Goal: Task Accomplishment & Management: Manage account settings

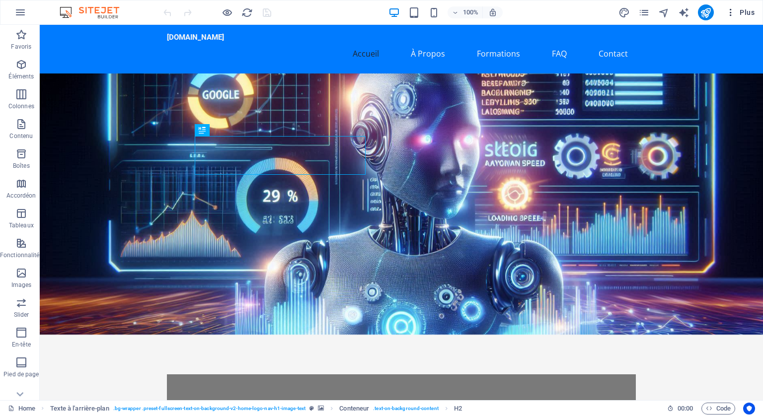
click at [730, 7] on icon "button" at bounding box center [731, 12] width 10 height 10
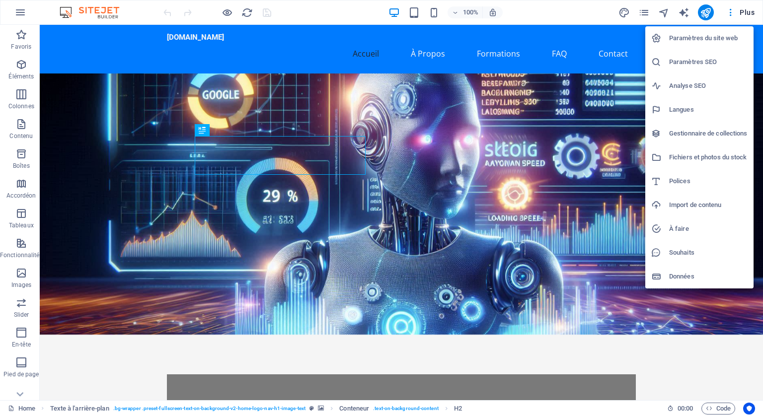
click at [685, 36] on h6 "Paramètres du site web" at bounding box center [708, 38] width 78 height 12
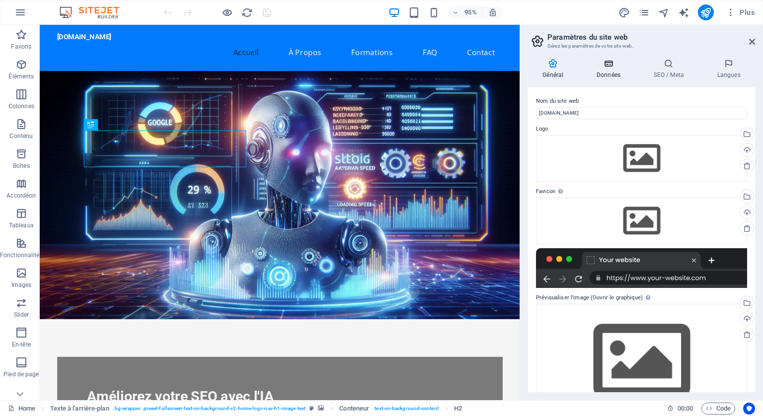
click at [610, 66] on icon at bounding box center [608, 64] width 53 height 10
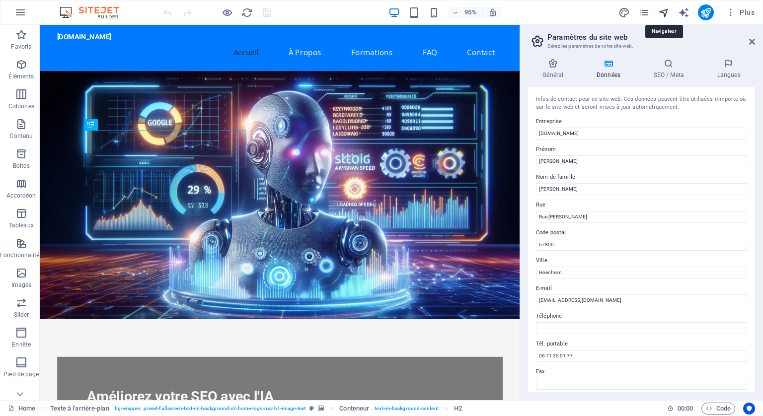
click at [667, 13] on icon "navigator" at bounding box center [663, 12] width 11 height 11
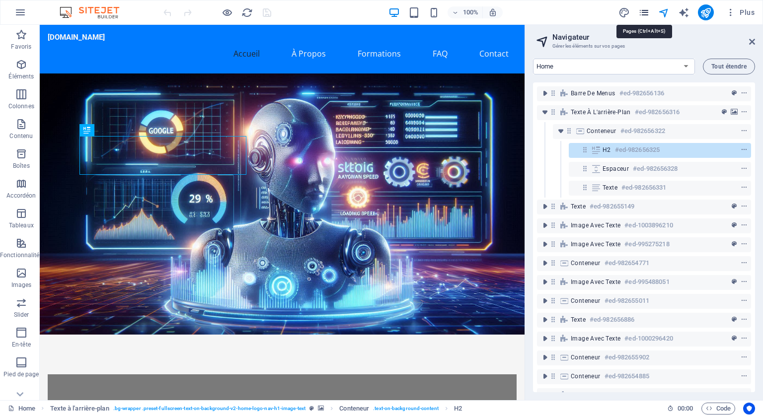
click at [645, 11] on icon "pages" at bounding box center [643, 12] width 11 height 11
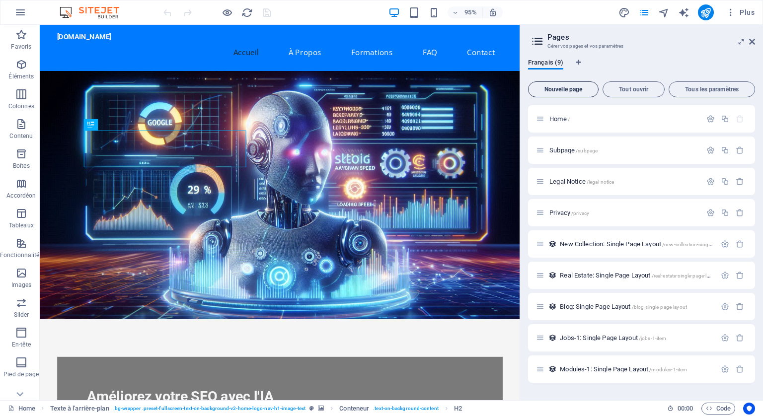
click at [562, 91] on span "Nouvelle page" at bounding box center [563, 89] width 62 height 6
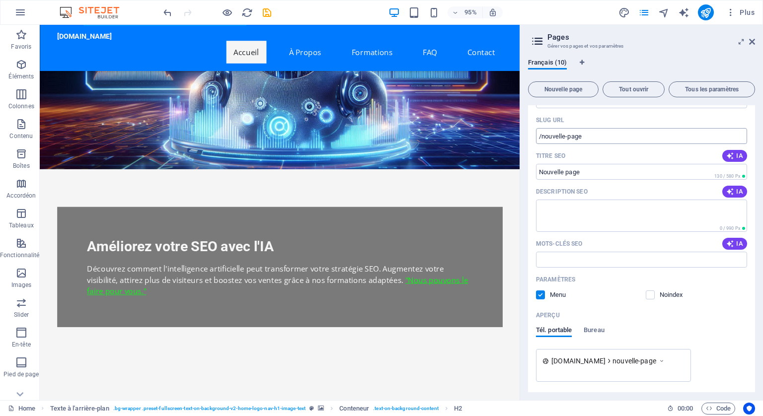
scroll to position [372, 0]
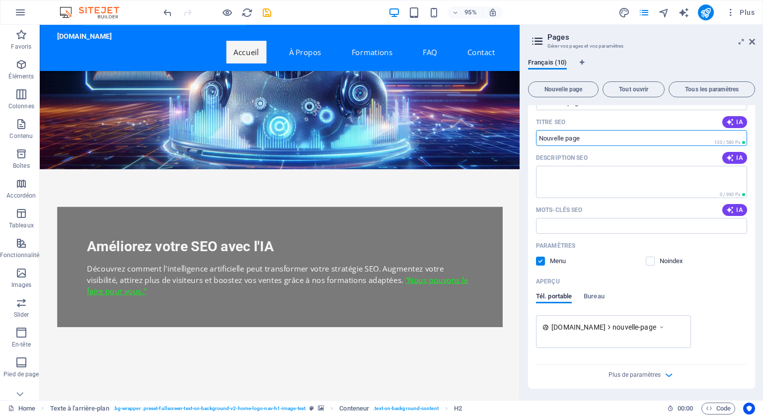
click at [585, 136] on input "Titre SEO" at bounding box center [641, 138] width 211 height 16
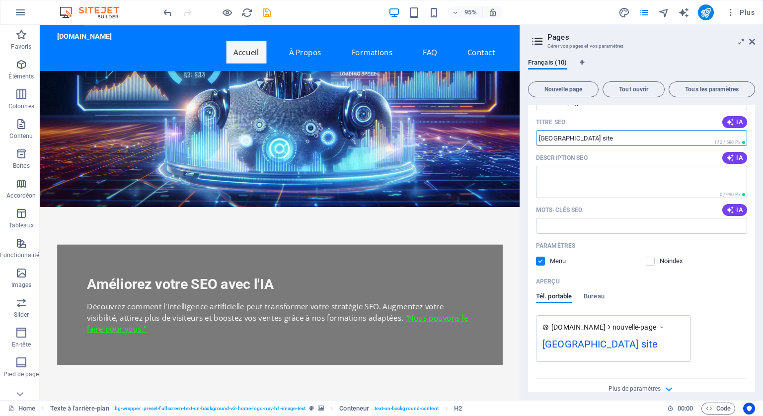
drag, startPoint x: 599, startPoint y: 134, endPoint x: 538, endPoint y: 137, distance: 60.6
click at [538, 137] on input "Santé de Votre site" at bounding box center [641, 138] width 211 height 16
click at [597, 138] on input "Santé de Votre site" at bounding box center [641, 138] width 211 height 16
drag, startPoint x: 594, startPoint y: 135, endPoint x: 531, endPoint y: 141, distance: 62.4
click at [531, 141] on div "Nom Nouvelle page ​ SLUG URL /nouvelle-page ​ Titre SEO IA Santé de Votre site …" at bounding box center [641, 223] width 227 height 360
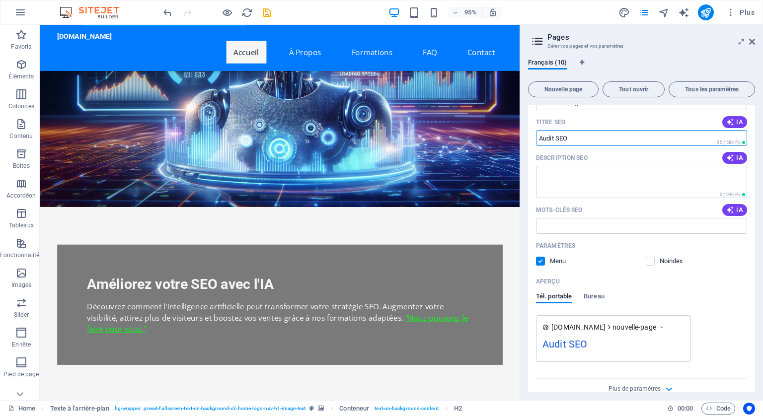
type input "Audit SEO"
drag, startPoint x: 568, startPoint y: 137, endPoint x: 531, endPoint y: 135, distance: 36.8
click at [531, 135] on div "Nom Nouvelle page ​ SLUG URL /nouvelle-page ​ Titre SEO IA Audit SEO ​ 95 / 580…" at bounding box center [641, 223] width 227 height 360
click at [563, 178] on textarea "Description SEO" at bounding box center [641, 182] width 211 height 32
paste textarea "Audit SEO"
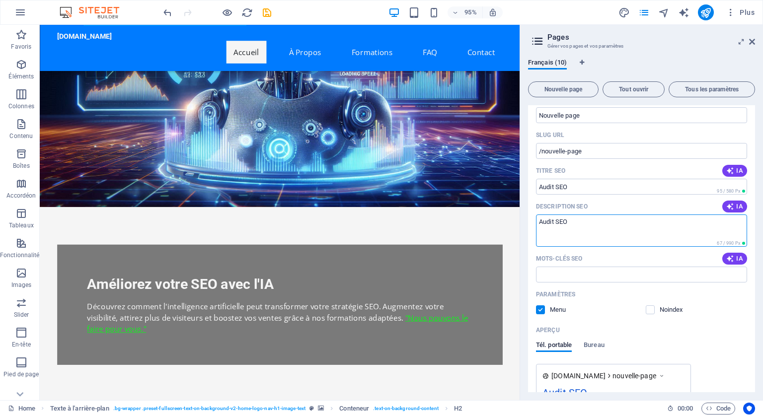
scroll to position [272, 0]
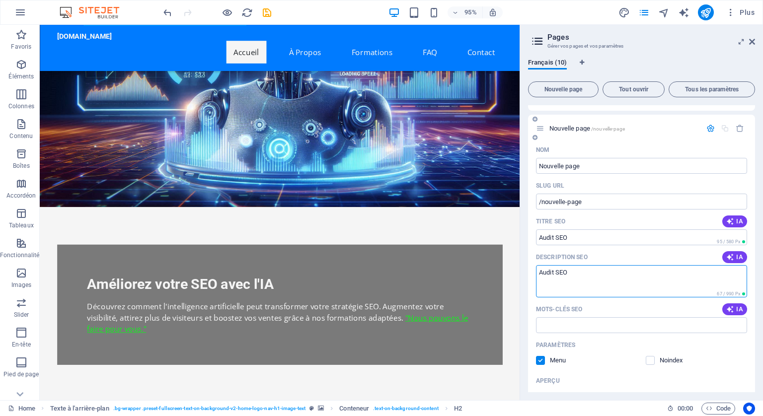
drag, startPoint x: 572, startPoint y: 270, endPoint x: 528, endPoint y: 269, distance: 43.7
click at [528, 269] on div "Nom Nouvelle page ​ SLUG URL /nouvelle-page ​ Titre SEO IA Audit SEO ​ 95 / 580…" at bounding box center [641, 327] width 227 height 370
type textarea "Audit SEO"
click at [597, 165] on input "Nouvelle page" at bounding box center [641, 166] width 211 height 16
paste input "Audit SEO"
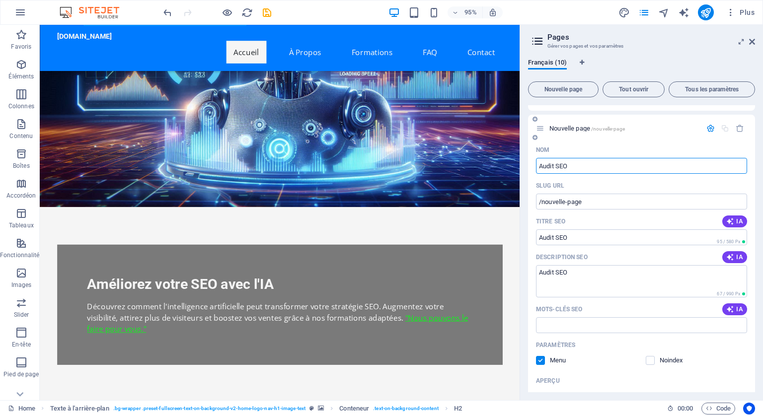
type input "Audit SEO"
type input "/audit-seo"
type input "Audit SEO"
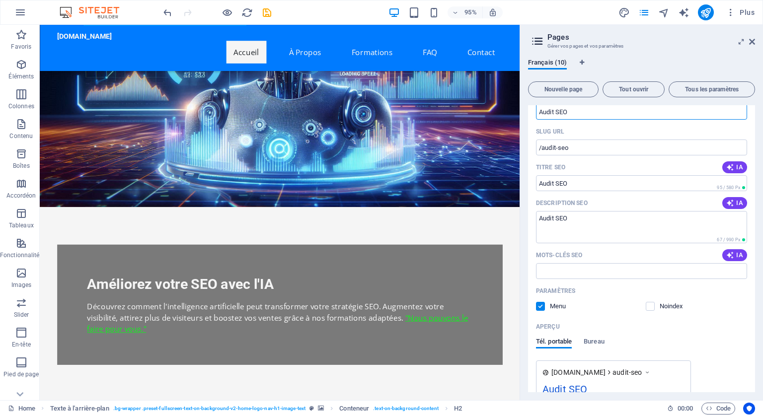
scroll to position [348, 0]
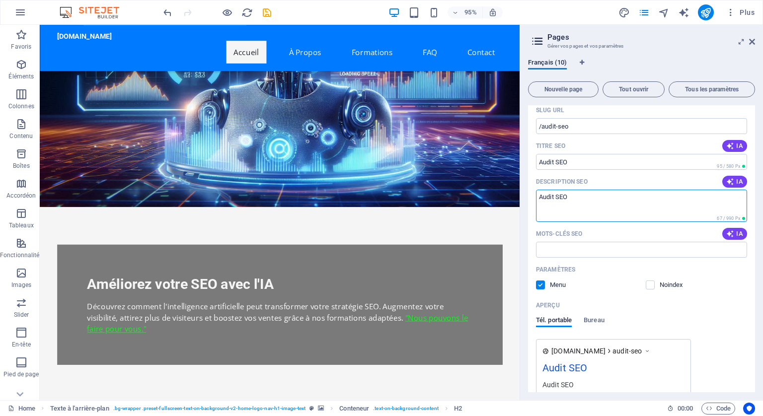
drag, startPoint x: 568, startPoint y: 195, endPoint x: 538, endPoint y: 195, distance: 29.8
click at [538, 195] on textarea "Audit SEO" at bounding box center [641, 206] width 211 height 32
click at [565, 251] on input "Mots-clés SEO" at bounding box center [641, 250] width 211 height 16
paste input "Audit SEO"
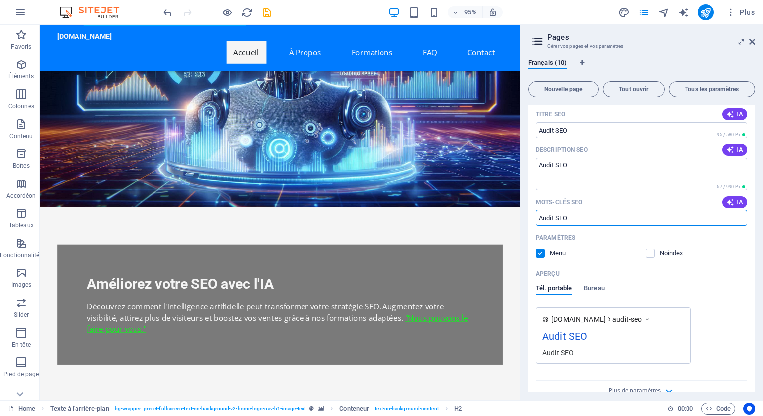
scroll to position [395, 0]
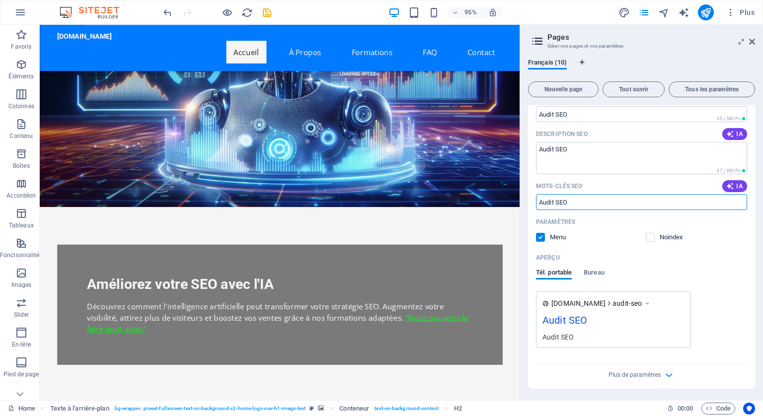
type input "Audit SEO"
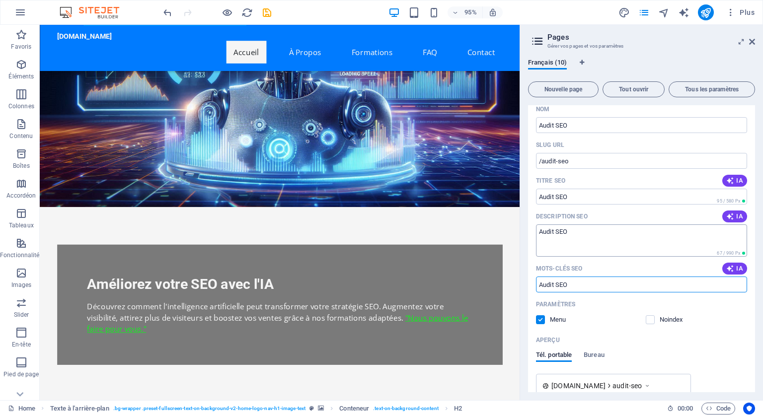
scroll to position [296, 0]
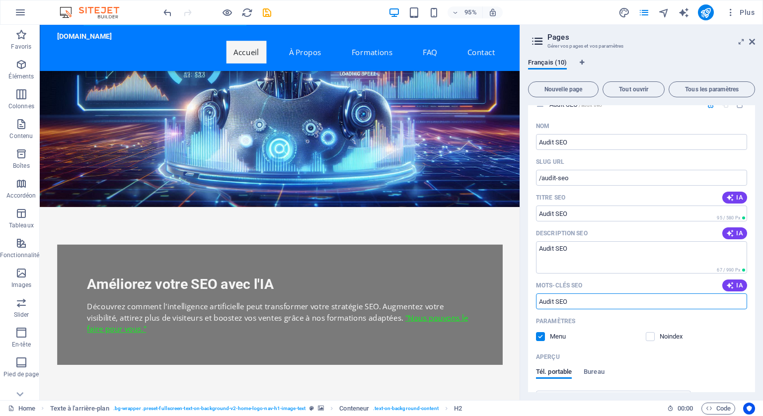
click at [683, 48] on h3 "Gérer vos pages et vos paramètres" at bounding box center [641, 46] width 188 height 9
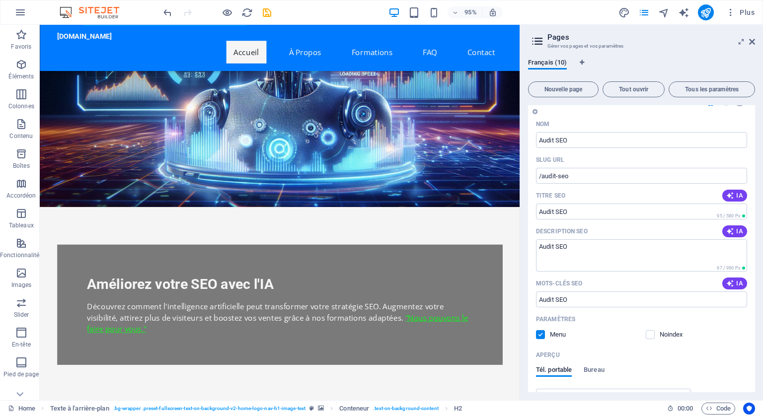
click at [574, 113] on div "Audit SEO /audit-seo" at bounding box center [641, 102] width 227 height 27
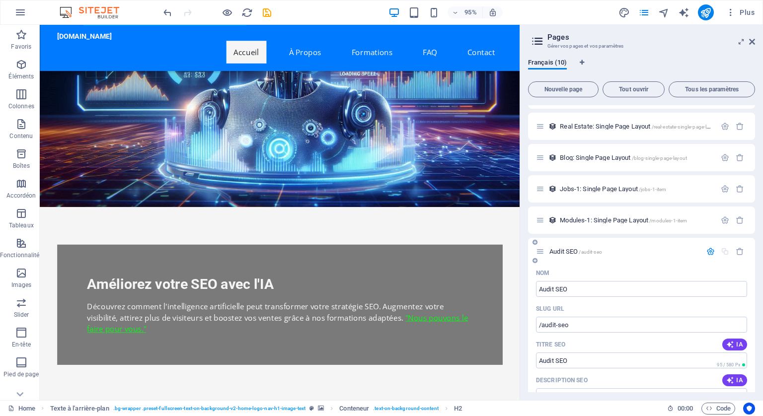
scroll to position [0, 0]
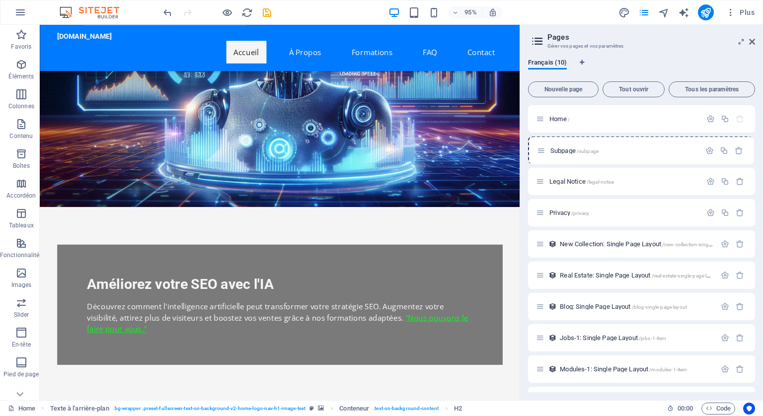
click at [750, 38] on icon at bounding box center [752, 42] width 6 height 8
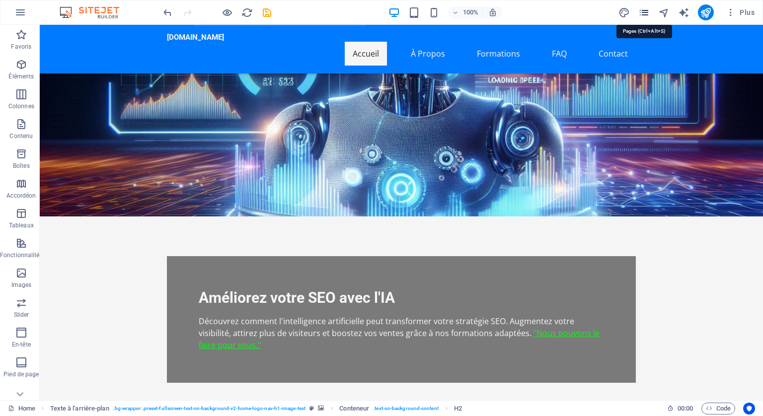
click at [643, 10] on icon "pages" at bounding box center [643, 12] width 11 height 11
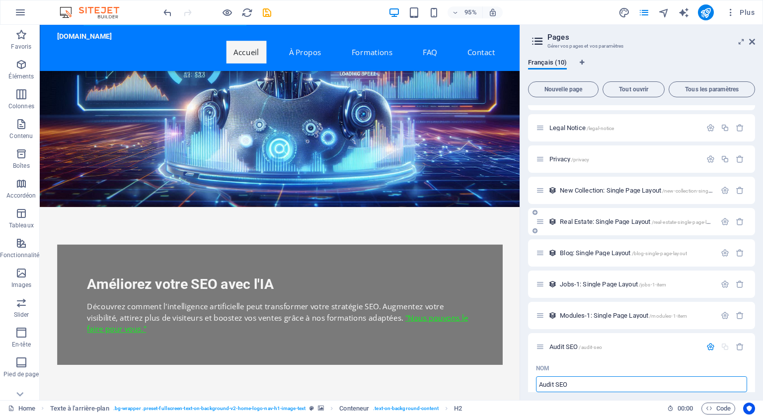
scroll to position [40, 0]
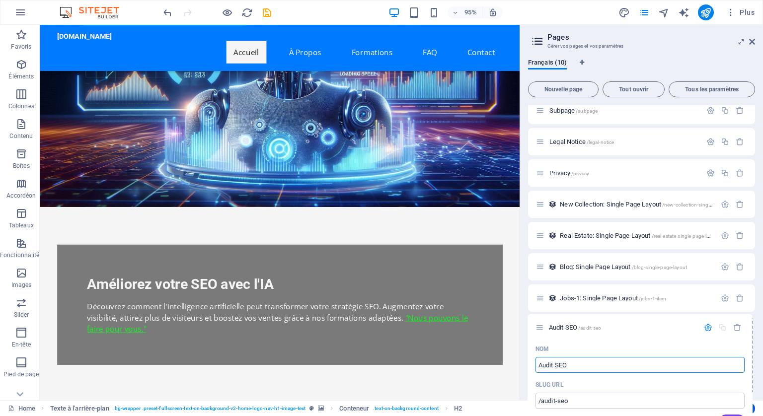
drag, startPoint x: 540, startPoint y: 361, endPoint x: 538, endPoint y: 325, distance: 35.3
click at [538, 325] on div "Home / Subpage /subpage Legal Notice /legal-notice Privacy /privacy New Collect…" at bounding box center [641, 412] width 227 height 693
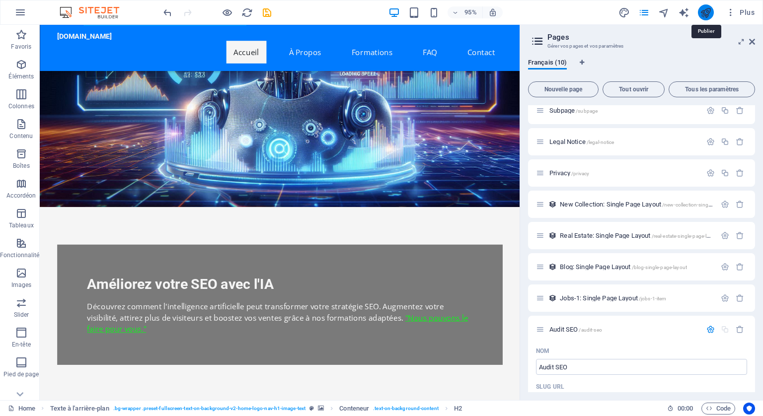
click at [705, 15] on icon "publish" at bounding box center [705, 12] width 11 height 11
checkbox input "false"
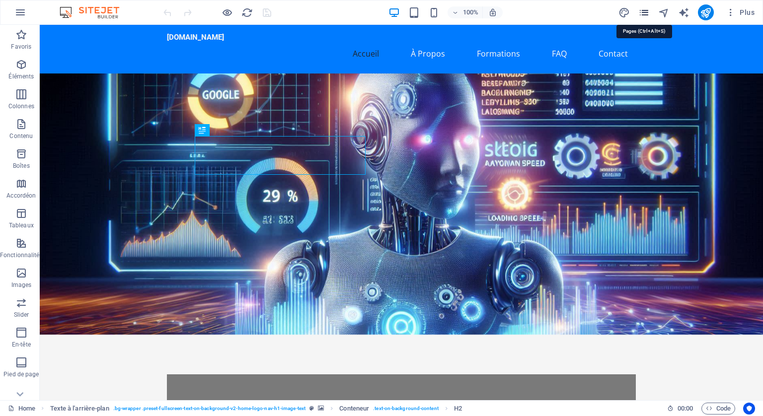
click at [645, 13] on icon "pages" at bounding box center [643, 12] width 11 height 11
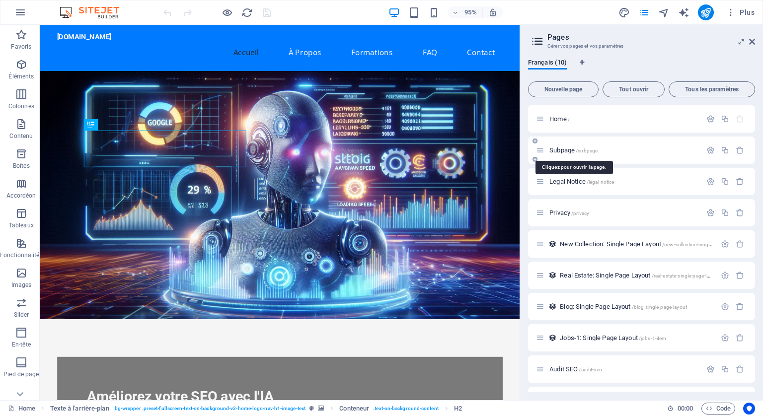
click at [559, 150] on span "Subpage /subpage" at bounding box center [573, 150] width 48 height 7
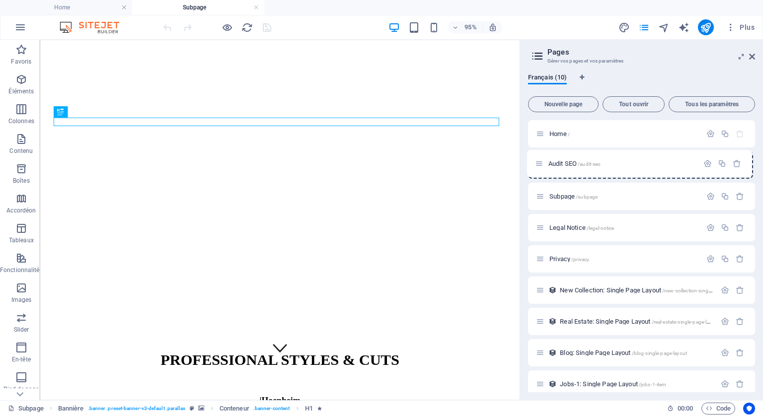
drag, startPoint x: 538, startPoint y: 383, endPoint x: 539, endPoint y: 159, distance: 223.5
click at [539, 159] on div "Home / Subpage /subpage Legal Notice /legal-notice Privacy /privacy New Collect…" at bounding box center [641, 274] width 227 height 309
click at [706, 23] on icon "publish" at bounding box center [705, 27] width 11 height 11
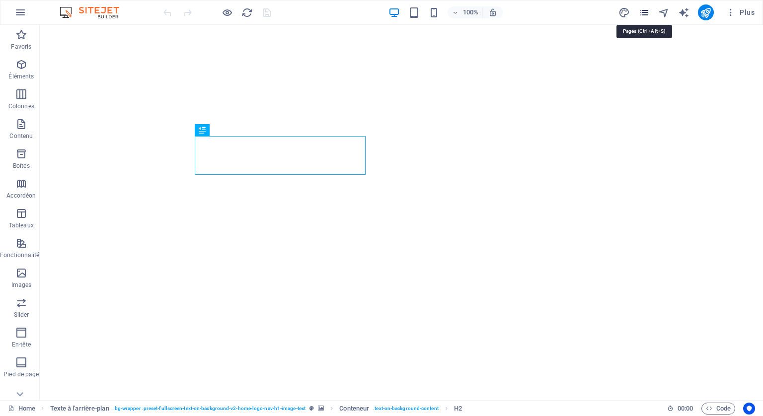
click at [642, 9] on icon "pages" at bounding box center [643, 12] width 11 height 11
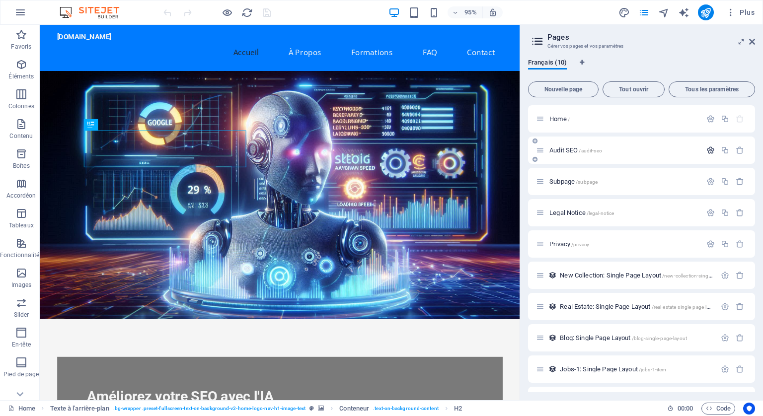
click at [709, 150] on icon "button" at bounding box center [710, 150] width 8 height 8
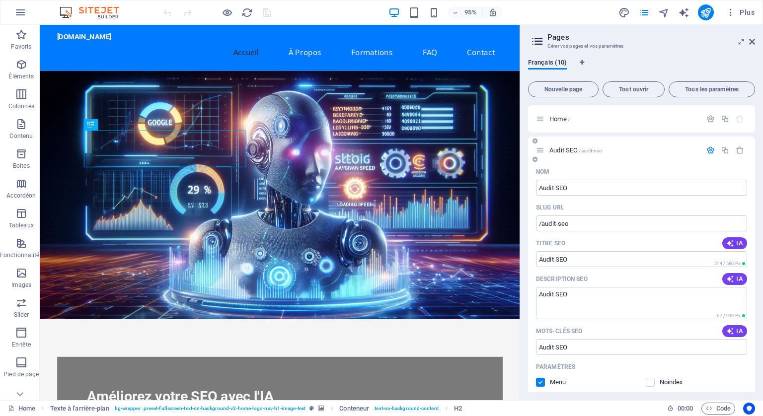
click at [533, 139] on icon at bounding box center [534, 141] width 5 height 6
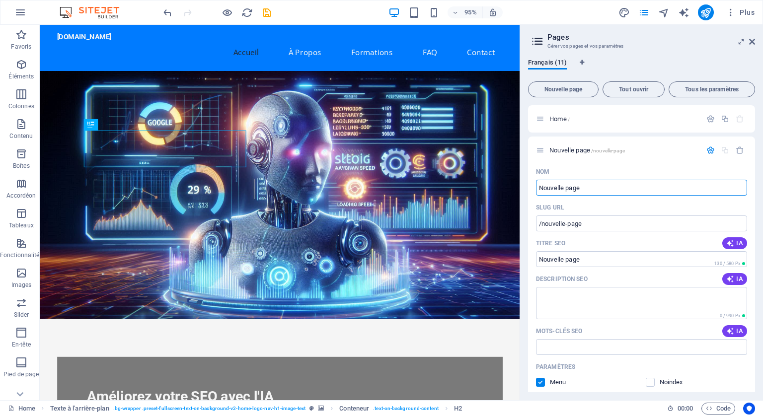
click at [749, 36] on h2 "Pages" at bounding box center [651, 37] width 208 height 9
drag, startPoint x: 751, startPoint y: 39, endPoint x: 712, endPoint y: 13, distance: 47.3
click at [751, 39] on icon at bounding box center [752, 42] width 6 height 8
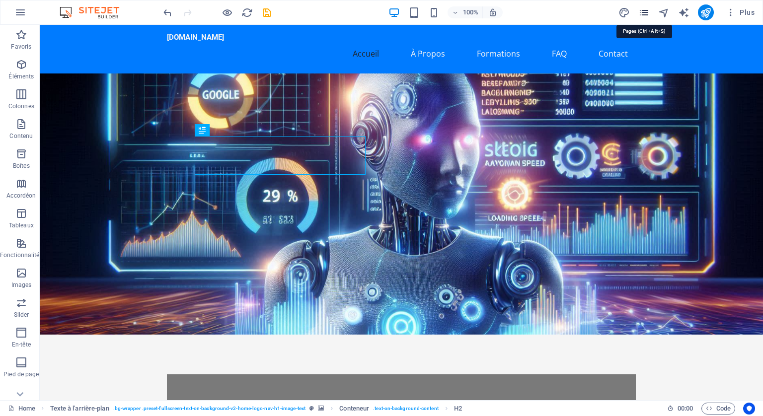
click at [644, 10] on icon "pages" at bounding box center [643, 12] width 11 height 11
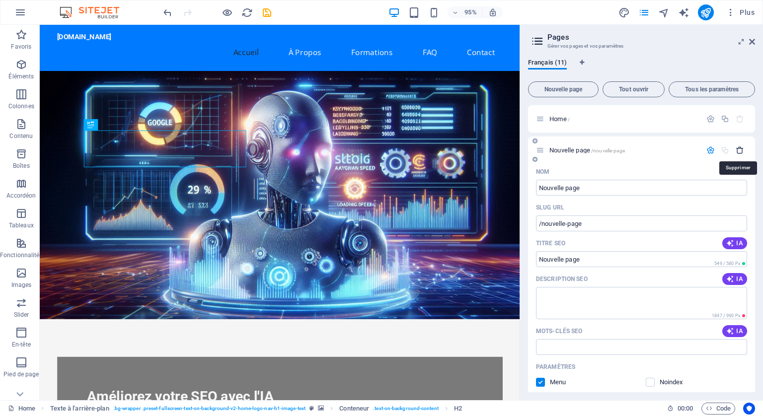
click at [736, 148] on icon "button" at bounding box center [740, 150] width 8 height 8
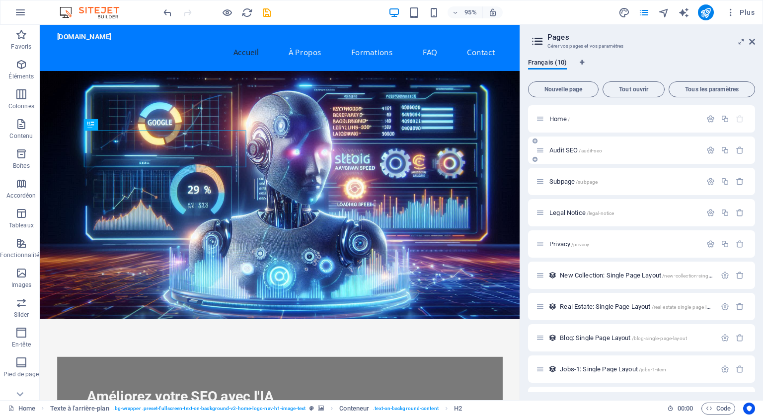
click at [542, 150] on icon at bounding box center [540, 150] width 8 height 8
click at [185, 28] on icon at bounding box center [184, 30] width 5 height 10
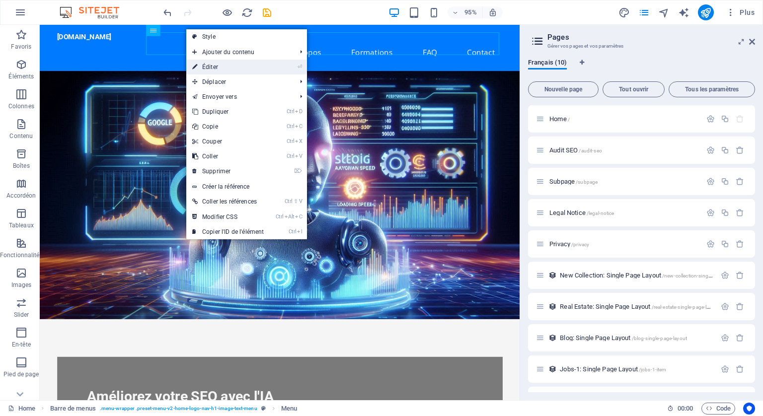
click at [204, 64] on link "⏎ Éditer" at bounding box center [227, 67] width 83 height 15
select select
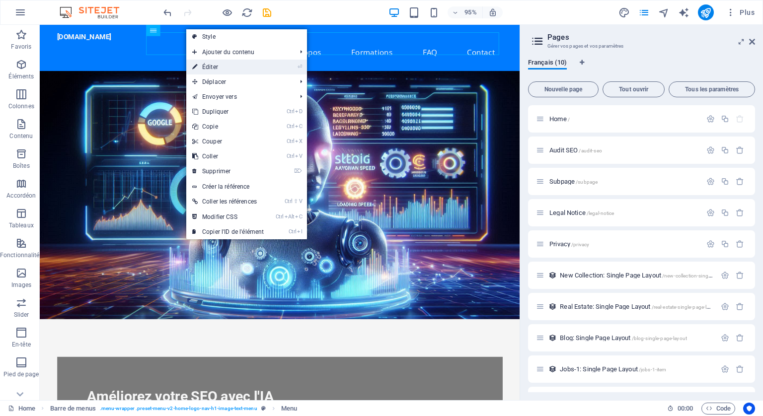
select select
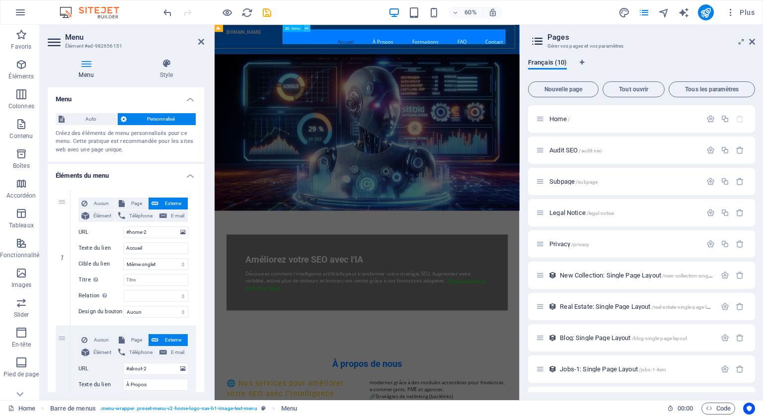
click at [307, 29] on icon at bounding box center [306, 28] width 3 height 6
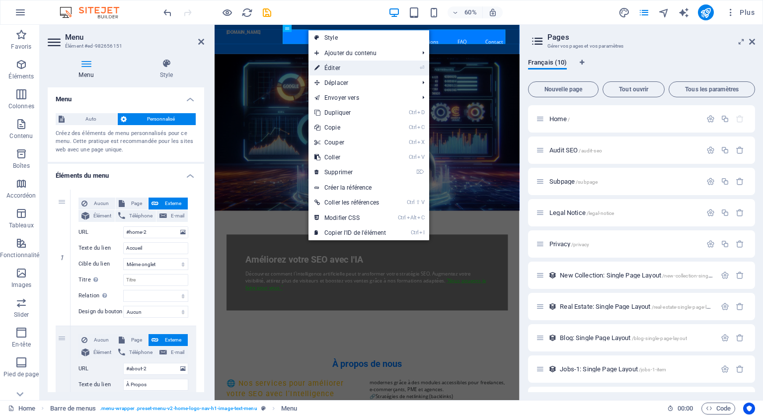
click at [330, 66] on link "⏎ Éditer" at bounding box center [349, 68] width 83 height 15
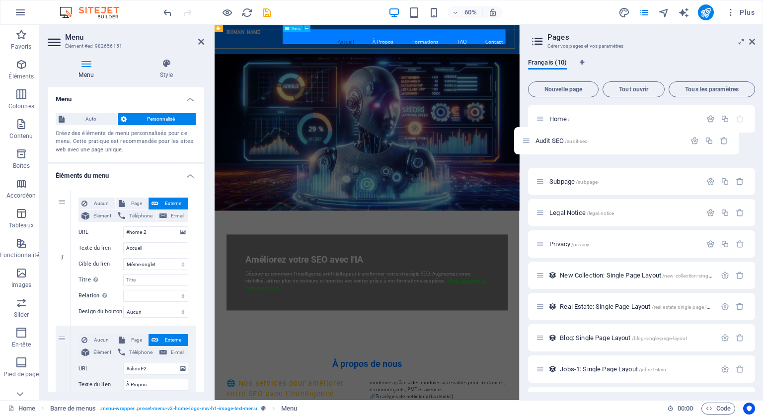
drag, startPoint x: 753, startPoint y: 178, endPoint x: 524, endPoint y: 39, distance: 268.8
click at [520, 49] on nav "Accueil À Propos Formations FAQ Contact" at bounding box center [468, 54] width 469 height 24
click at [202, 39] on icon at bounding box center [201, 42] width 6 height 8
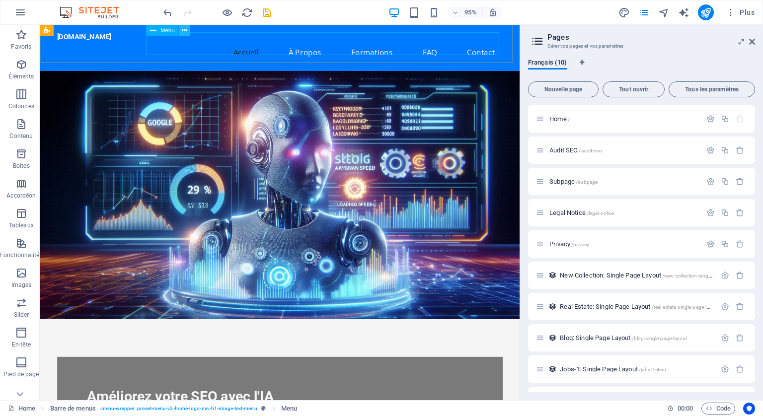
click at [184, 30] on icon at bounding box center [184, 30] width 5 height 10
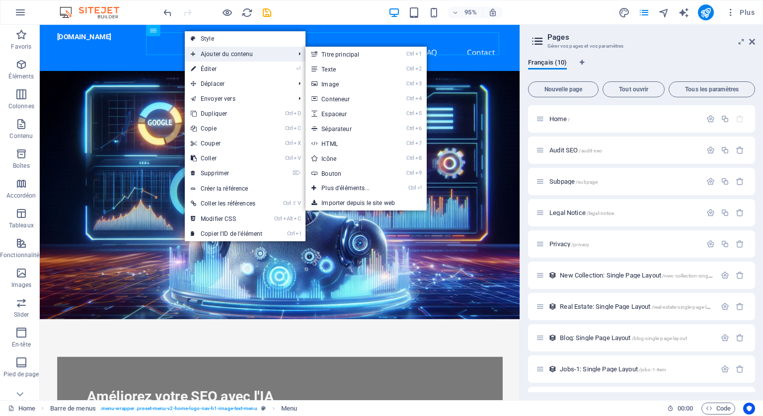
click at [210, 51] on span "Ajouter du contenu" at bounding box center [238, 54] width 106 height 15
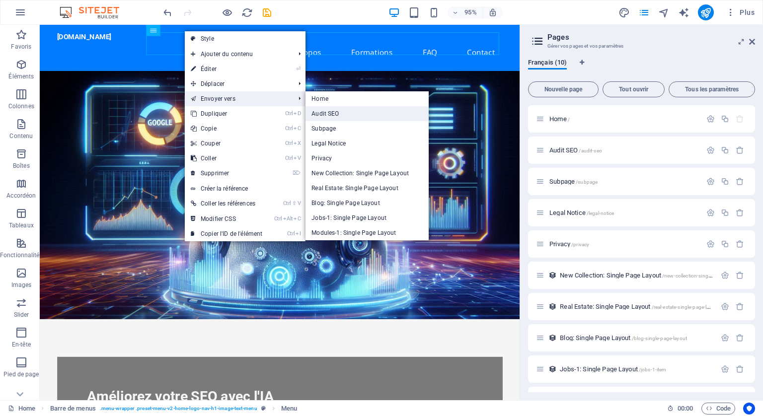
click at [325, 114] on link "Audit SEO" at bounding box center [366, 113] width 123 height 15
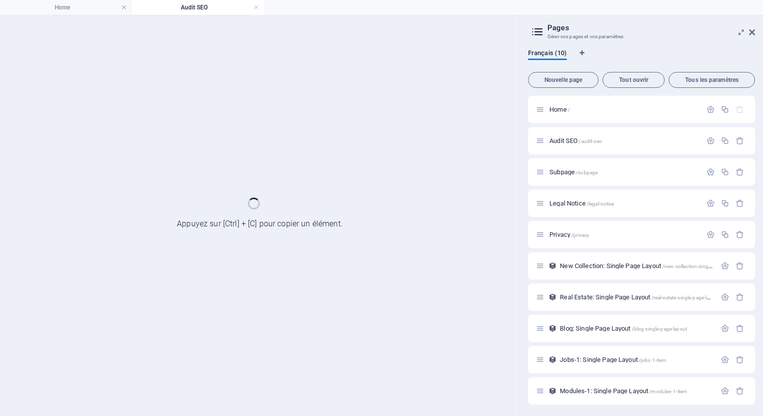
select select
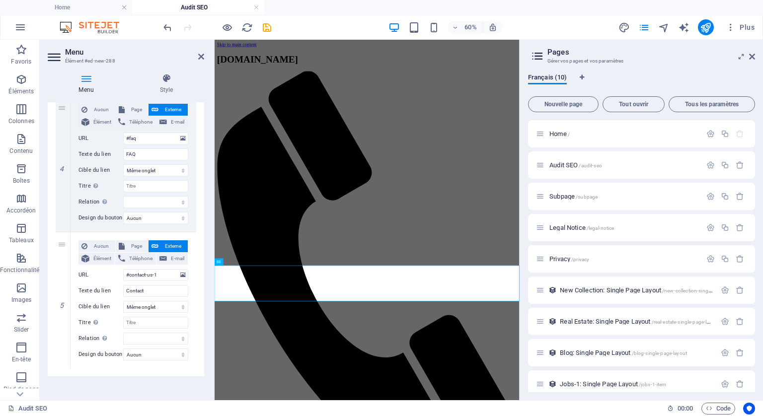
scroll to position [529, 0]
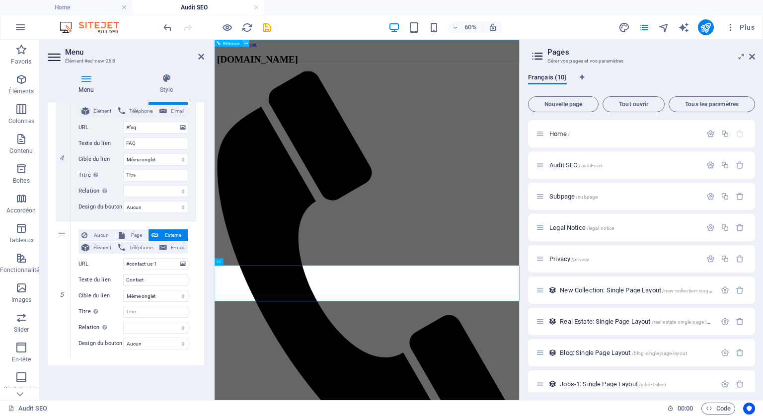
click at [245, 43] on icon at bounding box center [245, 43] width 3 height 6
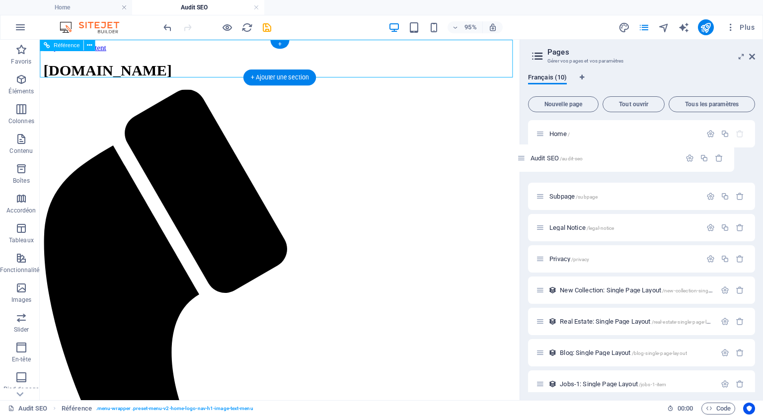
drag, startPoint x: 582, startPoint y: 206, endPoint x: 420, endPoint y: 60, distance: 218.0
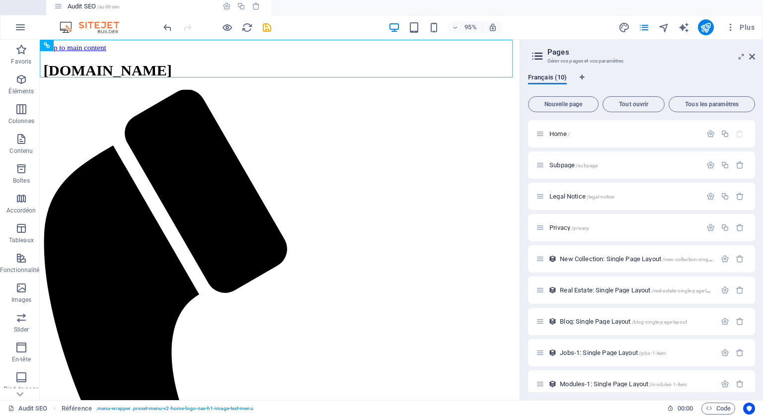
click at [58, 6] on h4 "Home" at bounding box center [66, 7] width 132 height 11
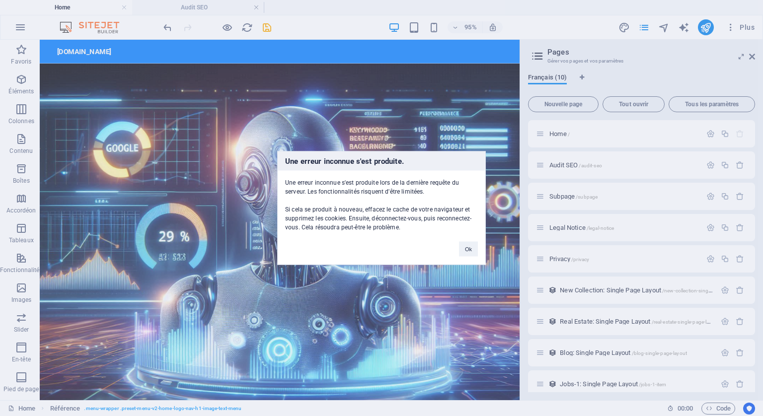
click at [644, 26] on div "Une erreur inconnue s'est produite. Une erreur inconnue s'est produite lors de …" at bounding box center [381, 208] width 763 height 416
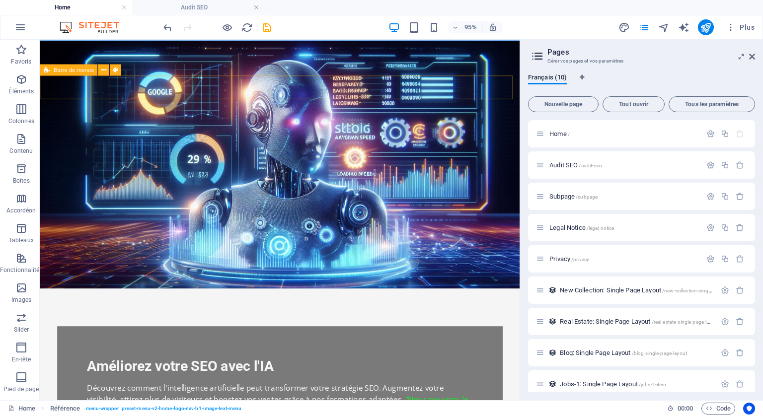
scroll to position [0, 0]
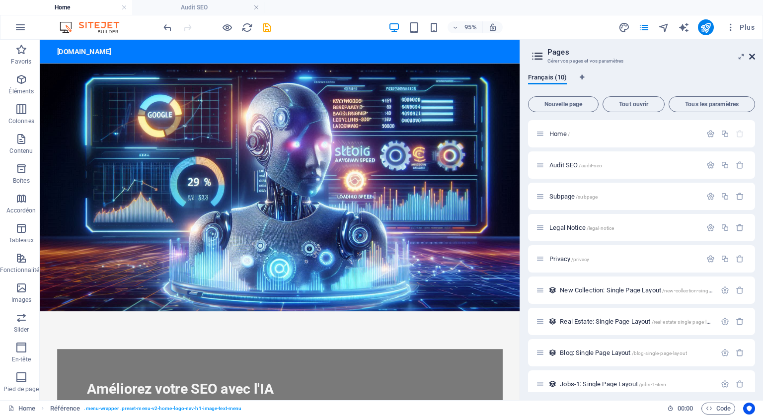
click at [749, 54] on icon at bounding box center [752, 57] width 6 height 8
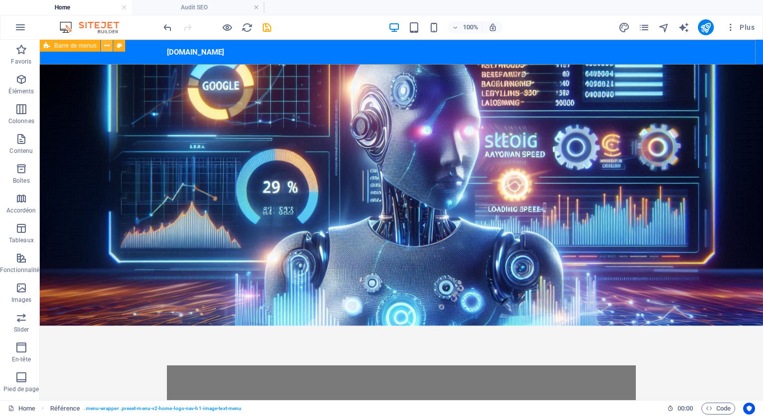
click at [105, 45] on icon at bounding box center [106, 46] width 5 height 10
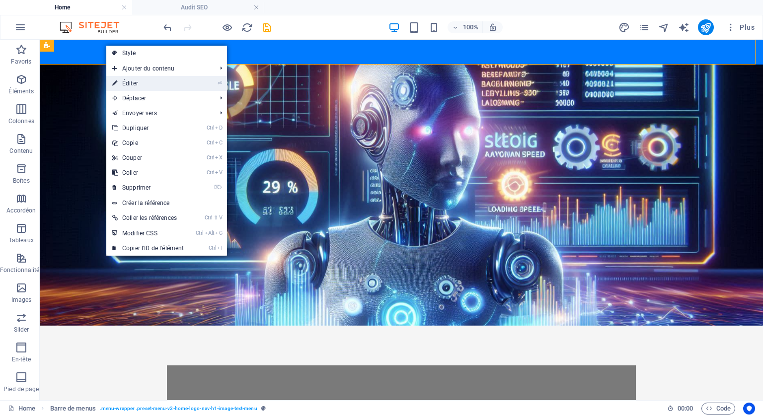
click at [126, 82] on link "⏎ Éditer" at bounding box center [147, 83] width 83 height 15
select select "header"
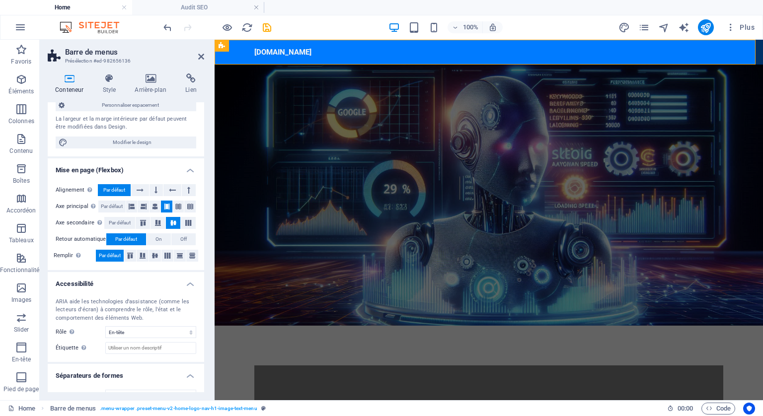
scroll to position [99, 0]
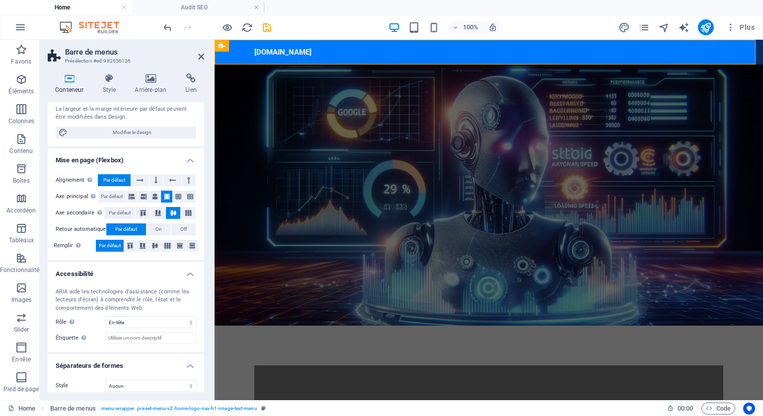
click at [68, 76] on icon at bounding box center [69, 79] width 43 height 10
click at [200, 53] on icon at bounding box center [201, 57] width 6 height 8
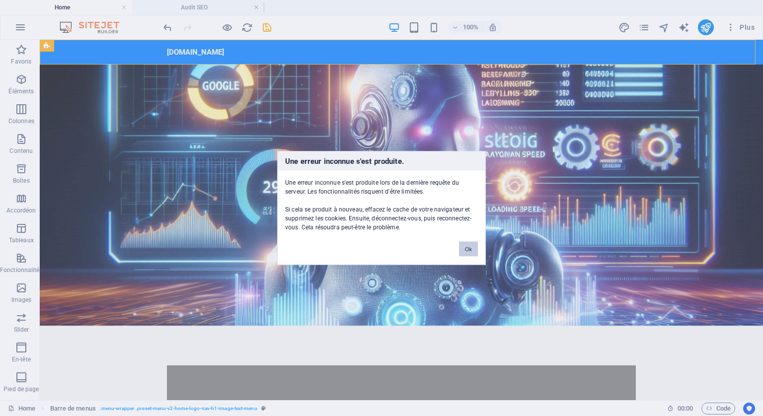
drag, startPoint x: 472, startPoint y: 243, endPoint x: 429, endPoint y: 196, distance: 64.0
click at [472, 243] on button "Ok" at bounding box center [468, 249] width 19 height 15
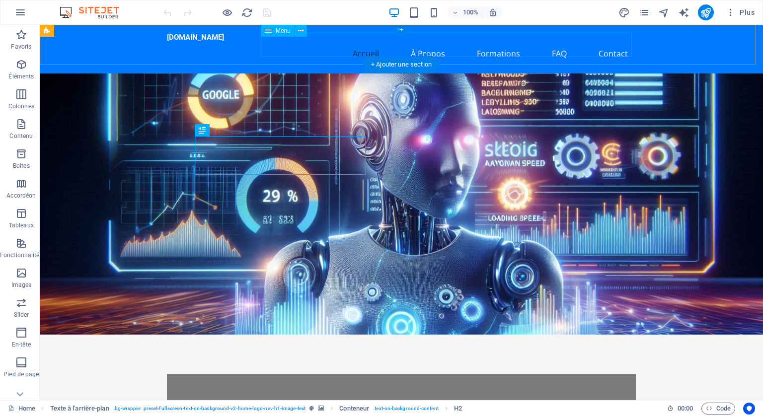
click at [456, 50] on nav "Accueil À Propos Formations FAQ Contact" at bounding box center [401, 54] width 469 height 24
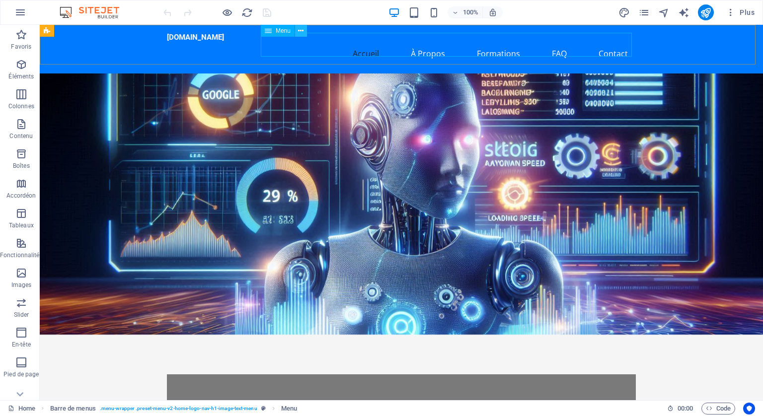
click at [299, 28] on icon at bounding box center [300, 31] width 5 height 10
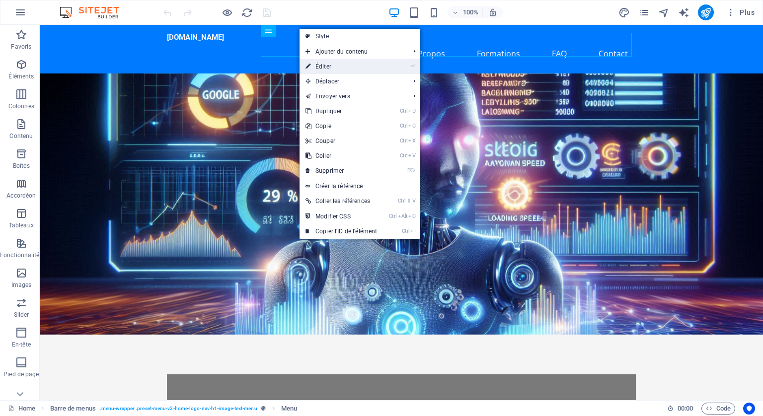
click at [321, 64] on link "⏎ Éditer" at bounding box center [341, 66] width 83 height 15
select select
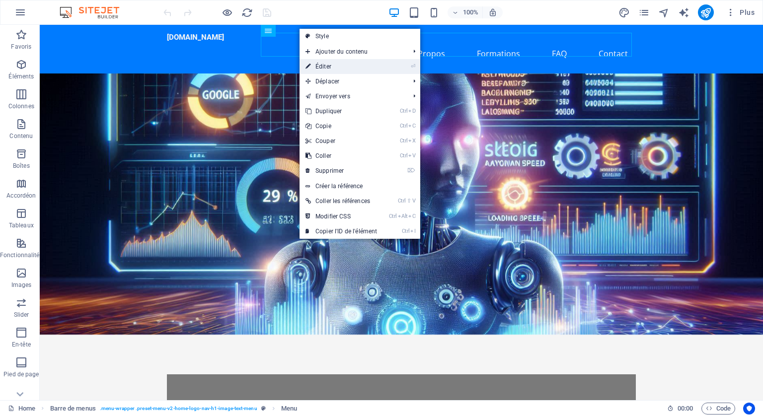
select select
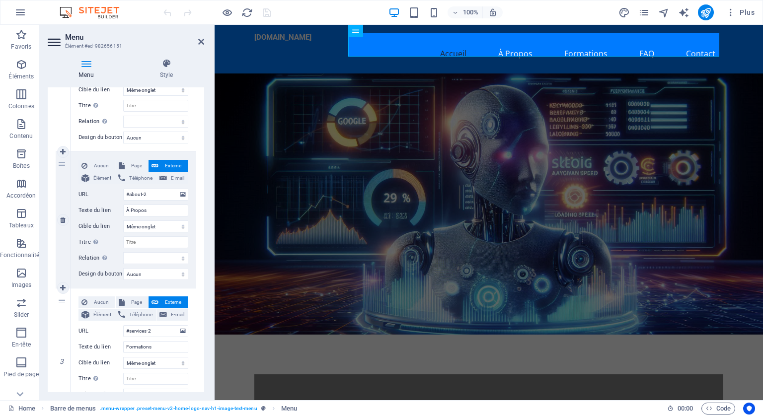
scroll to position [199, 0]
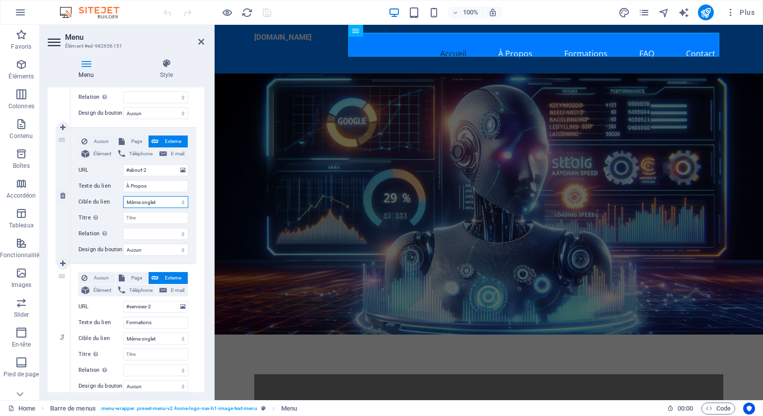
click at [181, 200] on select "Nouvel onglet Même onglet Superposition" at bounding box center [155, 202] width 65 height 12
select select "blank"
click at [123, 196] on select "Nouvel onglet Même onglet Superposition" at bounding box center [155, 202] width 65 height 12
select select
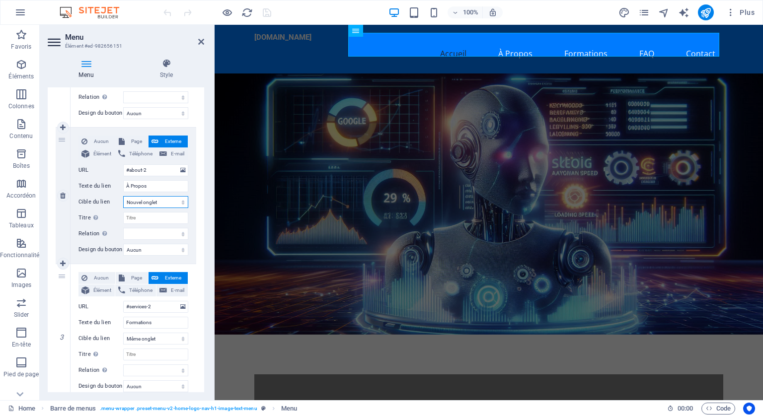
select select
click at [707, 15] on icon "publish" at bounding box center [705, 12] width 11 height 11
checkbox input "false"
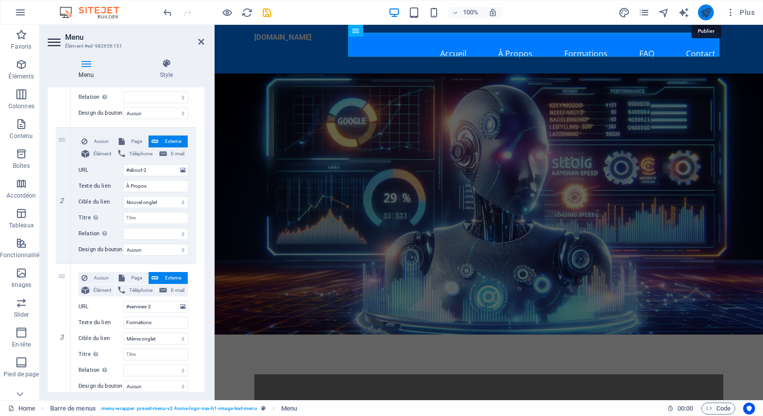
checkbox input "false"
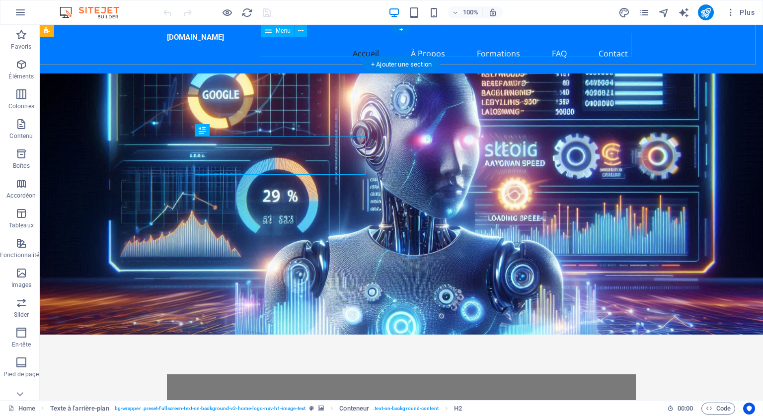
click at [393, 46] on nav "Accueil À Propos Formations FAQ Contact" at bounding box center [401, 54] width 469 height 24
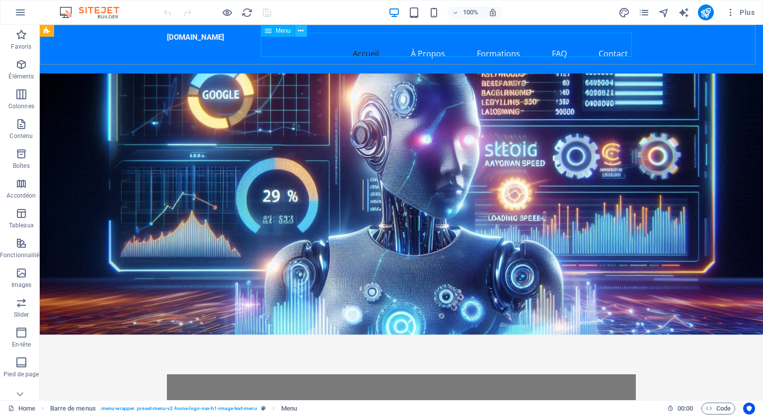
click at [302, 30] on icon at bounding box center [300, 31] width 5 height 10
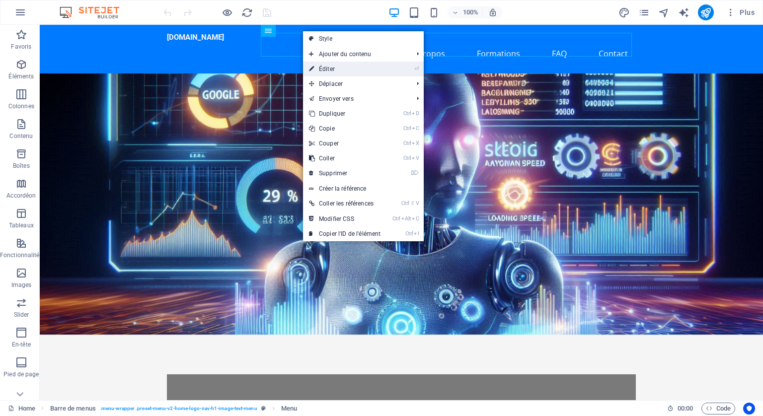
click at [327, 64] on link "⏎ Éditer" at bounding box center [344, 69] width 83 height 15
select select
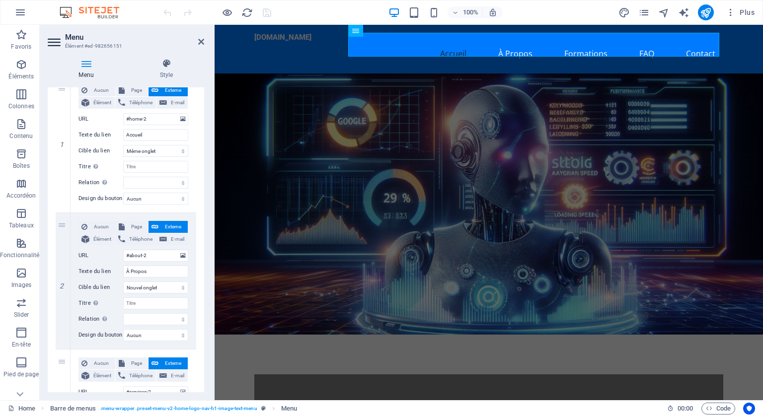
scroll to position [149, 0]
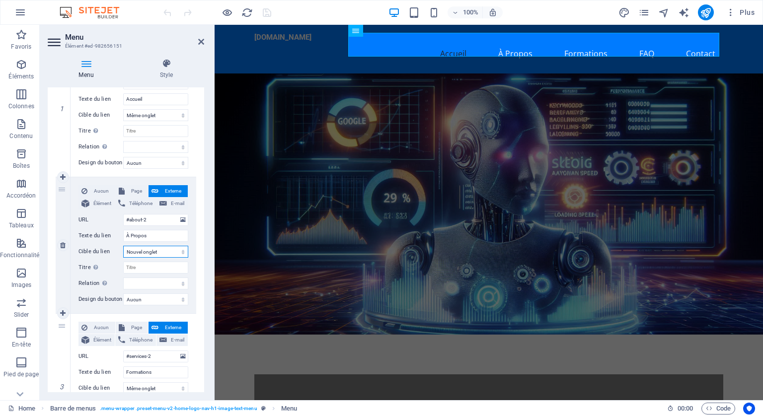
click at [181, 250] on select "Nouvel onglet Même onglet Superposition" at bounding box center [155, 252] width 65 height 12
click at [105, 206] on span "Élément" at bounding box center [101, 204] width 19 height 12
select select
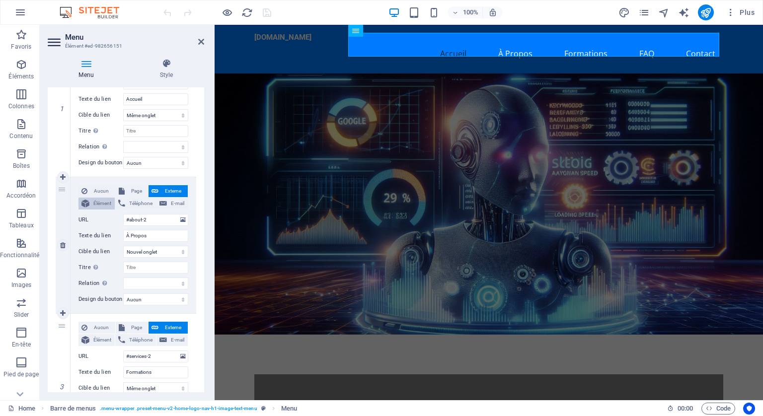
select select
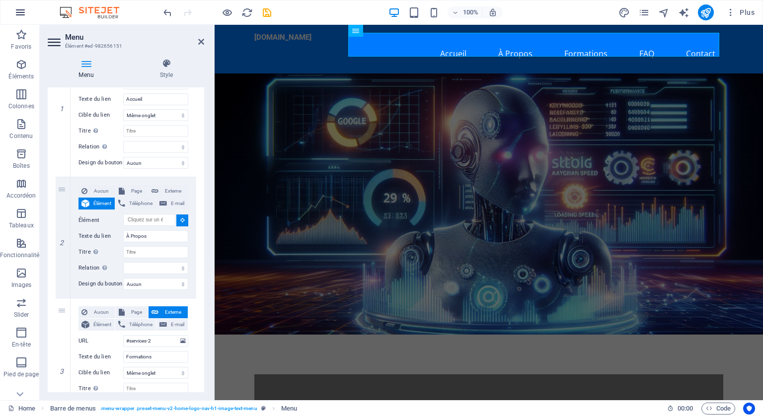
click at [20, 9] on icon "button" at bounding box center [20, 12] width 12 height 12
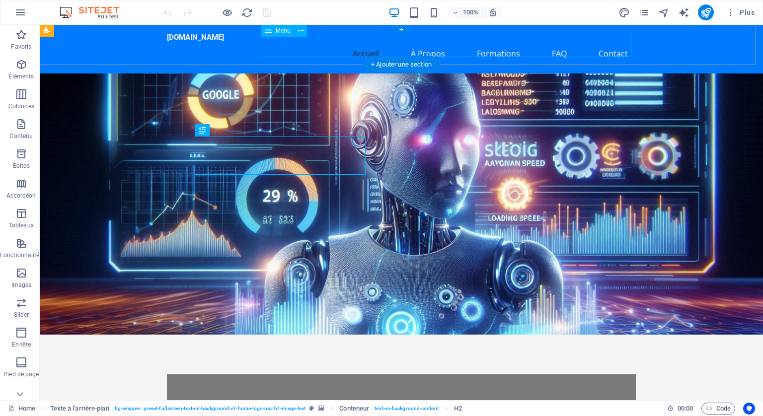
click at [323, 42] on nav "Accueil À Propos Formations FAQ Contact" at bounding box center [401, 54] width 469 height 24
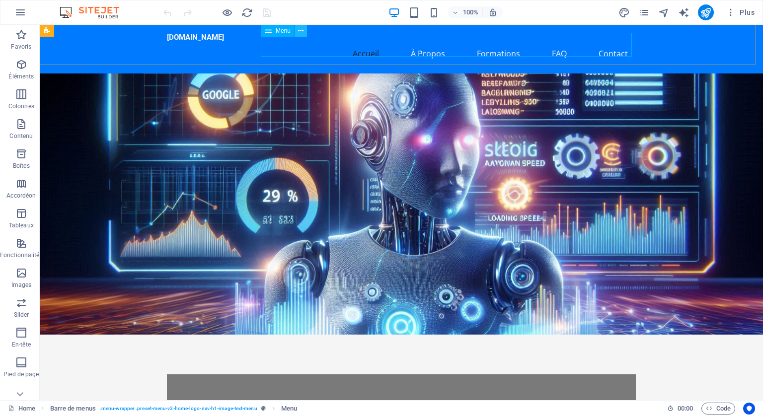
click at [303, 30] on icon at bounding box center [300, 31] width 5 height 10
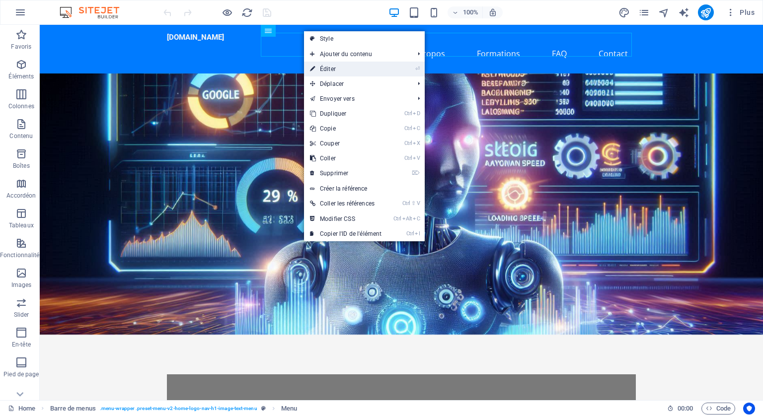
click at [330, 66] on link "⏎ Éditer" at bounding box center [345, 69] width 83 height 15
select select
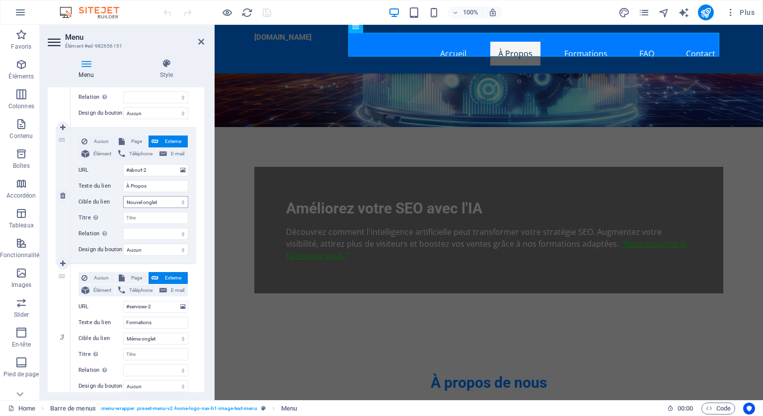
scroll to position [50, 0]
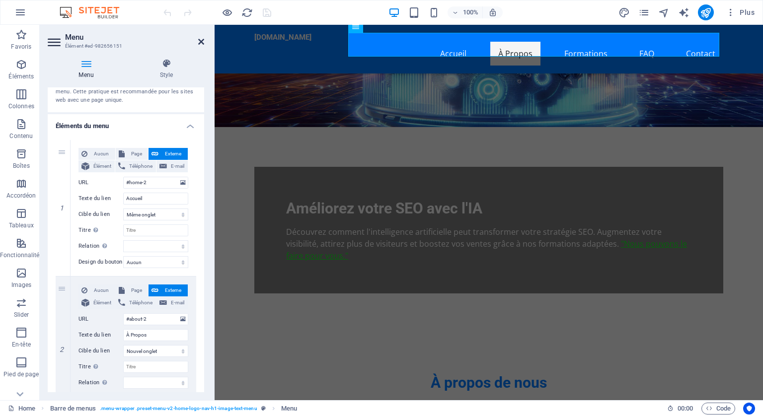
click at [199, 39] on icon at bounding box center [201, 42] width 6 height 8
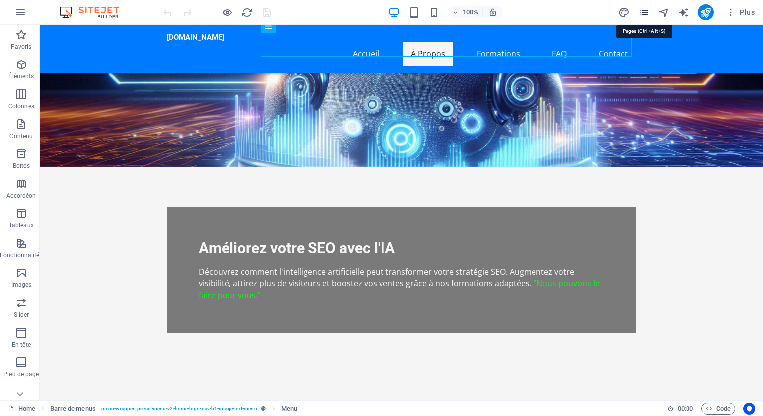
click at [644, 8] on icon "pages" at bounding box center [643, 12] width 11 height 11
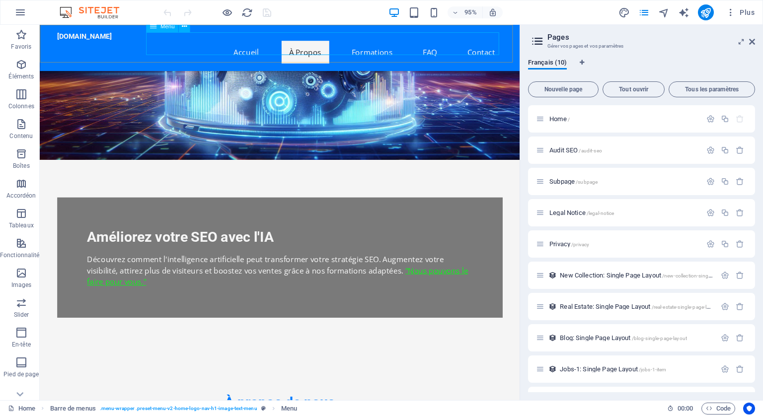
drag, startPoint x: 588, startPoint y: 173, endPoint x: 429, endPoint y: 42, distance: 206.1
click at [183, 25] on icon at bounding box center [184, 27] width 5 height 10
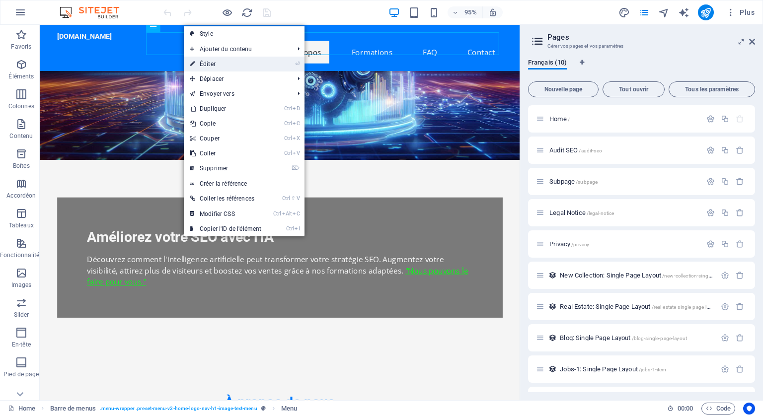
click at [197, 64] on link "⏎ Éditer" at bounding box center [225, 64] width 83 height 15
select select
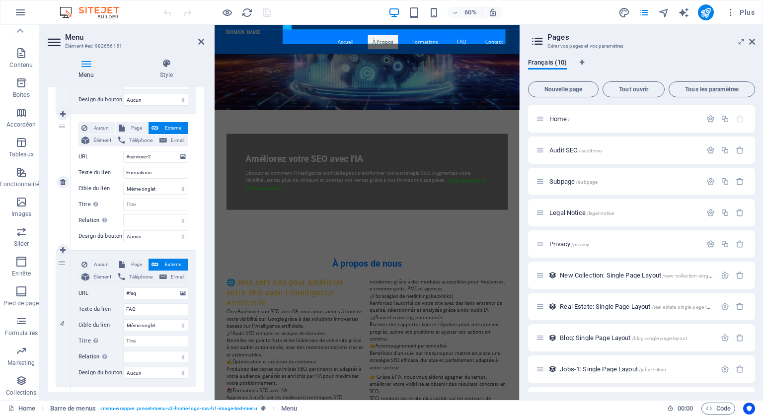
scroll to position [348, 0]
click at [60, 248] on icon at bounding box center [62, 251] width 5 height 7
select select
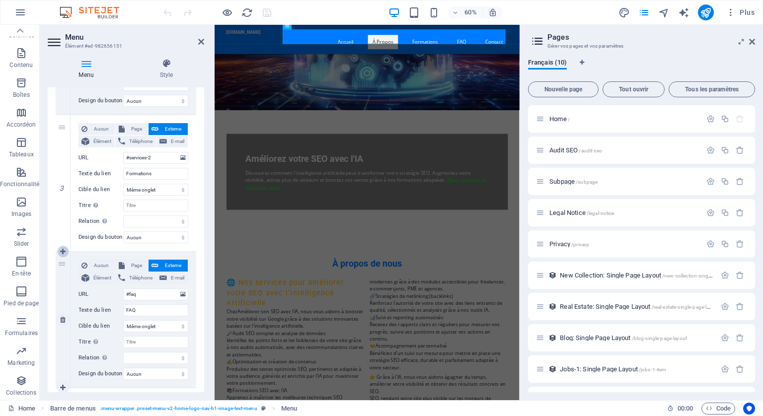
select select
type input "#faq"
type input "FAQ"
select select
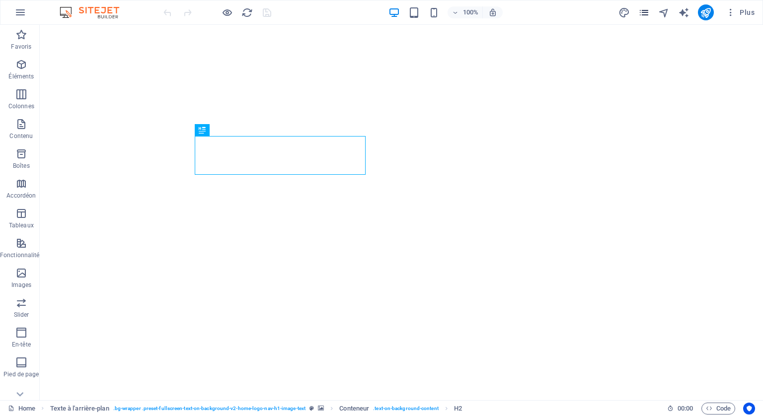
click at [646, 7] on icon "pages" at bounding box center [643, 12] width 11 height 11
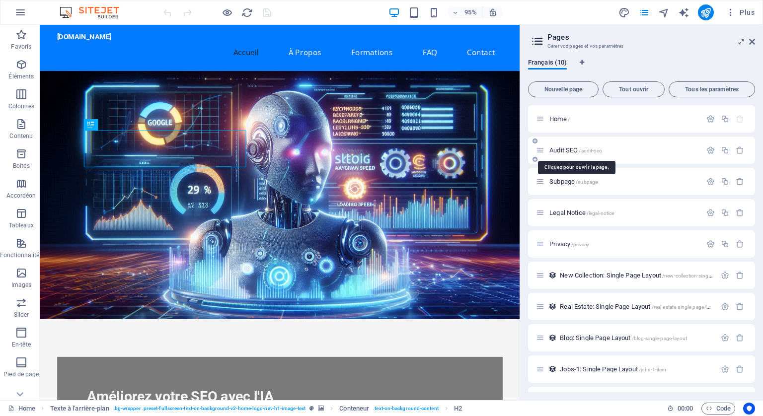
click at [567, 150] on span "Audit SEO /audit-seo" at bounding box center [575, 150] width 53 height 7
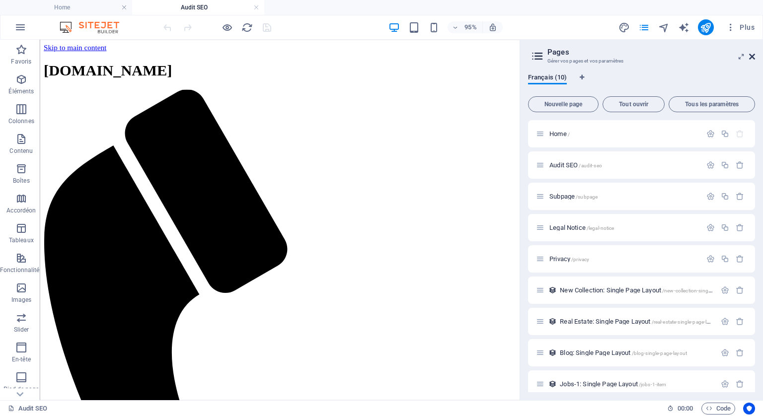
click at [750, 53] on icon at bounding box center [752, 57] width 6 height 8
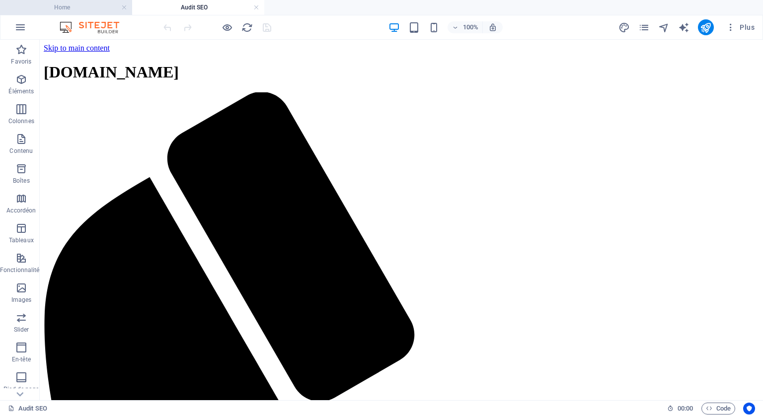
click at [60, 5] on h4 "Home" at bounding box center [66, 7] width 132 height 11
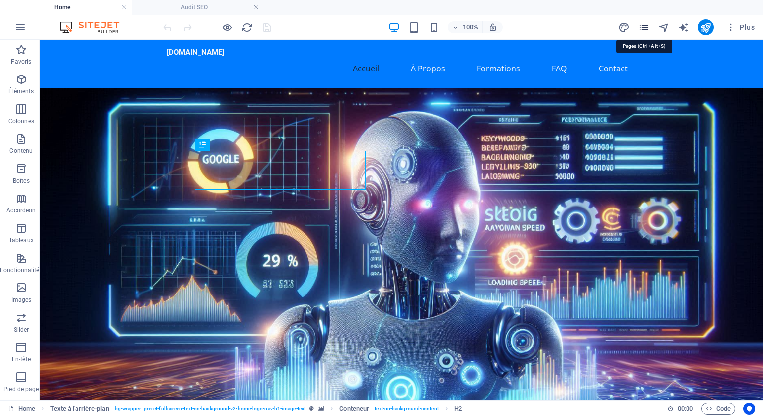
click at [645, 25] on icon "pages" at bounding box center [643, 27] width 11 height 11
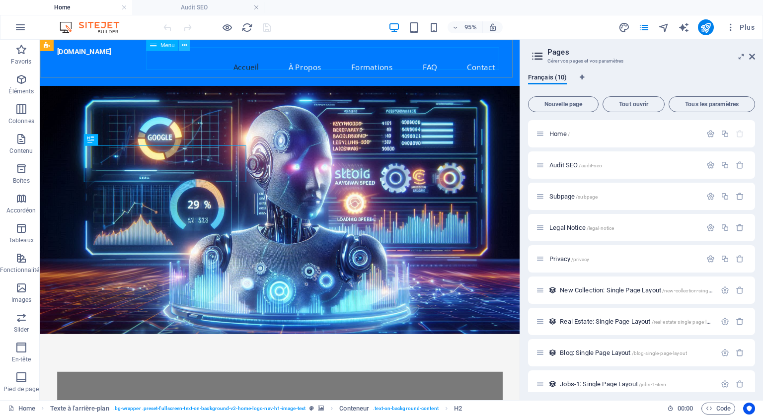
click at [185, 42] on icon at bounding box center [184, 45] width 5 height 10
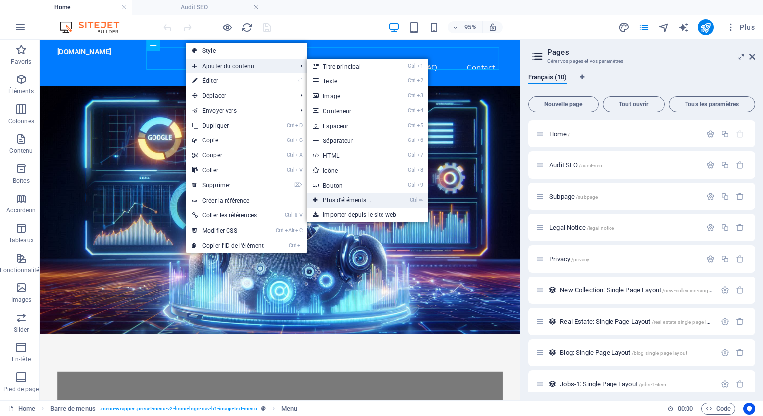
click at [354, 196] on link "Ctrl ⏎ Plus d'éléments..." at bounding box center [349, 200] width 84 height 15
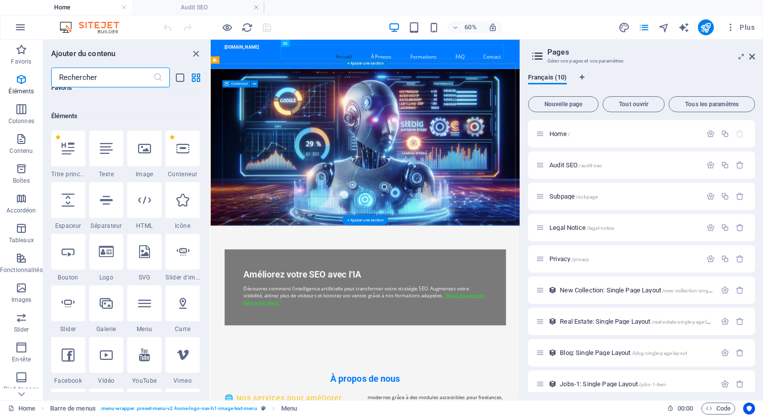
scroll to position [105, 0]
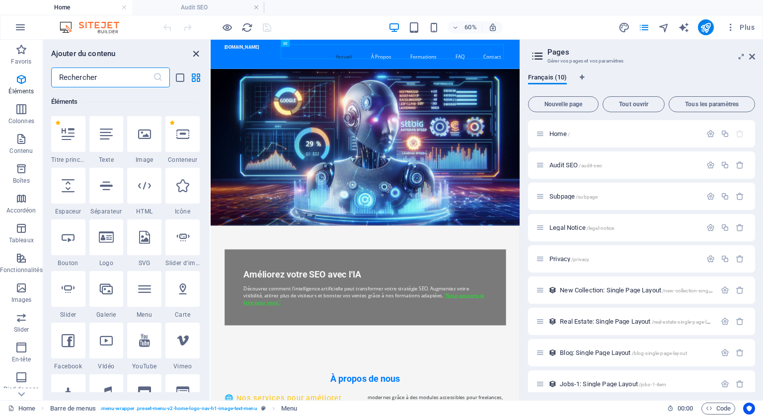
drag, startPoint x: 260, startPoint y: 15, endPoint x: 196, endPoint y: 49, distance: 72.9
click at [196, 49] on icon "close panel" at bounding box center [195, 53] width 11 height 11
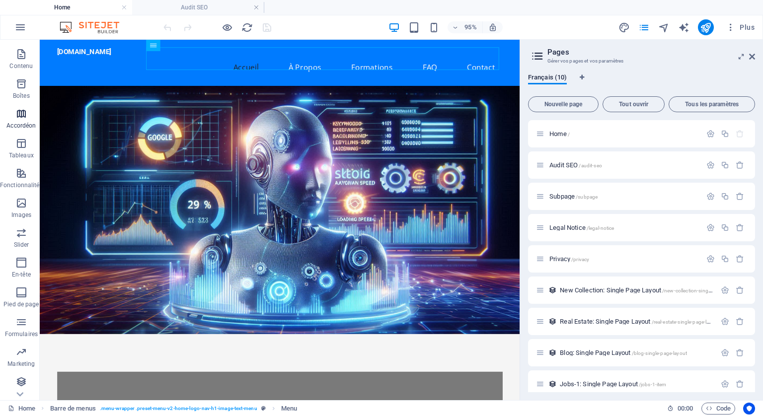
scroll to position [86, 0]
click at [19, 258] on icon "button" at bounding box center [21, 262] width 12 height 12
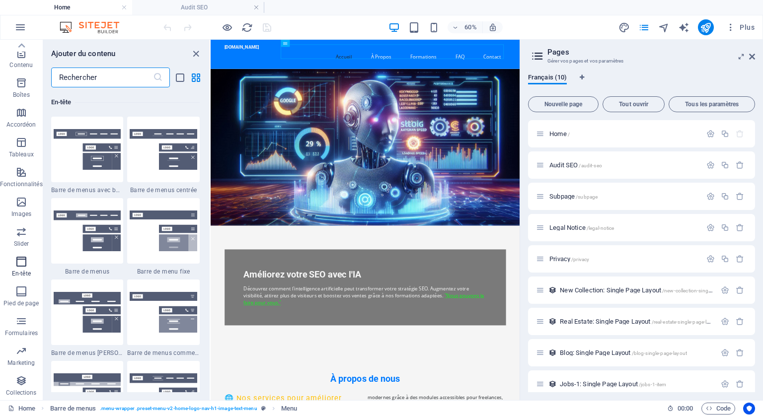
scroll to position [5981, 0]
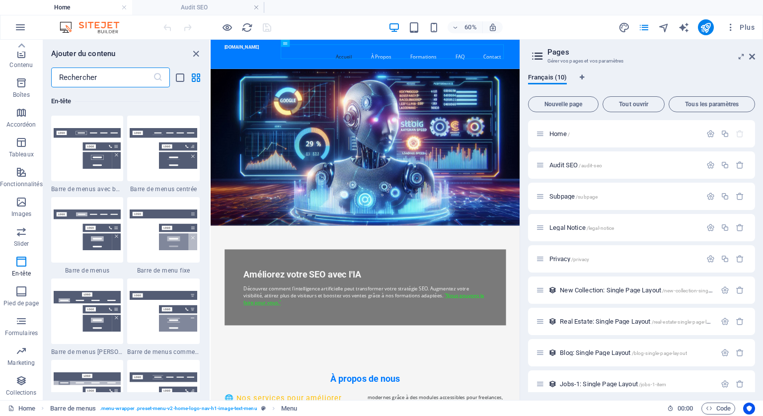
click at [87, 76] on input "text" at bounding box center [102, 78] width 102 height 20
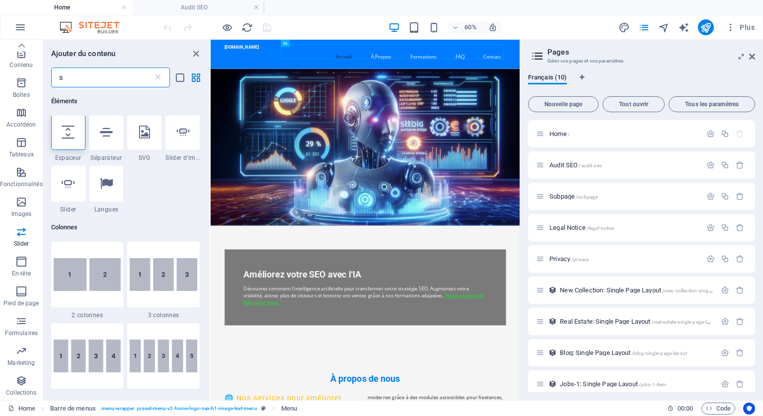
scroll to position [0, 0]
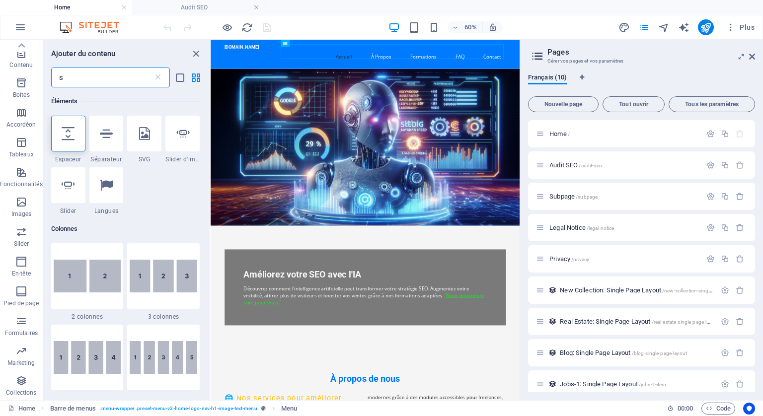
drag, startPoint x: 97, startPoint y: 79, endPoint x: 49, endPoint y: 72, distance: 48.3
click at [49, 72] on div "s ​" at bounding box center [126, 78] width 166 height 20
paste input "ubmenu"
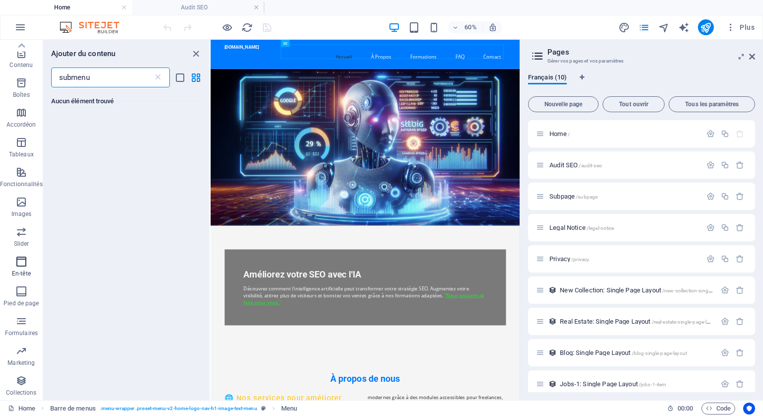
type input "submenu"
click at [18, 264] on icon "button" at bounding box center [21, 262] width 12 height 12
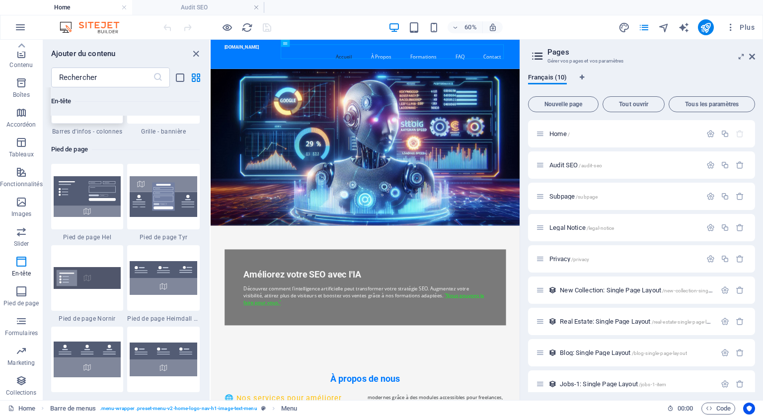
scroll to position [6329, 0]
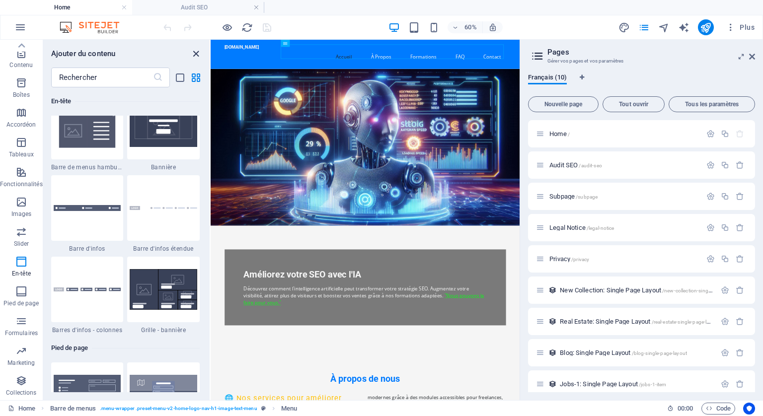
click at [194, 51] on icon "close panel" at bounding box center [195, 53] width 11 height 11
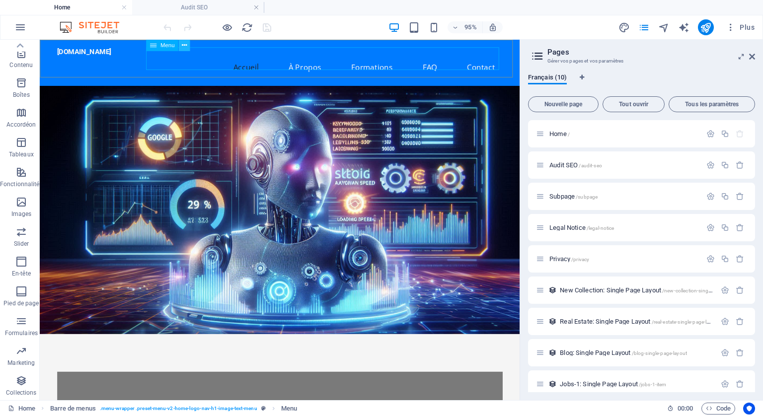
click at [185, 42] on icon at bounding box center [184, 45] width 5 height 10
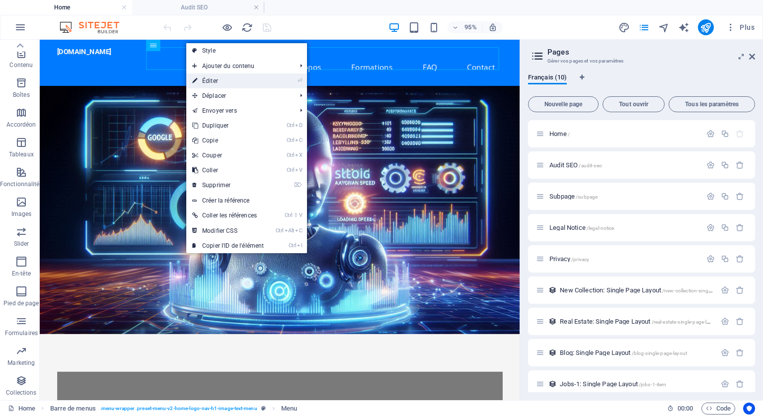
click at [201, 79] on link "⏎ Éditer" at bounding box center [227, 81] width 83 height 15
select select
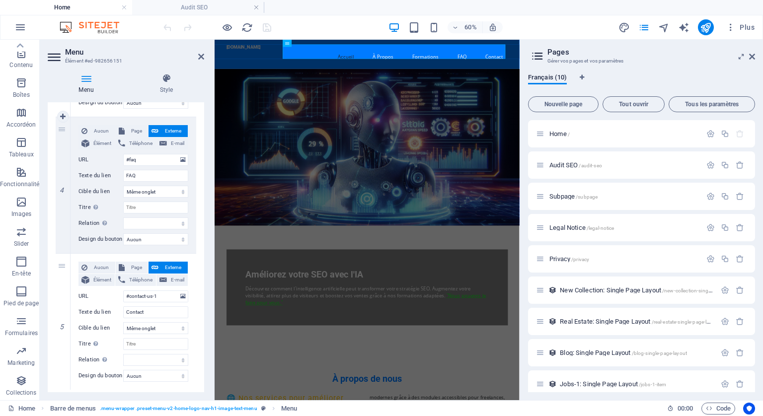
scroll to position [529, 0]
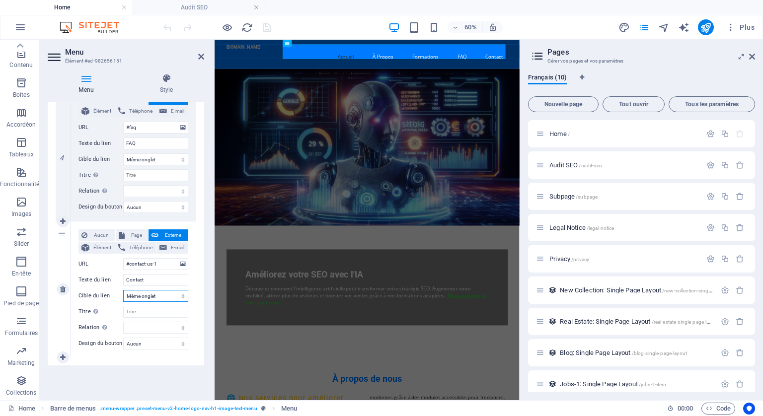
click at [168, 295] on select "Nouvel onglet Même onglet Superposition" at bounding box center [155, 296] width 65 height 12
select select "blank"
click at [123, 290] on select "Nouvel onglet Même onglet Superposition" at bounding box center [155, 296] width 65 height 12
select select
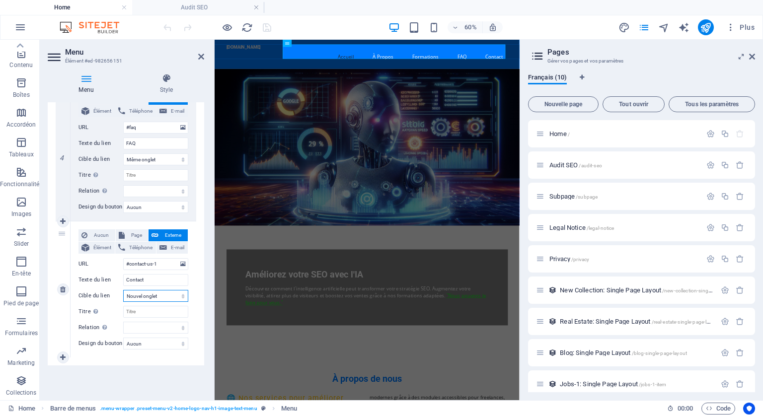
select select
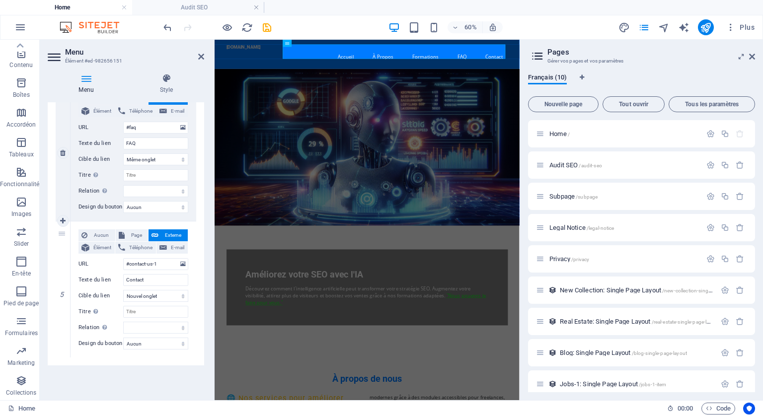
drag, startPoint x: 546, startPoint y: 163, endPoint x: 56, endPoint y: 215, distance: 493.0
click at [57, 216] on div "Home Audit SEO Favoris Éléments Colonnes Contenu Boîtes Accordéon Tableaux Fonc…" at bounding box center [381, 220] width 763 height 361
drag, startPoint x: 200, startPoint y: 55, endPoint x: 169, endPoint y: 16, distance: 49.8
click at [200, 55] on icon at bounding box center [201, 57] width 6 height 8
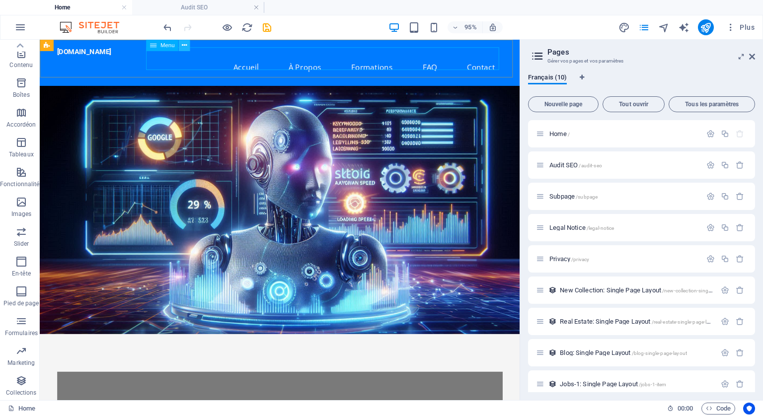
click at [186, 44] on icon at bounding box center [184, 45] width 5 height 10
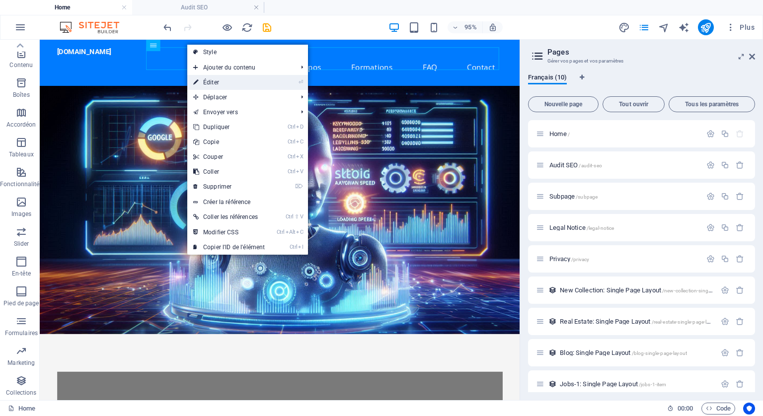
click at [222, 79] on link "⏎ Éditer" at bounding box center [228, 82] width 83 height 15
select select
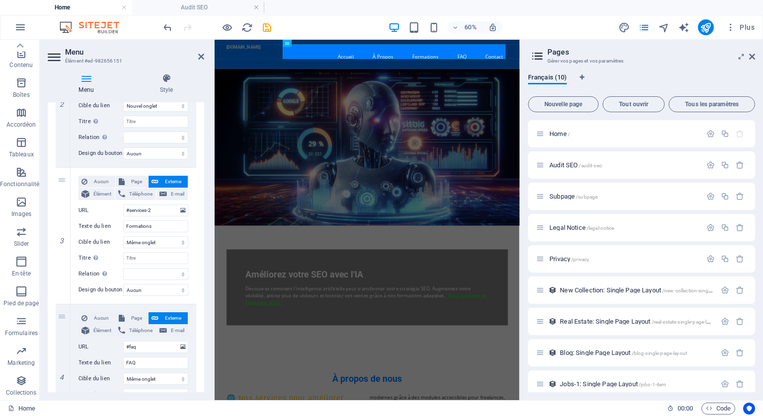
scroll to position [348, 0]
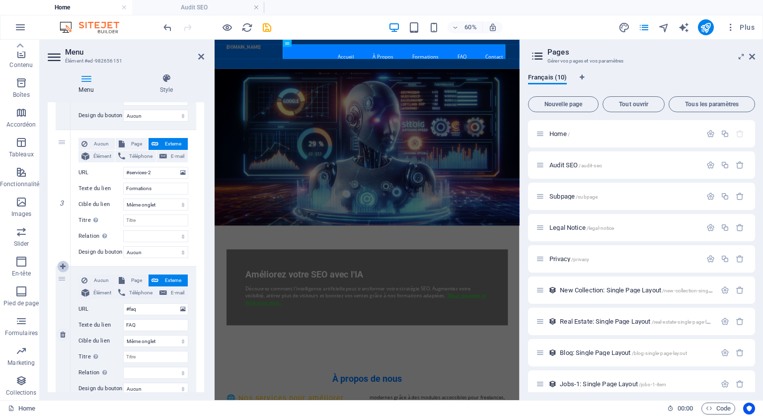
click at [63, 264] on icon at bounding box center [62, 266] width 5 height 7
select select
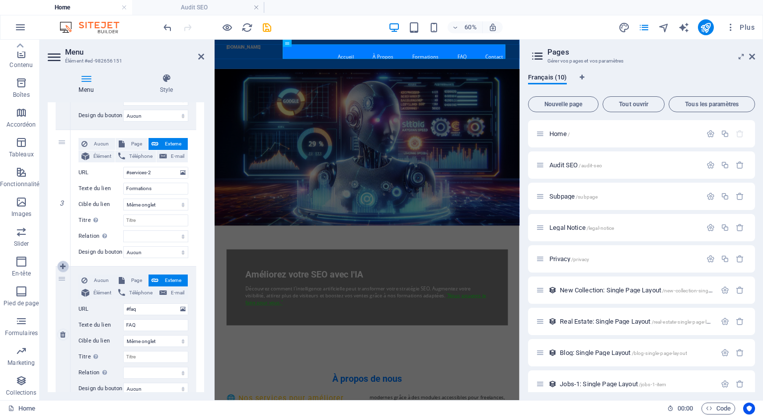
type input "#faq"
type input "FAQ"
select select
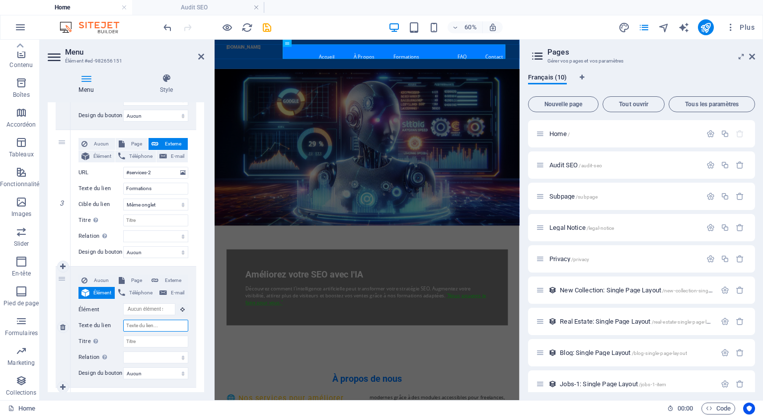
click at [158, 325] on input "Texte du lien" at bounding box center [155, 326] width 65 height 12
drag, startPoint x: 159, startPoint y: 323, endPoint x: 124, endPoint y: 323, distance: 35.3
click at [124, 323] on input "Texte du lien" at bounding box center [155, 326] width 65 height 12
type input "A"
select select
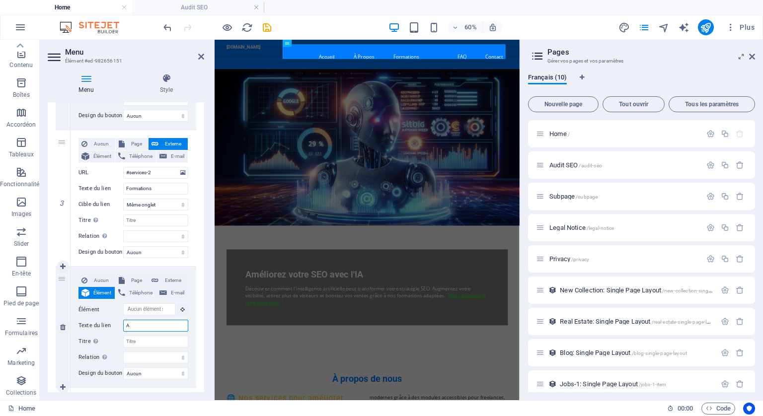
select select
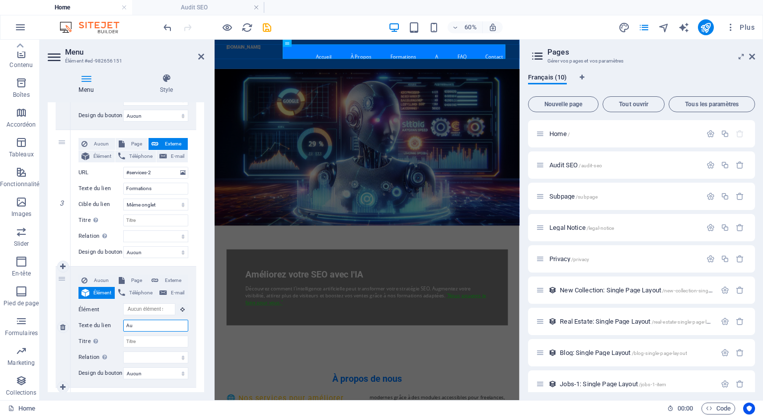
type input "Aud"
select select
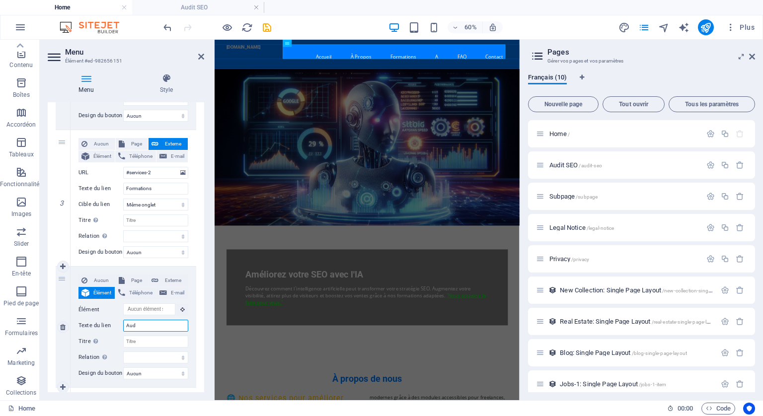
select select
type input "Audit"
select select
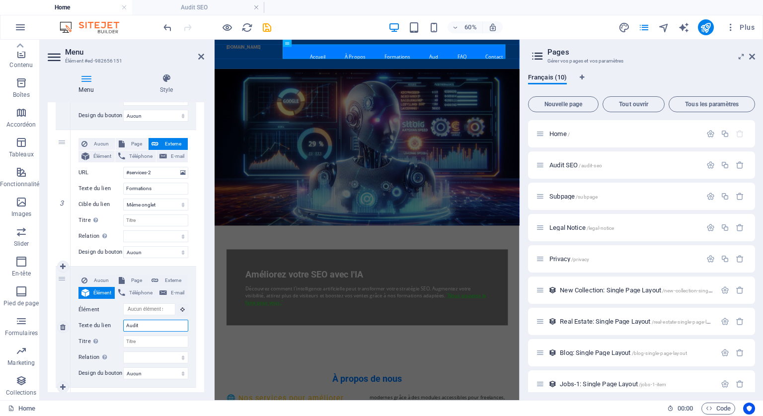
select select
type input "Audit"
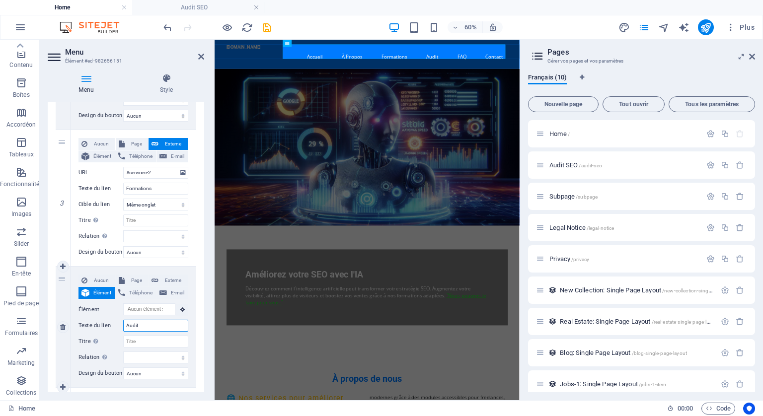
select select
type input "Audit S"
select select
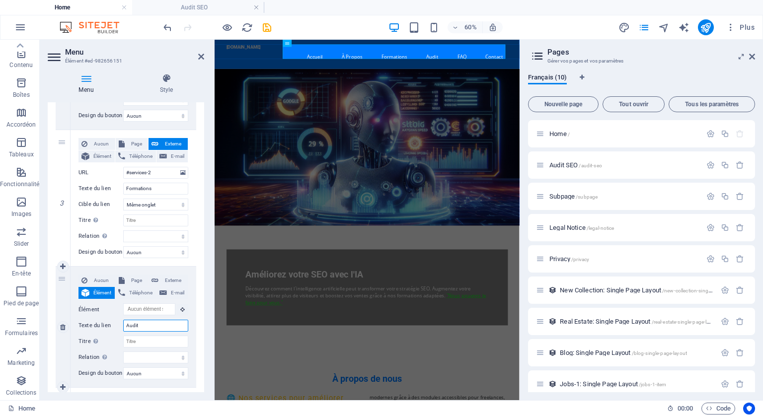
select select
type input "Audit SE"
select select
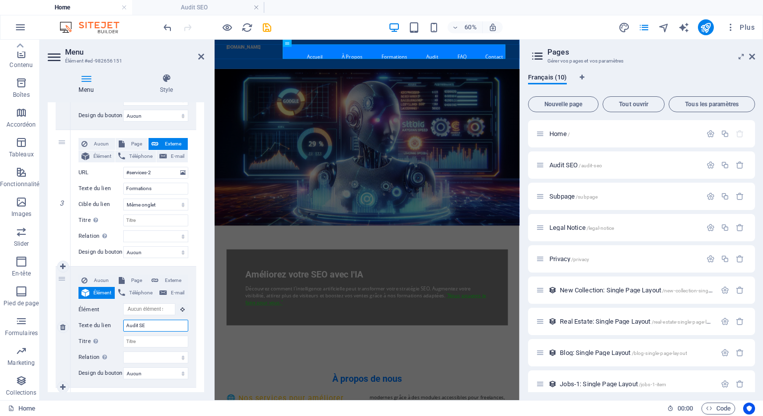
select select
type input "Audit SEU"
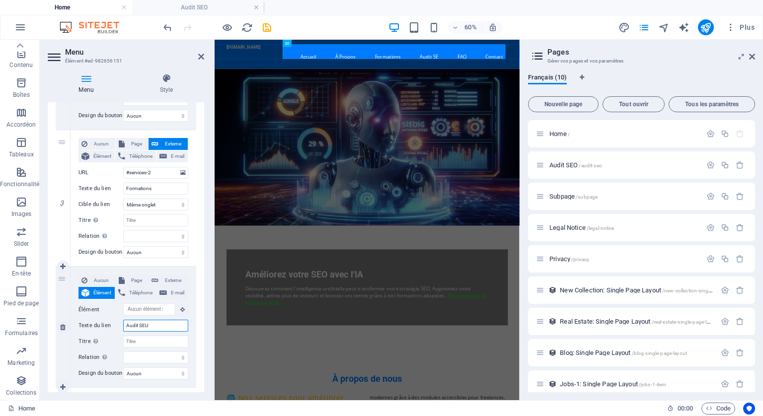
select select
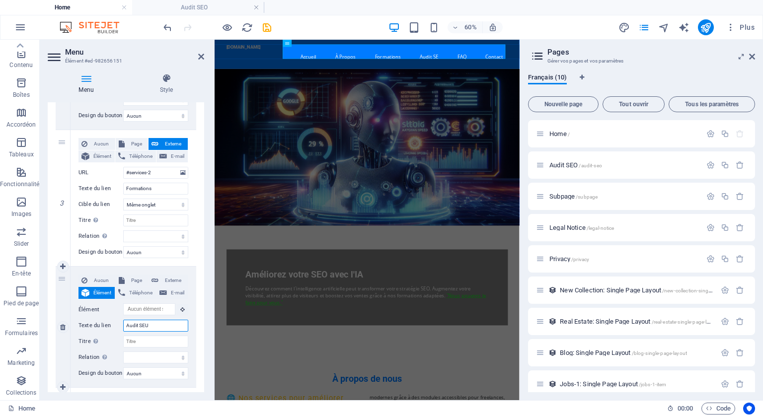
select select
type input "Audit SE"
select select
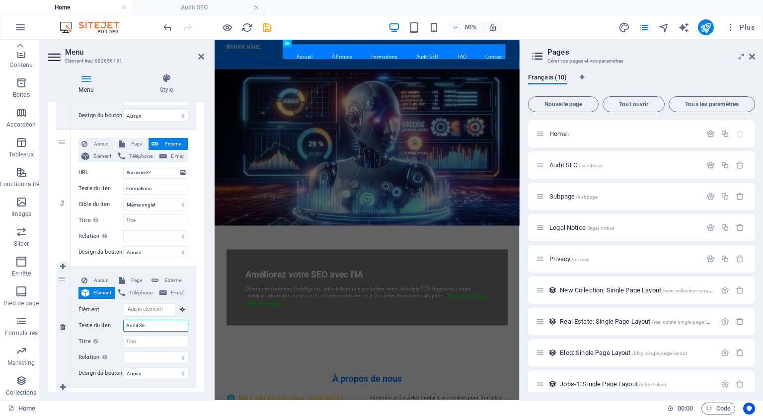
select select
type input "Audit SEO"
select select
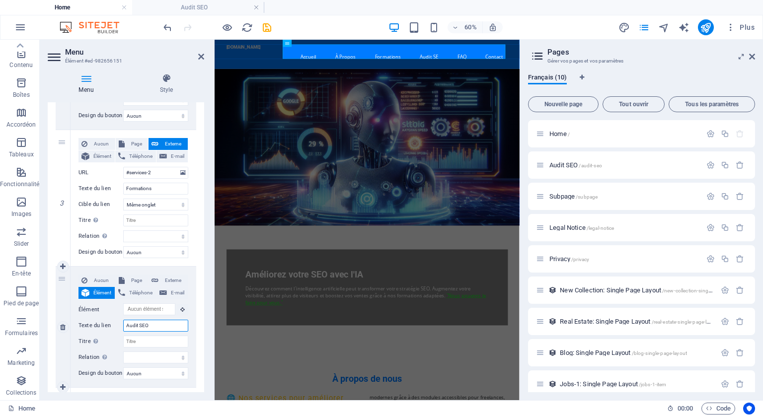
select select
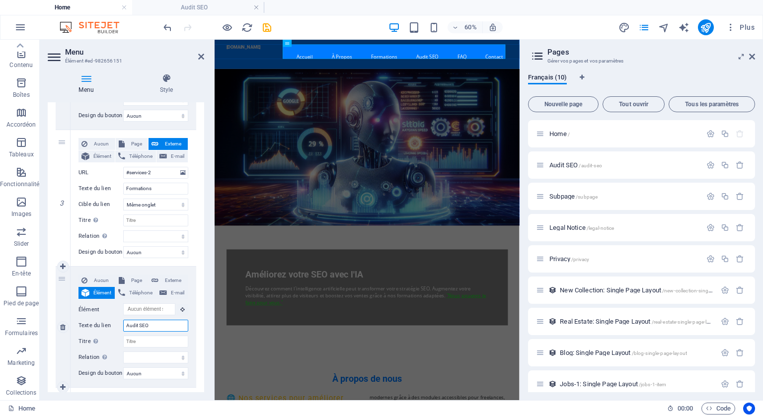
drag, startPoint x: 152, startPoint y: 325, endPoint x: 123, endPoint y: 324, distance: 29.8
click at [123, 324] on div "Texte du lien Audit SEO" at bounding box center [133, 326] width 110 height 12
type input "Audit SEO"
drag, startPoint x: 149, startPoint y: 341, endPoint x: 119, endPoint y: 338, distance: 30.4
click at [119, 338] on div "Titre Description supplémentaire du lien. Celle-ci doit être différente du text…" at bounding box center [133, 342] width 110 height 12
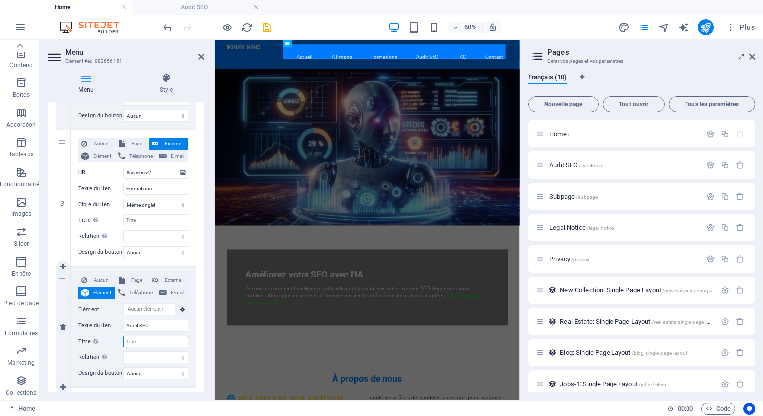
paste input "Audit SEO"
type input "Audit SEO"
select select
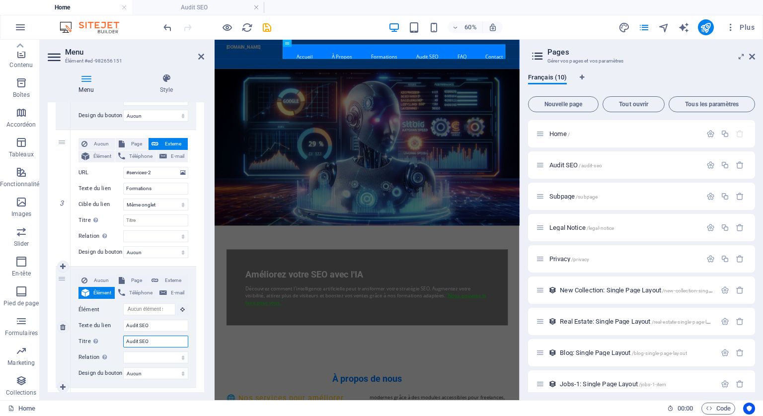
select select
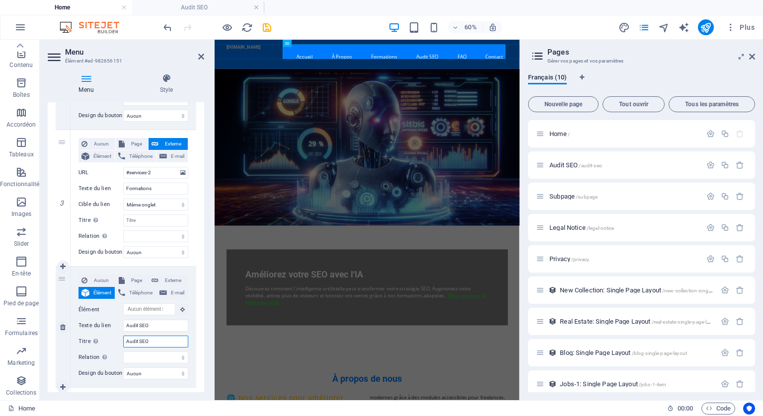
select select
type input "Audit SEO"
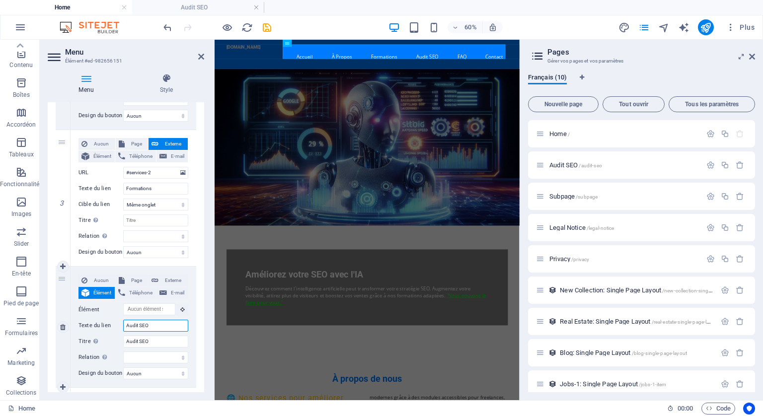
drag, startPoint x: 150, startPoint y: 324, endPoint x: 126, endPoint y: 320, distance: 24.2
click at [126, 320] on input "Audit SEO" at bounding box center [155, 326] width 65 height 12
type input "a"
select select
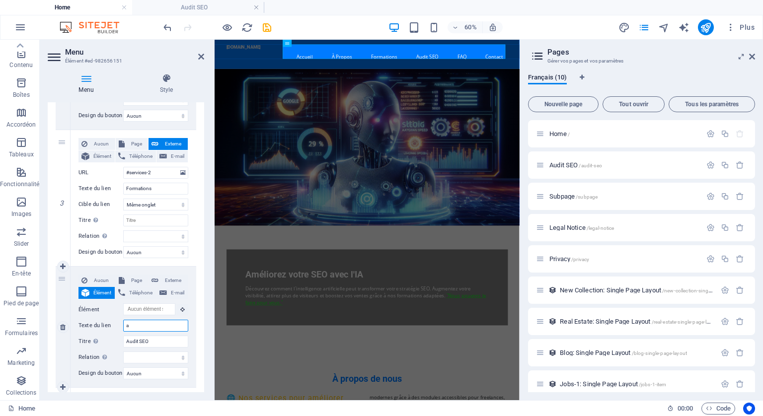
select select
type input "aud"
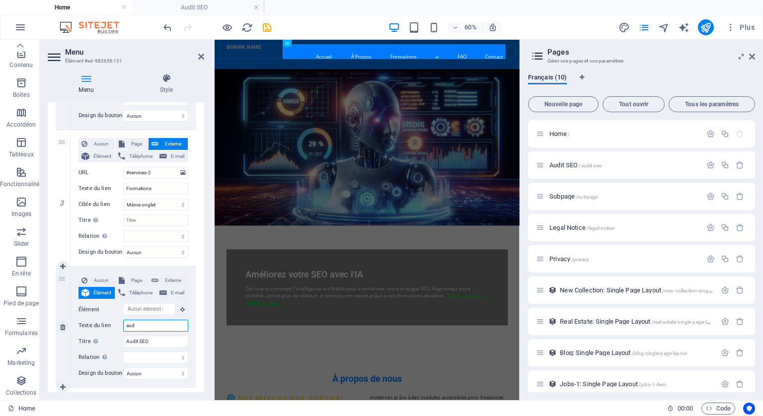
select select
type input "audi"
select select
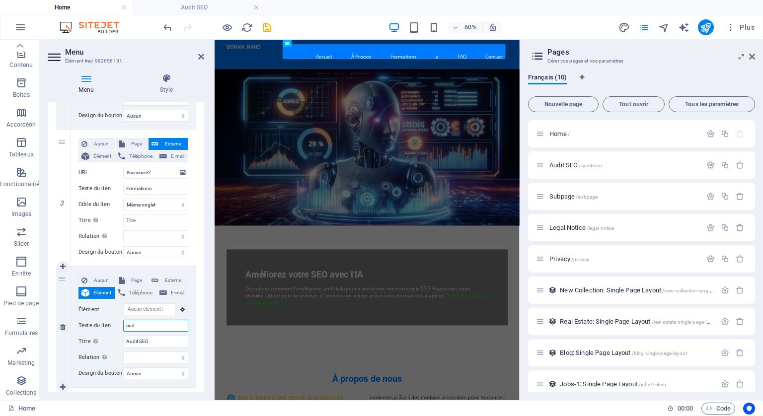
select select
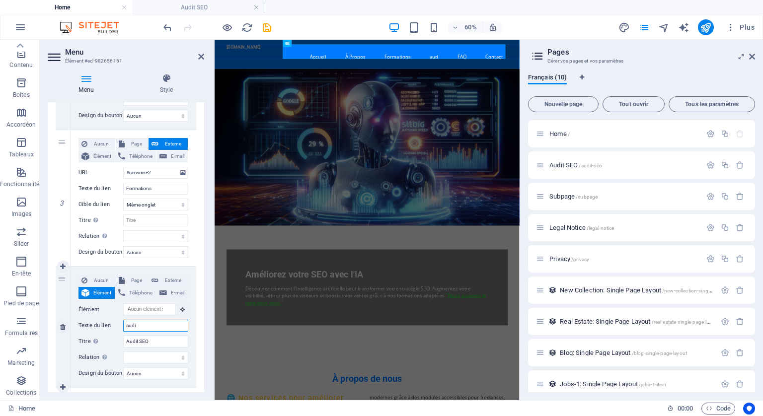
type input "audit"
select select
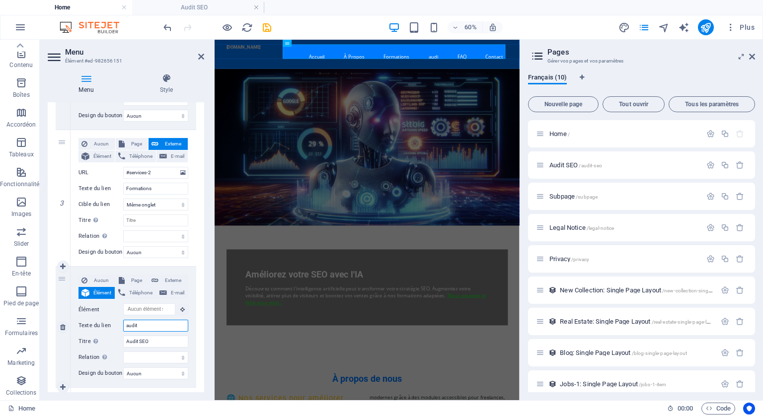
select select
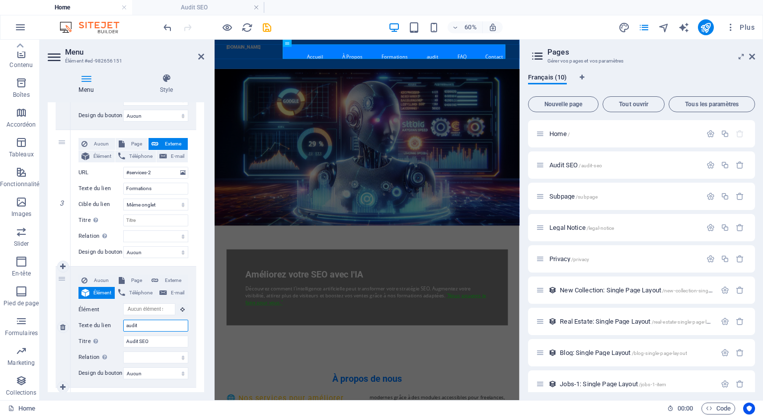
type input "audit-"
select select
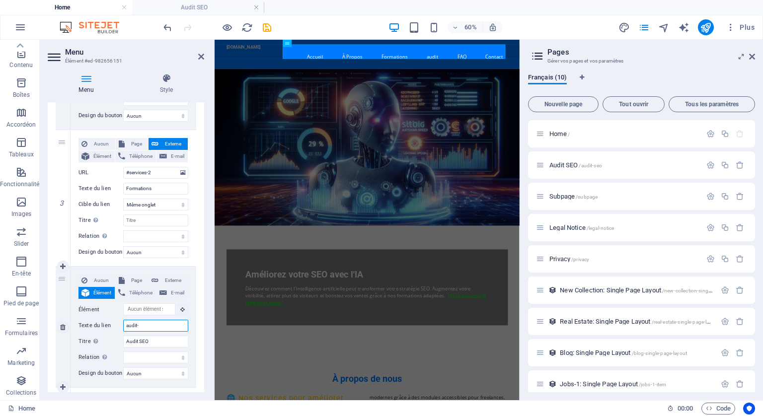
select select
type input "audit-se"
select select
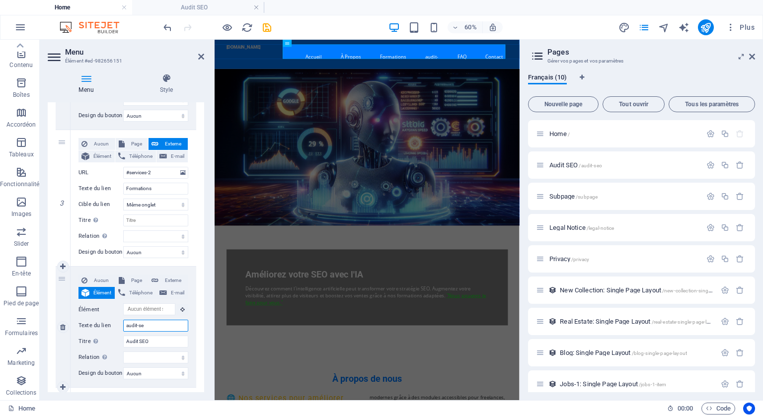
select select
type input "audit-seo"
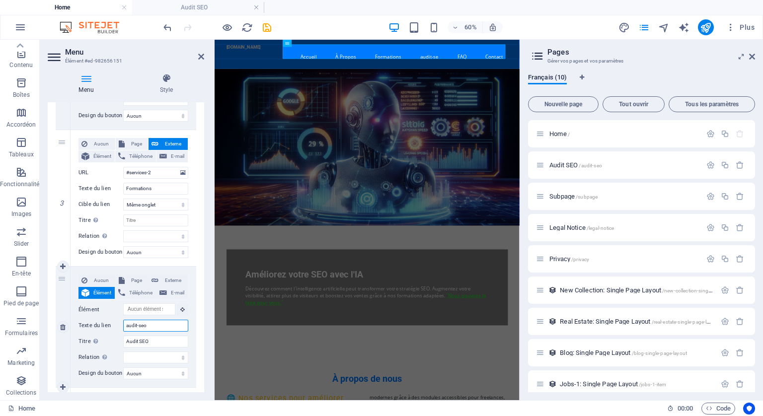
select select
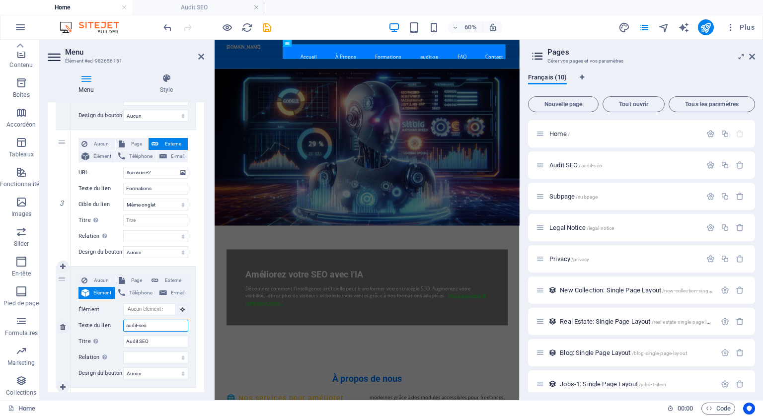
select select
type input "audit-seo"
click at [135, 279] on span "Page" at bounding box center [137, 281] width 18 height 12
select select
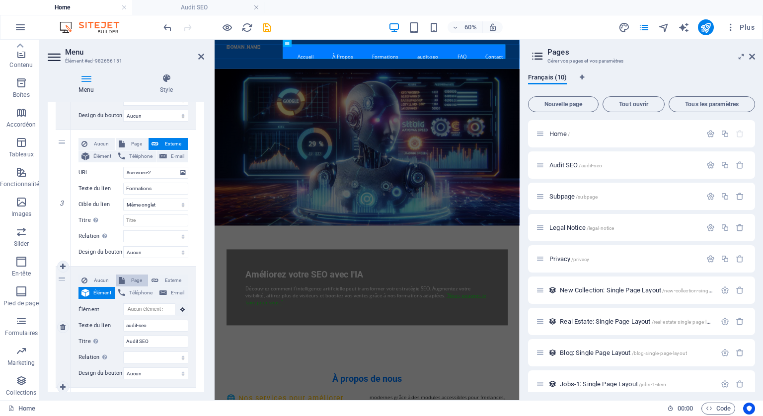
select select
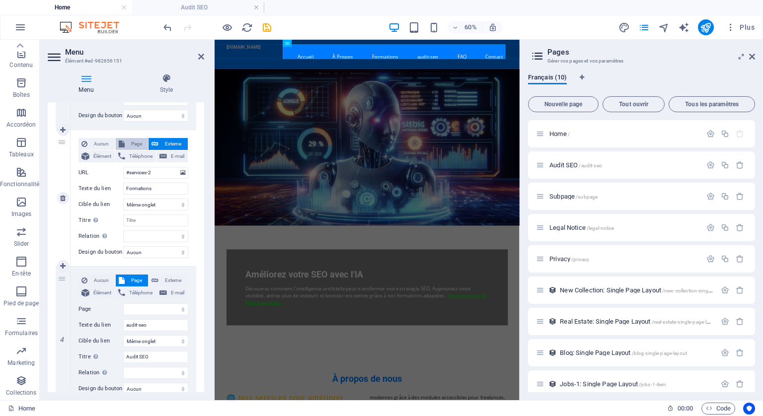
click at [137, 144] on span "Page" at bounding box center [137, 144] width 18 height 12
select select
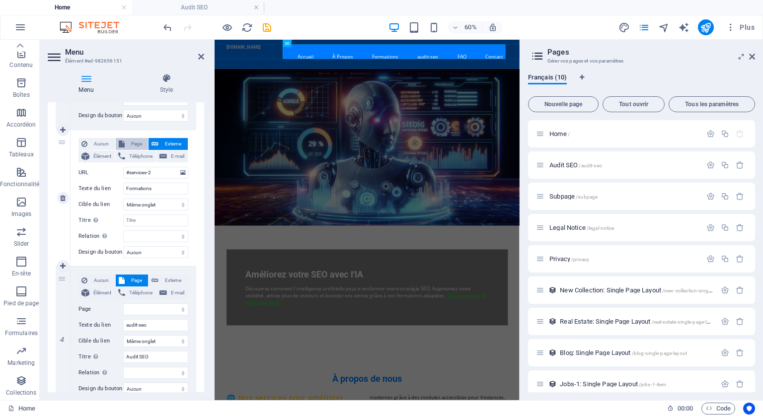
select select
click at [709, 25] on icon "publish" at bounding box center [705, 27] width 11 height 11
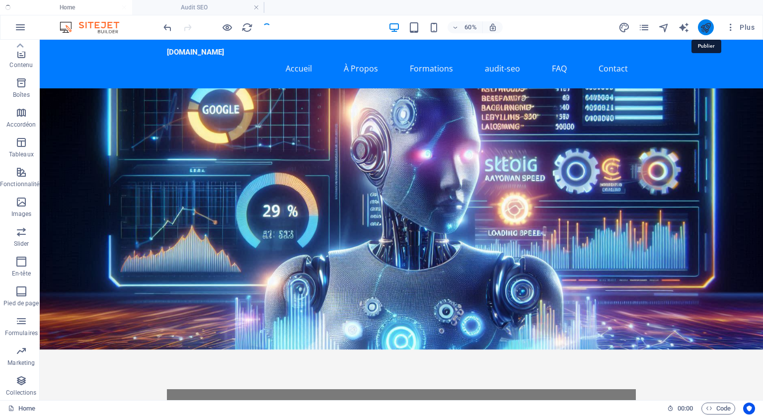
checkbox input "false"
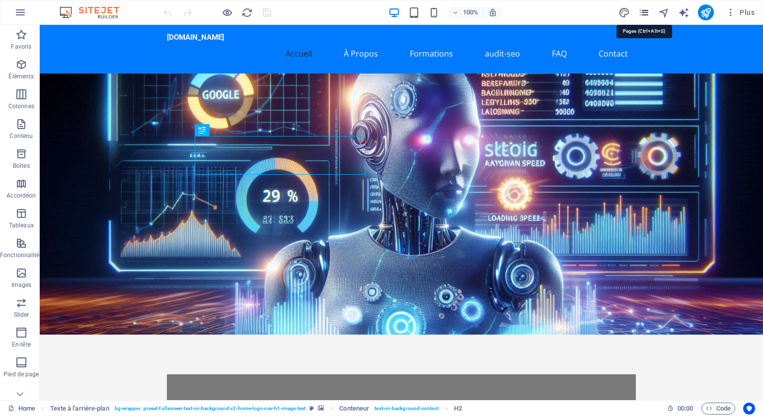
click at [646, 9] on icon "pages" at bounding box center [643, 12] width 11 height 11
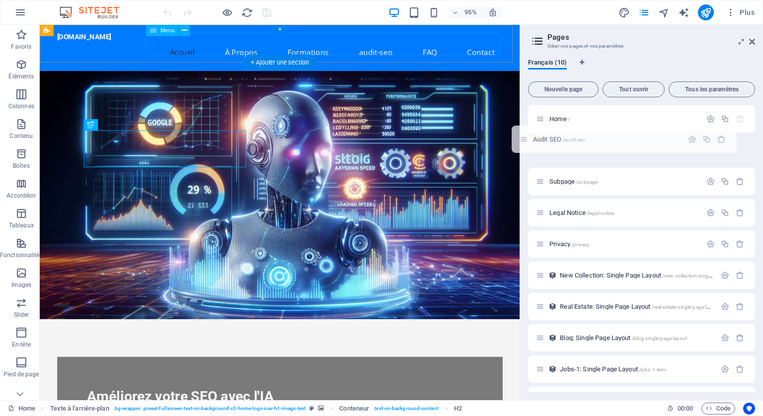
drag, startPoint x: 582, startPoint y: 177, endPoint x: 394, endPoint y: 44, distance: 230.0
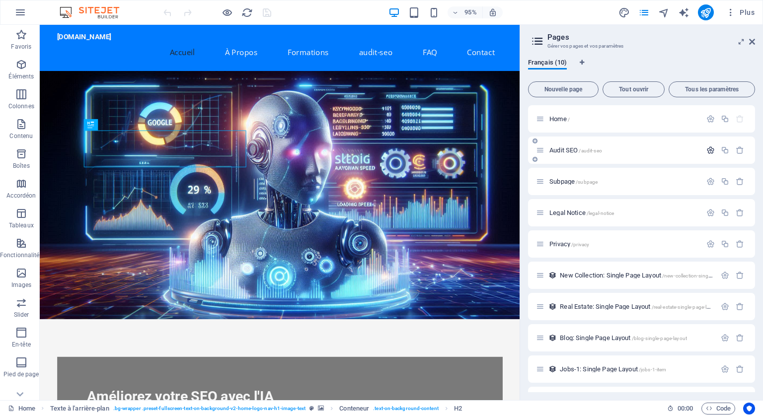
click at [710, 147] on icon "button" at bounding box center [710, 150] width 8 height 8
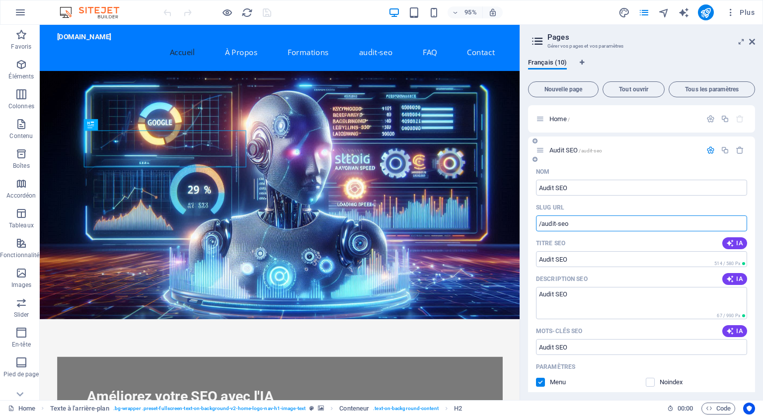
drag, startPoint x: 570, startPoint y: 222, endPoint x: 532, endPoint y: 220, distance: 37.3
click at [532, 220] on div "Nom Audit SEO ​ SLUG URL /audit-seo ​ Titre SEO IA Audit SEO ​ 514 / 580 Px Des…" at bounding box center [641, 356] width 227 height 384
click at [183, 31] on icon at bounding box center [184, 30] width 5 height 10
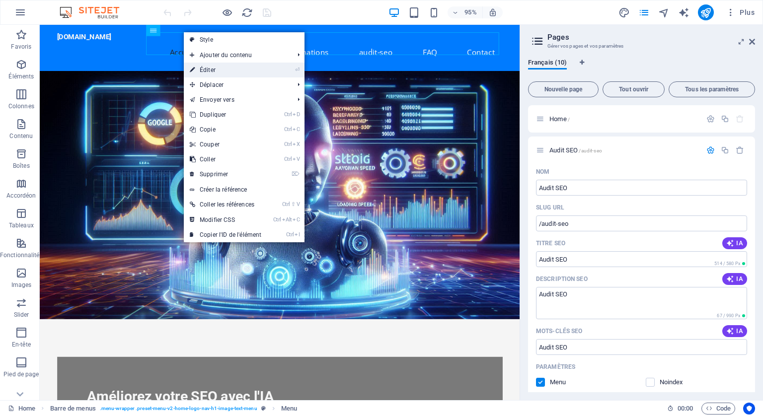
click at [199, 69] on link "⏎ Éditer" at bounding box center [225, 70] width 83 height 15
select select
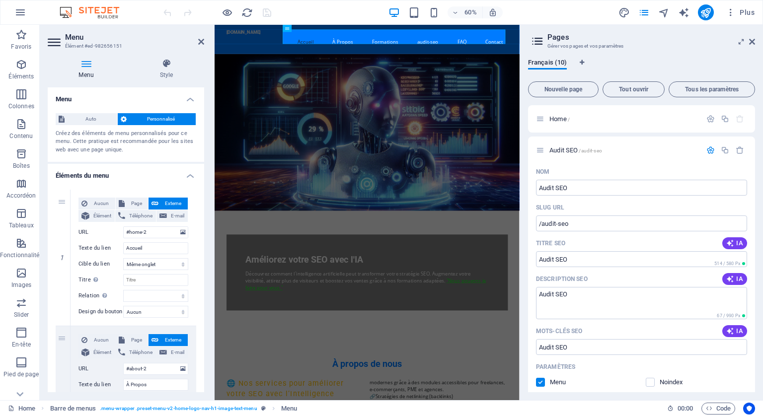
scroll to position [99, 0]
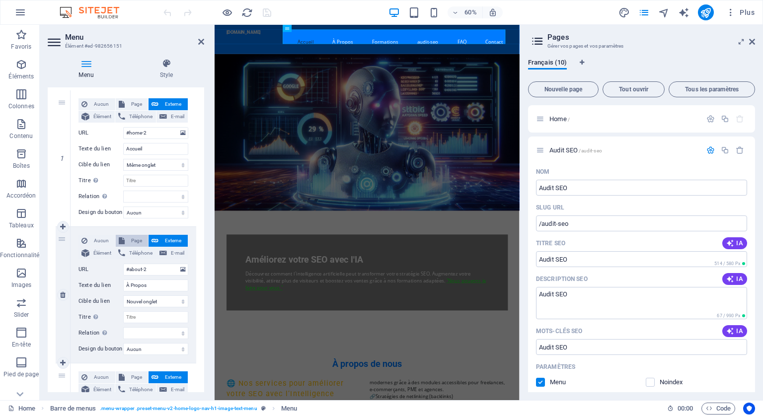
click at [132, 240] on span "Page" at bounding box center [137, 241] width 18 height 12
select select
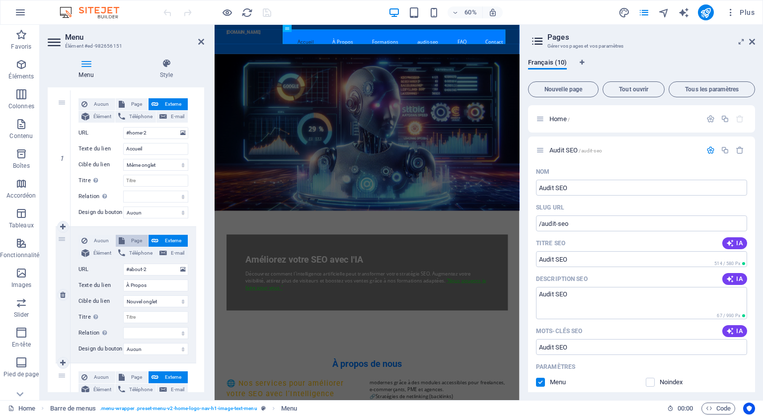
select select
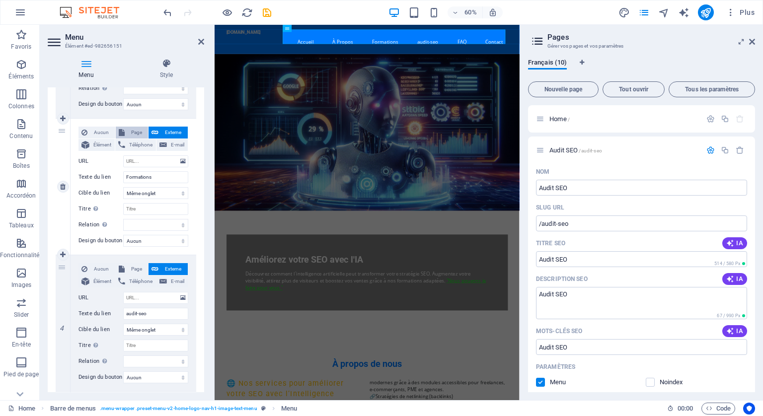
scroll to position [348, 0]
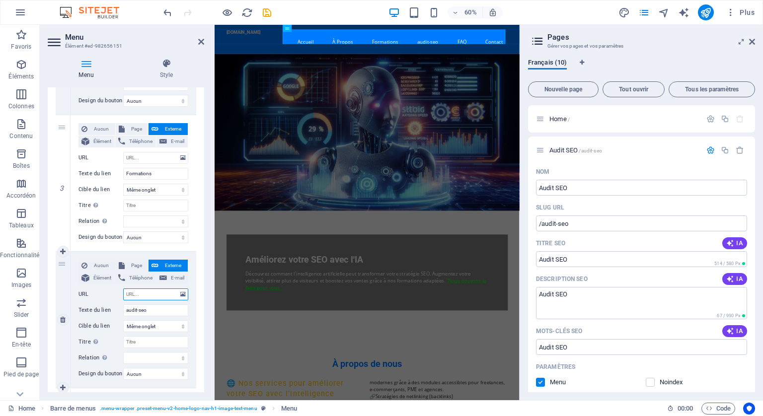
click at [145, 294] on input "URL" at bounding box center [155, 295] width 65 height 12
paste input "[URL][DOMAIN_NAME]"
type input "[URL][DOMAIN_NAME]"
select select
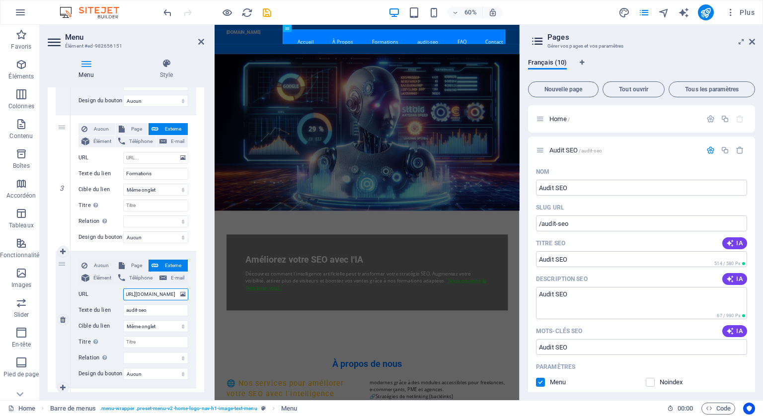
select select
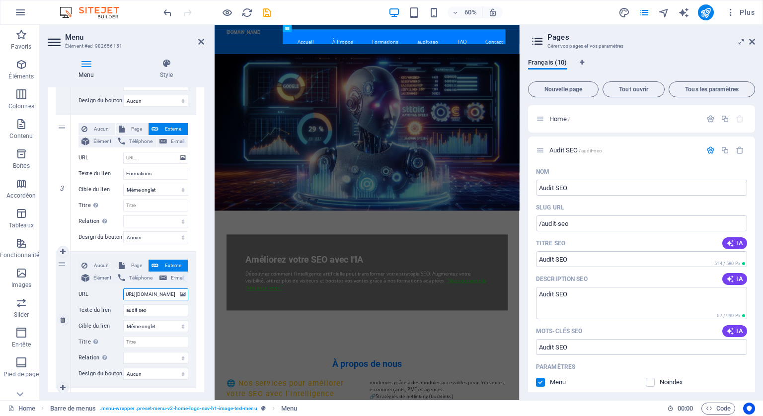
select select
type input "[URL][DOMAIN_NAME]"
click at [180, 325] on select "Nouvel onglet Même onglet Superposition" at bounding box center [155, 326] width 65 height 12
select select "blank"
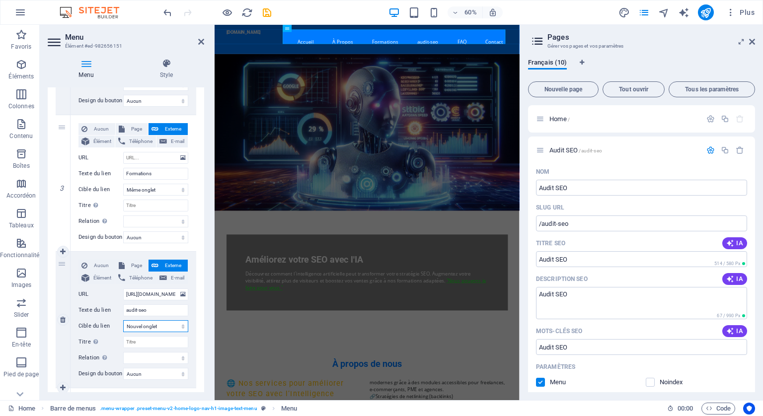
click at [123, 320] on select "Nouvel onglet Même onglet Superposition" at bounding box center [155, 326] width 65 height 12
select select
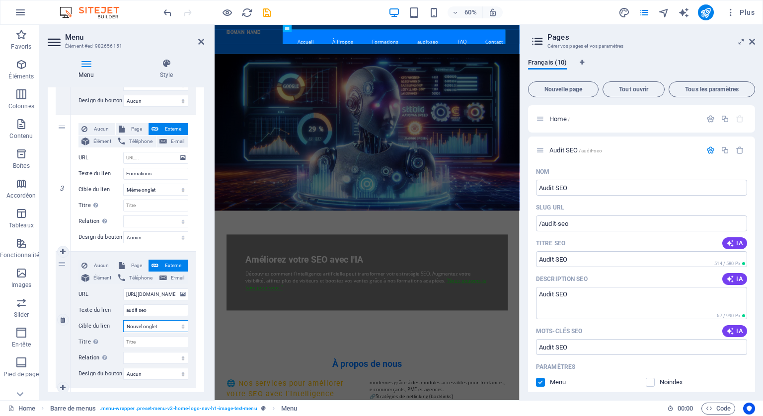
select select
click at [143, 342] on input "Titre Description supplémentaire du lien. Celle-ci doit être différente du text…" at bounding box center [155, 342] width 65 height 12
type input "A"
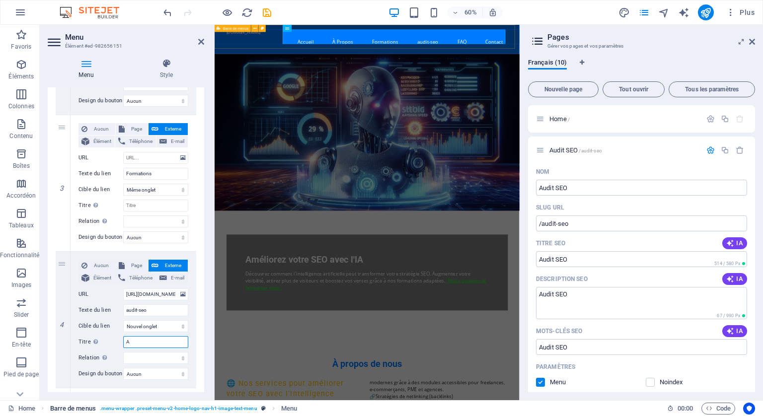
select select
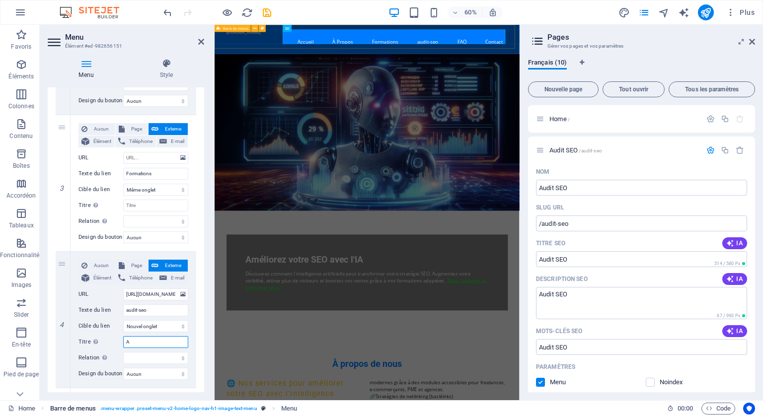
select select
type input "Audi"
select select
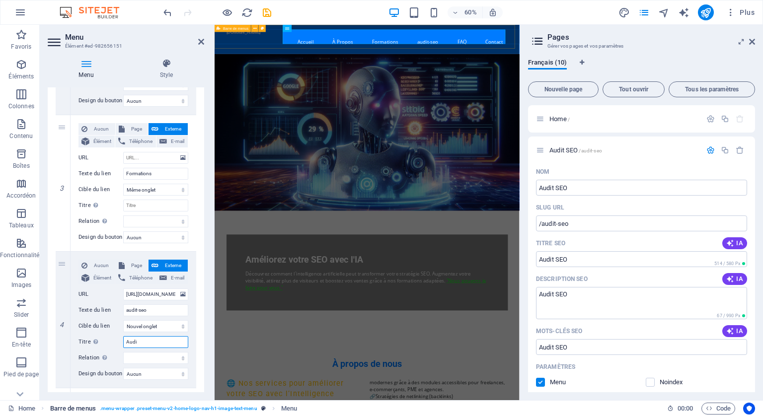
select select
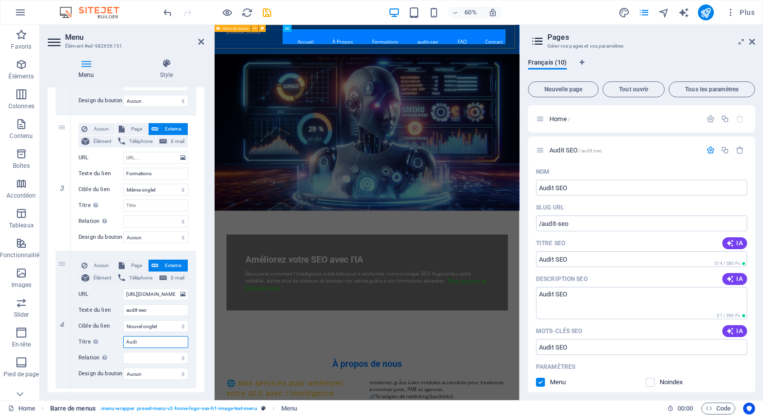
type input "Audit"
select select
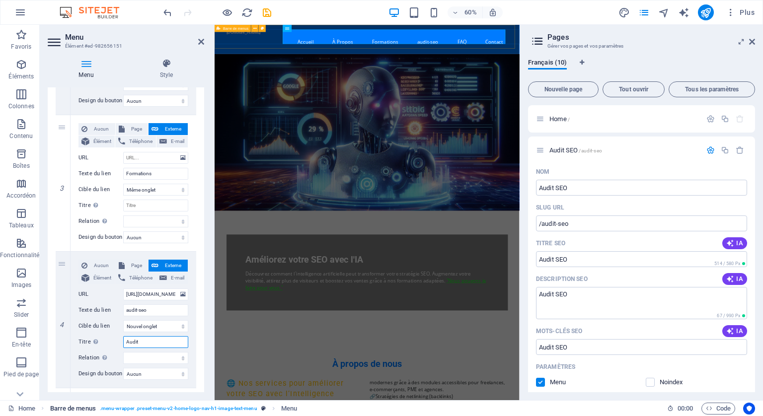
select select
type input "Audit S"
select select
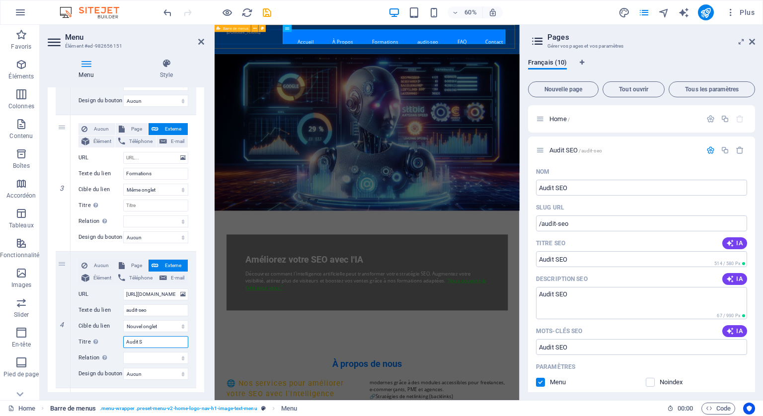
select select
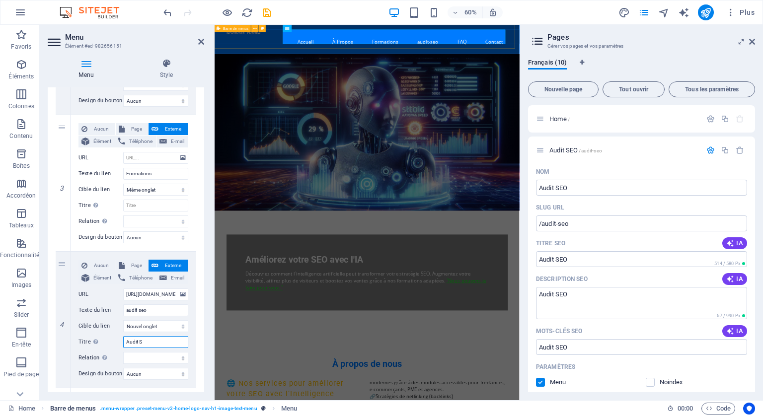
select select
type input "Audit SE"
select select
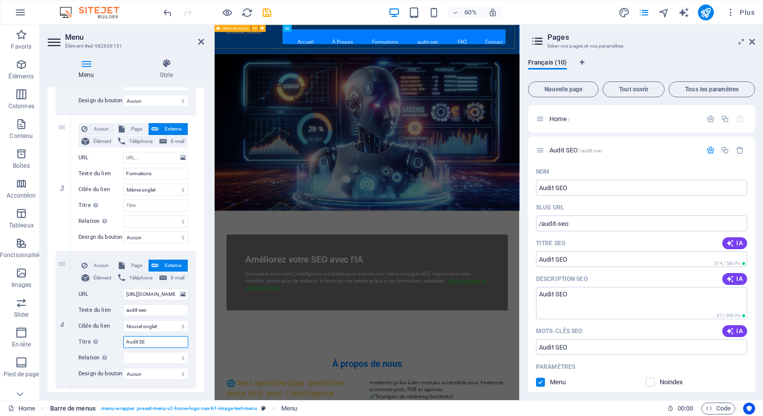
select select
type input "Audit SEO"
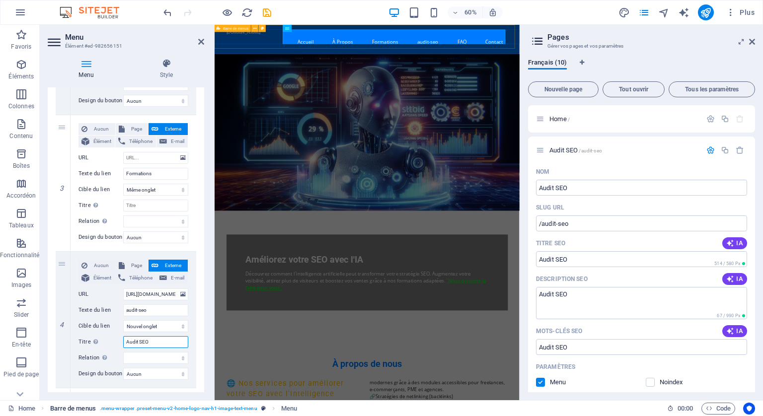
select select
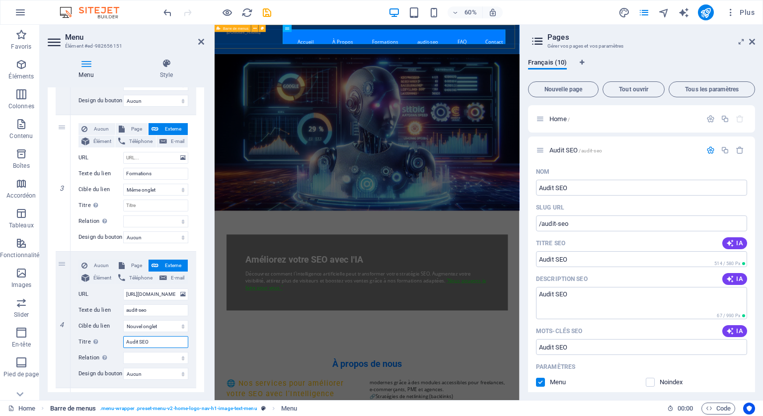
select select
type input "Audit SEO"
click at [708, 10] on icon "publish" at bounding box center [705, 12] width 11 height 11
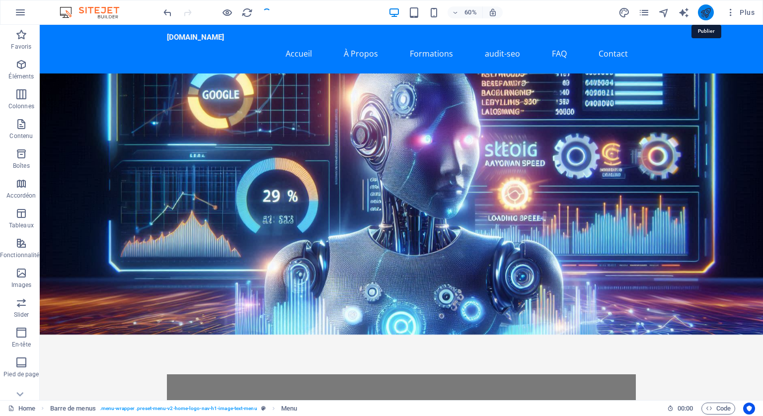
checkbox input "false"
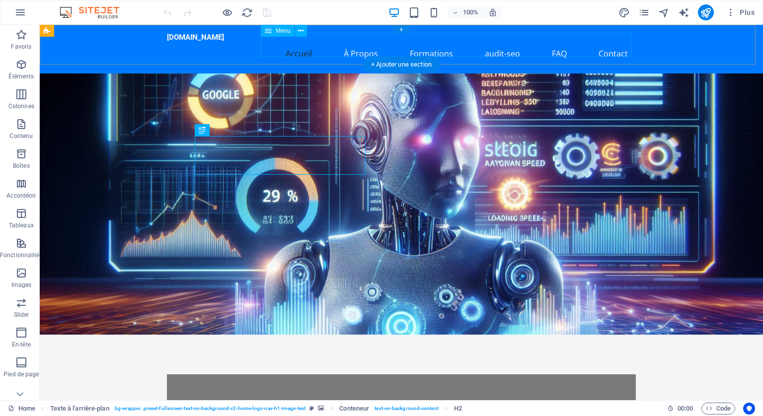
click at [504, 45] on nav "Accueil À Propos Formations audit-seo FAQ Contact" at bounding box center [401, 54] width 469 height 24
click at [445, 47] on nav "Accueil À Propos Formations audit-seo FAQ Contact" at bounding box center [401, 54] width 469 height 24
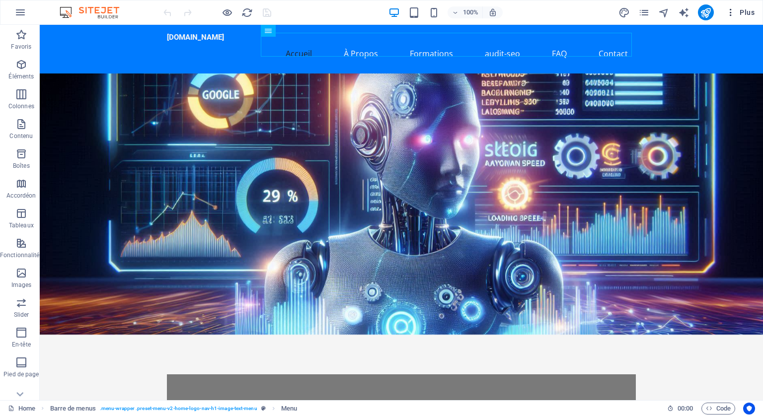
click at [731, 9] on icon "button" at bounding box center [731, 12] width 10 height 10
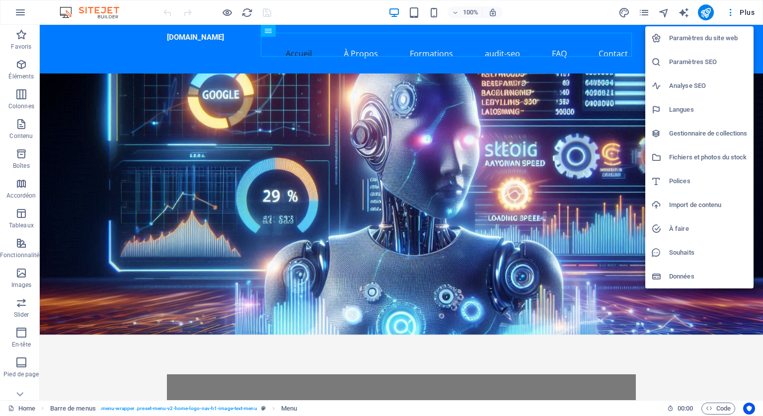
click at [695, 36] on h6 "Paramètres du site web" at bounding box center [708, 38] width 78 height 12
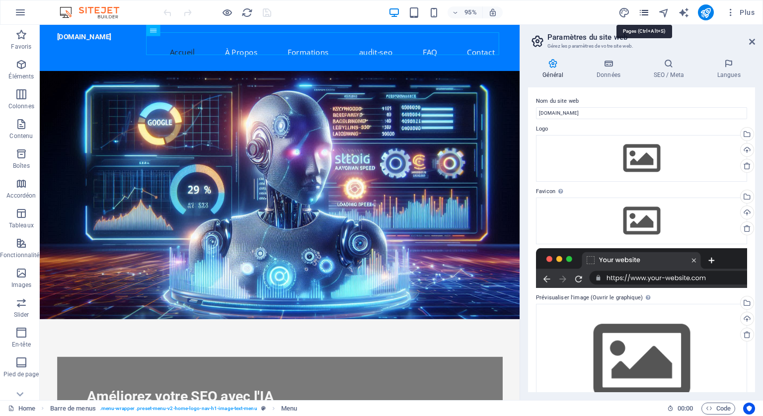
click at [644, 10] on icon "pages" at bounding box center [643, 12] width 11 height 11
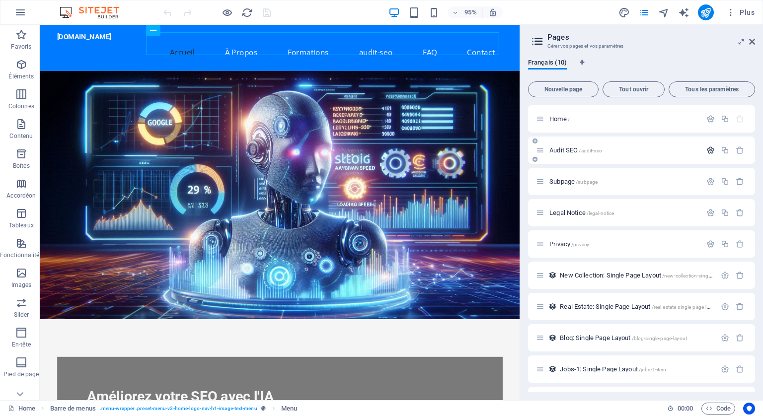
click at [707, 149] on icon "button" at bounding box center [710, 150] width 8 height 8
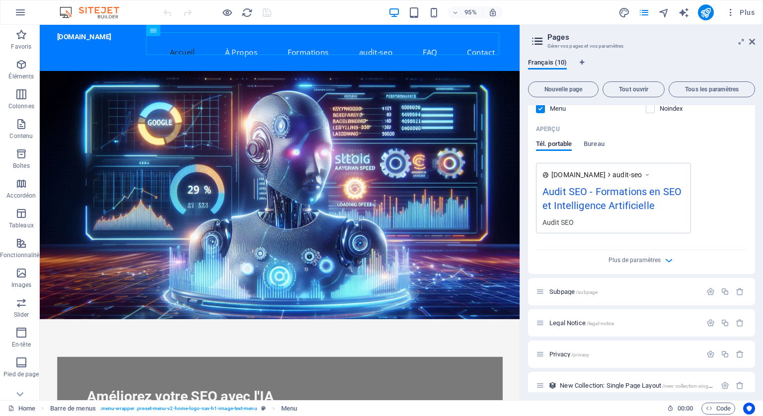
scroll to position [260, 0]
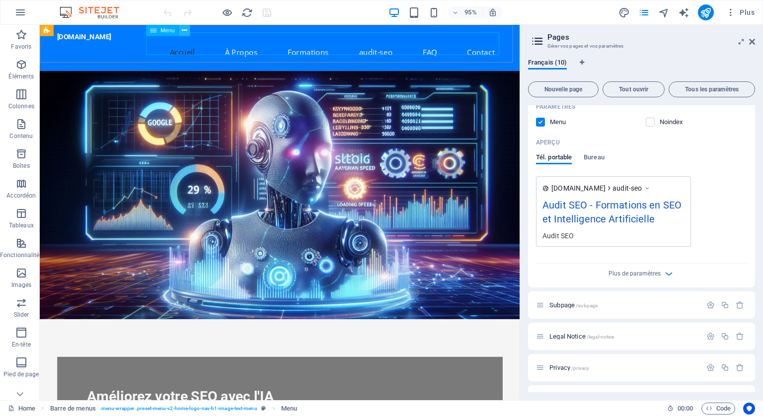
click at [186, 28] on icon at bounding box center [184, 30] width 5 height 10
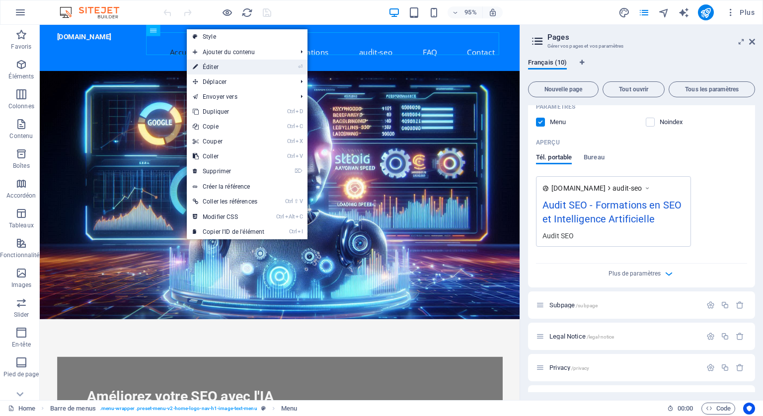
click at [210, 65] on link "⏎ Éditer" at bounding box center [228, 67] width 83 height 15
select select
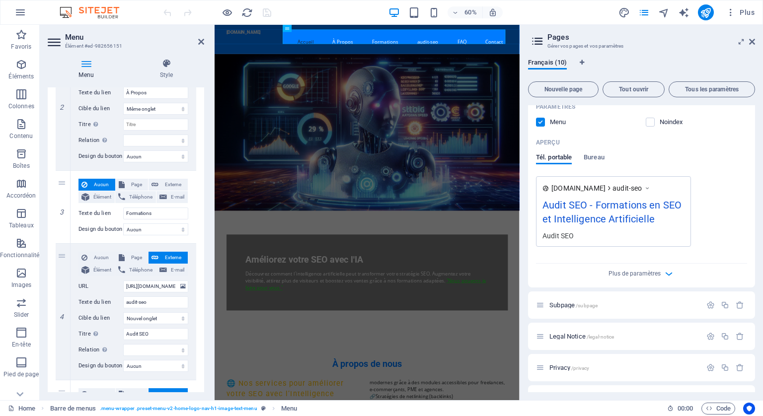
scroll to position [298, 0]
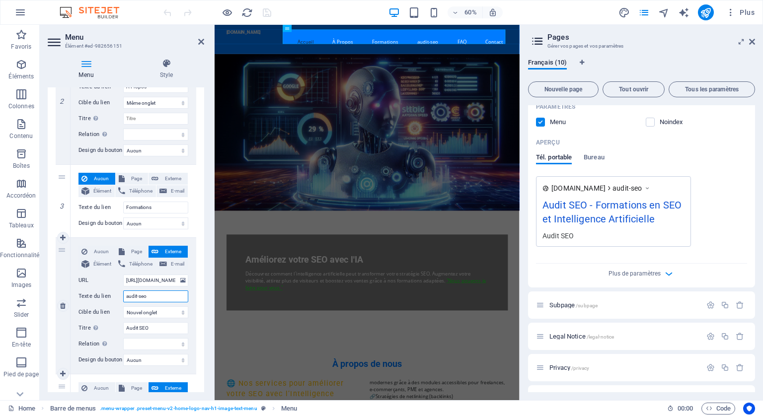
drag, startPoint x: 154, startPoint y: 296, endPoint x: 98, endPoint y: 278, distance: 58.9
click at [100, 280] on div "Aucun Page Externe Élément Téléphone E-mail Page Home Audit SEO Subpage Legal N…" at bounding box center [133, 298] width 110 height 104
type input "A"
select select
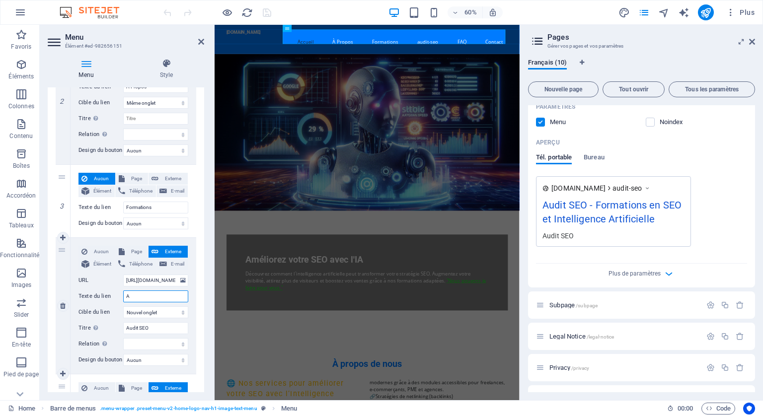
select select
type input "Aud"
select select
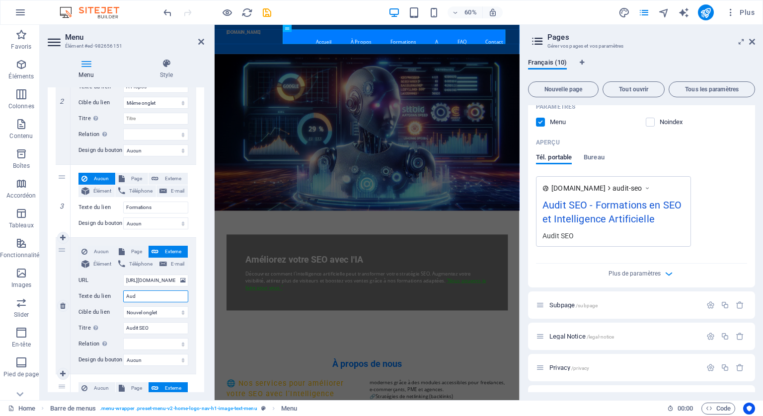
select select
type input "Audit"
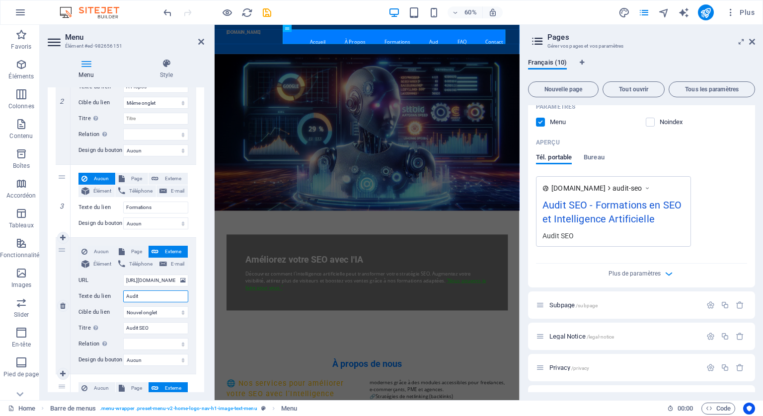
select select
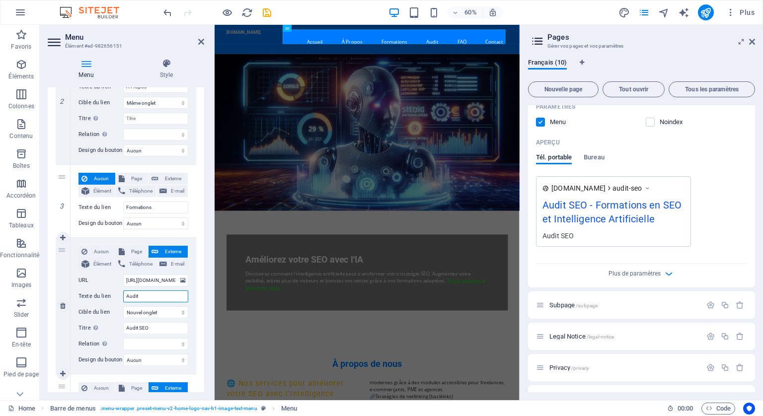
type input "Audit"
select select
type input "Audit S"
select select
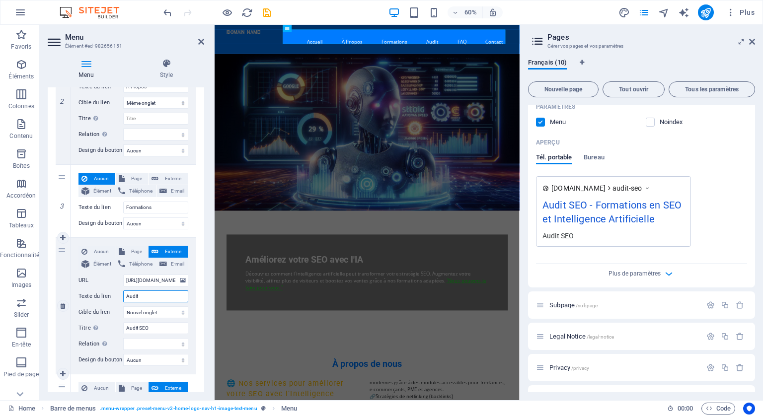
select select
type input "Audit SE"
select select
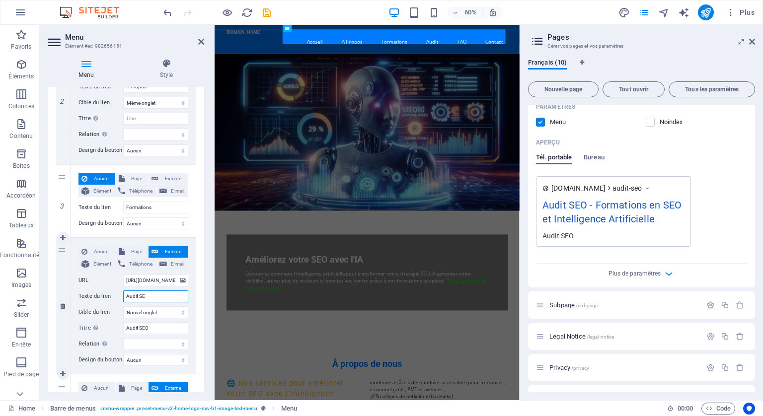
select select
type input "Audit SEO"
select select
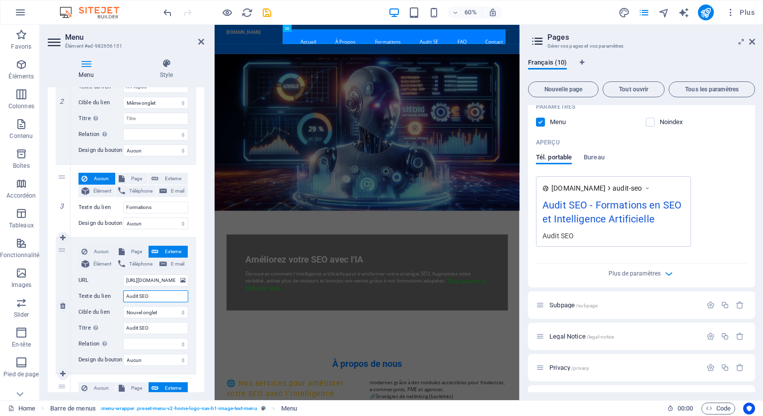
select select
type input "Audit SEO"
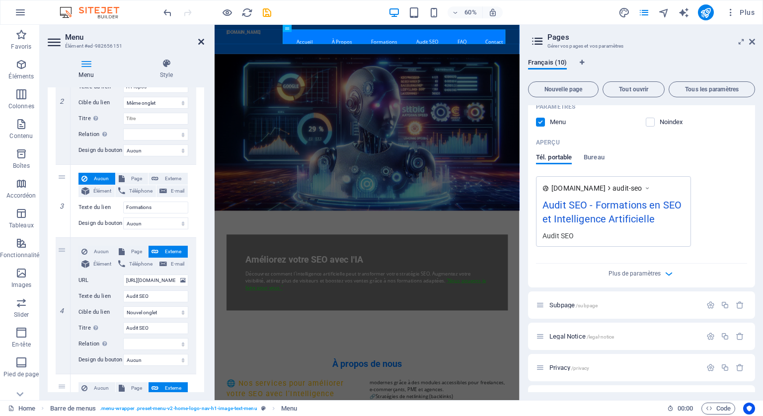
click at [200, 38] on icon at bounding box center [201, 42] width 6 height 8
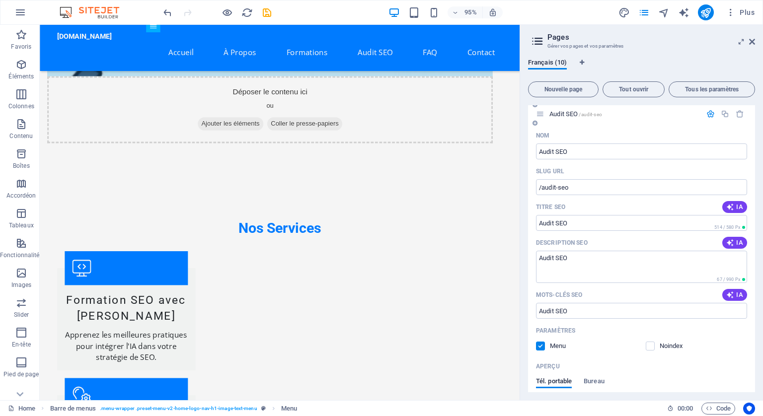
scroll to position [12, 0]
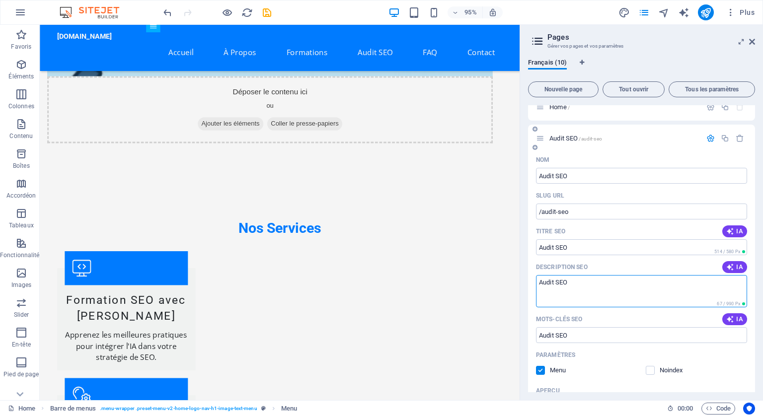
drag, startPoint x: 577, startPoint y: 282, endPoint x: 539, endPoint y: 274, distance: 39.1
click at [539, 274] on div "Description SEO IA Audit SEO ​ 67 / 990 Px" at bounding box center [641, 283] width 211 height 48
paste textarea "nalyse SEO complète en ligne – Audit technique, optimisation on-page, backlinks…"
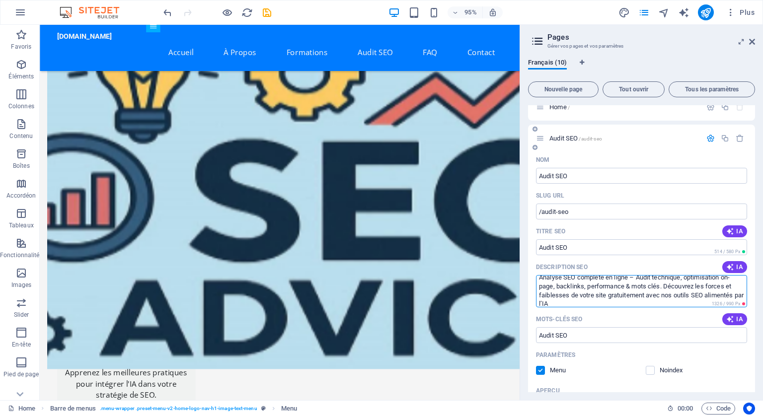
scroll to position [0, 0]
type textarea "Analyse SEO complète en ligne – Audit technique, optimisation on-page, backlink…"
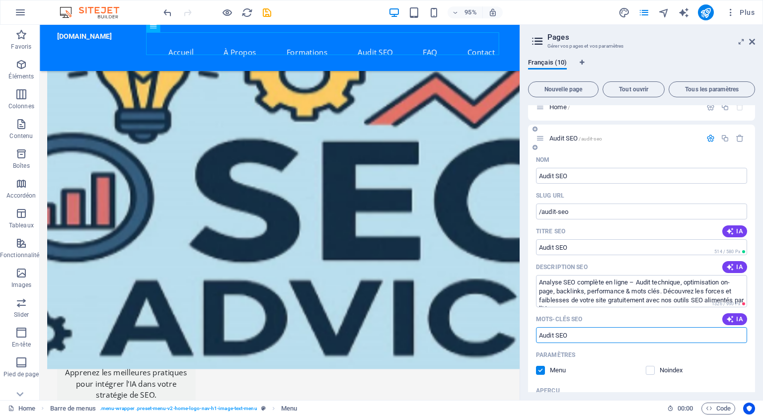
drag, startPoint x: 588, startPoint y: 336, endPoint x: 533, endPoint y: 325, distance: 55.7
click at [533, 325] on div "Nom Audit SEO ​ SLUG URL /audit-seo ​ Titre SEO IA Audit SEO ​ 514 / 580 Px Des…" at bounding box center [641, 369] width 227 height 434
paste input "analyse SEO, audit SEO, optimisation site web, référencement naturel, performan…"
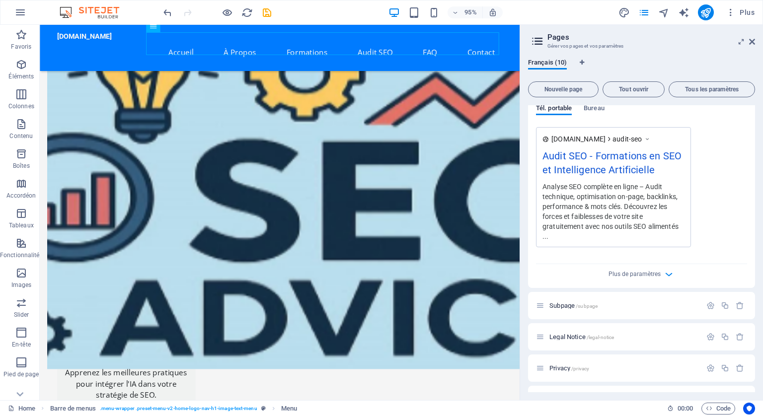
scroll to position [310, 0]
type input "analyse SEO, audit SEO, optimisation site web, référencement naturel, performan…"
click at [646, 88] on span "Tout ouvrir" at bounding box center [633, 89] width 53 height 6
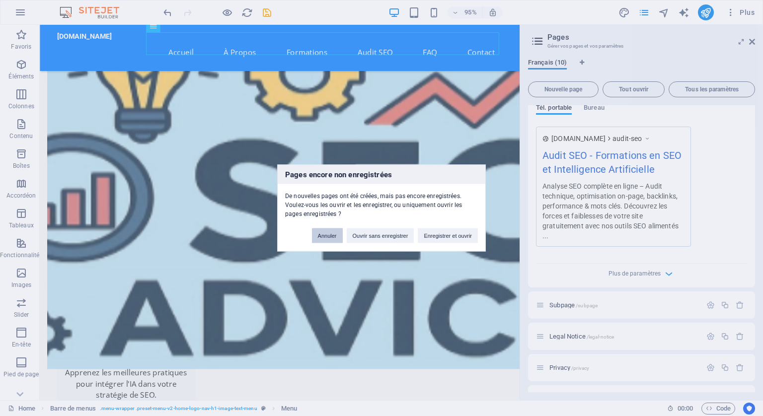
click at [323, 235] on button "Annuler" at bounding box center [327, 235] width 31 height 15
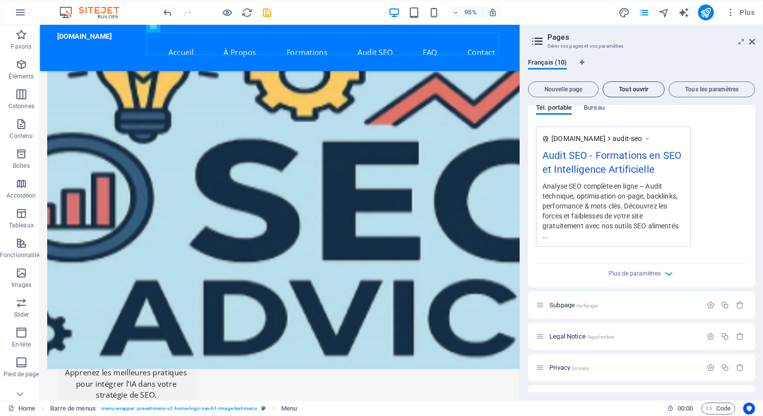
click at [634, 90] on span "Tout ouvrir" at bounding box center [633, 89] width 53 height 6
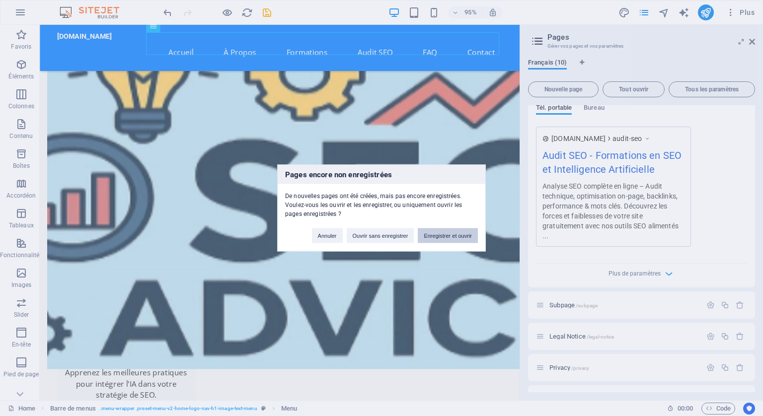
click at [457, 234] on button "Enregistrer et ouvrir" at bounding box center [448, 235] width 60 height 15
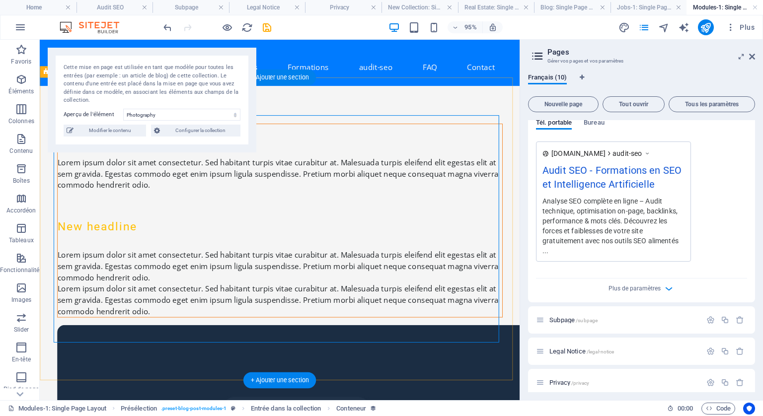
scroll to position [0, 0]
click at [290, 191] on div "Lorem ipsum dolor sit amet consectetur. Sed habitant turpis vitae curabitur at.…" at bounding box center [293, 181] width 468 height 36
click at [256, 204] on div at bounding box center [293, 214] width 468 height 30
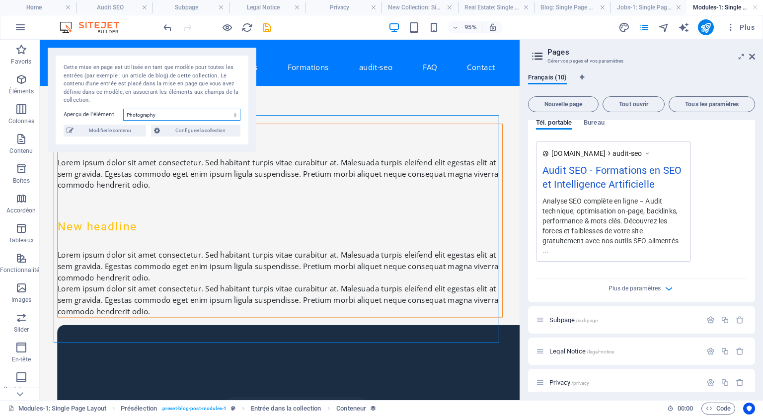
click at [228, 113] on select "Photography Data Science Finances Public Speaking Coding Digital Marketing" at bounding box center [181, 115] width 117 height 12
select select "68d7d55acc20d8caae0b2ec2"
click at [123, 109] on select "Photography Data Science Finances Public Speaking Coding Digital Marketing" at bounding box center [181, 115] width 117 height 12
click at [108, 131] on span "Modifier le contenu" at bounding box center [109, 131] width 67 height 12
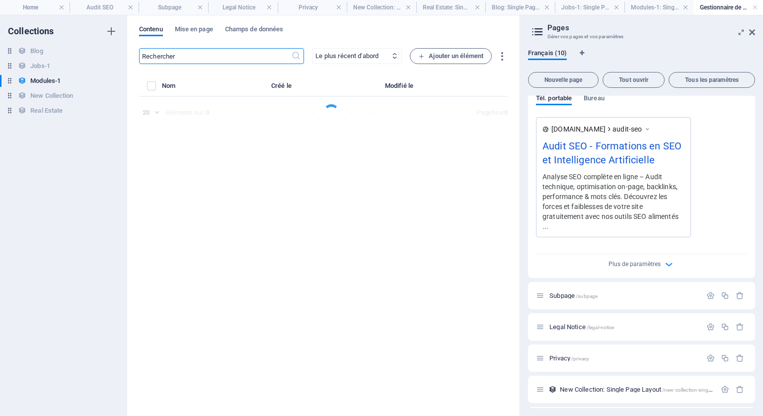
select select "Programming"
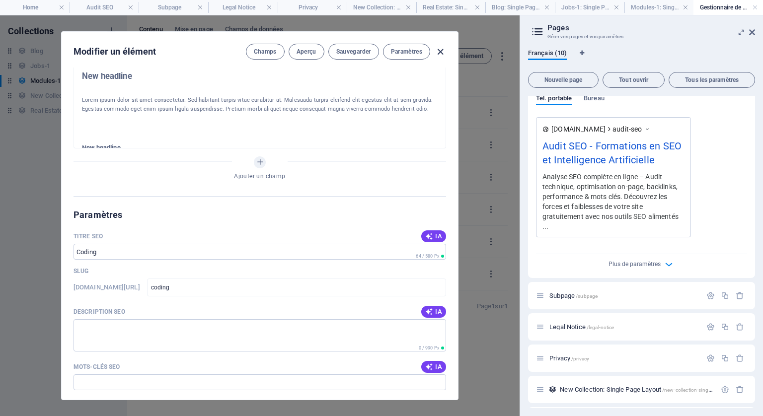
click at [439, 48] on icon "button" at bounding box center [440, 51] width 11 height 11
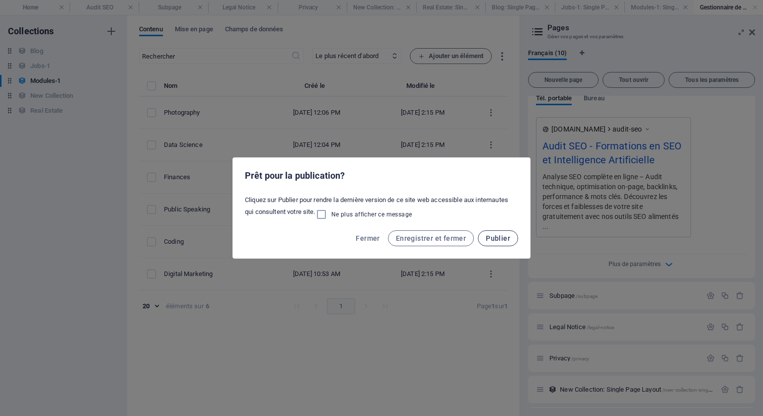
click at [496, 240] on span "Publier" at bounding box center [498, 238] width 24 height 8
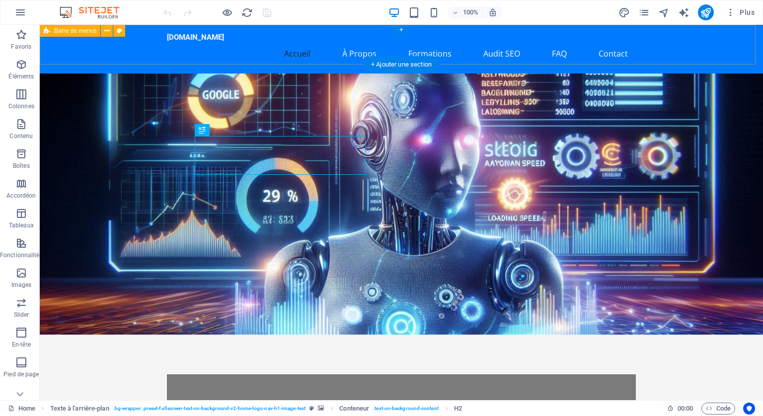
click at [644, 29] on div "[DOMAIN_NAME] Accueil À Propos Formations Audit SEO FAQ Contact" at bounding box center [401, 49] width 723 height 49
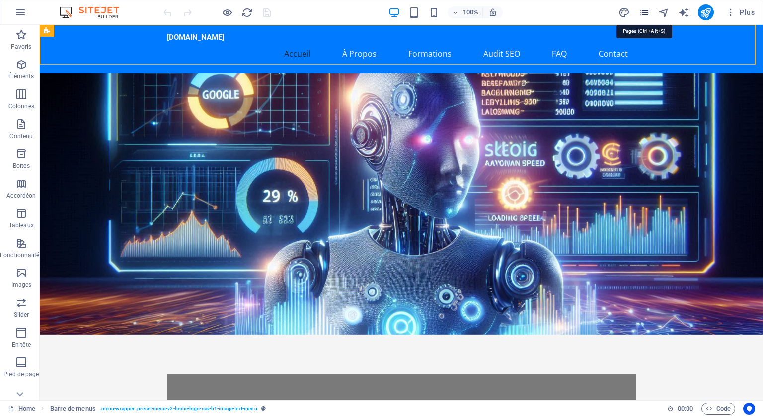
click at [648, 9] on icon "pages" at bounding box center [643, 12] width 11 height 11
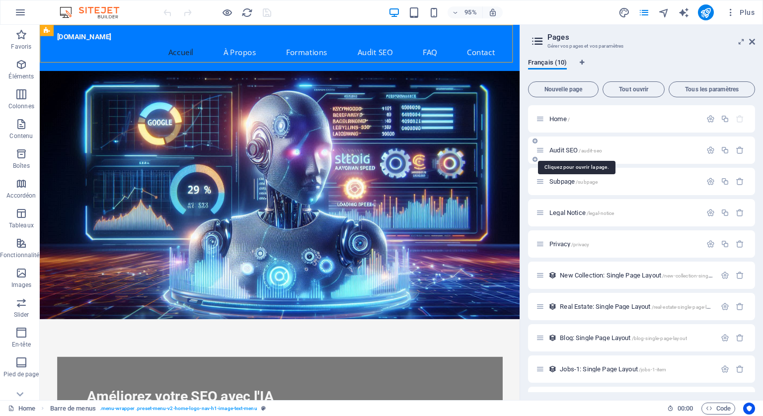
click at [565, 148] on span "Audit SEO /audit-seo" at bounding box center [575, 150] width 53 height 7
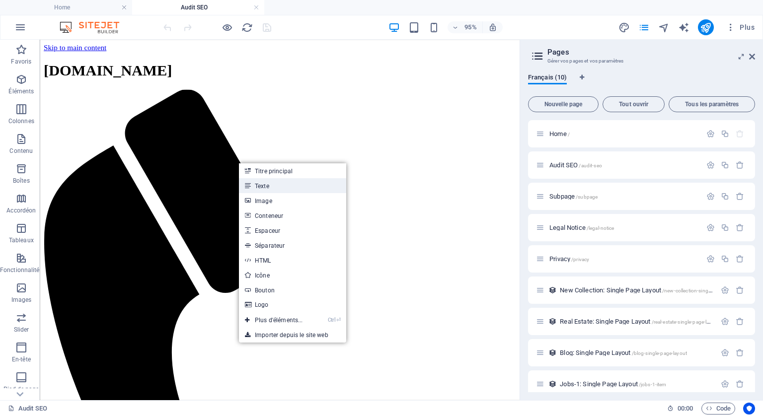
drag, startPoint x: 263, startPoint y: 182, endPoint x: 81, endPoint y: 238, distance: 190.1
click at [263, 182] on link "Texte" at bounding box center [292, 185] width 107 height 15
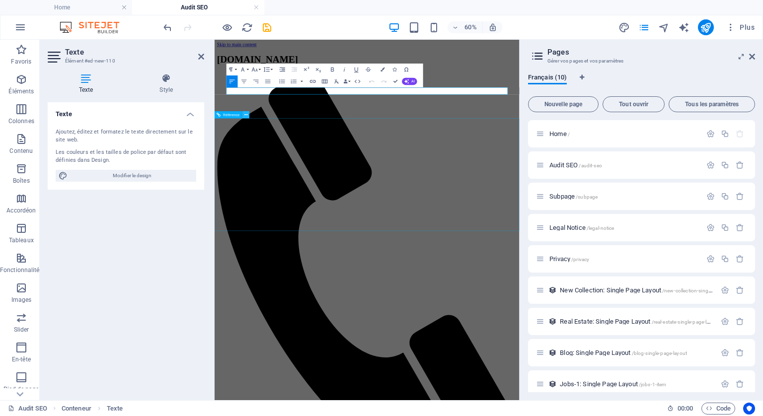
click at [245, 112] on icon at bounding box center [245, 115] width 3 height 6
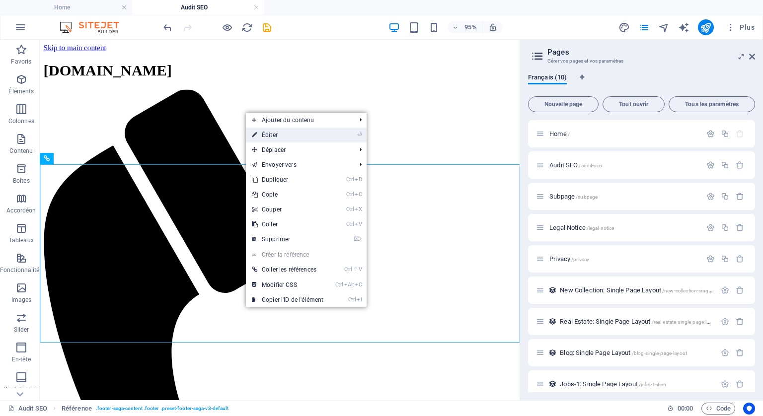
click at [272, 133] on link "⏎ Éditer" at bounding box center [287, 135] width 83 height 15
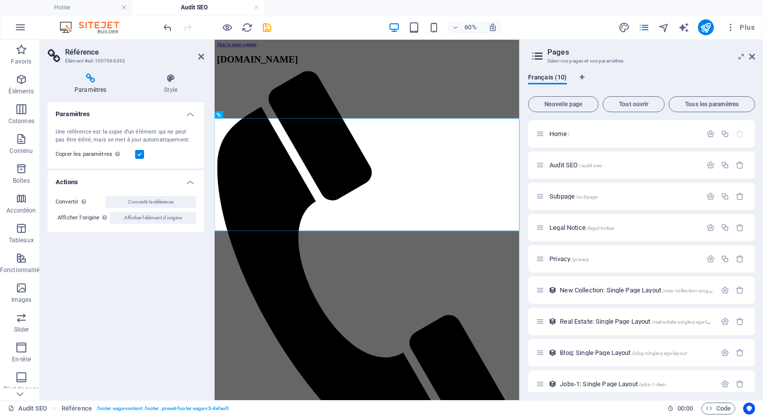
click at [197, 55] on h2 "Référence" at bounding box center [134, 52] width 139 height 9
click at [199, 52] on h2 "Référence" at bounding box center [134, 52] width 139 height 9
click at [199, 53] on icon at bounding box center [201, 57] width 6 height 8
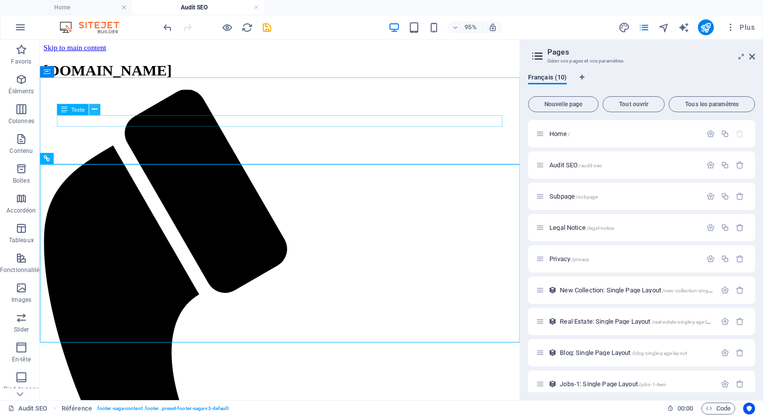
click at [96, 108] on icon at bounding box center [94, 110] width 5 height 10
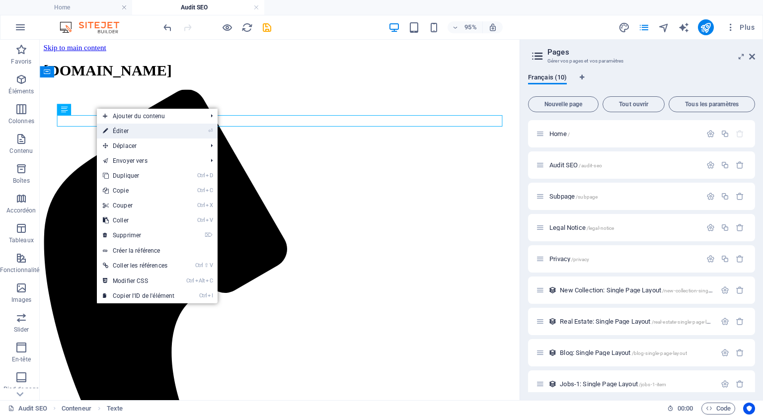
click at [115, 129] on link "⏎ Éditer" at bounding box center [138, 131] width 83 height 15
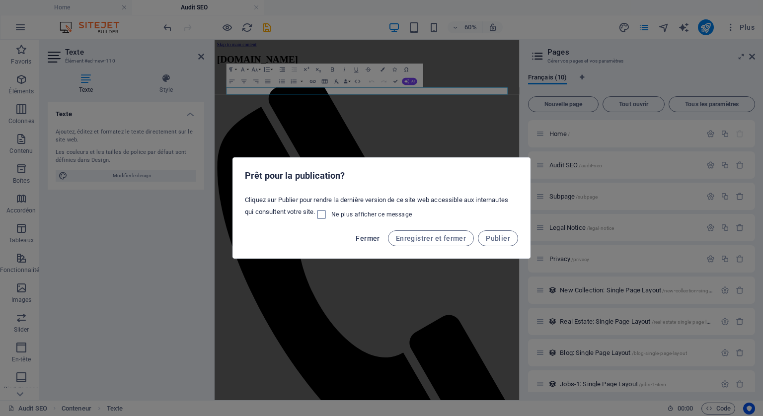
click at [372, 237] on span "Fermer" at bounding box center [368, 238] width 24 height 8
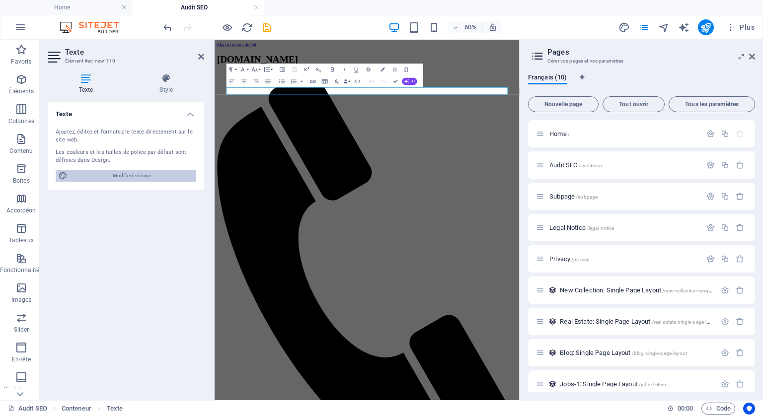
click at [120, 170] on span "Modifier le design" at bounding box center [132, 176] width 123 height 12
select select "px"
select select "200"
select select "px"
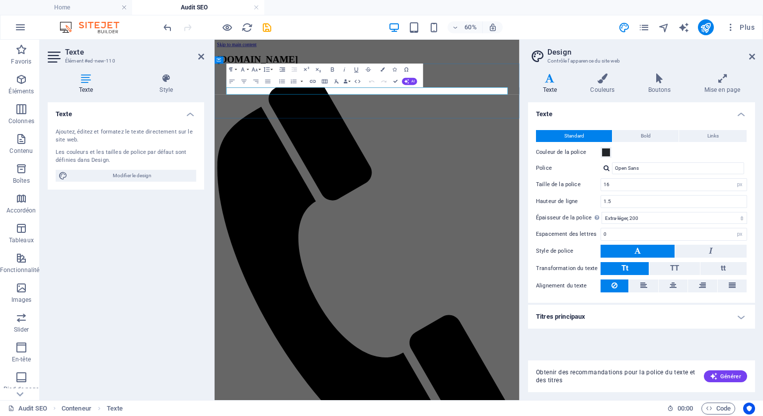
drag, startPoint x: 327, startPoint y: 122, endPoint x: 235, endPoint y: 123, distance: 91.9
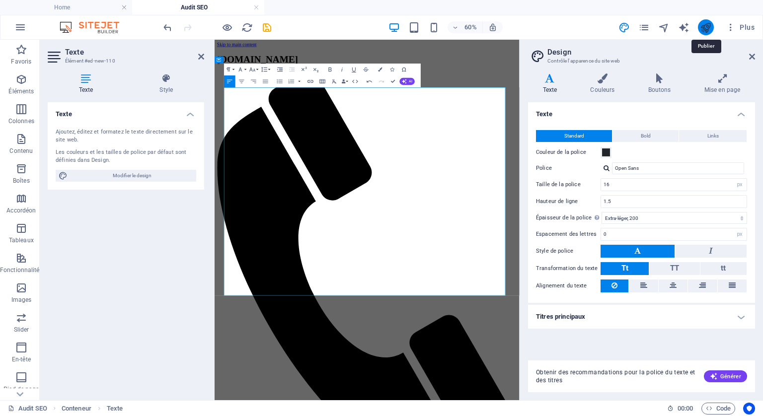
click at [704, 25] on icon "publish" at bounding box center [705, 27] width 11 height 11
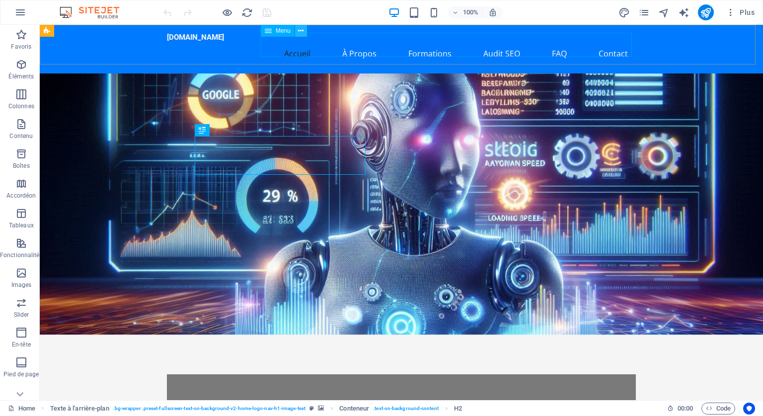
click at [300, 28] on icon at bounding box center [300, 31] width 5 height 10
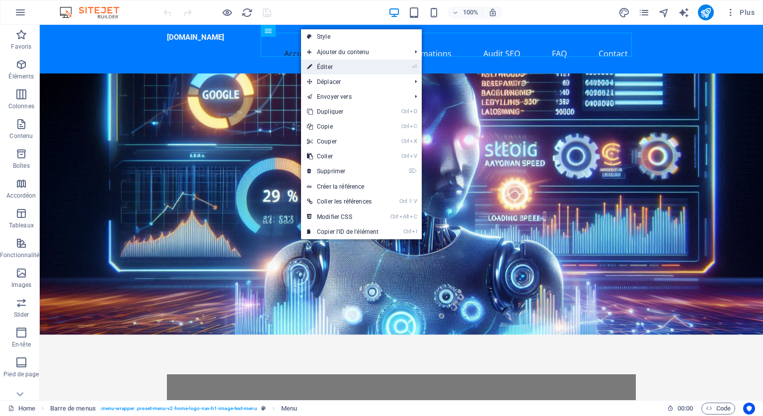
click at [325, 65] on link "⏎ Éditer" at bounding box center [342, 67] width 83 height 15
select select
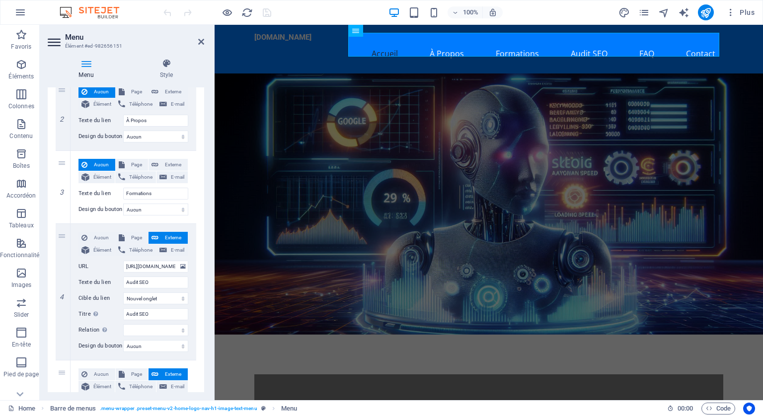
scroll to position [298, 0]
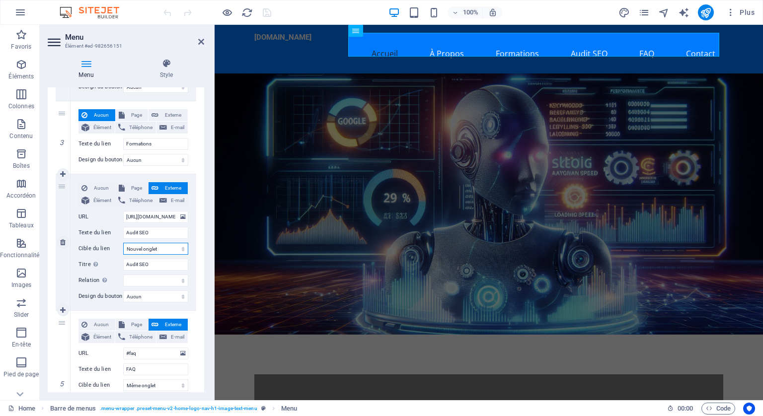
click at [179, 248] on select "Nouvel onglet Même onglet Superposition" at bounding box center [155, 249] width 65 height 12
select select
click at [123, 243] on select "Nouvel onglet Même onglet Superposition" at bounding box center [155, 249] width 65 height 12
select select
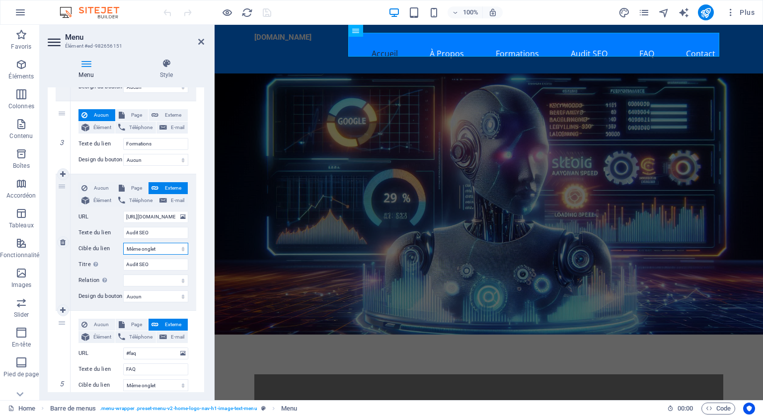
select select
click at [707, 11] on icon "publish" at bounding box center [705, 12] width 11 height 11
checkbox input "false"
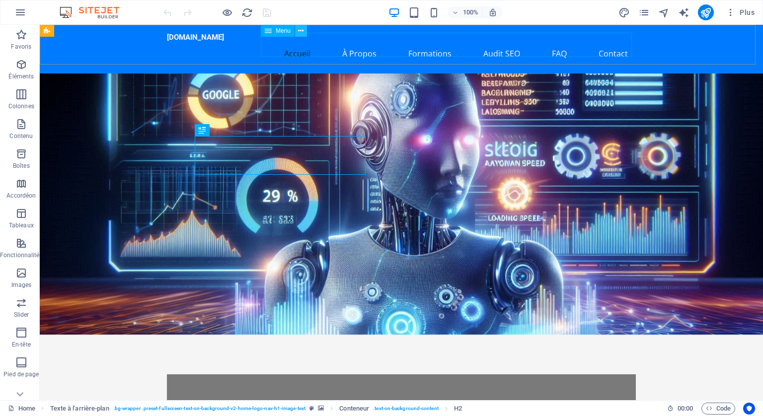
click at [300, 29] on icon at bounding box center [300, 31] width 5 height 10
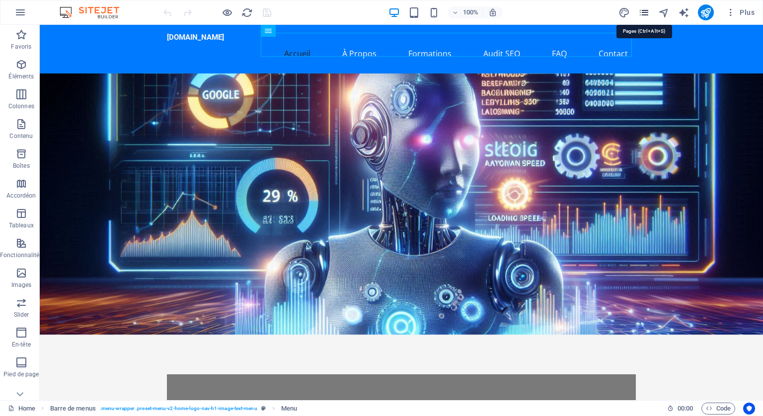
click at [644, 7] on icon "pages" at bounding box center [643, 12] width 11 height 11
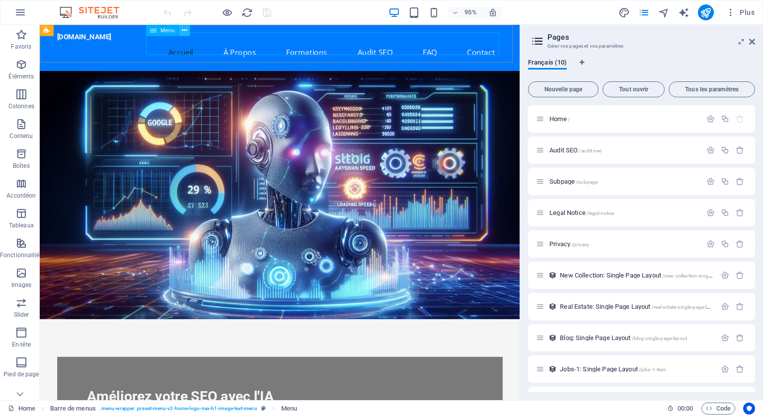
click at [186, 31] on icon at bounding box center [184, 30] width 5 height 10
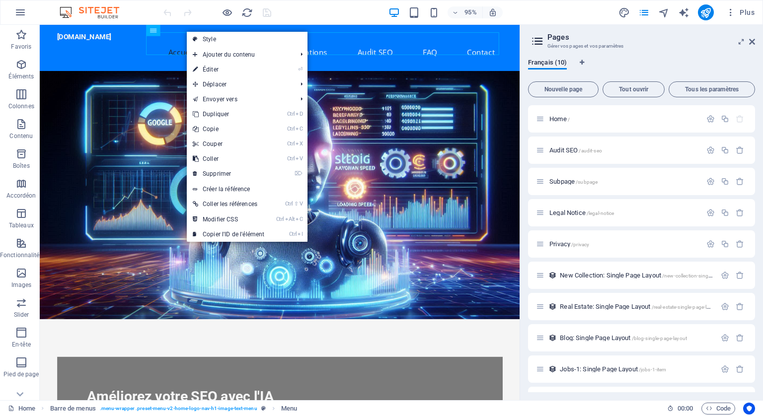
click at [211, 66] on link "⏎ Éditer" at bounding box center [228, 69] width 83 height 15
select select
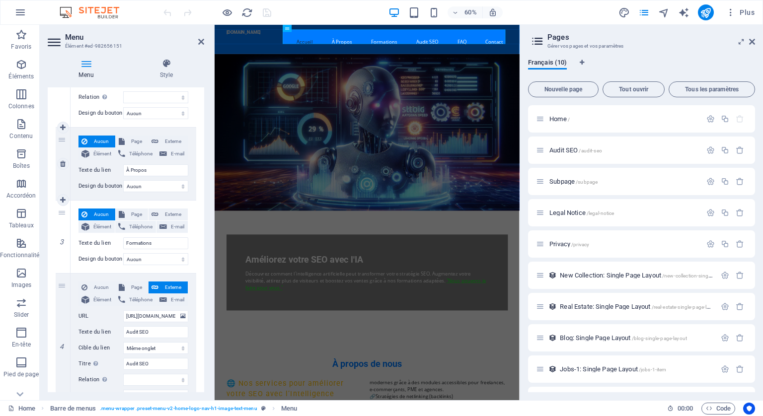
scroll to position [199, 0]
click at [120, 140] on icon at bounding box center [122, 142] width 6 height 12
select select
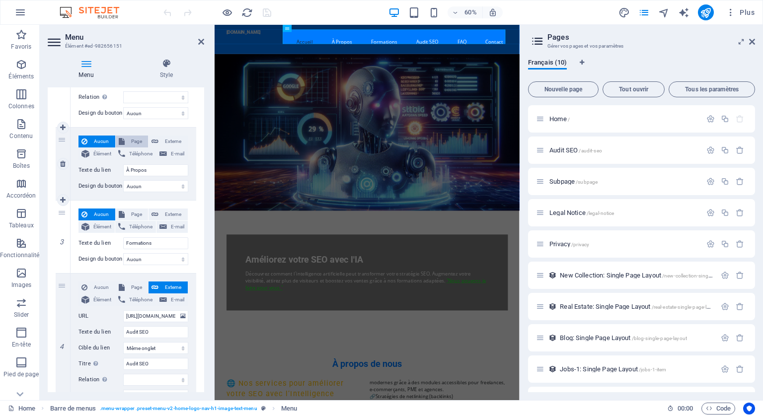
select select
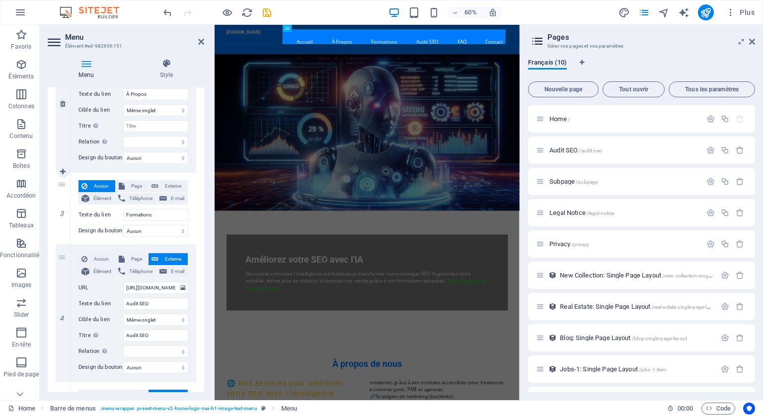
scroll to position [348, 0]
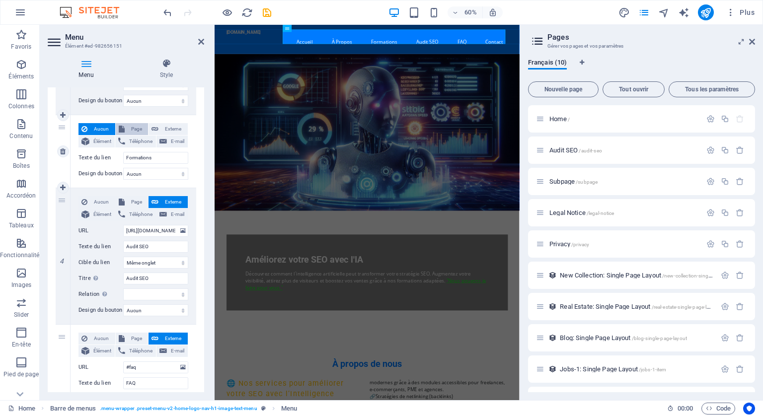
click at [137, 128] on span "Page" at bounding box center [137, 129] width 18 height 12
select select
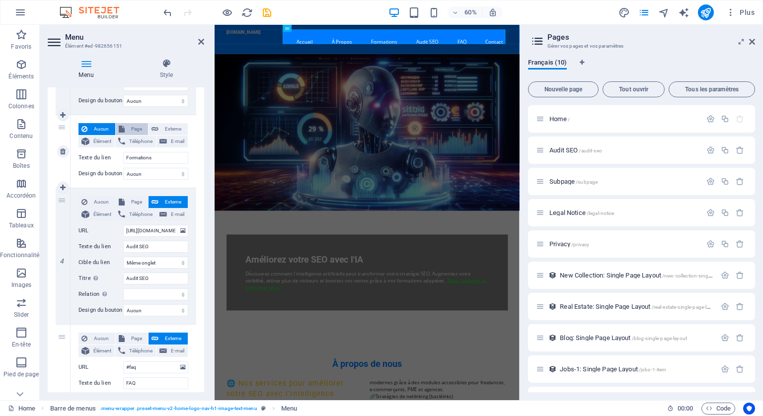
select select
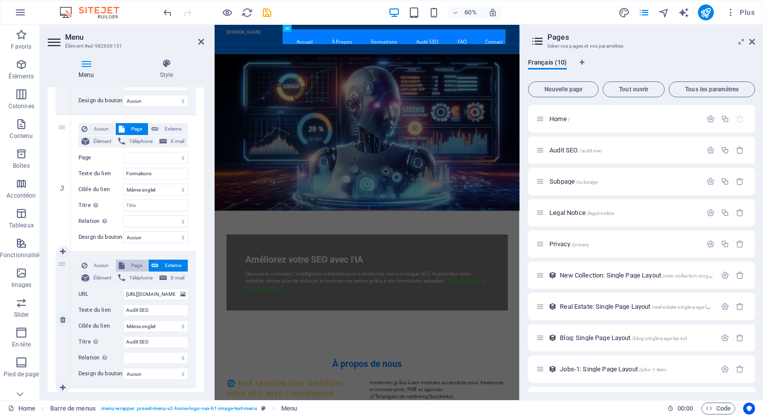
click at [130, 263] on span "Page" at bounding box center [137, 266] width 18 height 12
select select
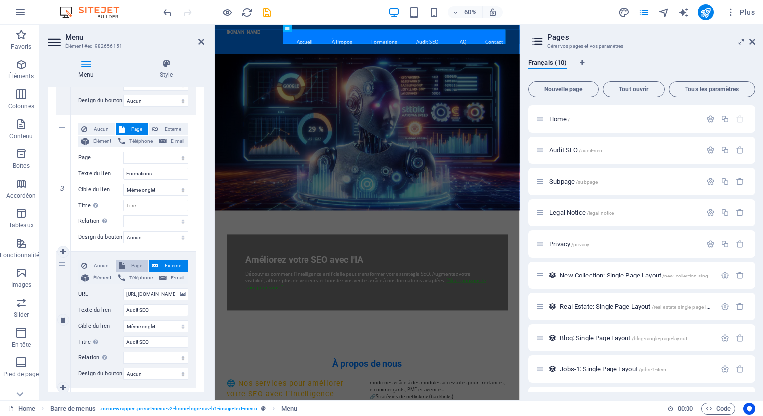
select select
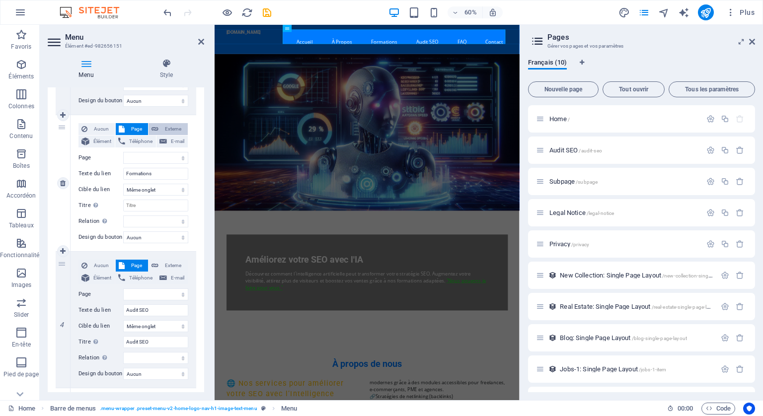
click at [169, 124] on span "Externe" at bounding box center [172, 129] width 23 height 12
select select
select select "blank"
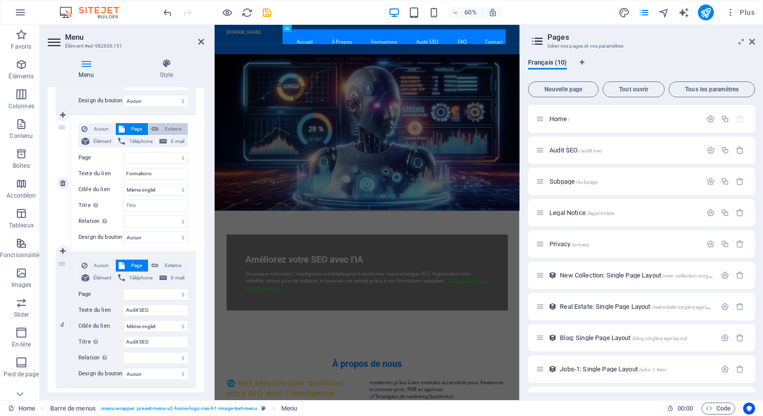
select select
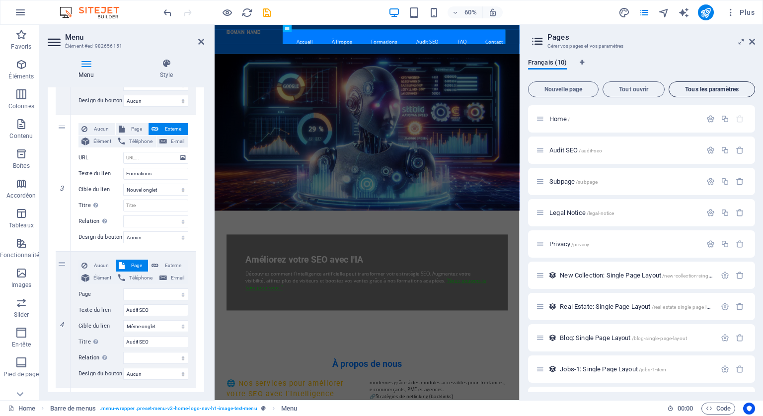
click at [722, 89] on span "Tous les paramètres" at bounding box center [711, 89] width 77 height 6
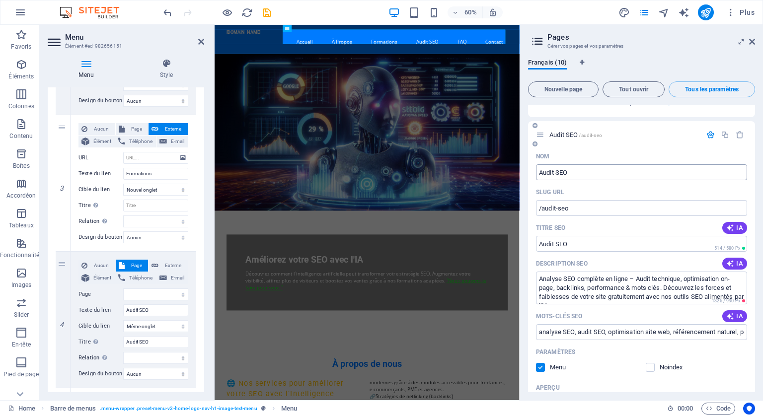
scroll to position [447, 0]
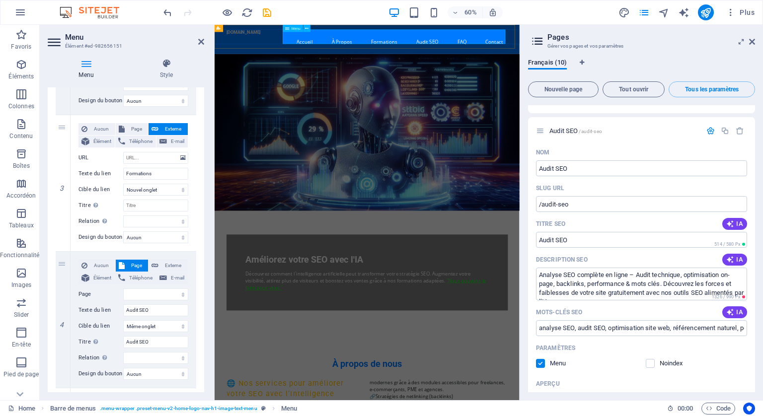
click at [505, 43] on nav "Accueil À Propos Formations Audit SEO FAQ Contact" at bounding box center [468, 54] width 469 height 24
click at [131, 157] on input "URL" at bounding box center [155, 158] width 65 height 12
paste input "[URL][DOMAIN_NAME]"
type input "[URL][DOMAIN_NAME]"
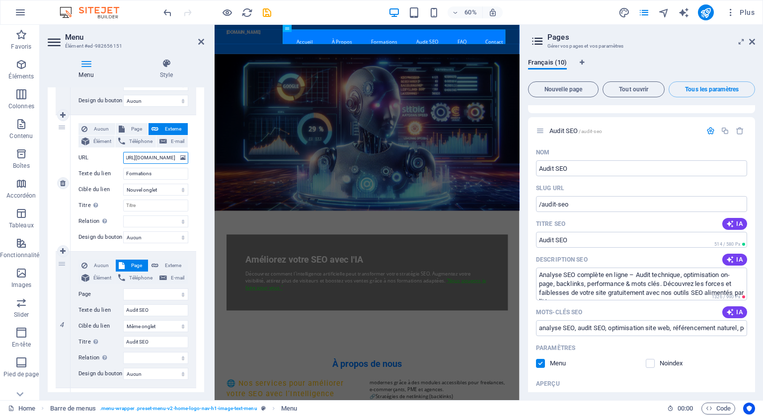
select select
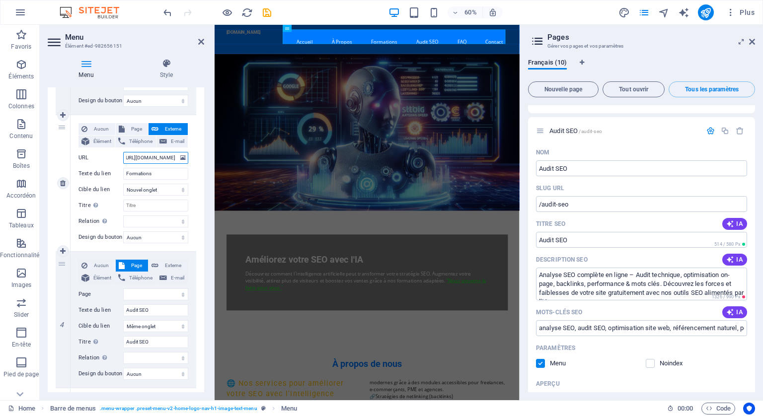
select select
type input "https://ameliorer-son-seo-avec-ia.fr/F"
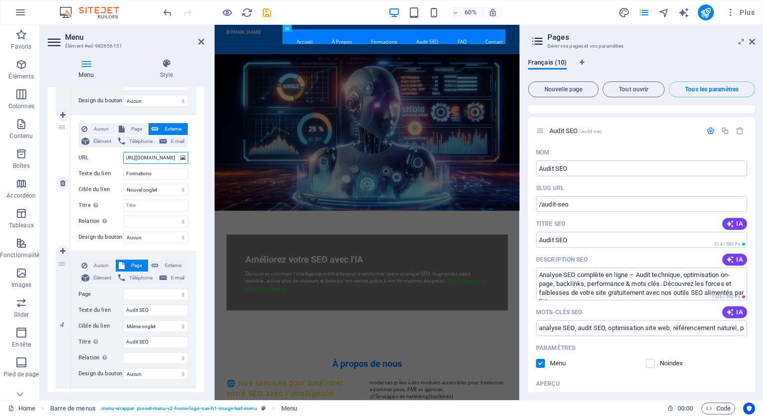
select select
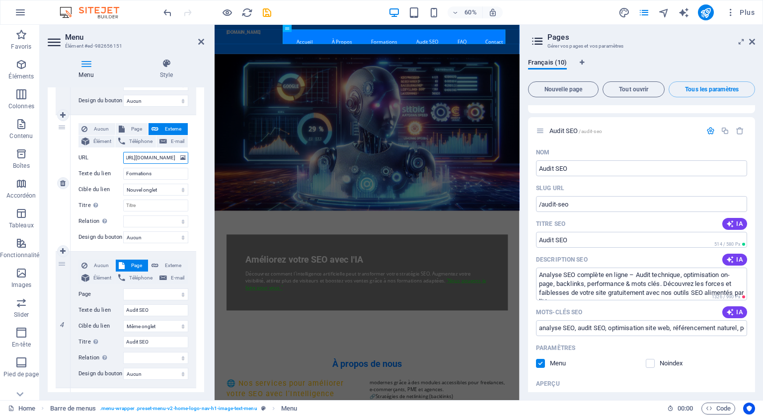
select select
type input "https://ameliorer-son-seo-avec-ia.fr/For"
select select
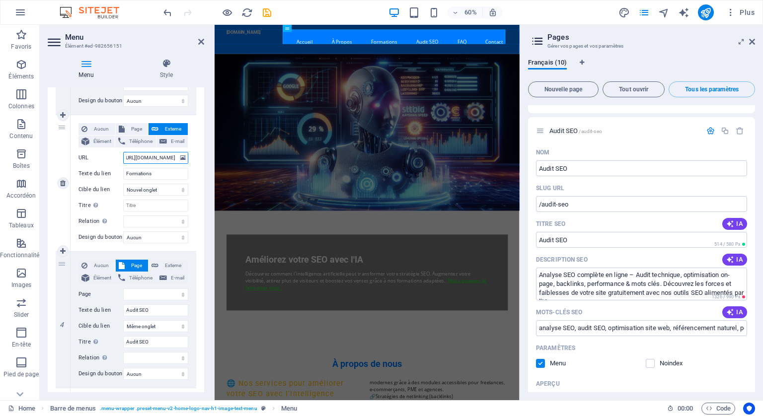
select select
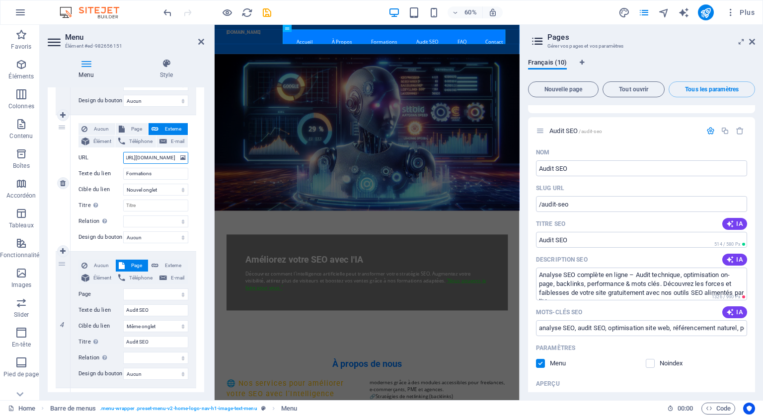
select select
type input "https://ameliorer-son-seo-avec-ia.fr/Format"
select select
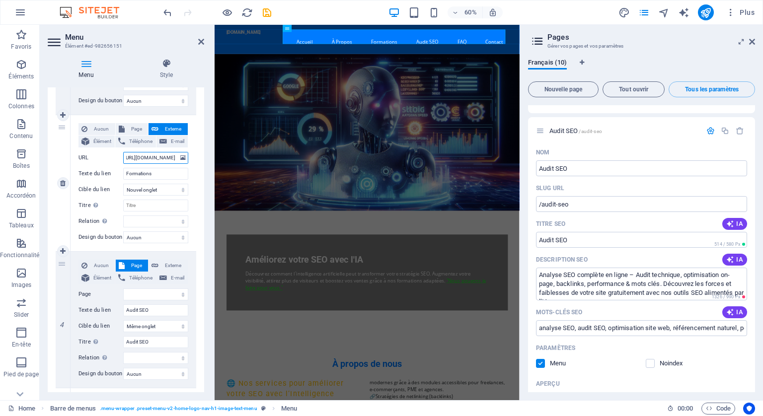
select select
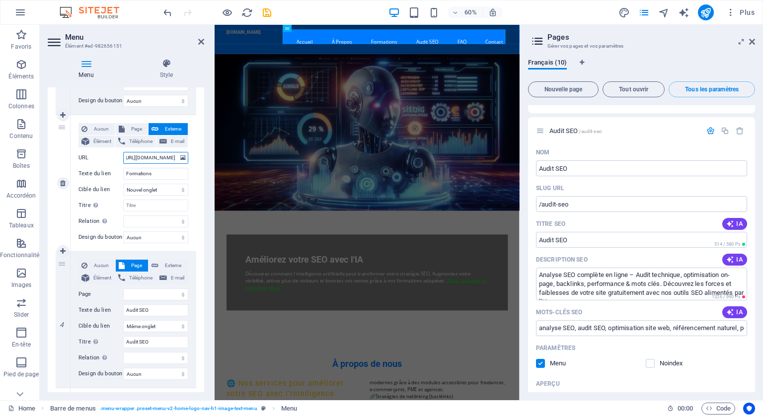
select select
type input "https://ameliorer-son-seo-avec-ia.fr/Formations"
select select
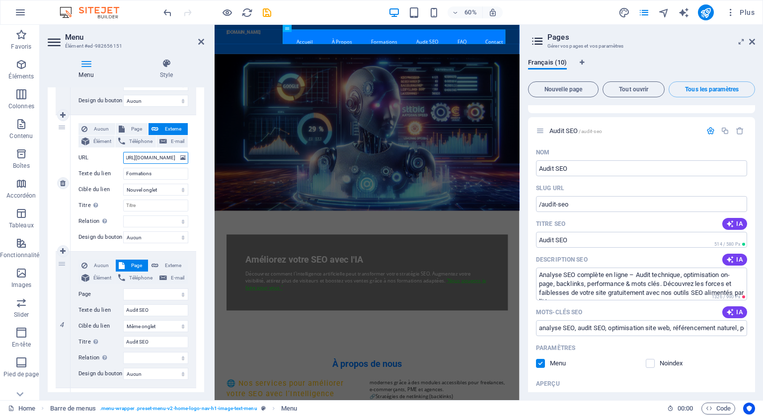
select select
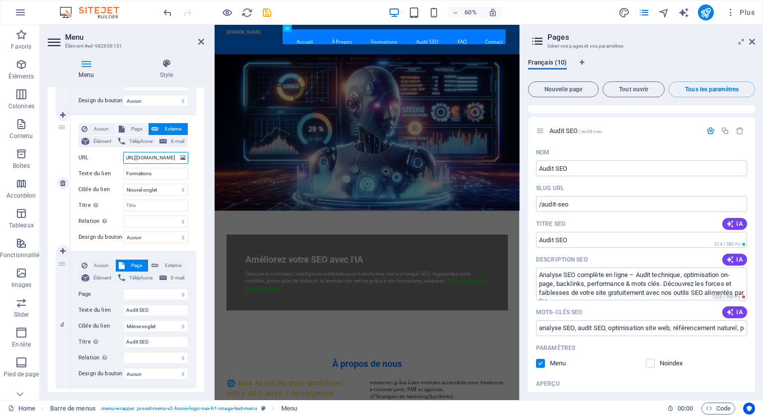
select select
drag, startPoint x: 175, startPoint y: 158, endPoint x: 95, endPoint y: 157, distance: 80.5
click at [95, 157] on div "URL https://ameliorer-son-seo-avec-ia.fr/Formations" at bounding box center [133, 158] width 110 height 12
click at [145, 153] on input "https://ameliorer-son-seo-avec-ia.fr/Formations" at bounding box center [155, 158] width 65 height 12
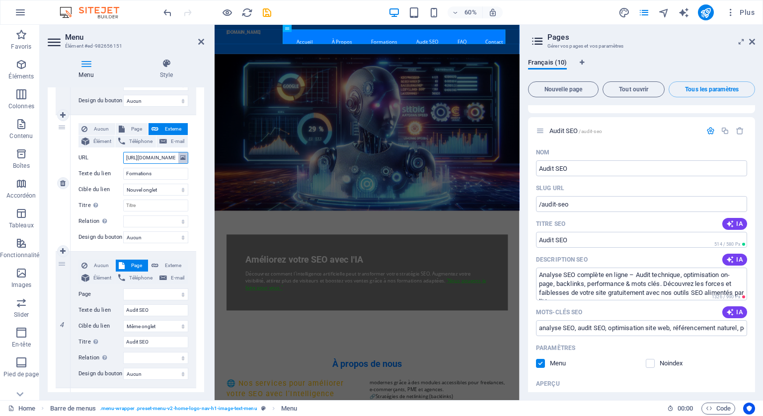
scroll to position [0, 57]
drag, startPoint x: 145, startPoint y: 153, endPoint x: 185, endPoint y: 154, distance: 40.3
click at [185, 154] on div "URL https://ameliorer-son-seo-avec-ia.fr/Formations" at bounding box center [133, 158] width 110 height 12
click at [150, 153] on input "https://ameliorer-son-seo-avec-ia.fr/Formations" at bounding box center [155, 158] width 65 height 12
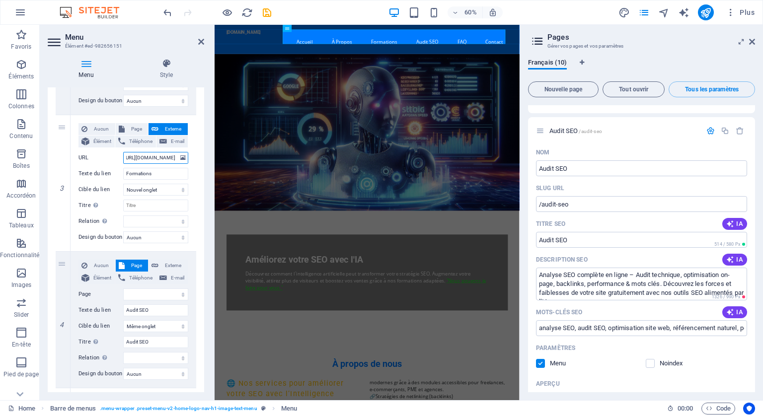
type input "https://ameliorer-son-seo-avec-ia.fr/formations"
select select
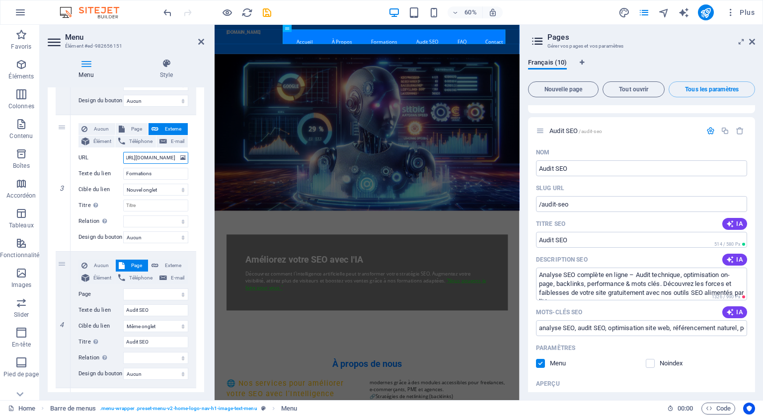
select select
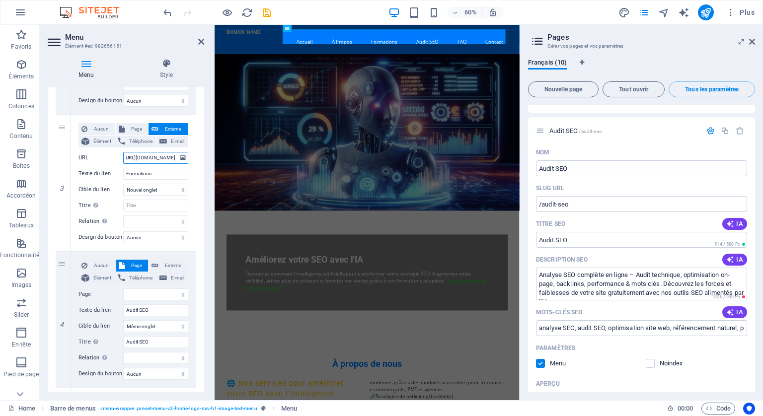
select select
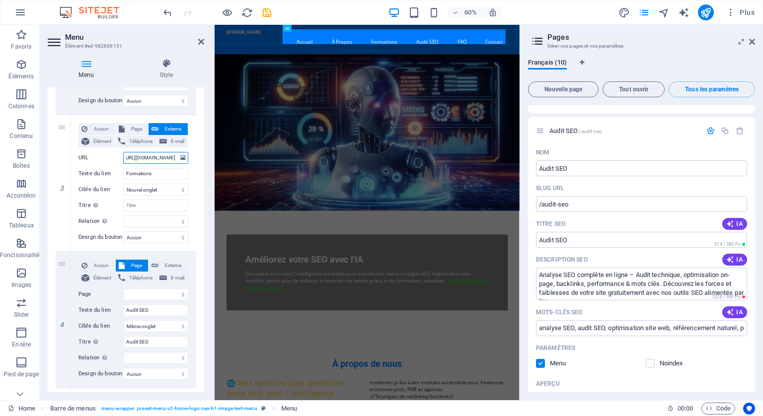
select select
type input "https://ameliorer-son-seo-avec-ia.fr/formations"
click at [636, 88] on span "Tout ouvrir" at bounding box center [633, 89] width 53 height 6
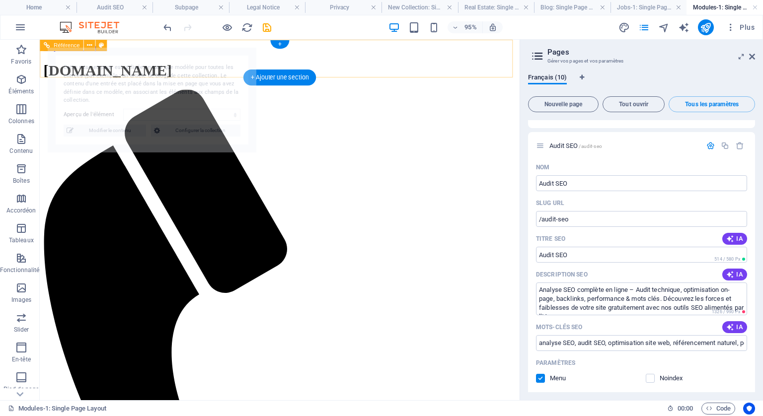
scroll to position [0, 0]
select select "68d7d55acc20d8caae0b2ec6"
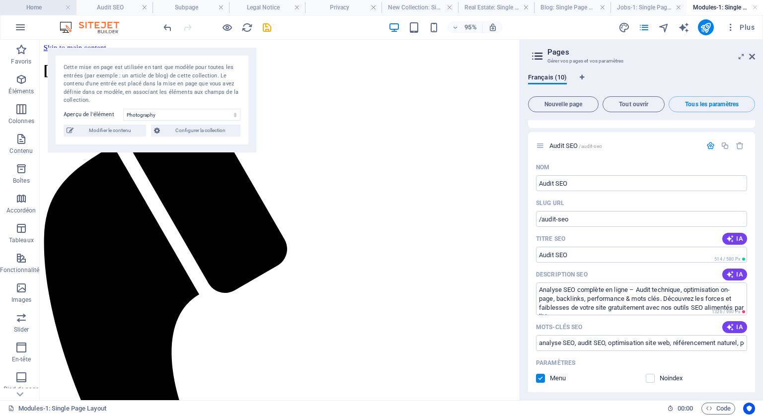
click at [35, 7] on h4 "Home" at bounding box center [38, 7] width 76 height 11
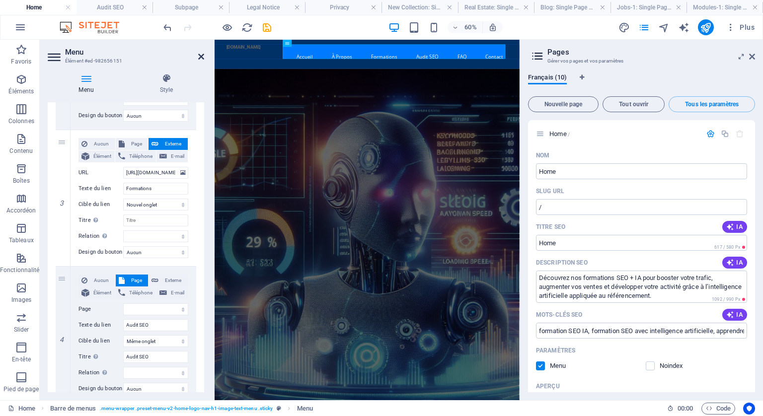
click at [201, 53] on icon at bounding box center [201, 57] width 6 height 8
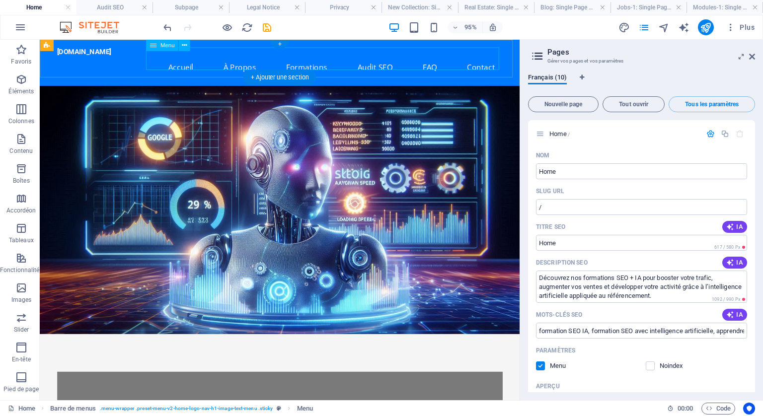
click at [315, 60] on nav "Accueil À Propos Formations Audit SEO FAQ Contact" at bounding box center [292, 69] width 469 height 24
click at [183, 43] on icon at bounding box center [184, 45] width 5 height 10
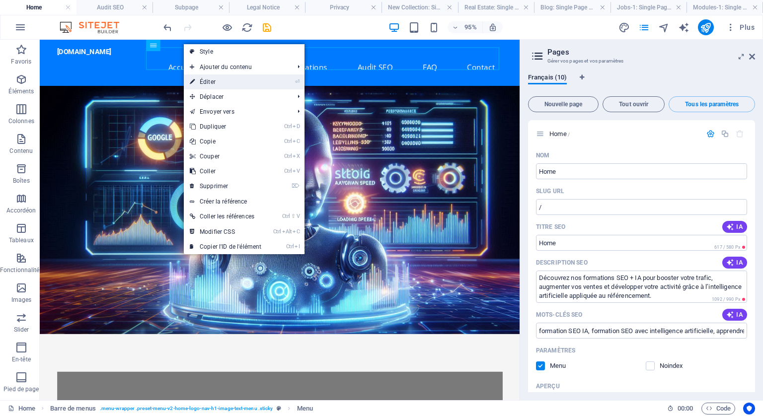
click at [206, 81] on link "⏎ Éditer" at bounding box center [225, 82] width 83 height 15
select select
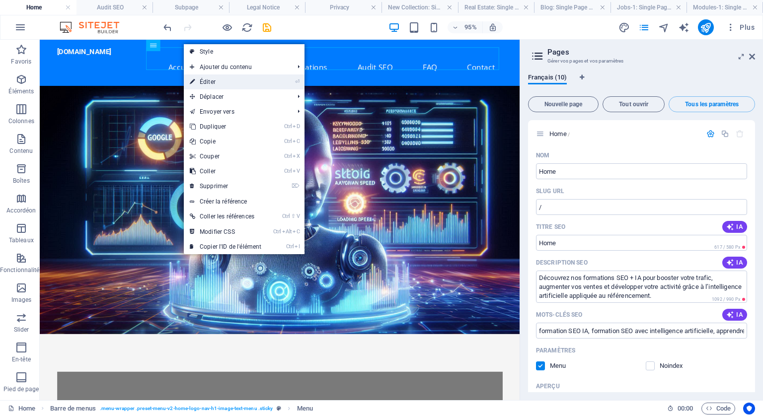
select select
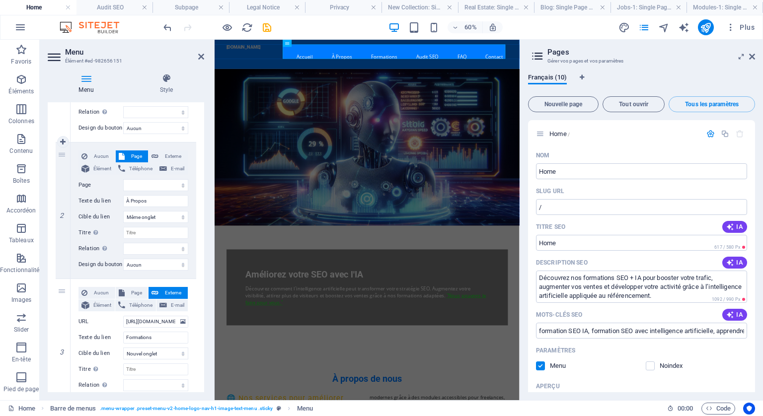
scroll to position [248, 0]
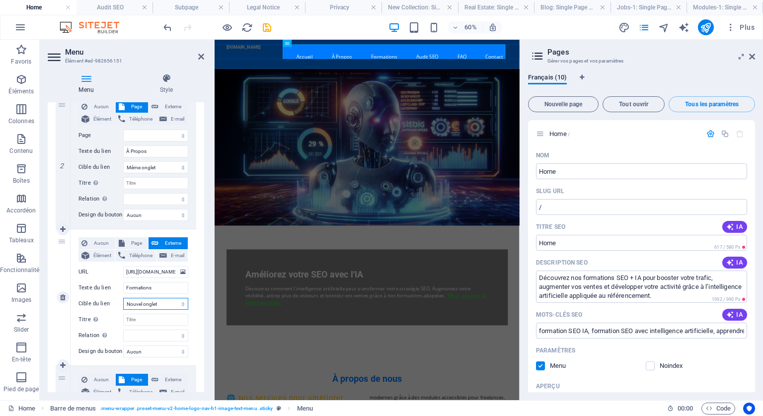
click at [179, 303] on select "Nouvel onglet Même onglet Superposition" at bounding box center [155, 304] width 65 height 12
select select
click at [123, 298] on select "Nouvel onglet Même onglet Superposition" at bounding box center [155, 304] width 65 height 12
select select
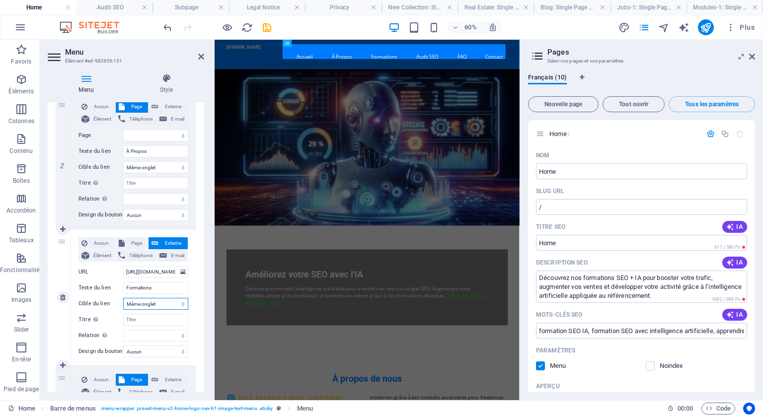
select select
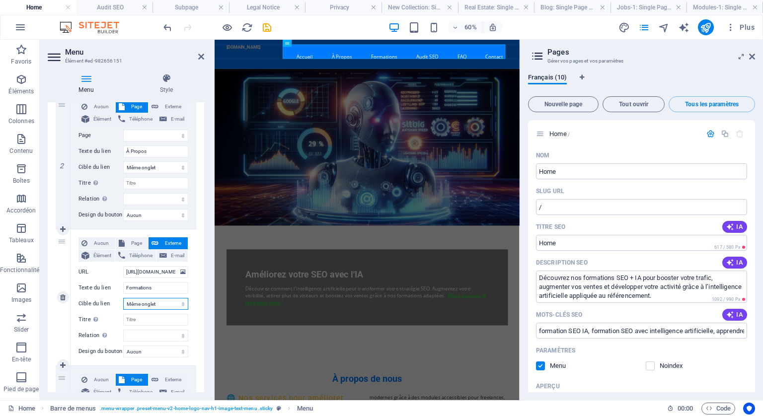
select select
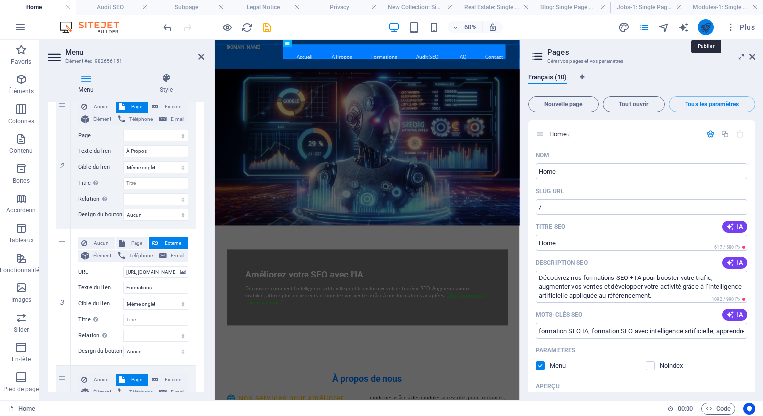
click at [700, 26] on icon "publish" at bounding box center [705, 27] width 11 height 11
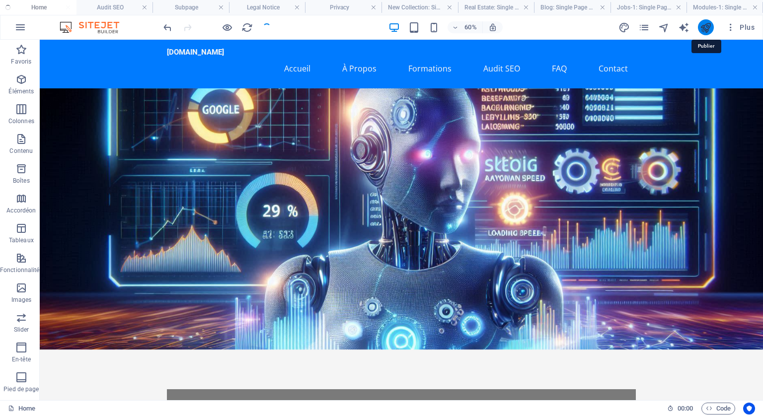
checkbox input "false"
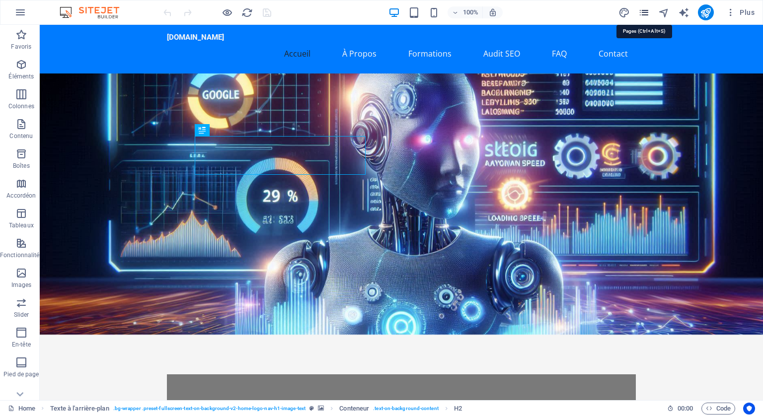
click at [645, 7] on icon "pages" at bounding box center [643, 12] width 11 height 11
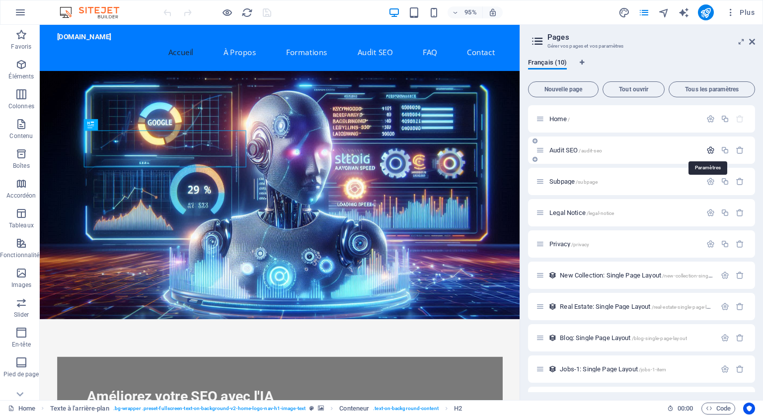
click at [709, 149] on icon "button" at bounding box center [710, 150] width 8 height 8
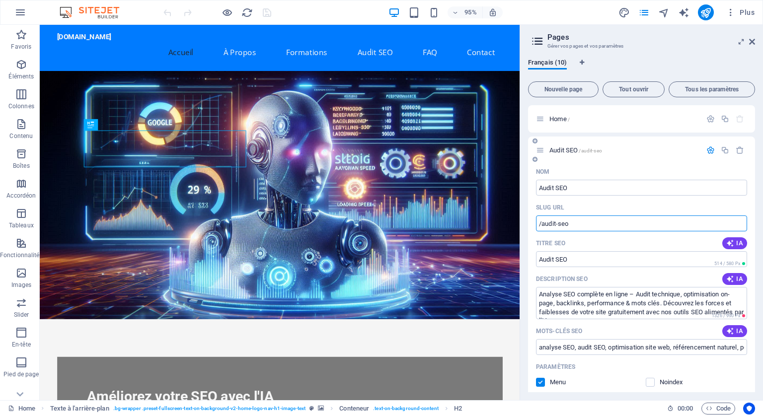
drag, startPoint x: 575, startPoint y: 224, endPoint x: 531, endPoint y: 216, distance: 44.4
click at [531, 216] on div "Nom Audit SEO ​ SLUG URL /audit-seo ​ Titre SEO IA Audit SEO ​ 514 / 580 Px Des…" at bounding box center [641, 381] width 227 height 434
click at [187, 30] on icon at bounding box center [184, 30] width 5 height 10
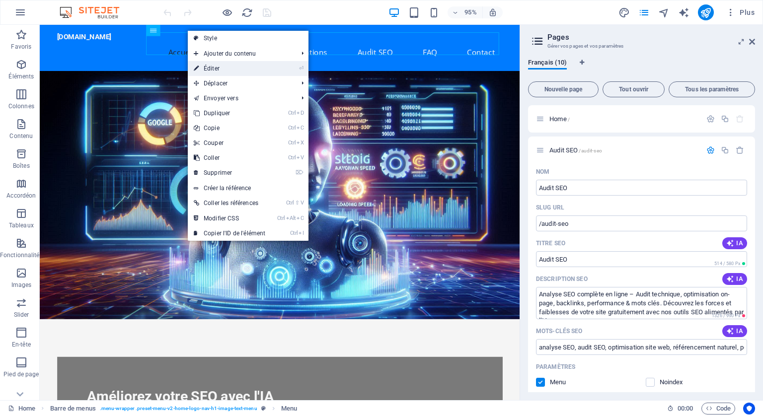
click at [215, 67] on link "⏎ Éditer" at bounding box center [229, 68] width 83 height 15
select select
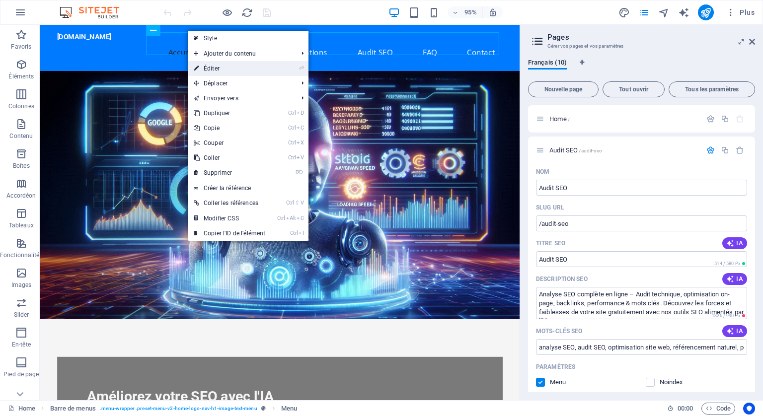
select select
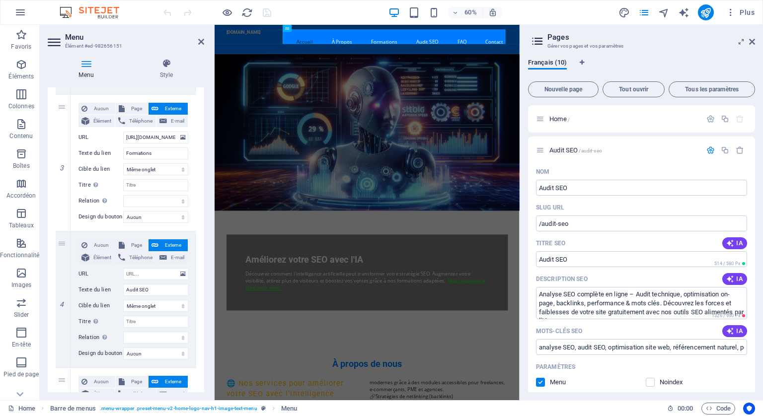
scroll to position [397, 0]
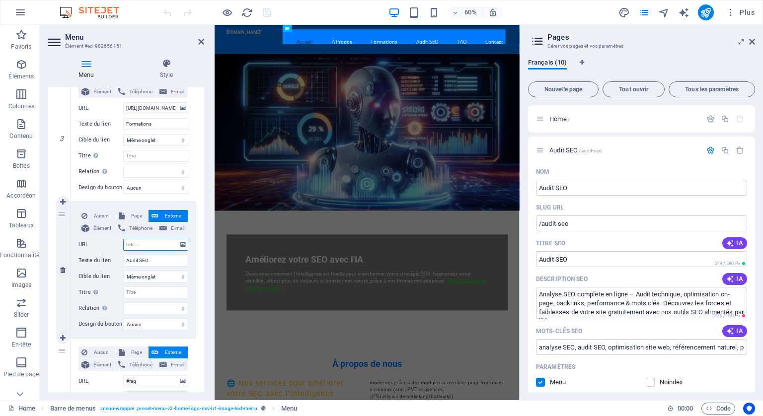
click at [134, 244] on input "URL" at bounding box center [155, 245] width 65 height 12
paste input "[URL][DOMAIN_NAME]"
type input "[URL][DOMAIN_NAME]"
select select
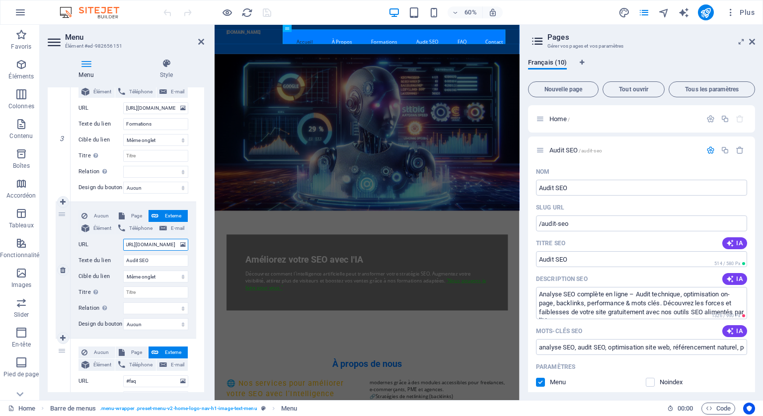
select select
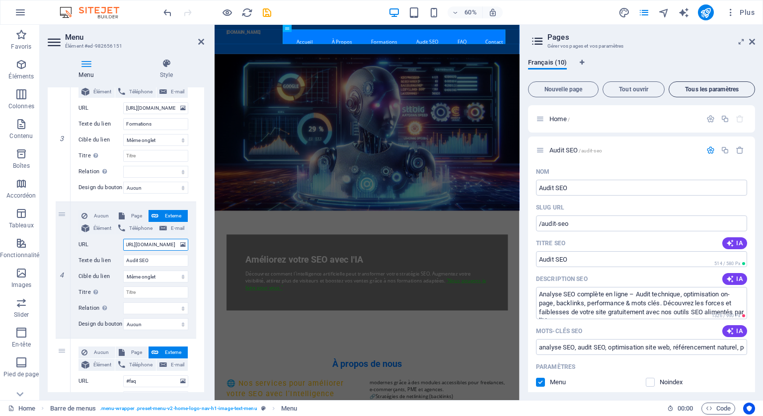
type input "[URL][DOMAIN_NAME]"
click at [694, 87] on span "Tous les paramètres" at bounding box center [711, 89] width 77 height 6
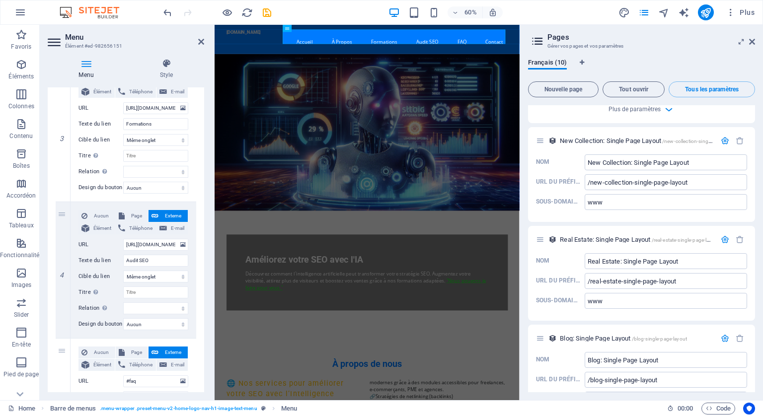
scroll to position [2307, 0]
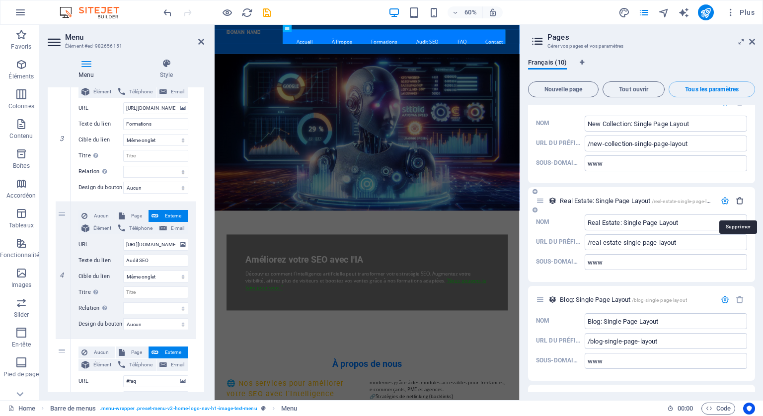
click at [738, 205] on icon "button" at bounding box center [740, 201] width 8 height 8
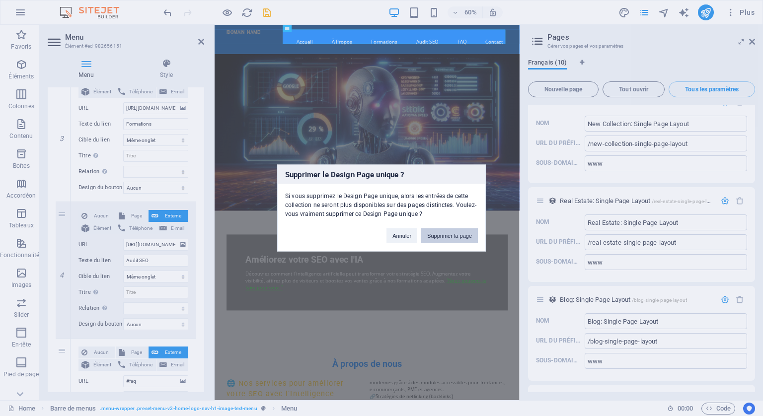
click at [466, 232] on button "Supprimer la page" at bounding box center [449, 235] width 57 height 15
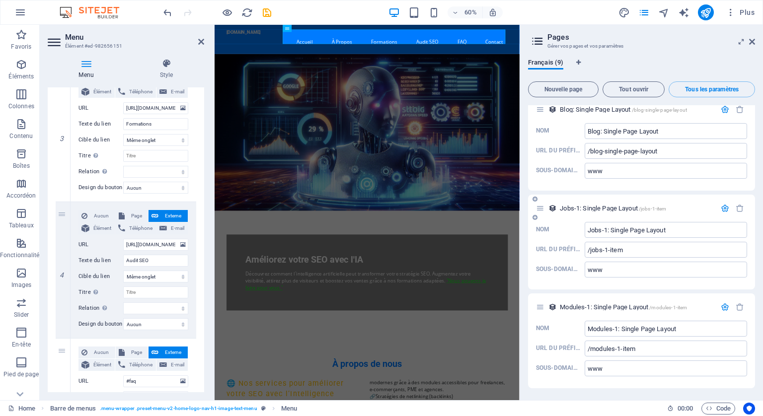
scroll to position [2406, 0]
click at [739, 205] on icon "button" at bounding box center [740, 208] width 8 height 8
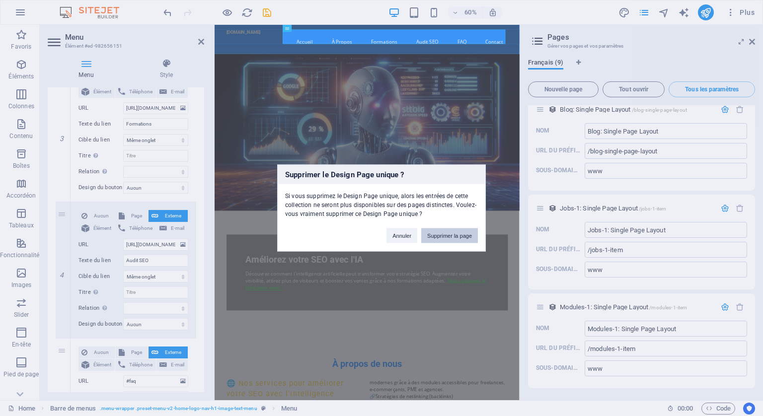
click at [446, 234] on button "Supprimer la page" at bounding box center [449, 235] width 57 height 15
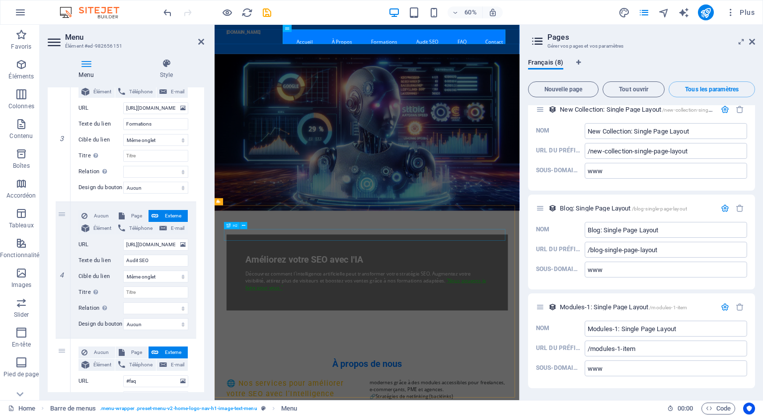
scroll to position [2308, 0]
click at [739, 207] on icon "button" at bounding box center [740, 208] width 8 height 8
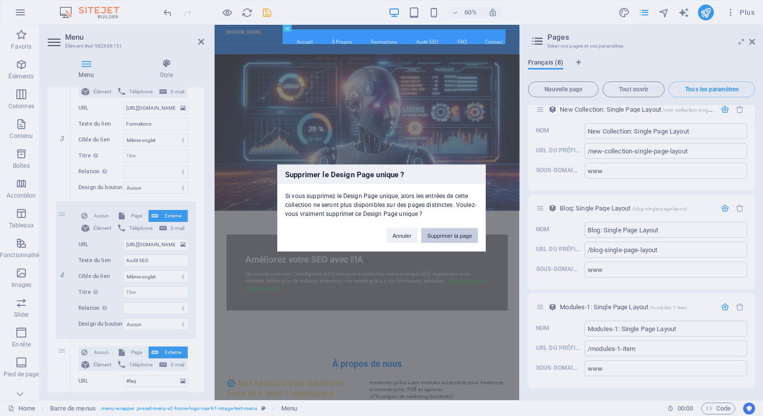
drag, startPoint x: 434, startPoint y: 230, endPoint x: 366, endPoint y: 342, distance: 131.3
click at [434, 230] on button "Supprimer la page" at bounding box center [449, 235] width 57 height 15
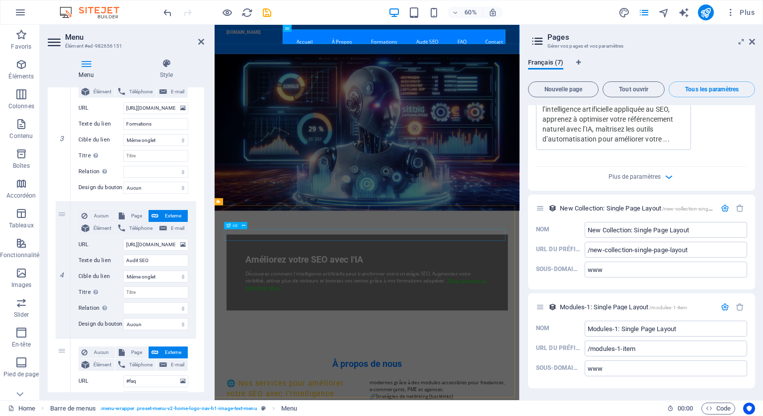
scroll to position [2209, 0]
click at [736, 206] on icon "button" at bounding box center [740, 208] width 8 height 8
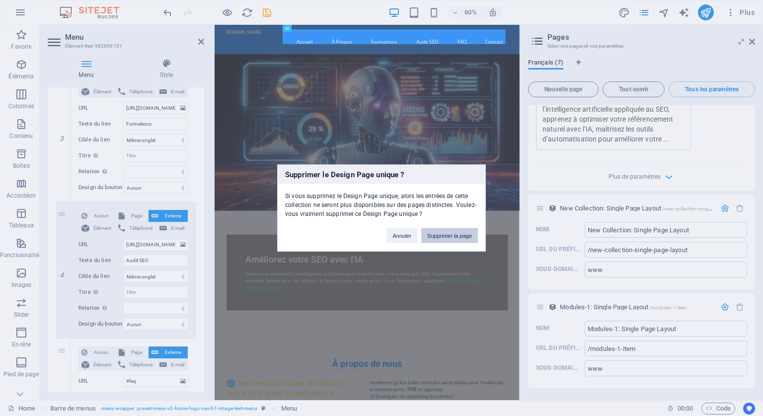
click at [440, 231] on button "Supprimer la page" at bounding box center [449, 235] width 57 height 15
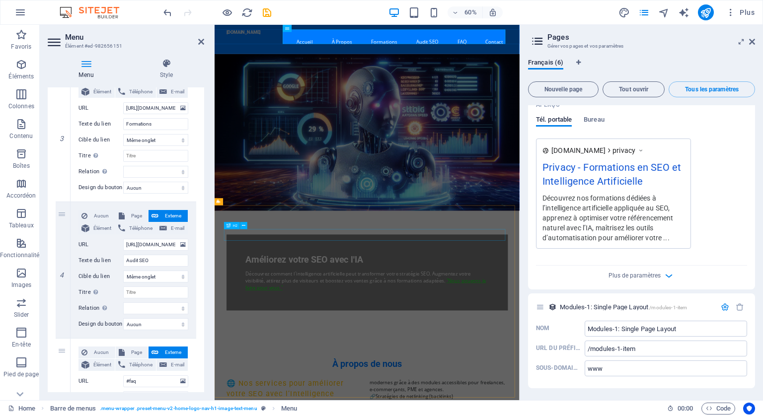
scroll to position [2110, 0]
click at [739, 307] on icon "button" at bounding box center [740, 307] width 8 height 8
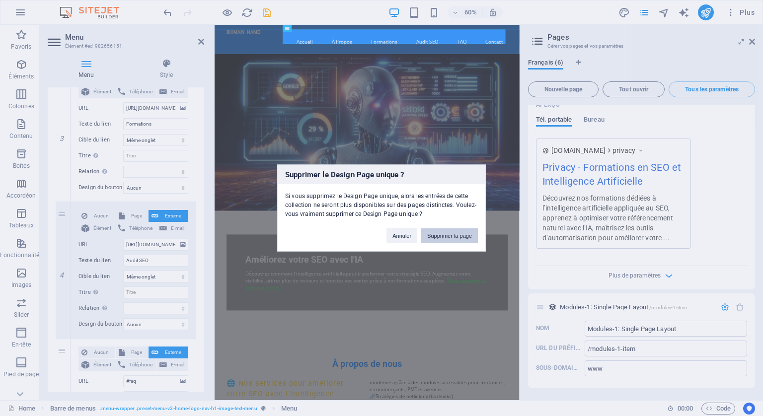
click at [456, 236] on button "Supprimer la page" at bounding box center [449, 235] width 57 height 15
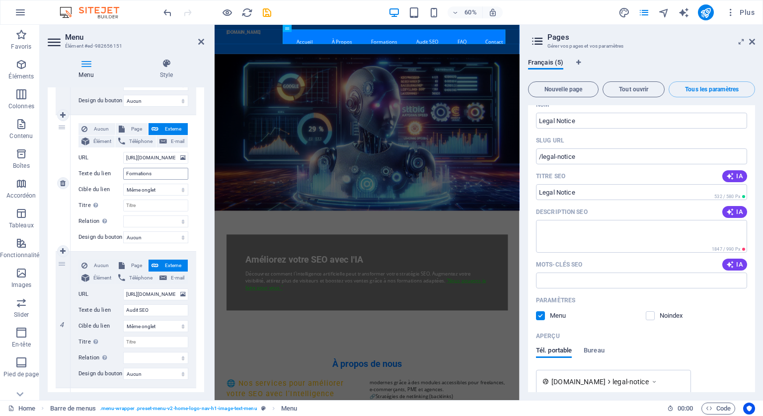
scroll to position [298, 0]
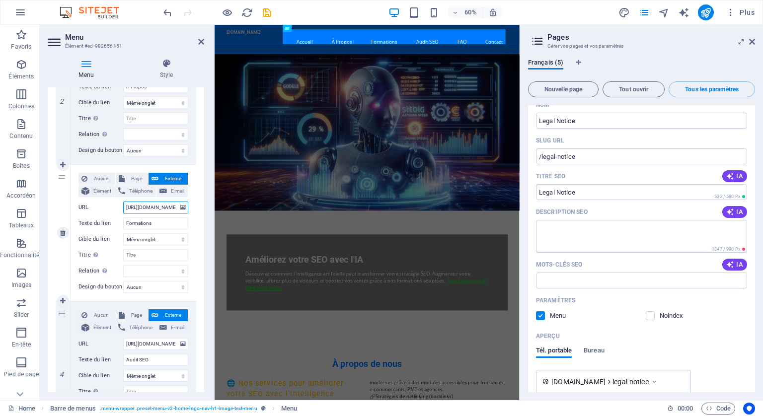
click at [160, 206] on input "[URL][DOMAIN_NAME]" at bounding box center [155, 208] width 65 height 12
select select
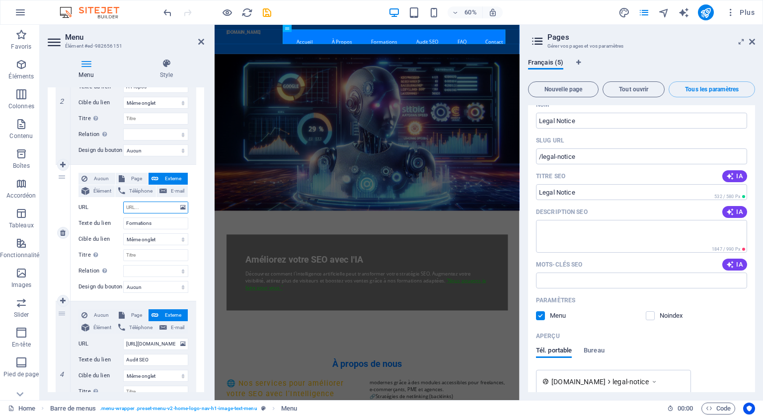
select select
click at [707, 10] on icon "publish" at bounding box center [705, 12] width 11 height 11
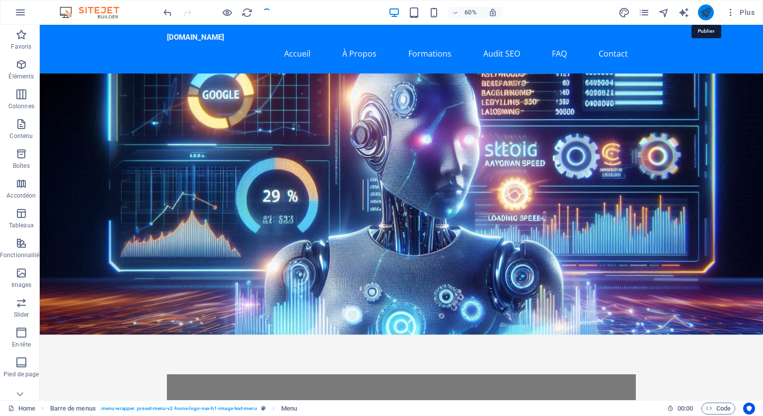
checkbox input "false"
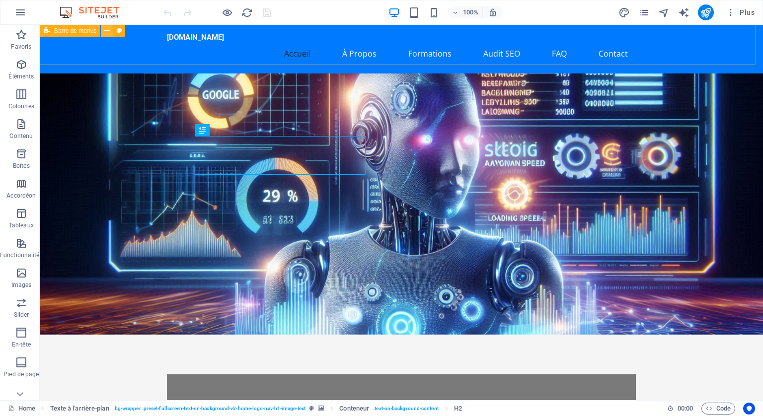
click at [105, 27] on icon at bounding box center [106, 31] width 5 height 10
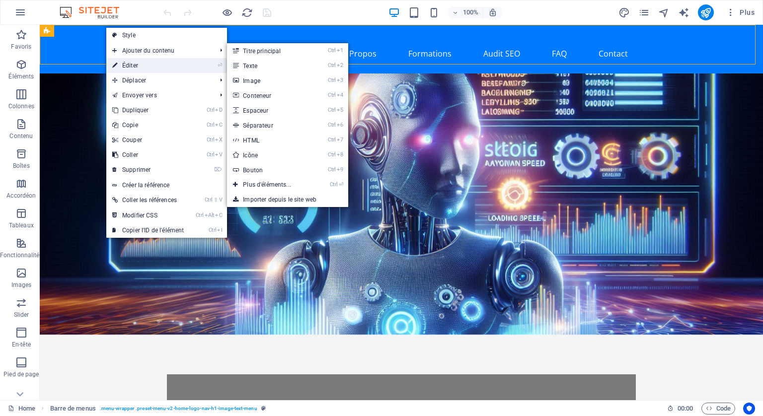
click at [126, 59] on link "⏎ Éditer" at bounding box center [147, 65] width 83 height 15
select select "header"
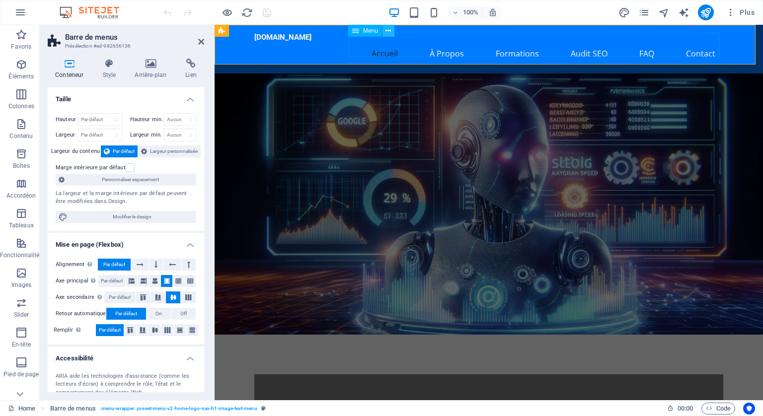
click at [388, 29] on icon at bounding box center [387, 31] width 5 height 10
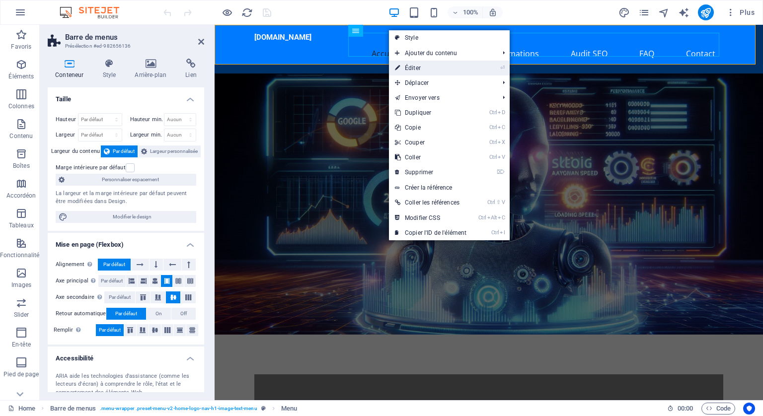
click at [425, 67] on link "⏎ Éditer" at bounding box center [430, 68] width 83 height 15
select select
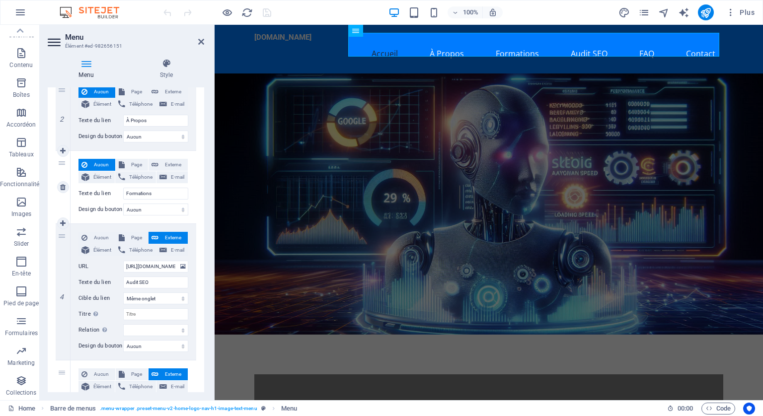
scroll to position [298, 0]
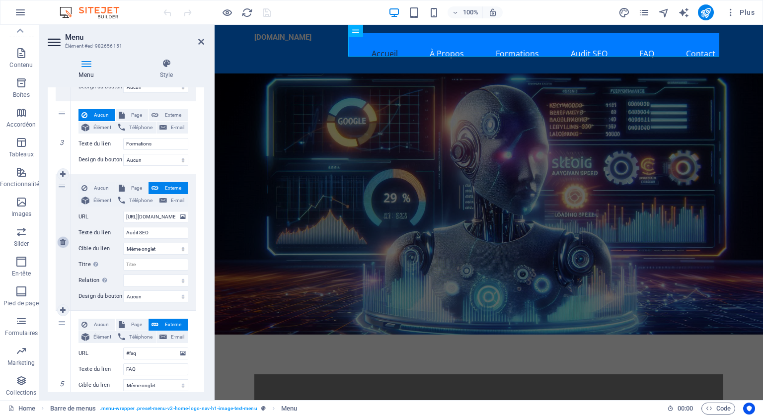
click at [62, 237] on link at bounding box center [63, 242] width 12 height 12
select select
type input "#faq"
type input "FAQ"
select select
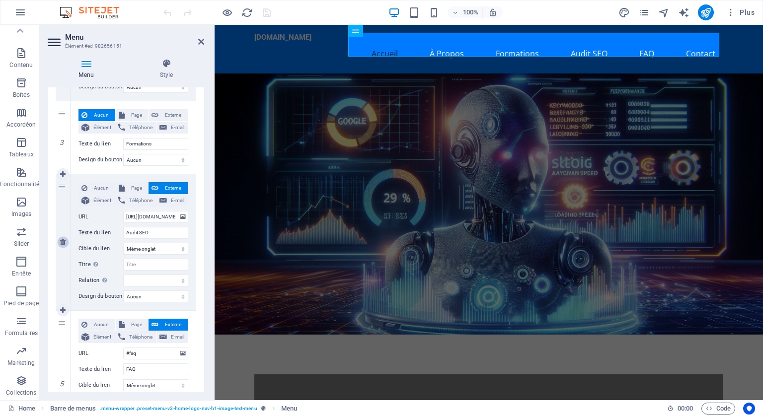
type input "#contact-us-1"
type input "Contact"
select select "blank"
select select
click at [700, 7] on icon "publish" at bounding box center [705, 12] width 11 height 11
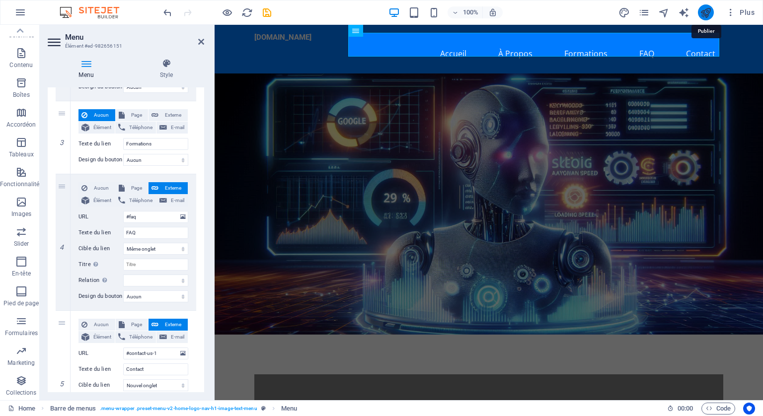
checkbox input "false"
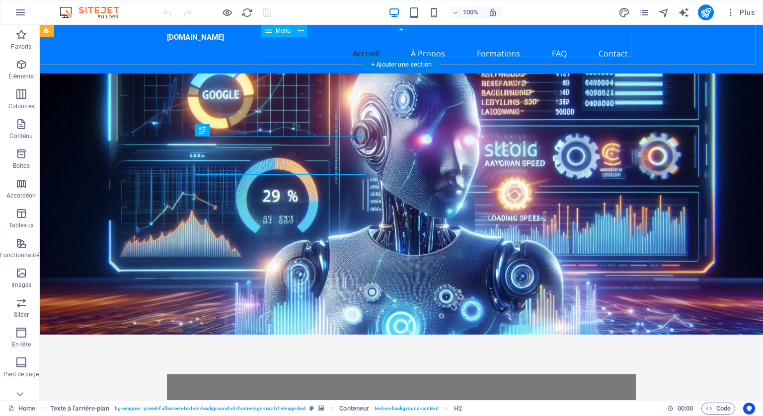
click at [429, 44] on nav "Accueil À Propos Formations FAQ Contact" at bounding box center [401, 54] width 469 height 24
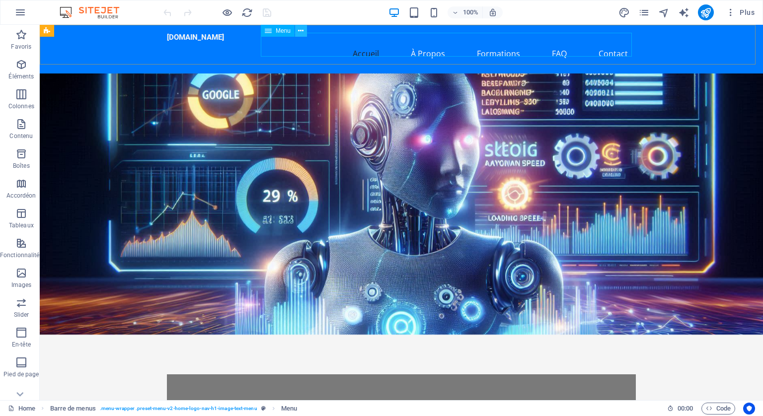
click at [301, 28] on icon at bounding box center [300, 31] width 5 height 10
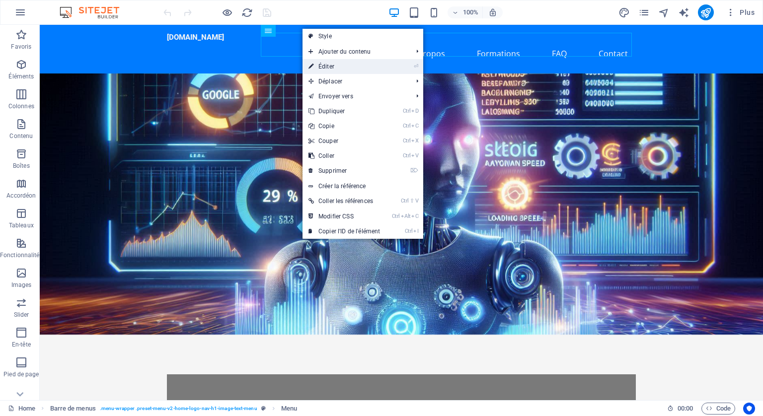
click at [325, 63] on link "⏎ Éditer" at bounding box center [343, 66] width 83 height 15
select select
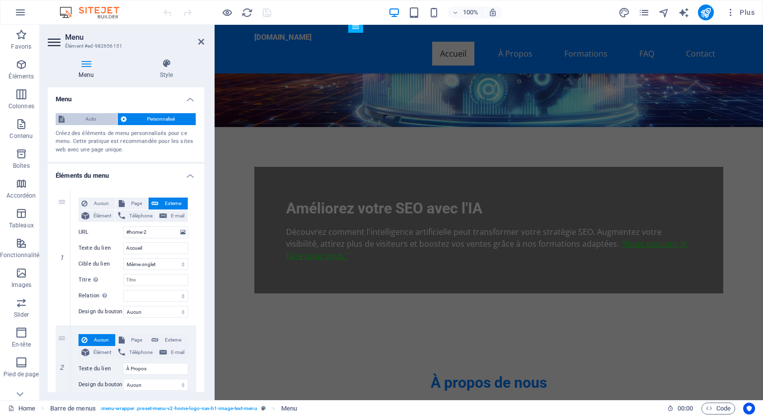
click at [87, 114] on span "Auto" at bounding box center [91, 119] width 47 height 12
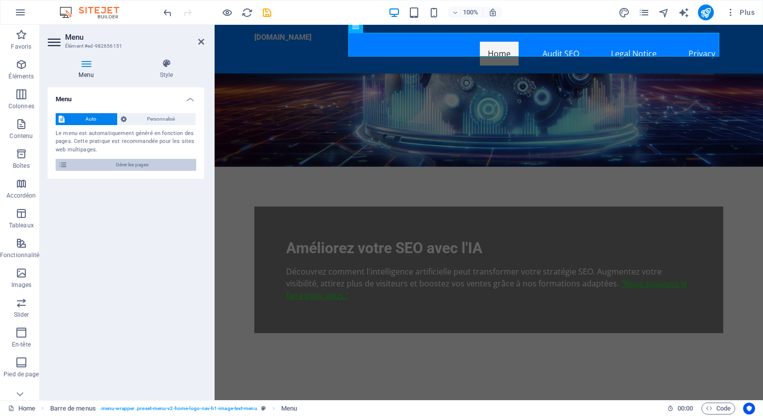
click at [133, 163] on span "Gérer les pages" at bounding box center [132, 165] width 123 height 12
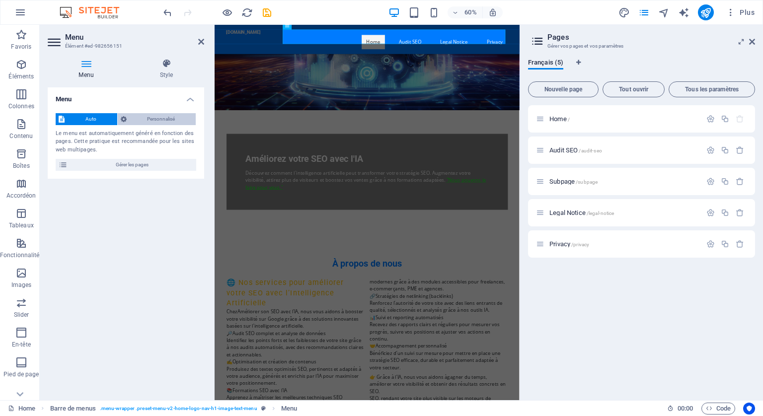
click at [161, 115] on span "Personnalisé" at bounding box center [162, 119] width 64 height 12
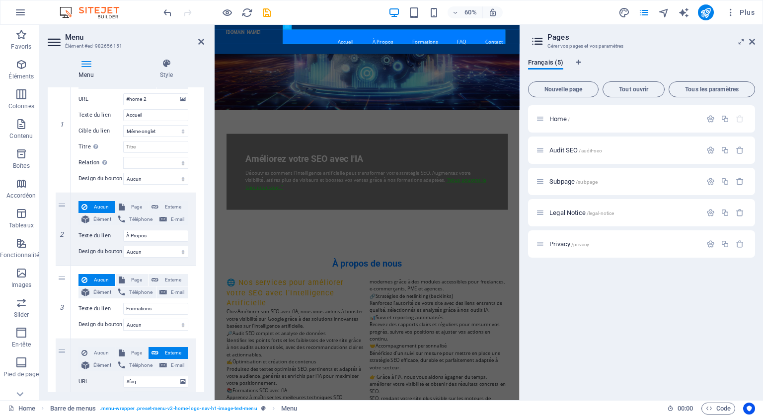
scroll to position [149, 0]
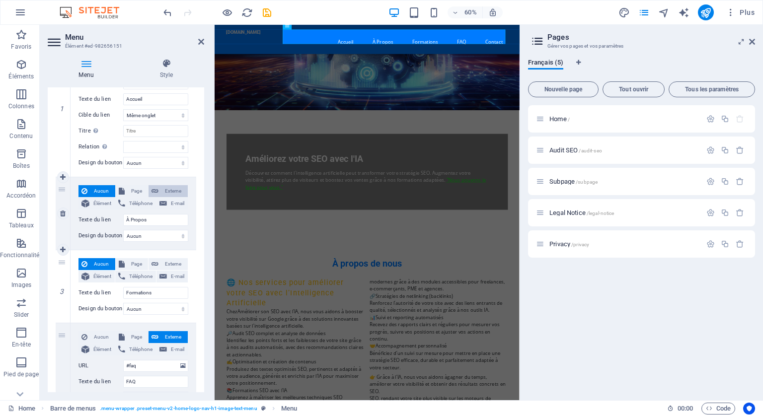
click at [166, 188] on span "Externe" at bounding box center [172, 191] width 23 height 12
select select
select select "blank"
select select
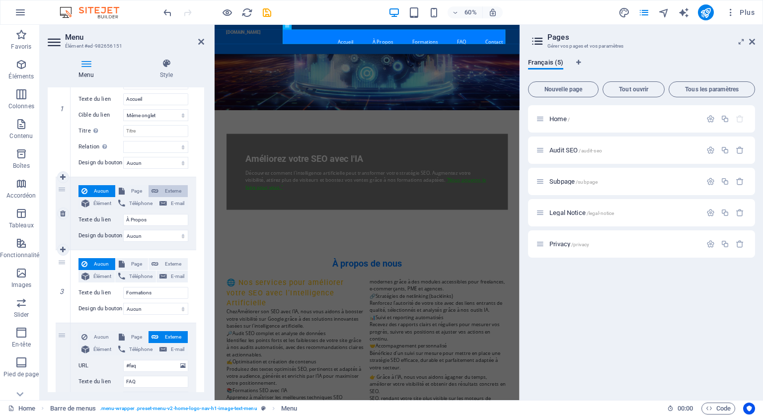
select select
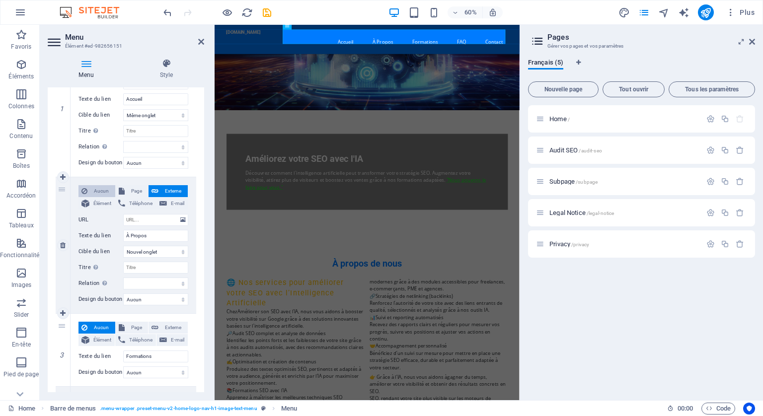
click at [98, 190] on span "Aucun" at bounding box center [101, 191] width 22 height 12
select select
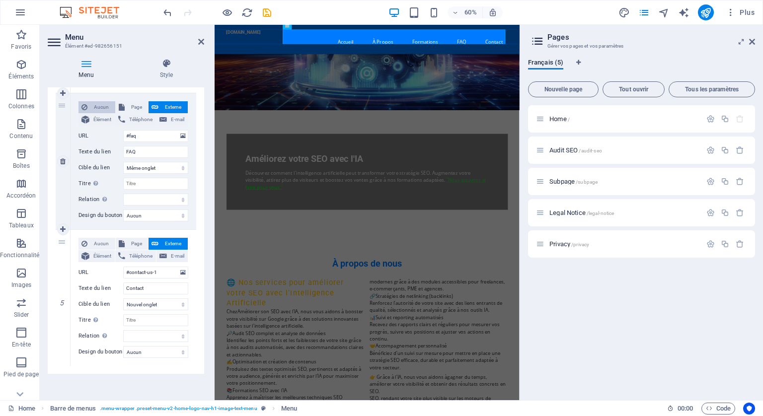
scroll to position [387, 0]
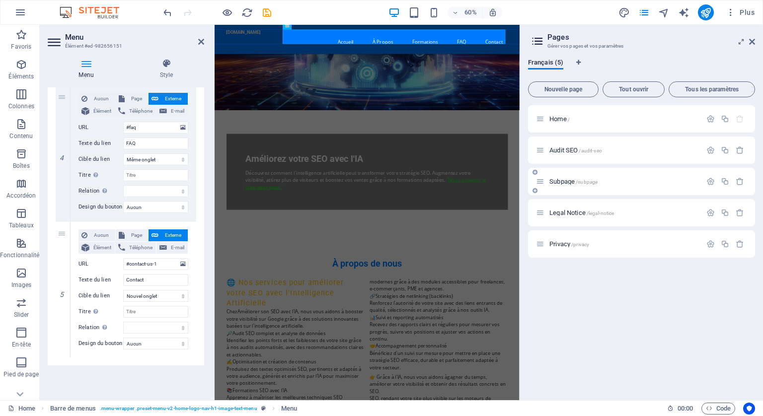
click at [566, 182] on span "Subpage /subpage" at bounding box center [573, 181] width 48 height 7
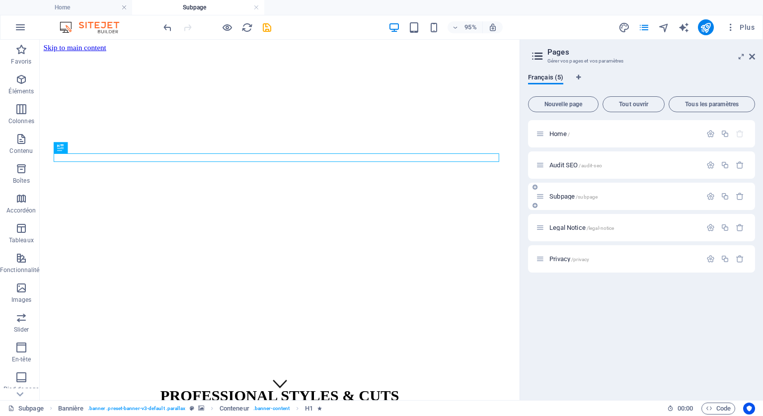
scroll to position [0, 0]
click at [748, 49] on h2 "Pages" at bounding box center [651, 52] width 208 height 9
click at [752, 53] on icon at bounding box center [752, 57] width 6 height 8
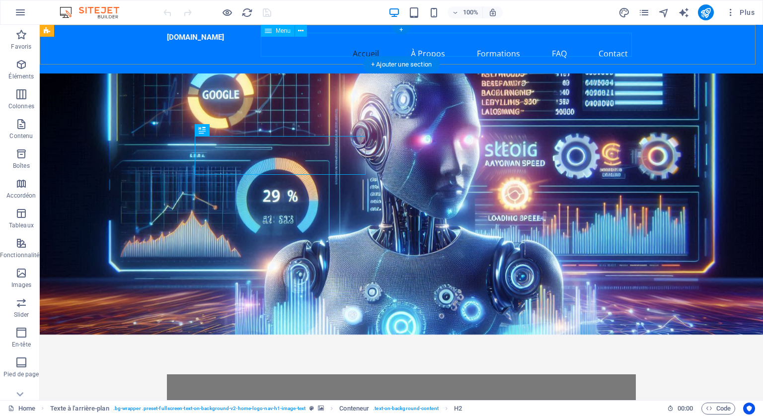
click at [481, 44] on nav "Accueil À Propos Formations FAQ Contact" at bounding box center [401, 54] width 469 height 24
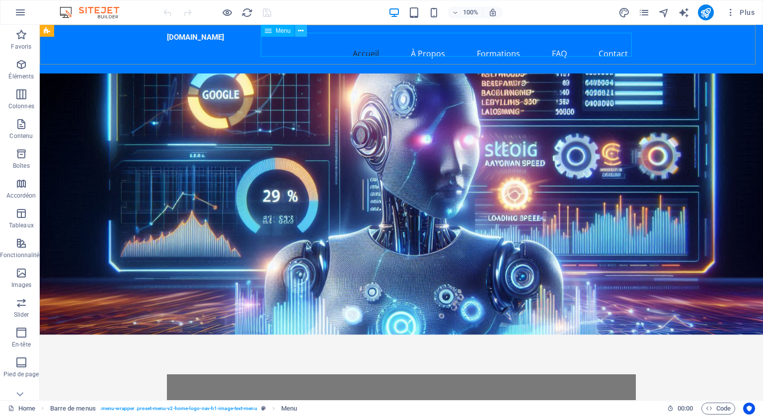
click at [301, 30] on icon at bounding box center [300, 31] width 5 height 10
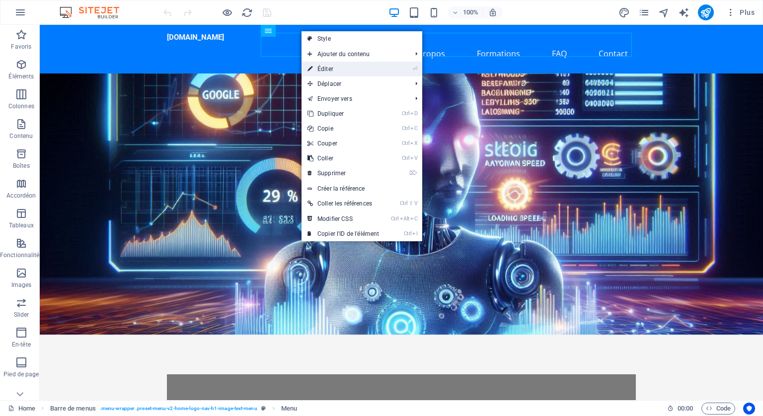
click at [320, 66] on link "⏎ Éditer" at bounding box center [342, 69] width 83 height 15
select select
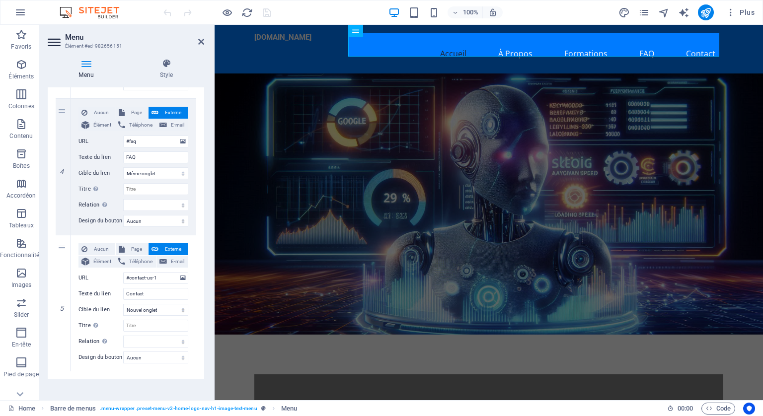
scroll to position [387, 0]
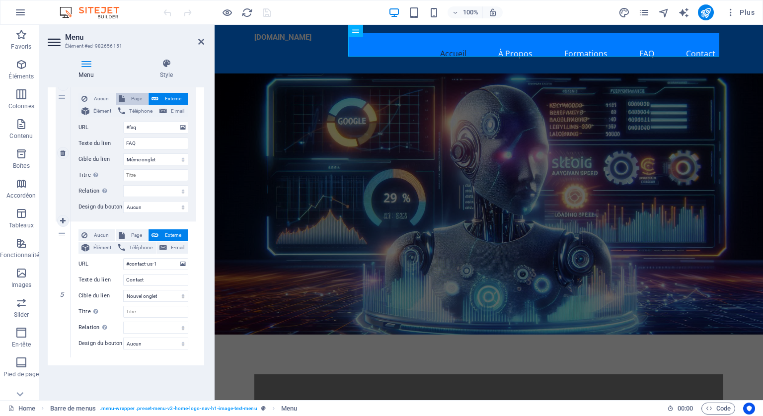
click at [139, 98] on span "Page" at bounding box center [137, 99] width 18 height 12
select select
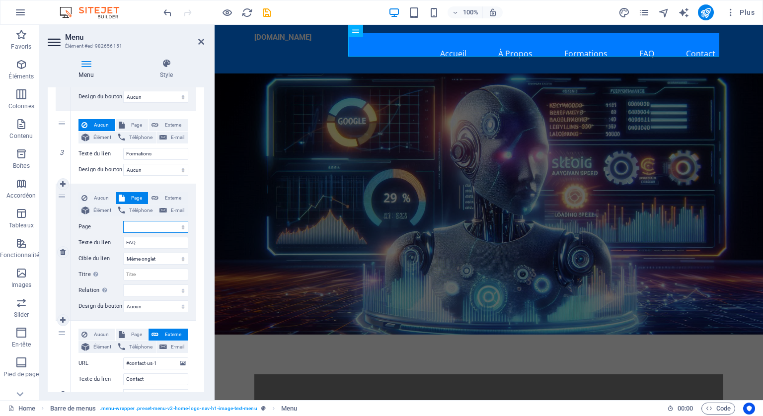
scroll to position [238, 0]
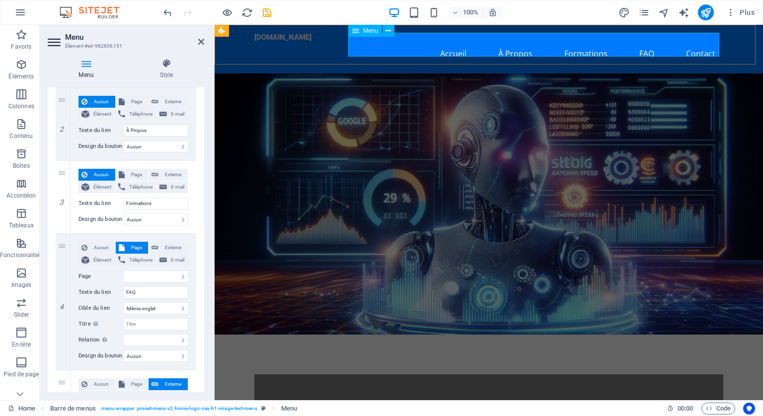
click at [590, 43] on nav "Accueil À Propos Formations FAQ Contact" at bounding box center [488, 54] width 469 height 24
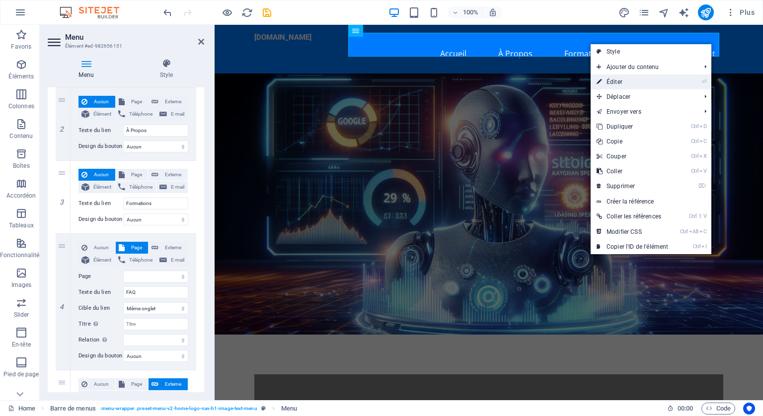
click at [611, 81] on link "⏎ Éditer" at bounding box center [632, 82] width 83 height 15
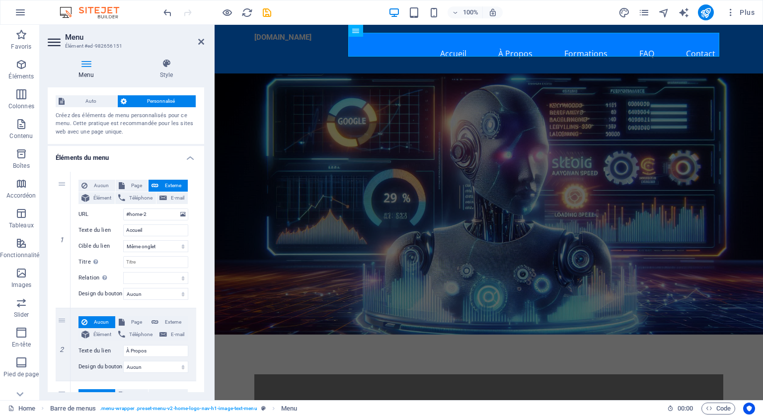
scroll to position [0, 0]
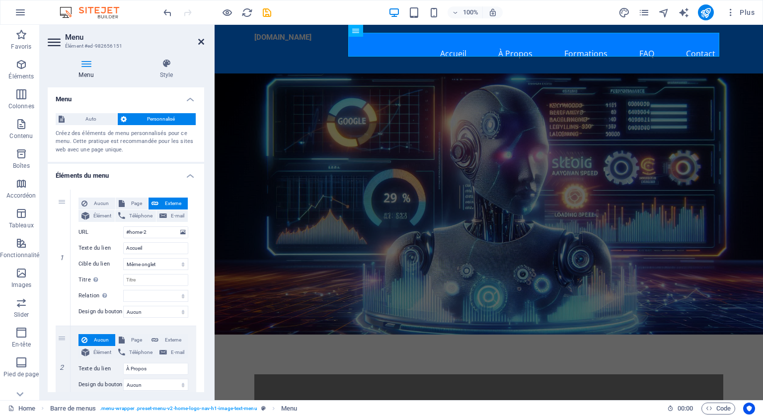
click at [201, 38] on icon at bounding box center [201, 42] width 6 height 8
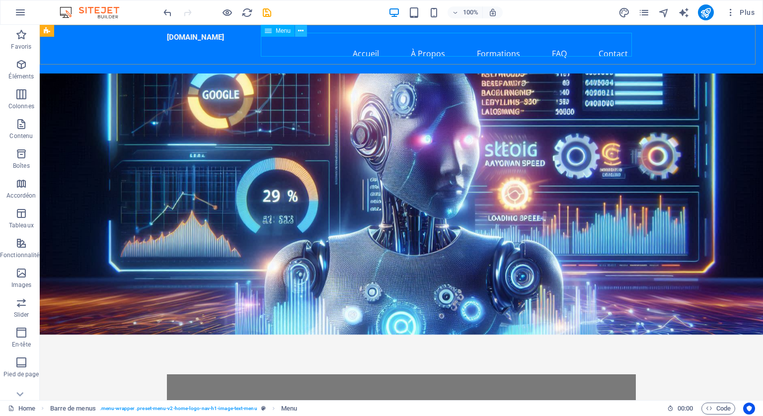
click at [300, 29] on icon at bounding box center [300, 31] width 5 height 10
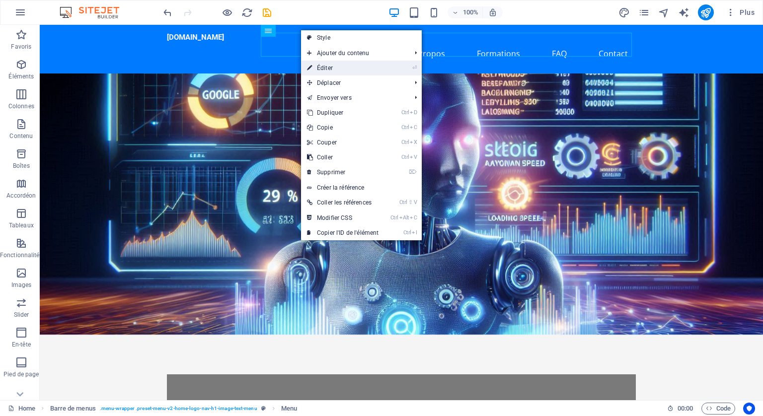
click at [333, 64] on link "⏎ Éditer" at bounding box center [342, 68] width 83 height 15
select select
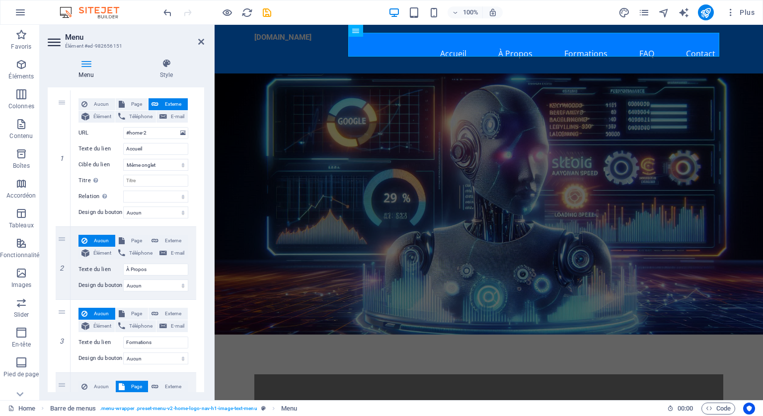
scroll to position [149, 0]
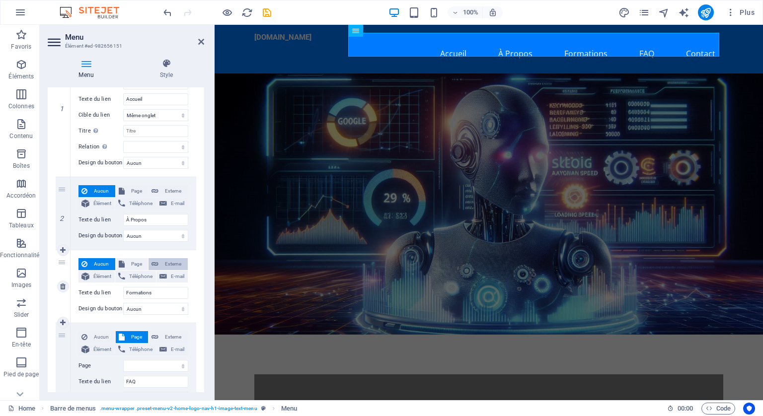
click at [173, 264] on span "Externe" at bounding box center [172, 264] width 23 height 12
select select
select select "blank"
select select
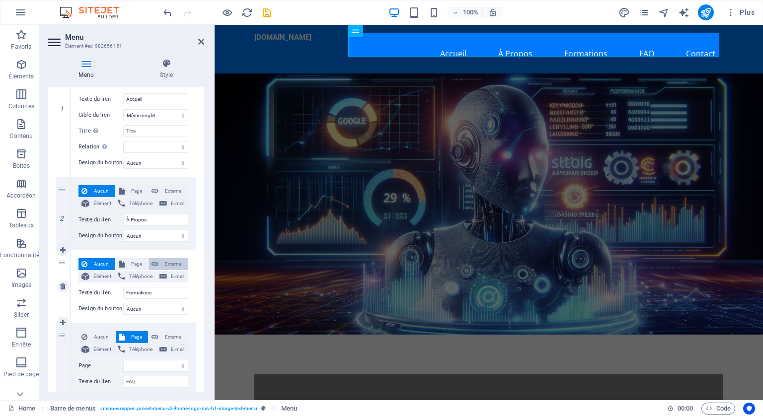
select select
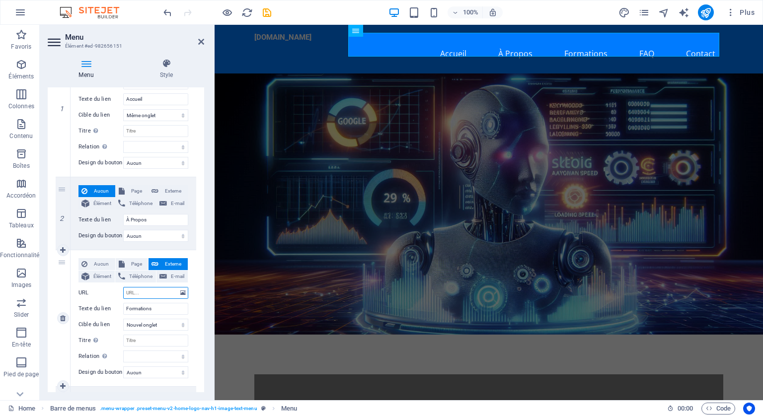
type input "#"
select select
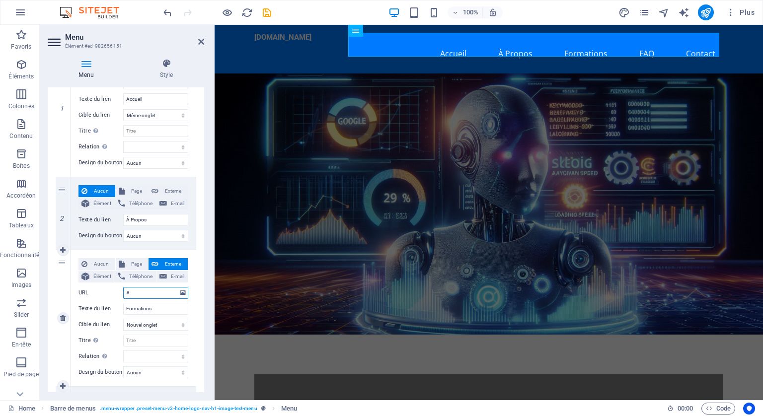
select select
type input "#services-2"
select select
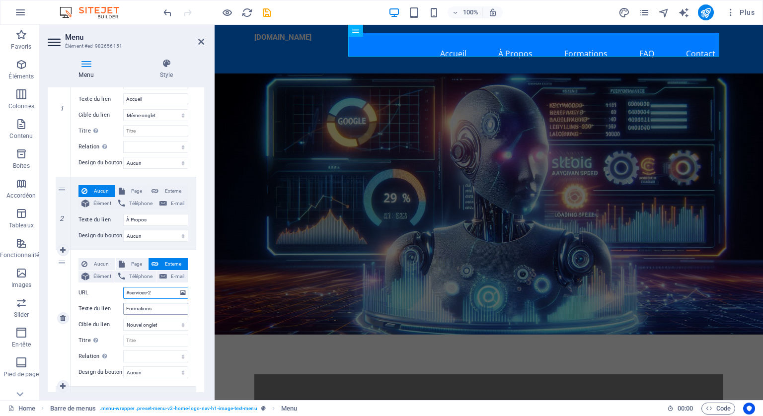
select select
click at [699, 9] on button "publish" at bounding box center [706, 12] width 16 height 16
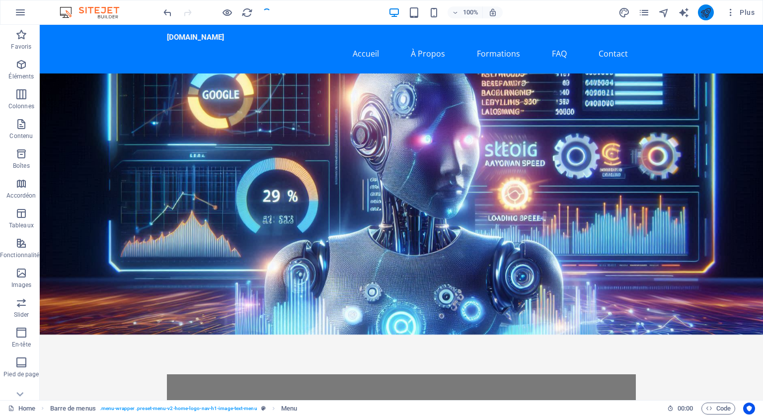
checkbox input "false"
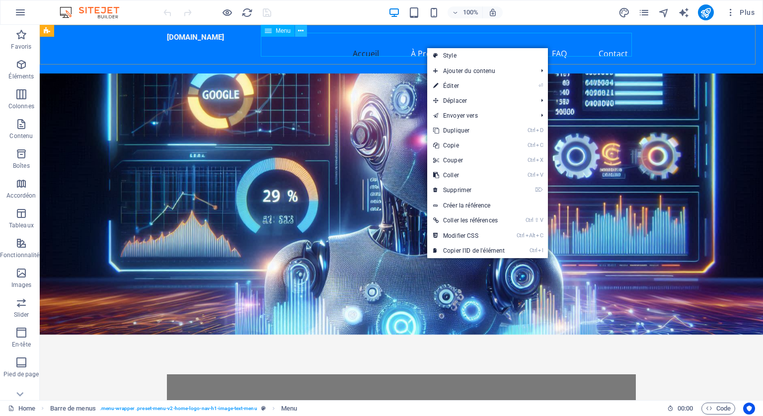
click at [301, 28] on icon at bounding box center [300, 31] width 5 height 10
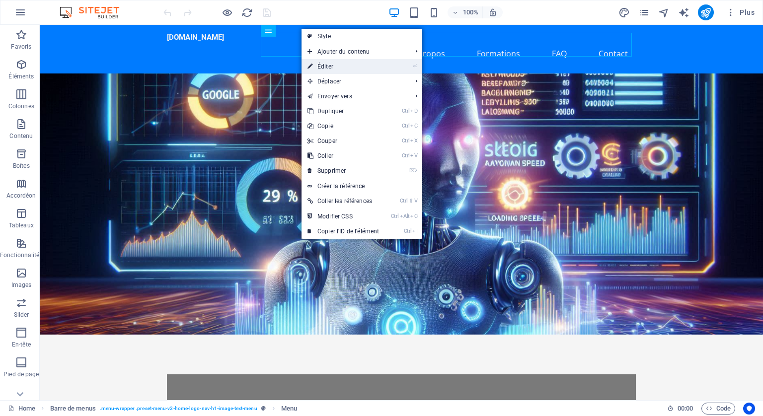
click at [339, 64] on link "⏎ Éditer" at bounding box center [342, 66] width 83 height 15
select select
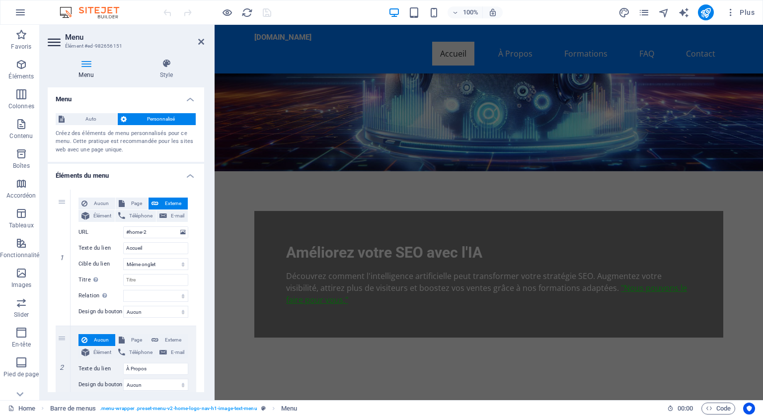
scroll to position [199, 0]
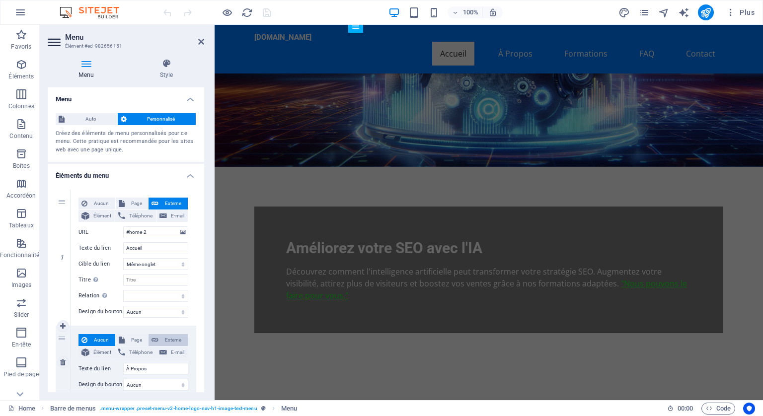
click at [172, 337] on span "Externe" at bounding box center [172, 340] width 23 height 12
select select
select select "blank"
select select
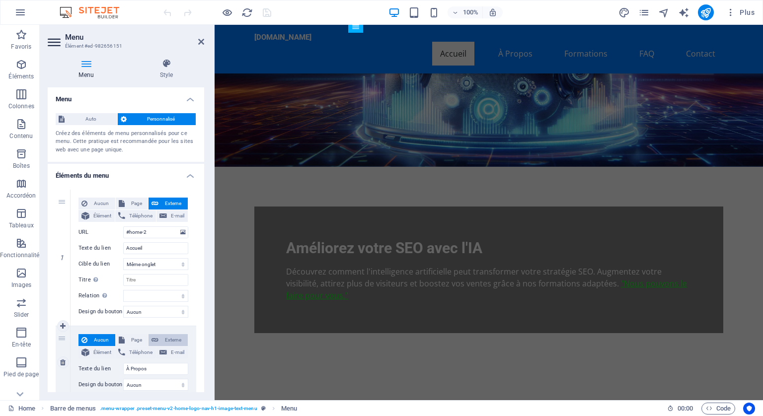
select select
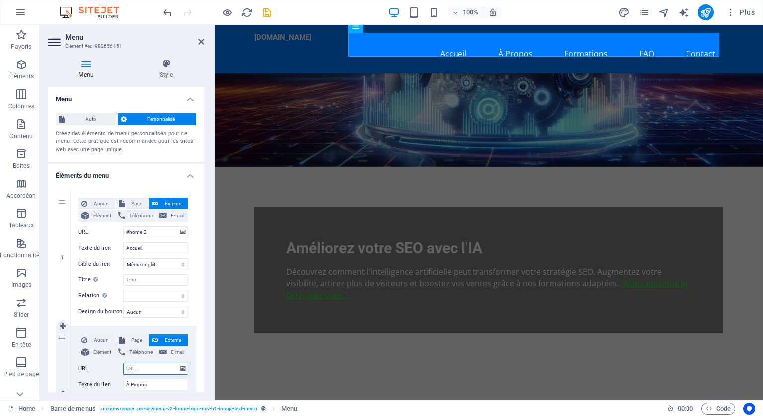
click at [150, 365] on input "URL" at bounding box center [155, 369] width 65 height 12
type input "#about-2"
select select
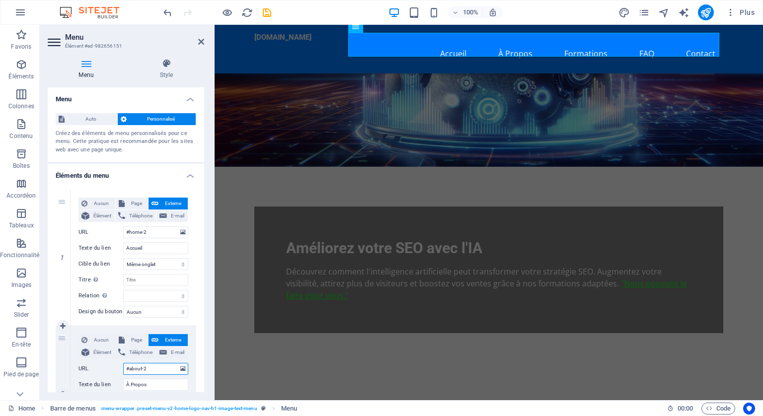
select select
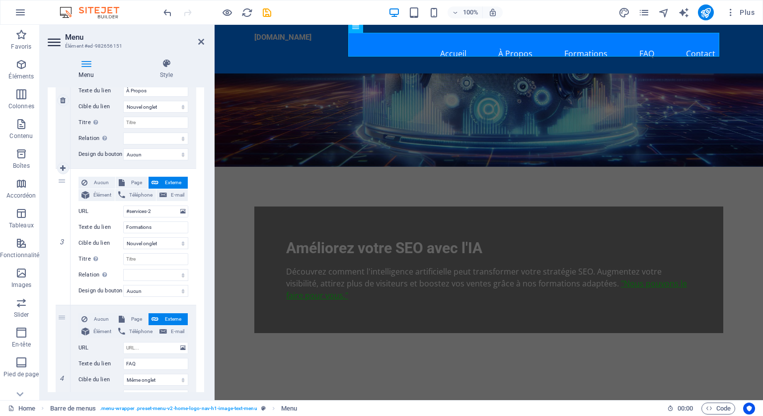
scroll to position [298, 0]
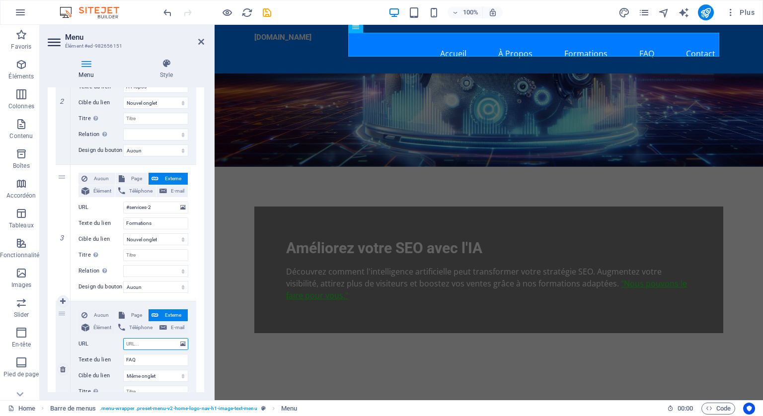
click at [151, 341] on input "URL" at bounding box center [155, 344] width 65 height 12
type input "#faq"
select select
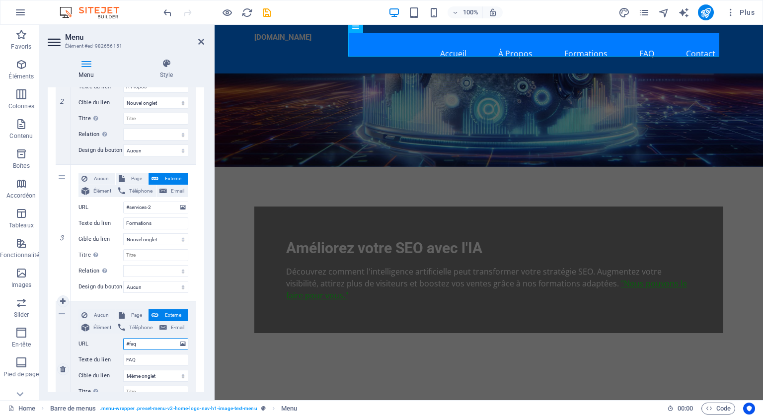
select select
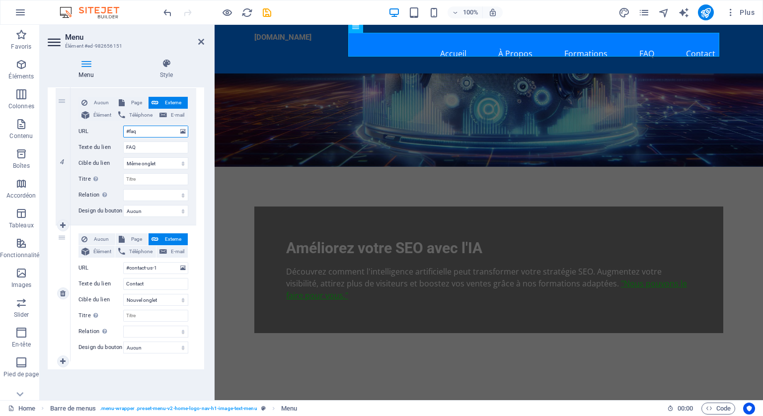
scroll to position [515, 0]
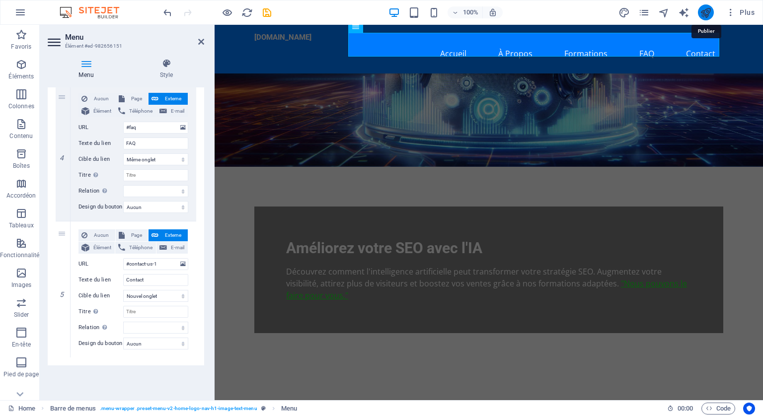
click at [702, 12] on icon "publish" at bounding box center [705, 12] width 11 height 11
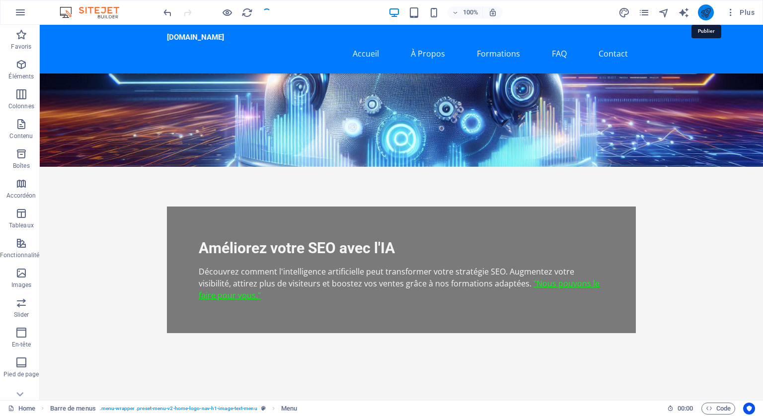
checkbox input "false"
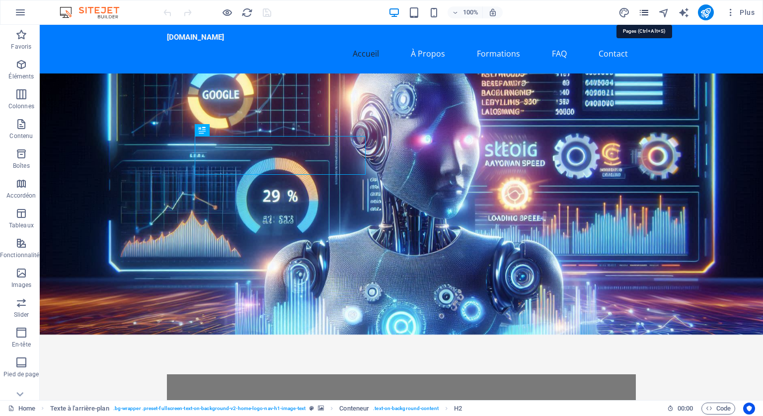
click at [645, 11] on icon "pages" at bounding box center [643, 12] width 11 height 11
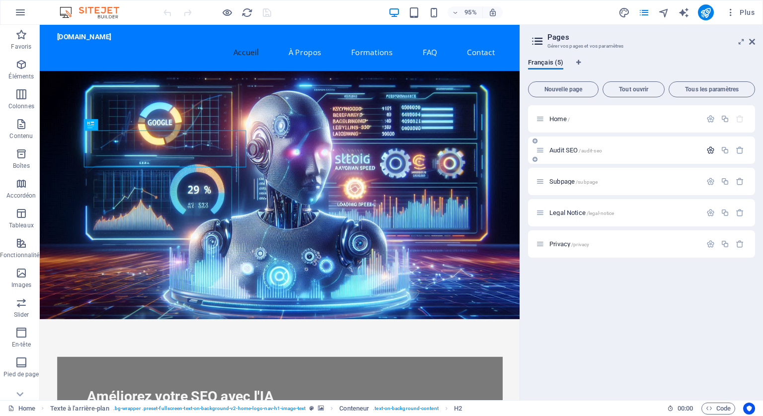
click at [708, 148] on icon "button" at bounding box center [710, 150] width 8 height 8
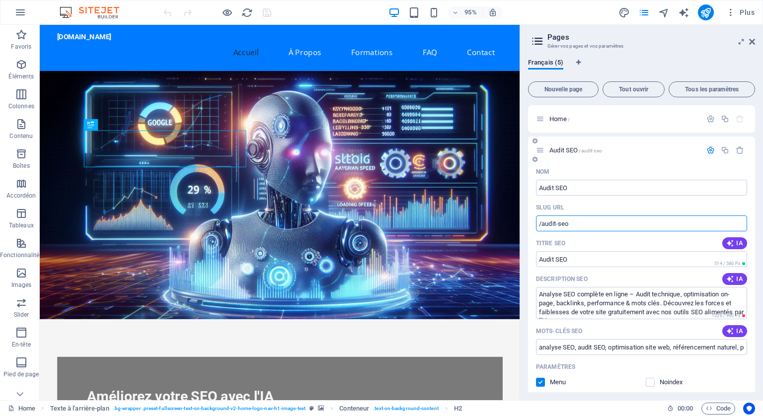
drag, startPoint x: 580, startPoint y: 222, endPoint x: 533, endPoint y: 223, distance: 47.2
click at [533, 223] on div "Nom Audit SEO ​ SLUG URL /audit-seo ​ Titre SEO IA Audit SEO ​ 514 / 580 Px Des…" at bounding box center [641, 381] width 227 height 434
click at [182, 29] on icon at bounding box center [184, 30] width 5 height 10
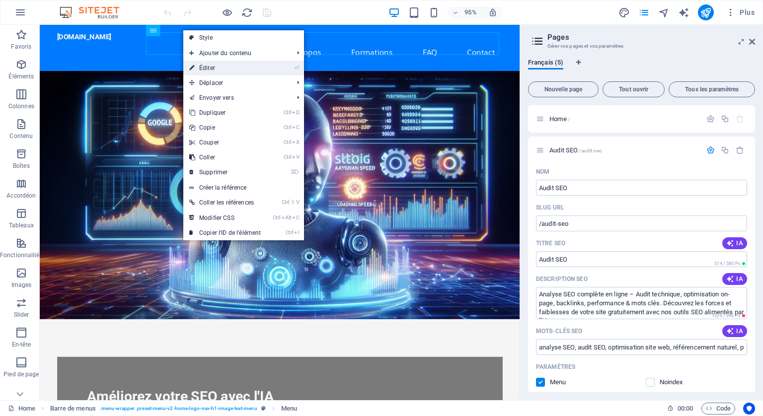
click at [211, 63] on link "⏎ Éditer" at bounding box center [224, 68] width 83 height 15
select select
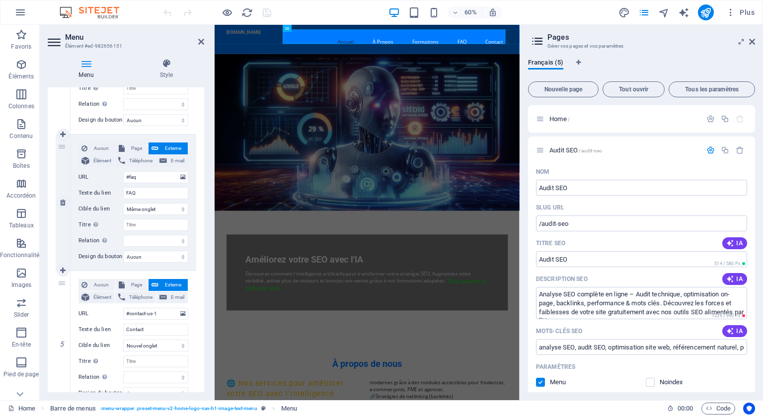
scroll to position [415, 0]
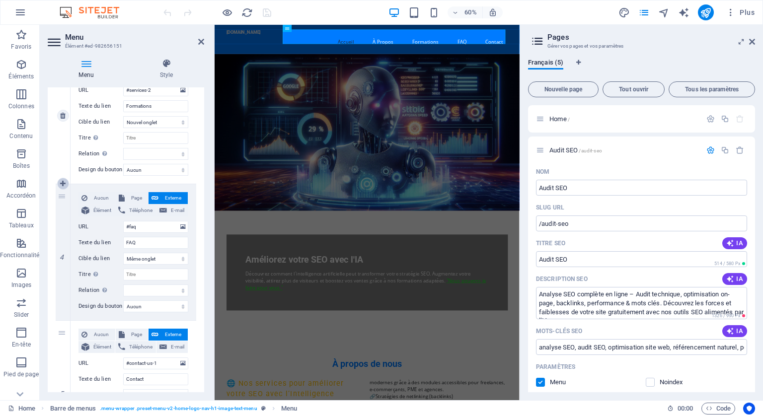
click at [62, 181] on icon at bounding box center [62, 183] width 5 height 7
select select
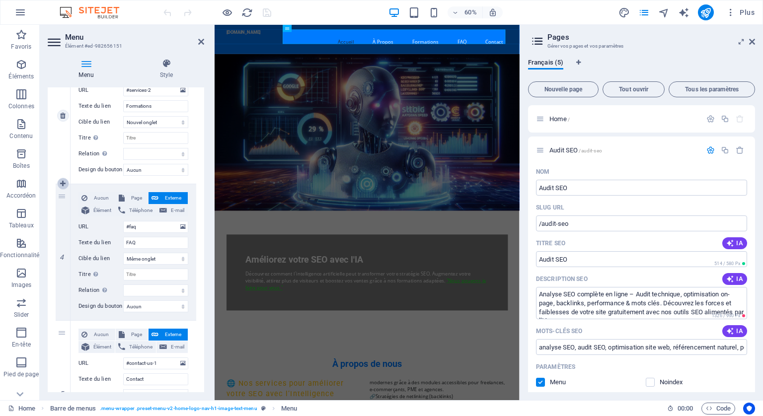
type input "#faq"
type input "FAQ"
select select
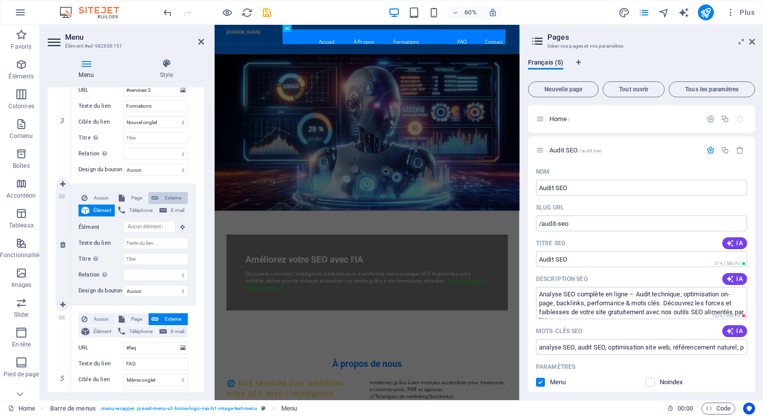
click at [170, 194] on span "Externe" at bounding box center [172, 198] width 23 height 12
select select
select select "blank"
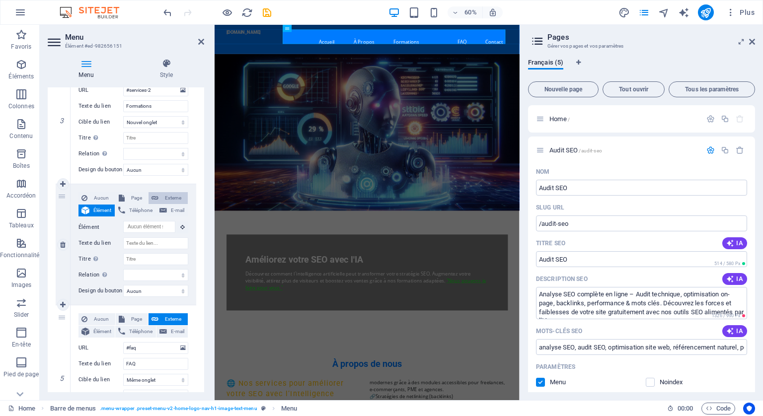
select select
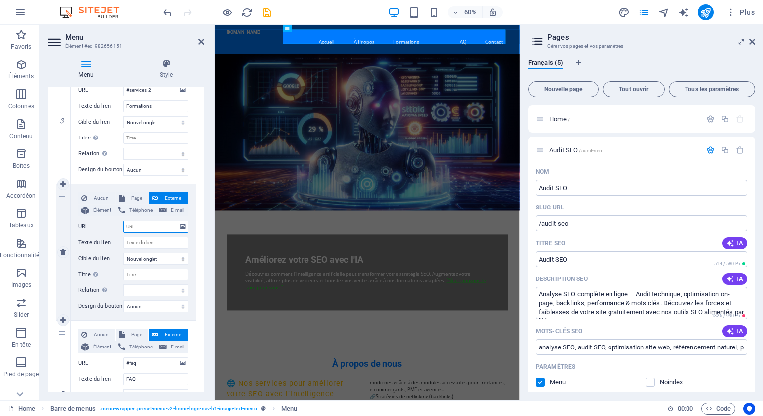
click at [155, 221] on input "URL" at bounding box center [155, 227] width 65 height 12
type input "#"
select select
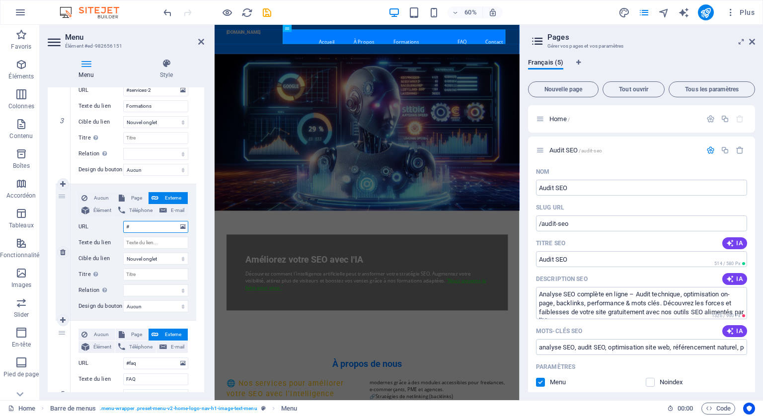
select select
paste input "V"
type input "#V"
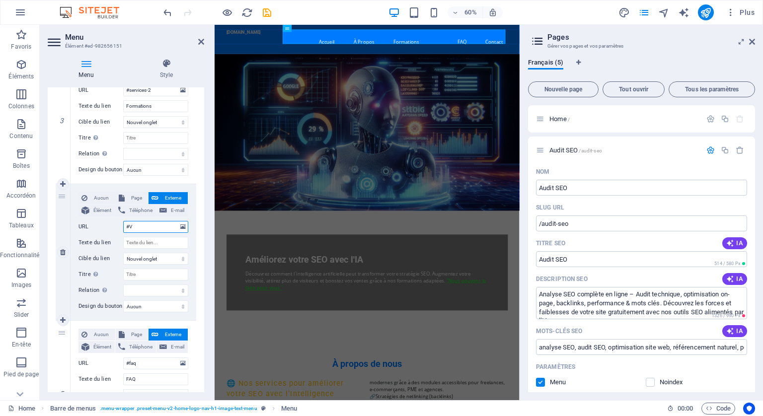
select select
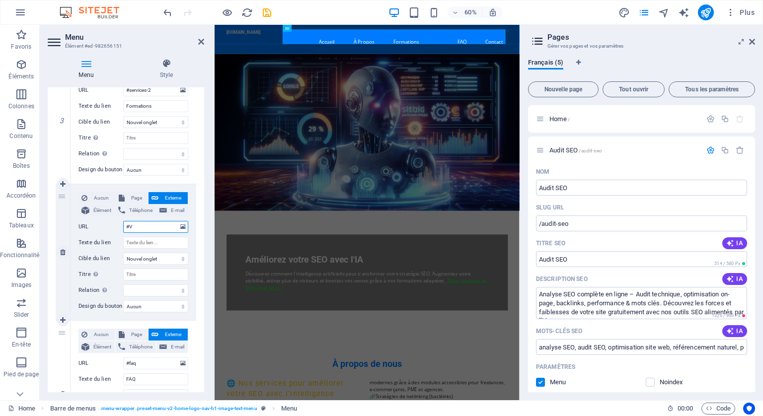
select select
type input "#"
select select
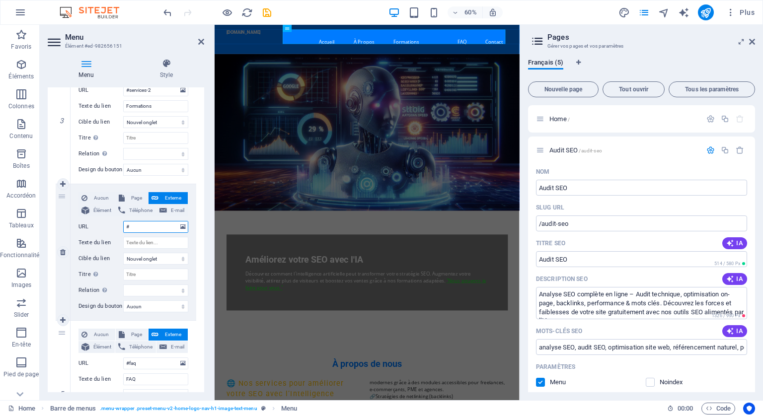
select select
drag, startPoint x: 579, startPoint y: 224, endPoint x: 542, endPoint y: 220, distance: 36.9
click at [542, 220] on input "/audit-seo" at bounding box center [641, 224] width 211 height 16
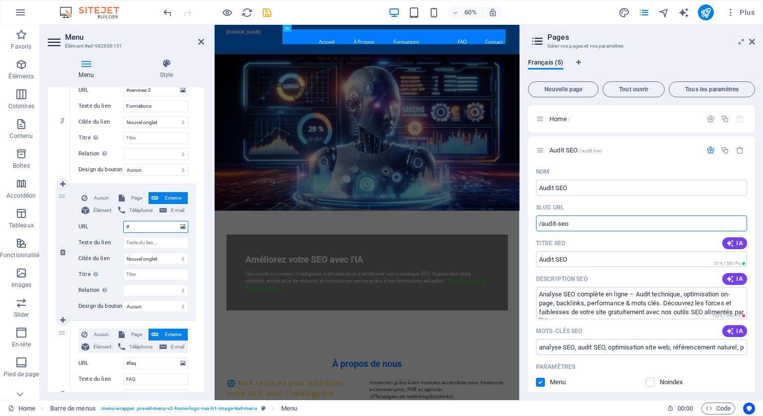
click at [149, 226] on input "#" at bounding box center [155, 227] width 65 height 12
paste input "audit-seo"
type input "#audit-seo"
select select
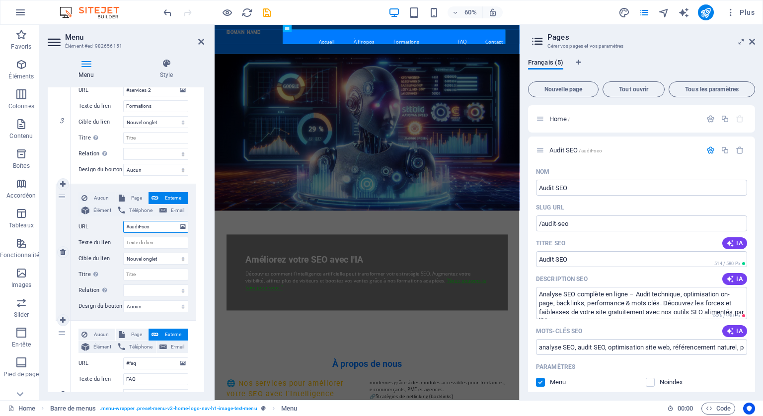
select select
type input "#audit-seo"
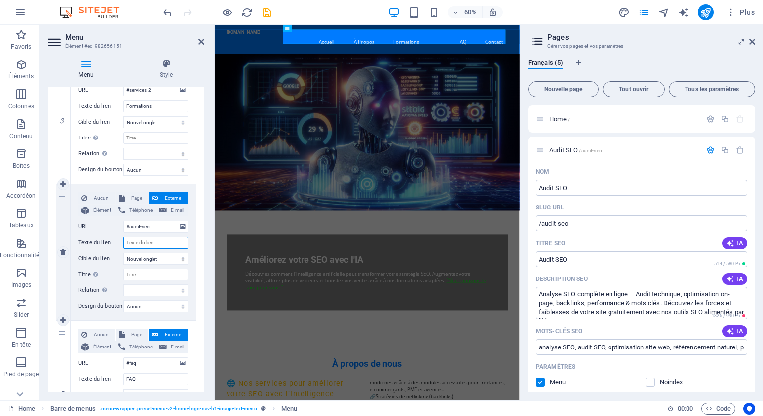
click at [135, 243] on input "Texte du lien" at bounding box center [155, 243] width 65 height 12
type input "Audit SEO"
select select
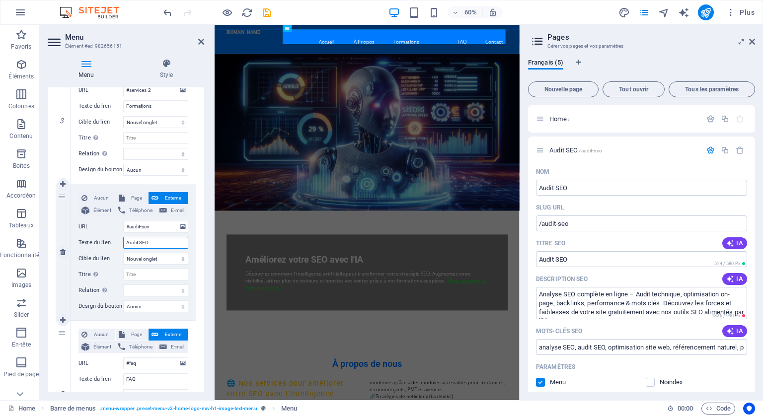
select select
click at [135, 198] on span "Page" at bounding box center [137, 198] width 18 height 12
select select
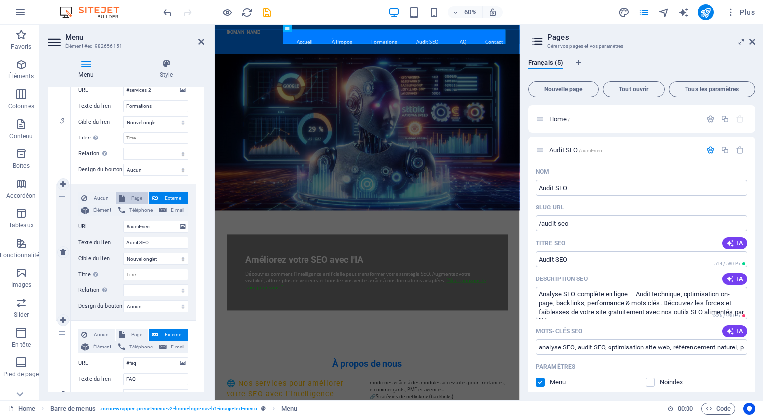
select select
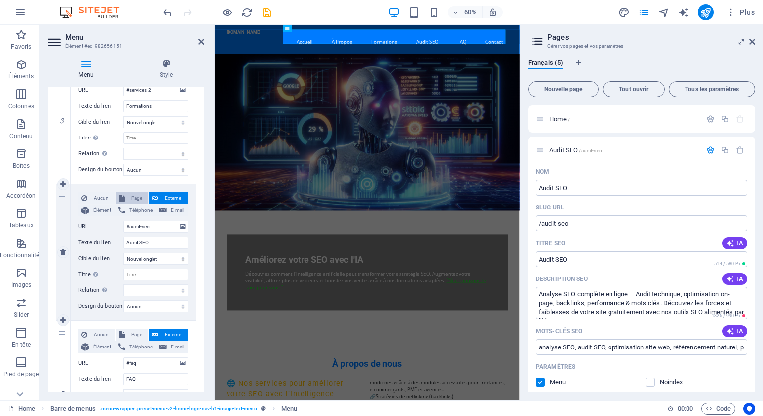
select select
click at [99, 195] on span "Aucun" at bounding box center [101, 198] width 22 height 12
select select
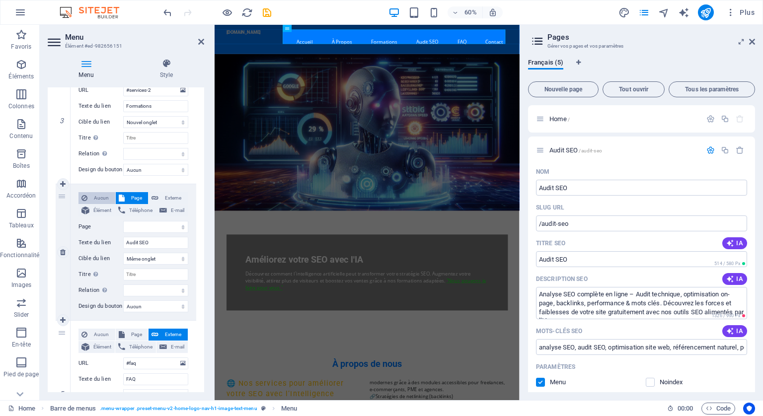
select select
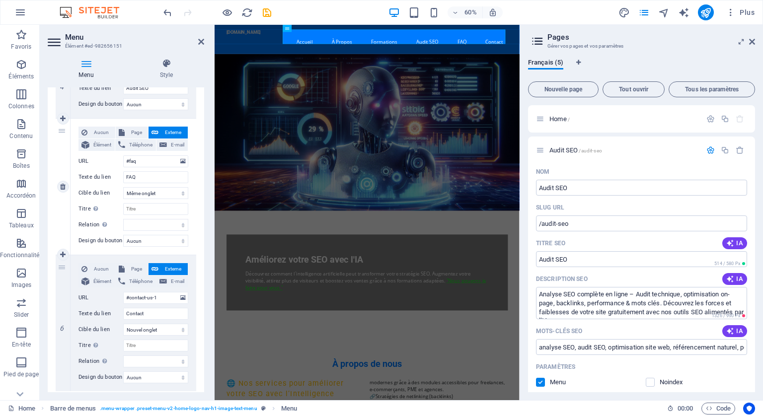
scroll to position [537, 0]
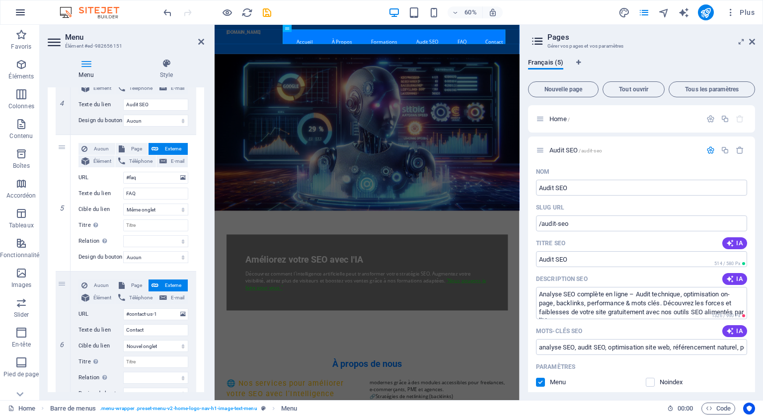
click at [20, 11] on icon "button" at bounding box center [20, 12] width 12 height 12
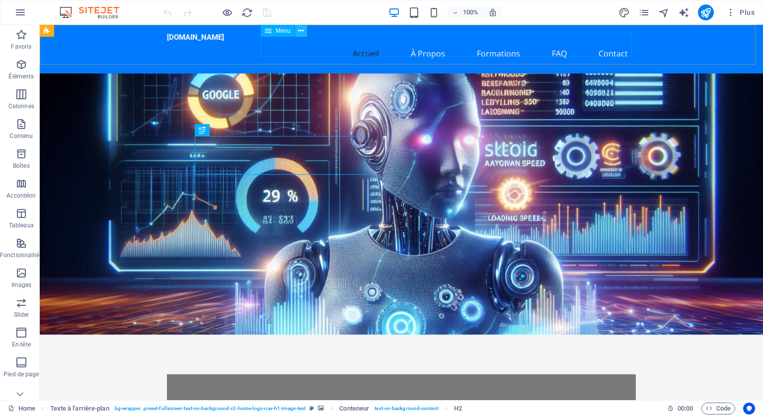
click at [302, 26] on icon at bounding box center [300, 31] width 5 height 10
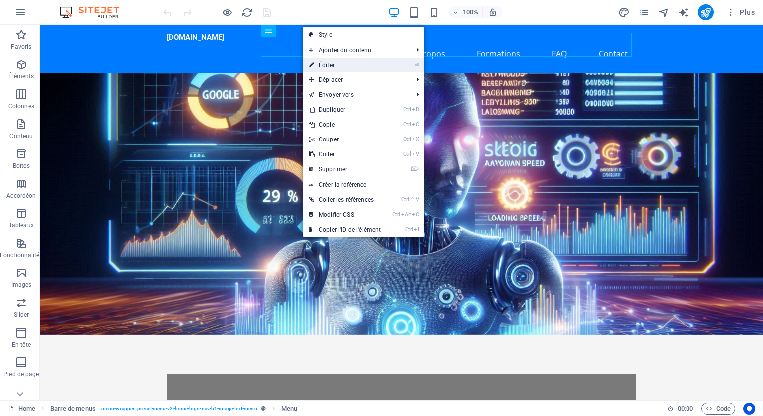
click at [338, 65] on link "⏎ Éditer" at bounding box center [344, 65] width 83 height 15
select select
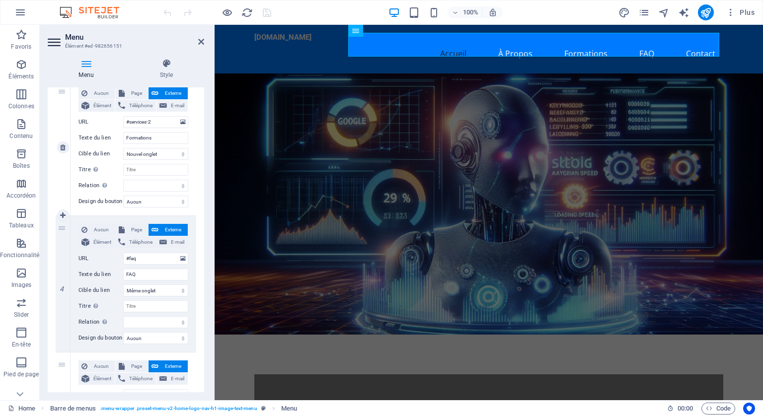
scroll to position [397, 0]
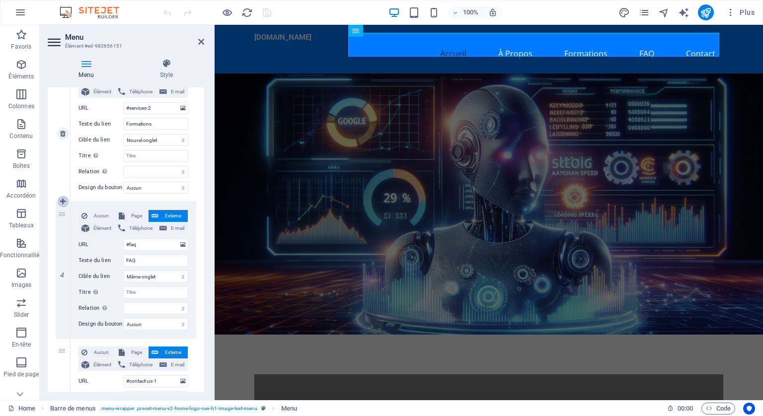
click at [61, 199] on icon at bounding box center [62, 201] width 5 height 7
select select
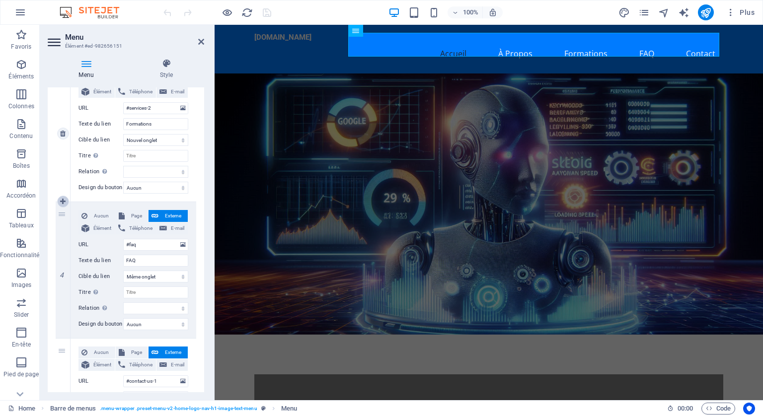
type input "#faq"
type input "FAQ"
select select
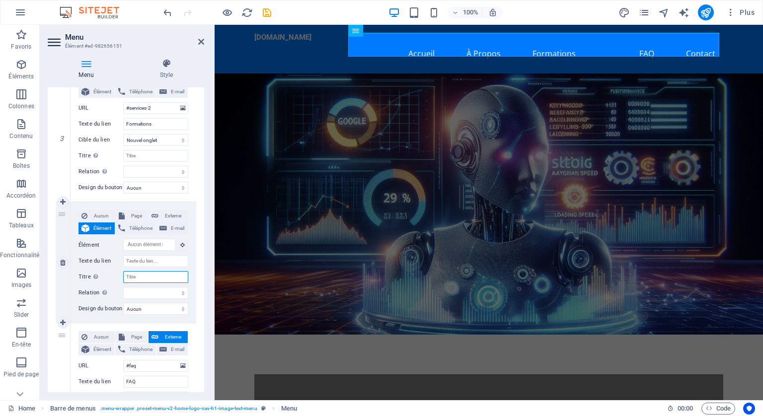
click at [148, 276] on input "Titre Description supplémentaire du lien. Celle-ci doit être différente du text…" at bounding box center [155, 277] width 65 height 12
type input "Audit SEO"
select select
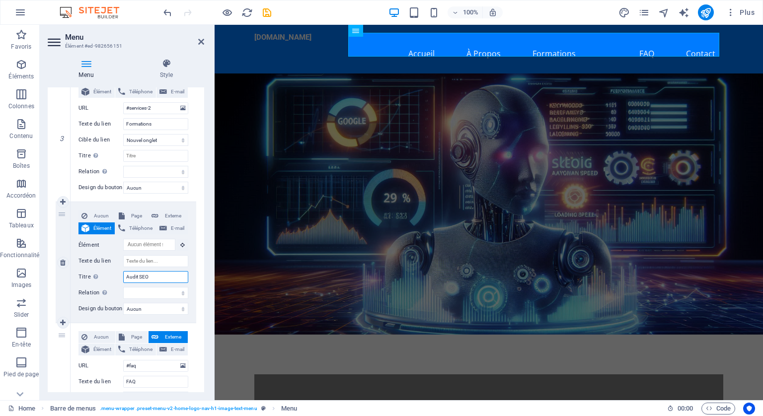
select select
click at [146, 262] on input "Texte du lien" at bounding box center [155, 261] width 65 height 12
type input "audit-seo"
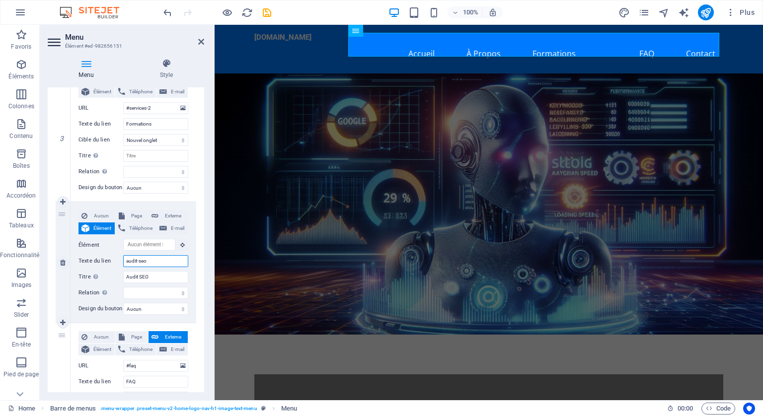
select select
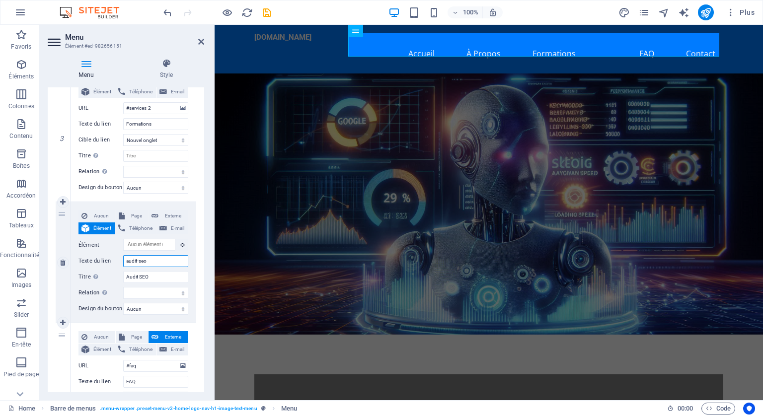
select select
click at [131, 214] on span "Page" at bounding box center [137, 216] width 18 height 12
select select
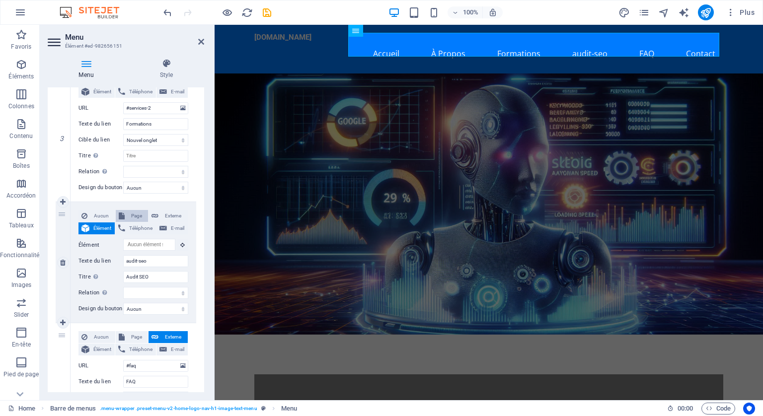
select select
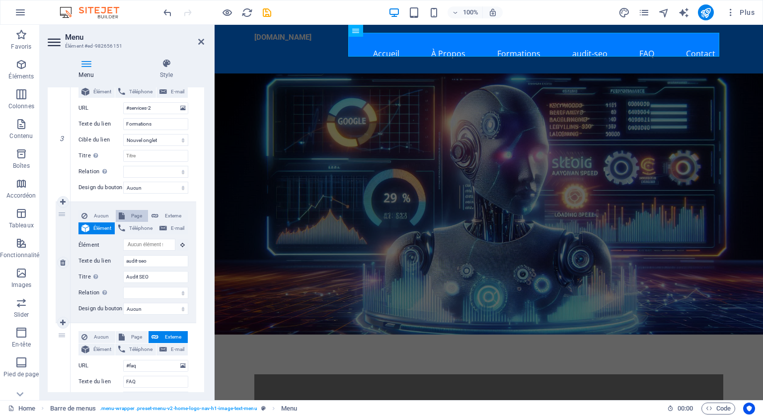
select select
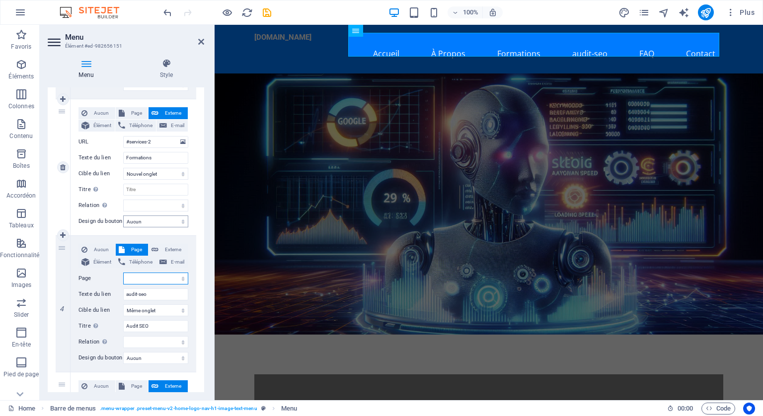
scroll to position [348, 0]
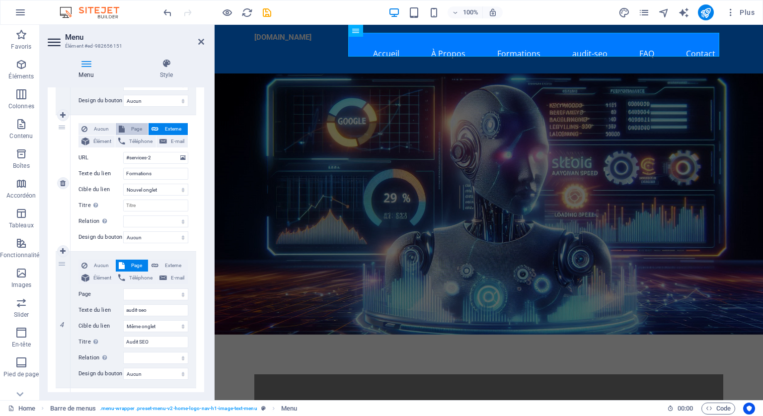
click at [140, 129] on span "Page" at bounding box center [137, 129] width 18 height 12
select select
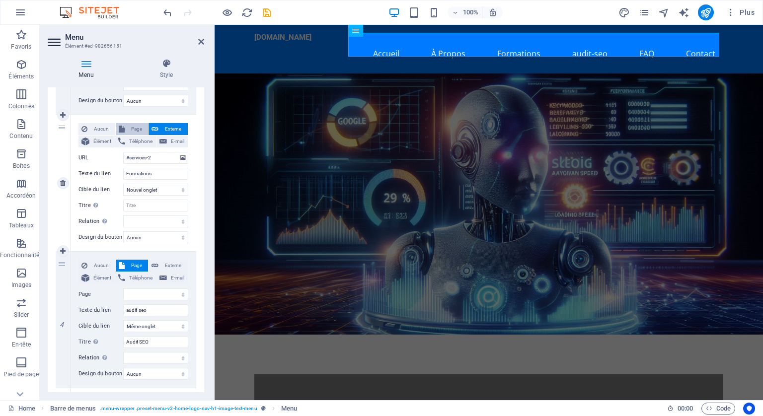
select select
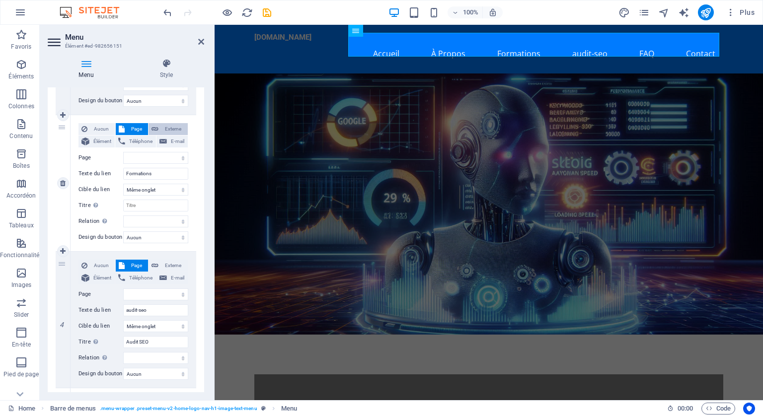
click at [161, 127] on span "Externe" at bounding box center [172, 129] width 23 height 12
select select
select select "blank"
select select
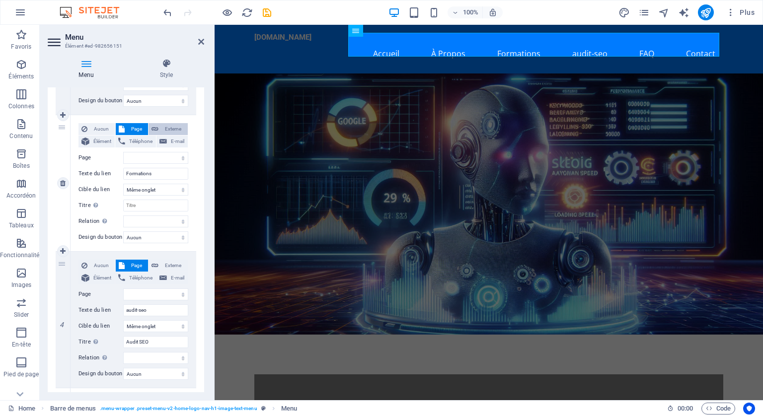
select select
click at [139, 293] on select "Home Audit SEO Subpage Legal Notice Privacy" at bounding box center [155, 295] width 65 height 12
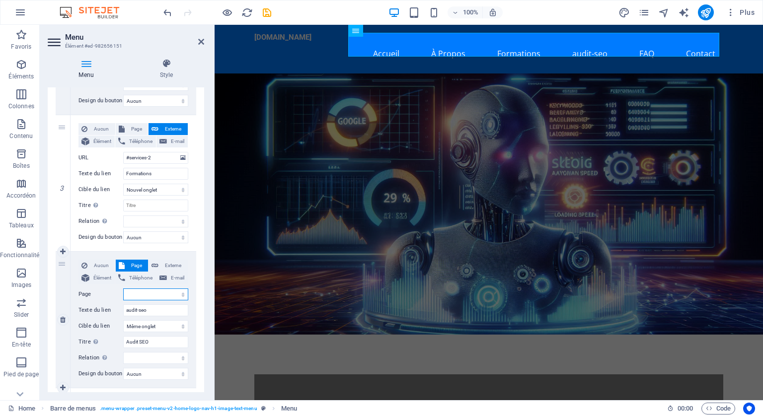
click at [137, 294] on select "Home Audit SEO Subpage Legal Notice Privacy" at bounding box center [155, 295] width 65 height 12
click at [177, 267] on span "Externe" at bounding box center [172, 266] width 23 height 12
select select
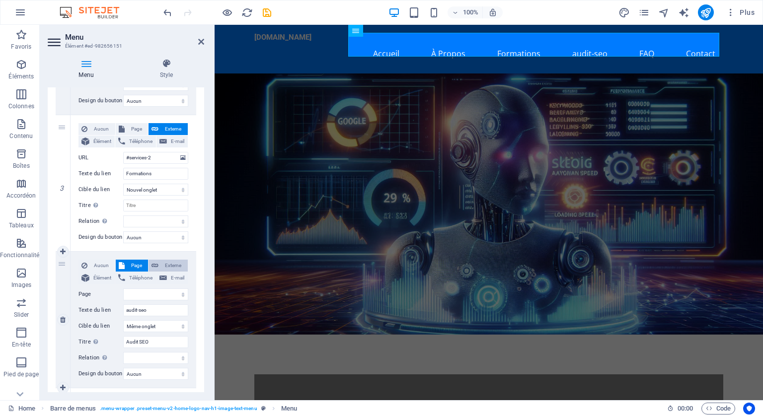
select select "blank"
select select
type input "#"
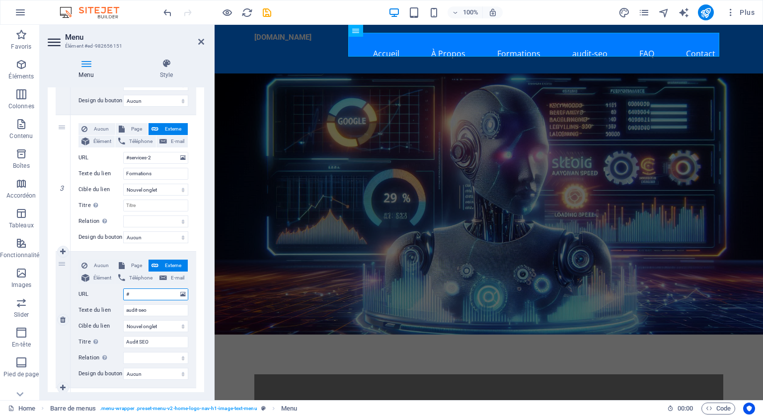
select select
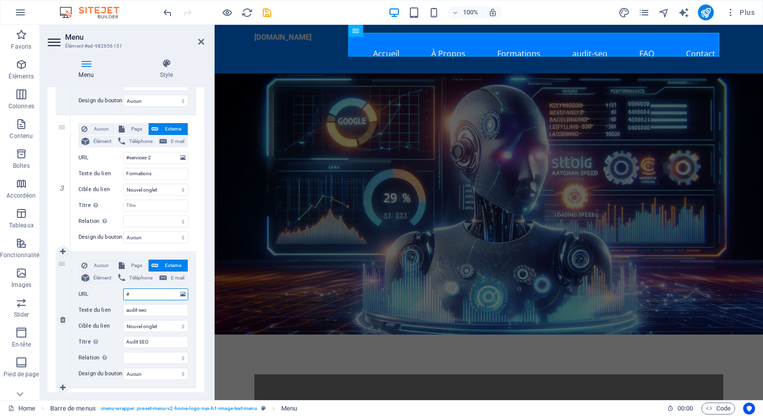
select select
type input "#au"
select select
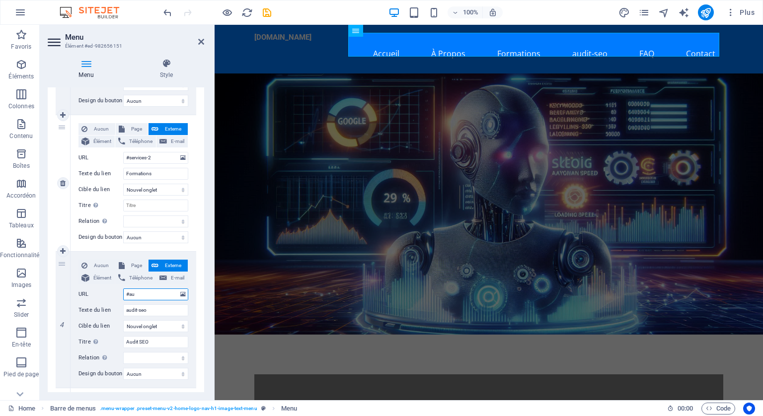
select select
type input "#aud"
select select
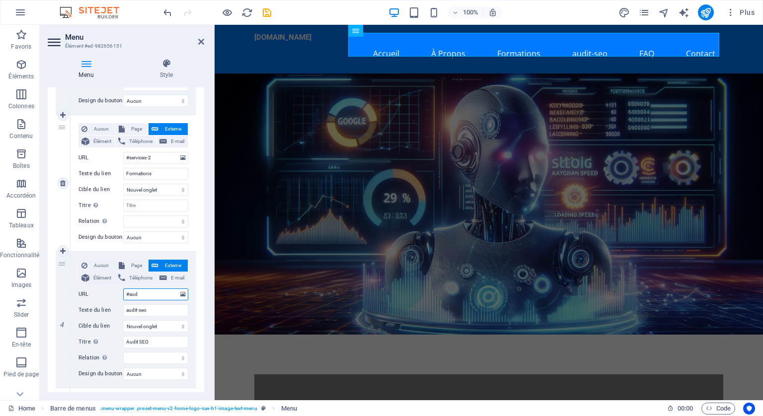
select select
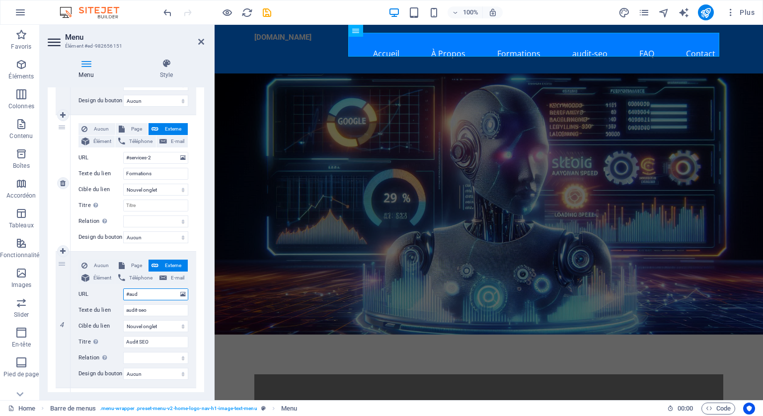
type input "#audi"
select select
type input "#audit"
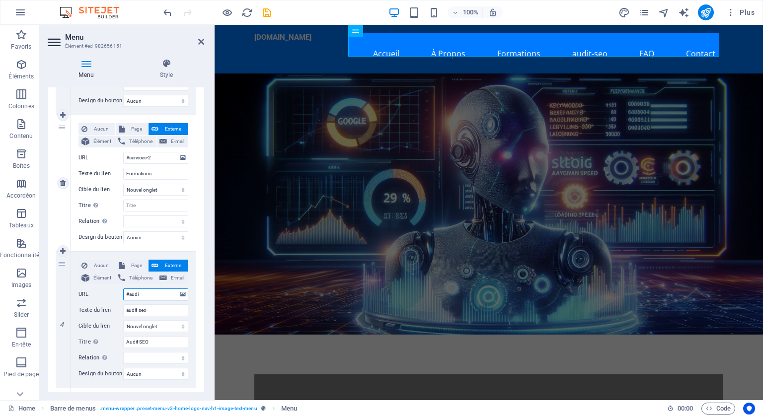
select select
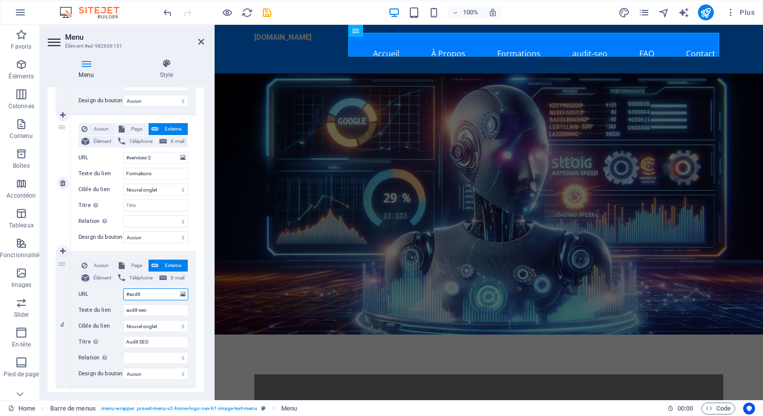
select select
type input "#audit-s"
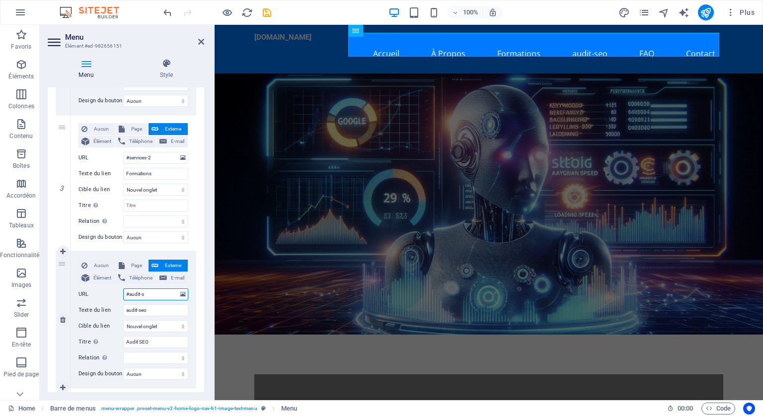
select select
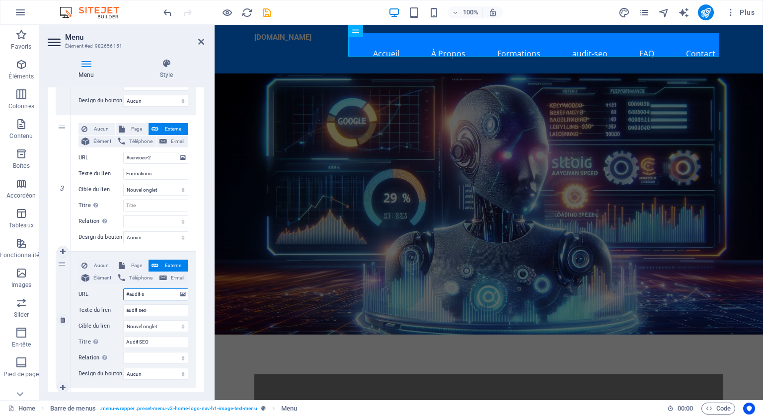
select select
type input "#audit-se"
select select
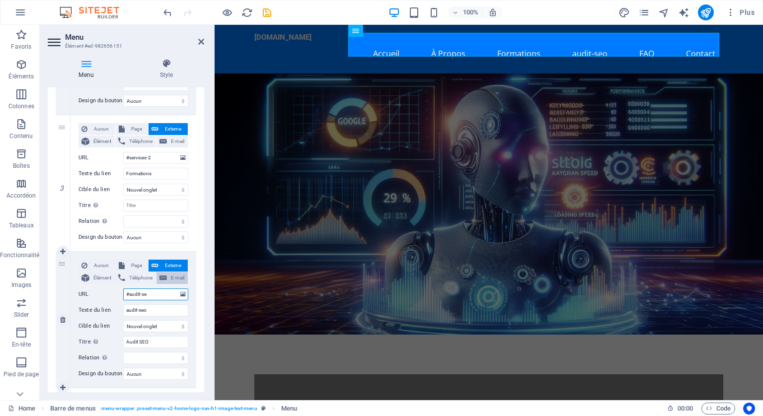
select select
type input "#audit-seo"
select select
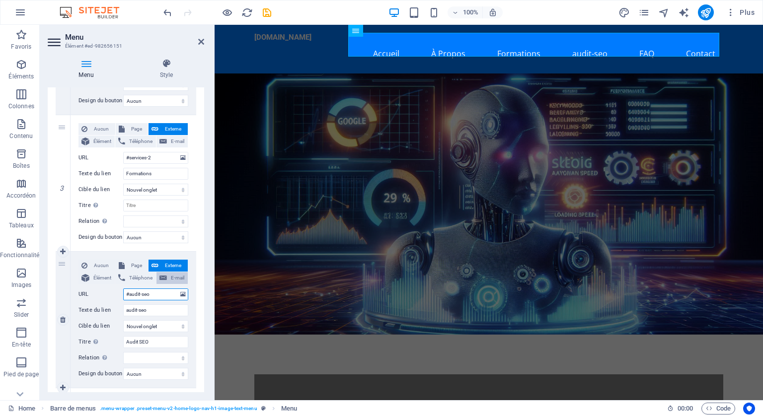
select select
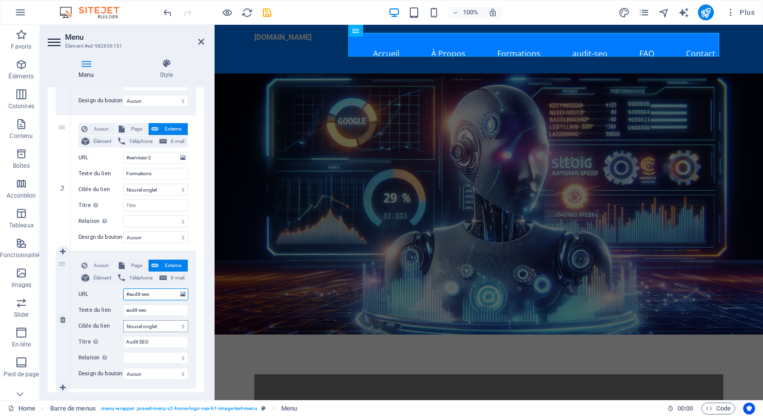
type input "#audit-seo"
click at [181, 326] on select "Nouvel onglet Même onglet Superposition" at bounding box center [155, 326] width 65 height 12
select select
click at [123, 320] on select "Nouvel onglet Même onglet Superposition" at bounding box center [155, 326] width 65 height 12
select select
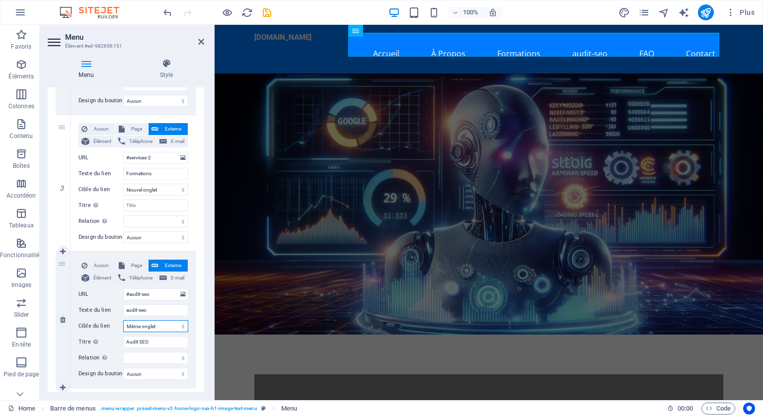
select select
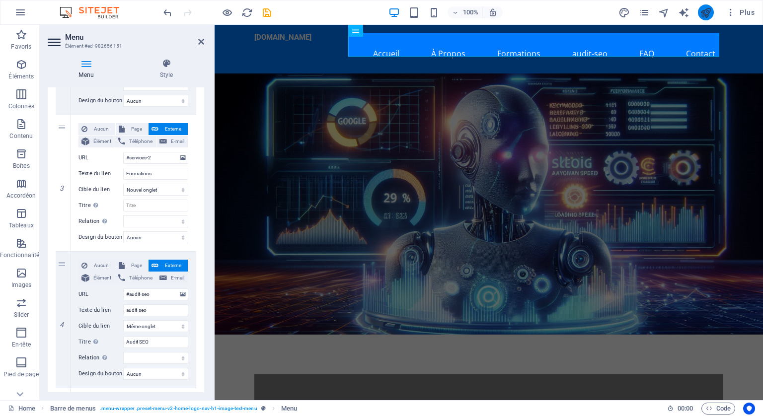
click at [698, 13] on button "publish" at bounding box center [706, 12] width 16 height 16
checkbox input "false"
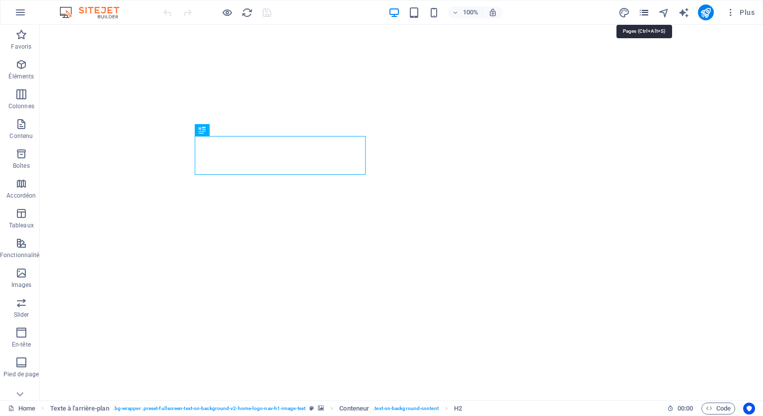
click at [644, 9] on icon "pages" at bounding box center [643, 12] width 11 height 11
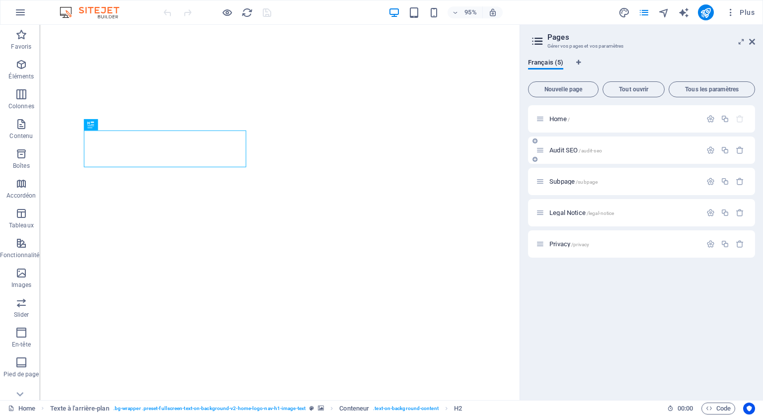
click at [602, 147] on div "Audit SEO /audit-seo" at bounding box center [618, 150] width 165 height 11
click at [711, 147] on icon "button" at bounding box center [710, 150] width 8 height 8
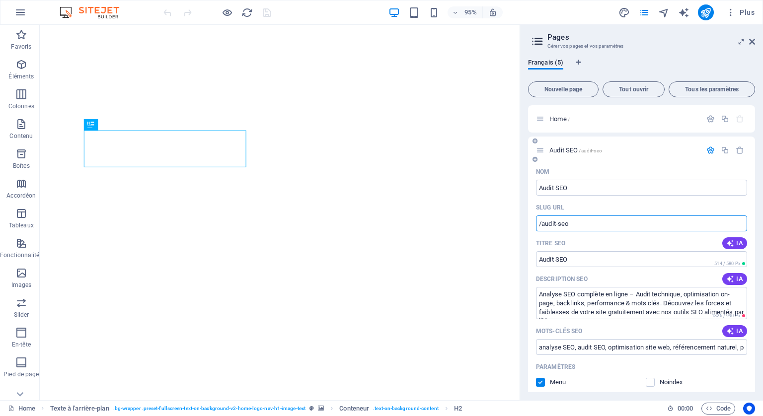
drag, startPoint x: 574, startPoint y: 222, endPoint x: 542, endPoint y: 222, distance: 31.8
click at [542, 222] on input "/audit-seo" at bounding box center [641, 224] width 211 height 16
click at [184, 28] on icon at bounding box center [184, 30] width 5 height 10
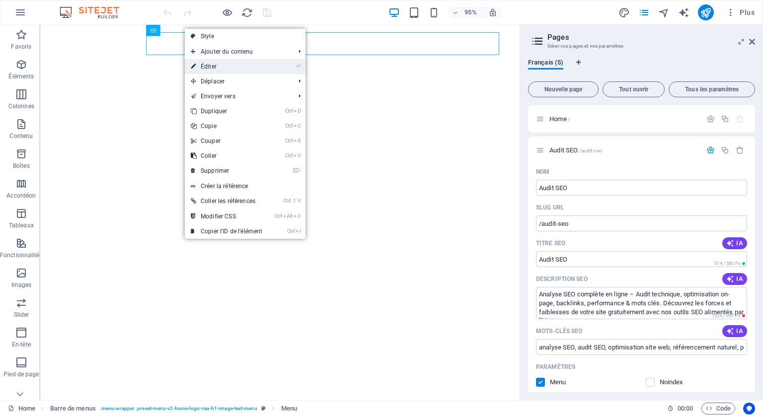
click at [231, 64] on link "⏎ Éditer" at bounding box center [226, 66] width 83 height 15
select select
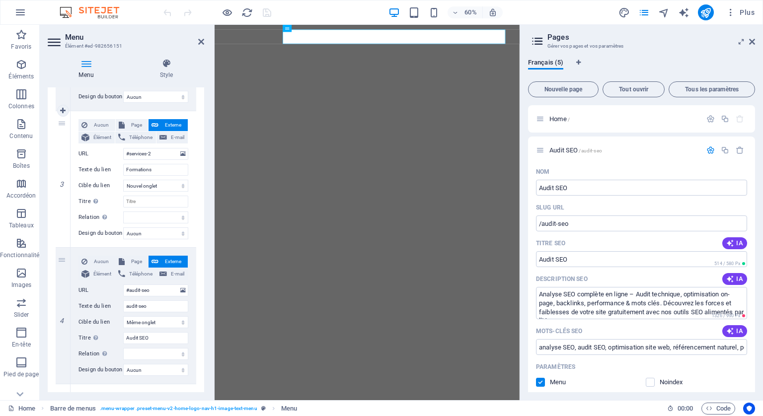
scroll to position [397, 0]
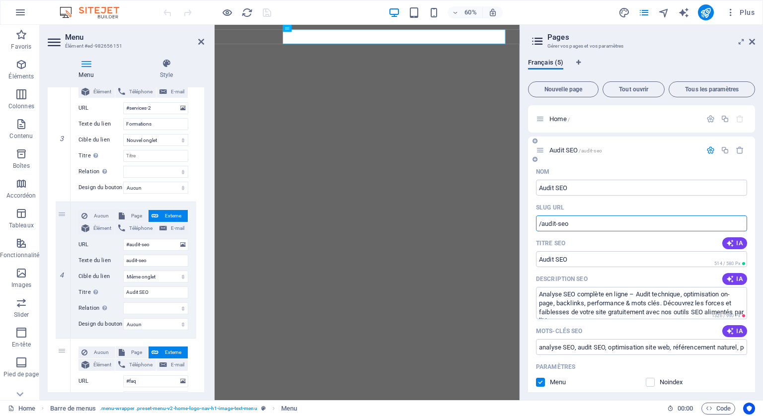
drag, startPoint x: 571, startPoint y: 220, endPoint x: 542, endPoint y: 222, distance: 28.9
click at [542, 222] on input "/audit-seo" at bounding box center [641, 224] width 211 height 16
drag, startPoint x: 155, startPoint y: 243, endPoint x: 130, endPoint y: 242, distance: 25.8
click at [130, 242] on input "#audit-seo" at bounding box center [155, 245] width 65 height 12
drag, startPoint x: 153, startPoint y: 260, endPoint x: 124, endPoint y: 257, distance: 29.0
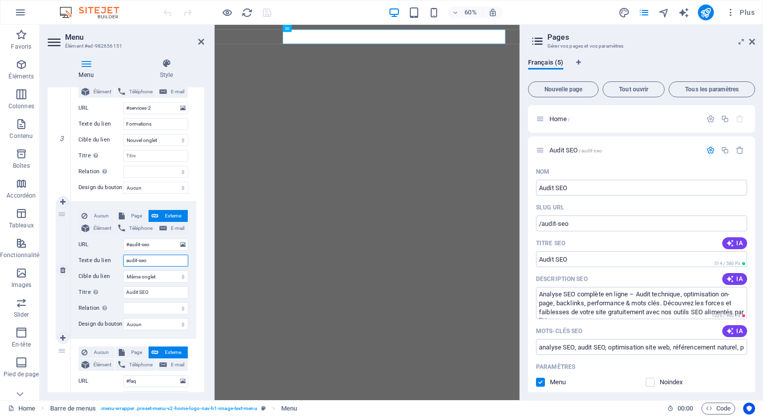
click at [124, 257] on input "audit-seo" at bounding box center [155, 261] width 65 height 12
type input "A"
select select
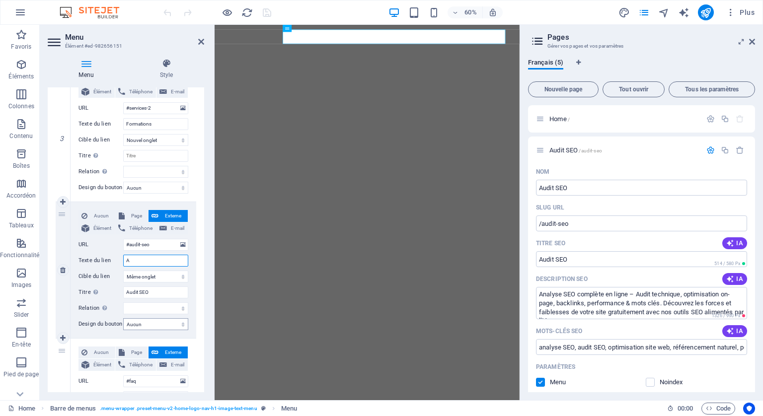
select select
type input "Aud"
select select
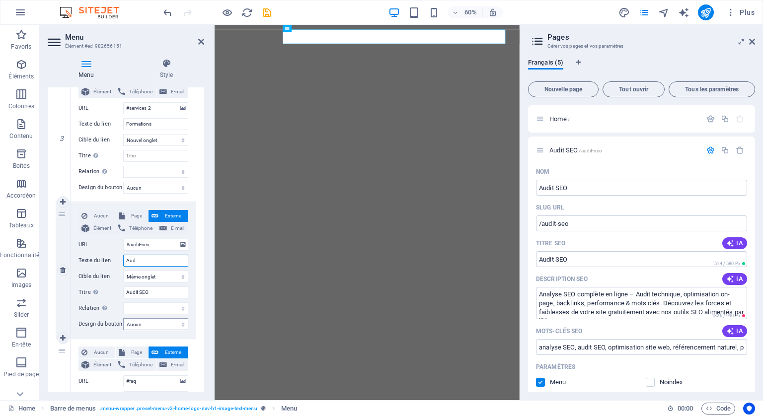
select select
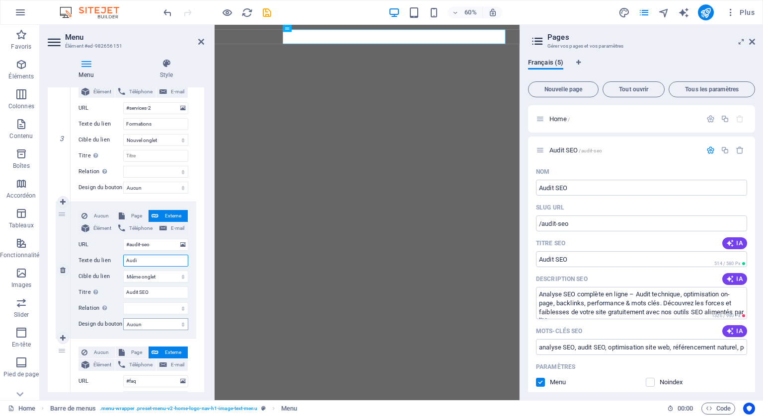
type input "Audit"
select select
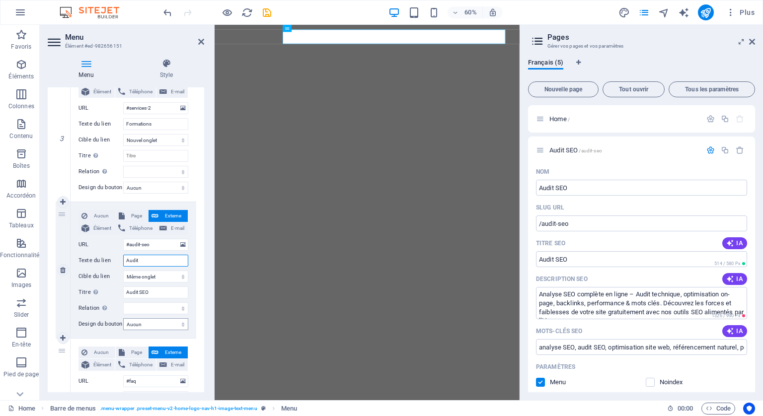
select select
type input "Audit"
select select
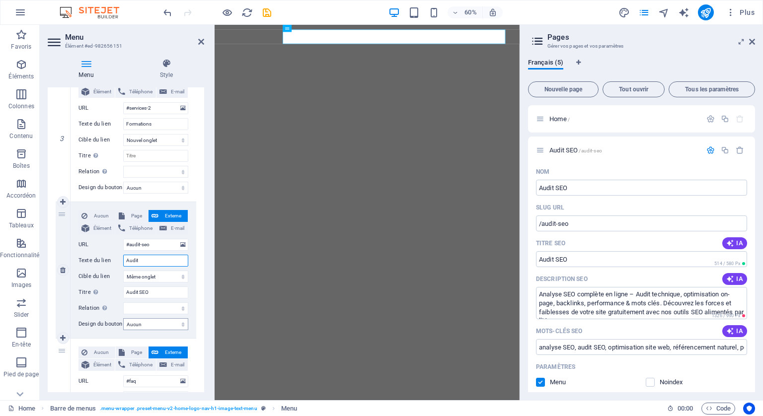
select select
type input "Audit S"
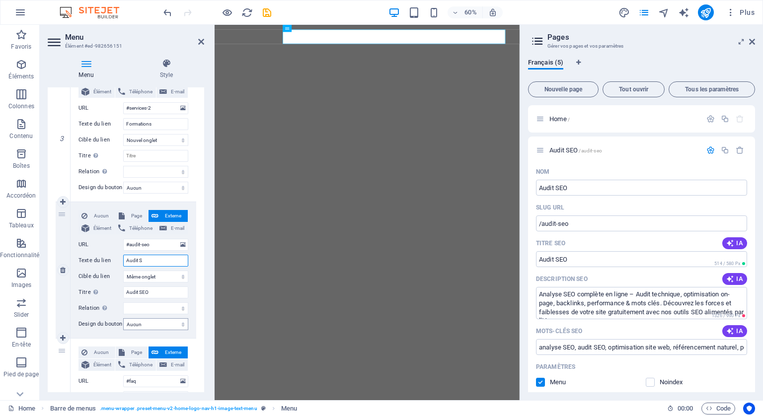
select select
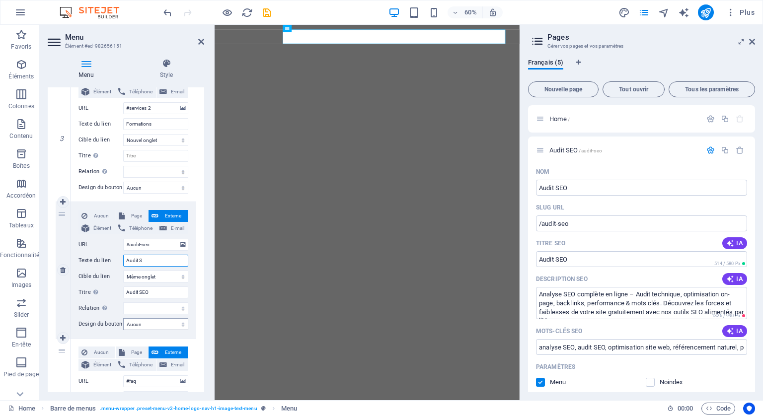
select select
type input "Audit SE"
select select
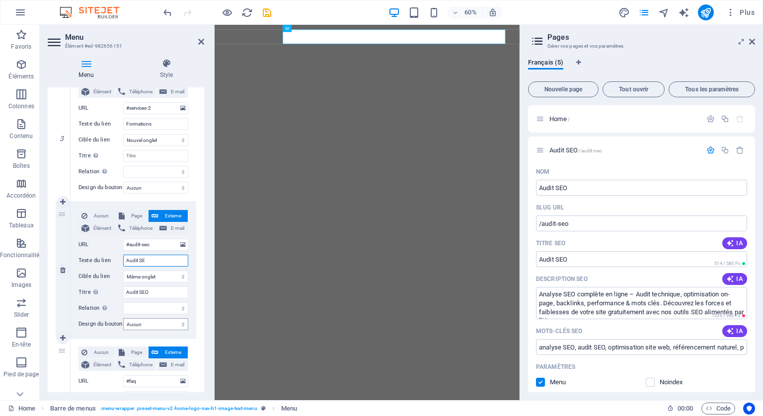
select select
type input "Audit SEO"
select select
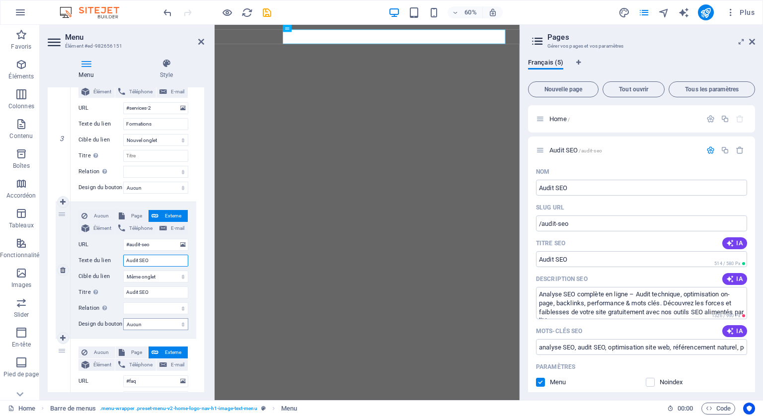
select select
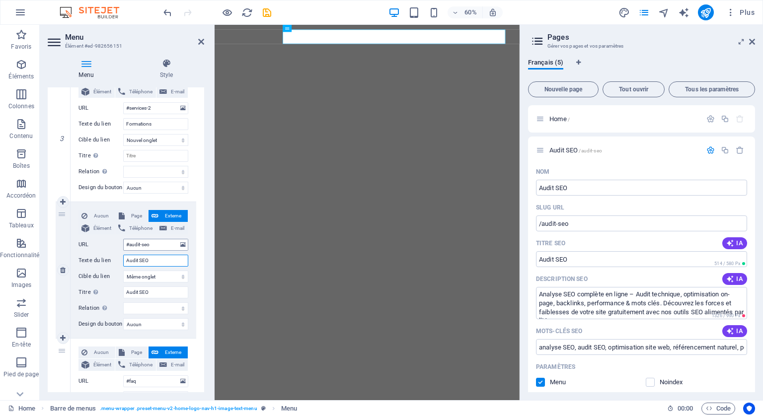
type input "Audit SEO"
drag, startPoint x: 161, startPoint y: 241, endPoint x: 124, endPoint y: 240, distance: 36.8
click at [124, 240] on input "#audit-seo" at bounding box center [155, 245] width 65 height 12
click at [131, 215] on span "Page" at bounding box center [137, 216] width 18 height 12
select select
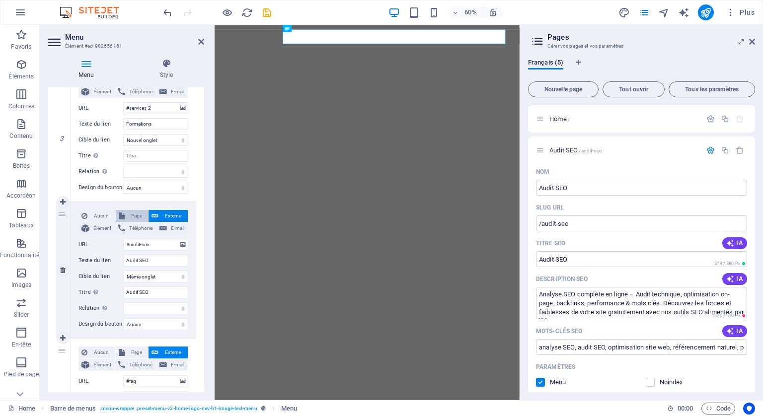
select select
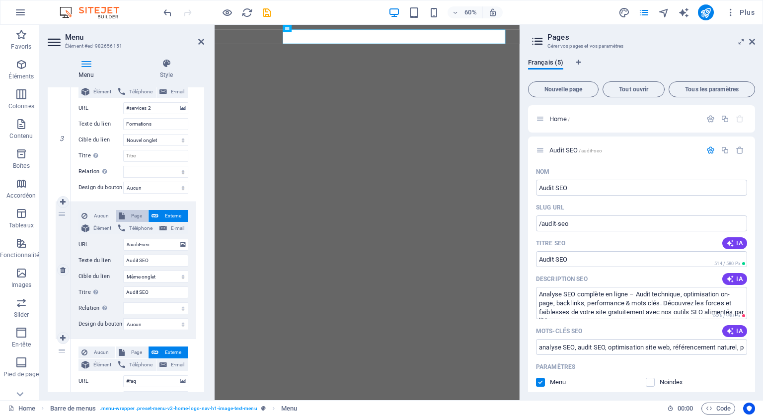
select select
click at [151, 242] on select "Home Audit SEO Subpage Legal Notice Privacy" at bounding box center [155, 245] width 65 height 12
select select "1"
click at [123, 239] on select "Home Audit SEO Subpage Legal Notice Privacy" at bounding box center [155, 245] width 65 height 12
select select
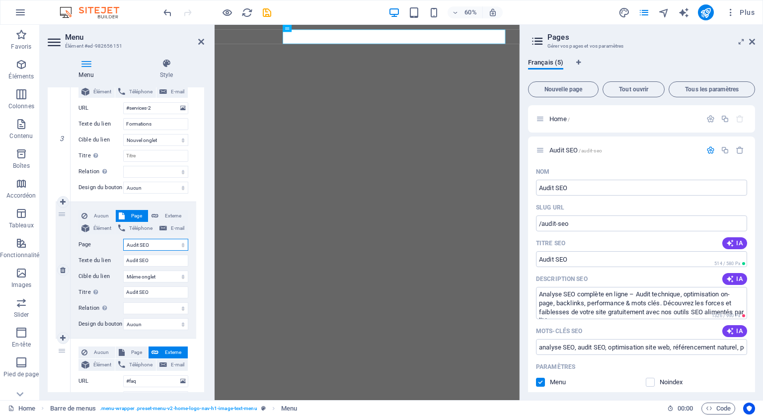
select select
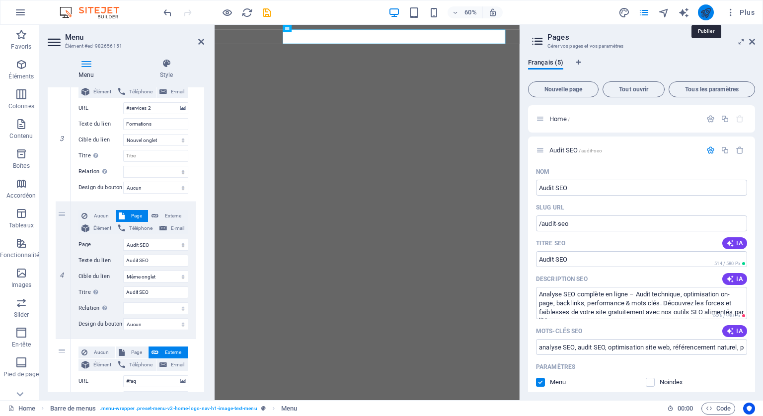
click at [705, 11] on icon "publish" at bounding box center [705, 12] width 11 height 11
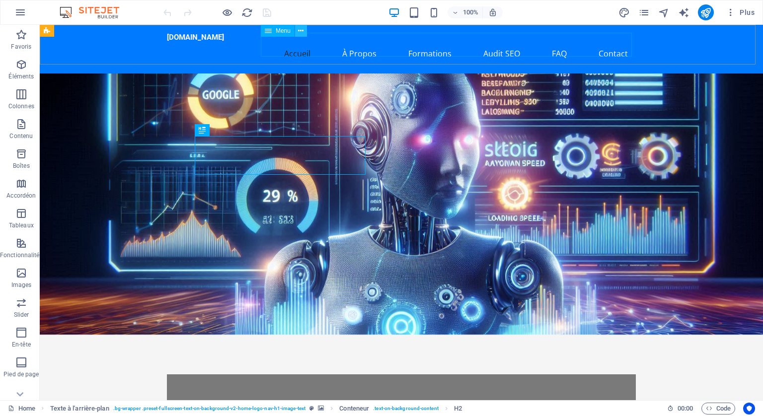
click at [301, 29] on icon at bounding box center [300, 31] width 5 height 10
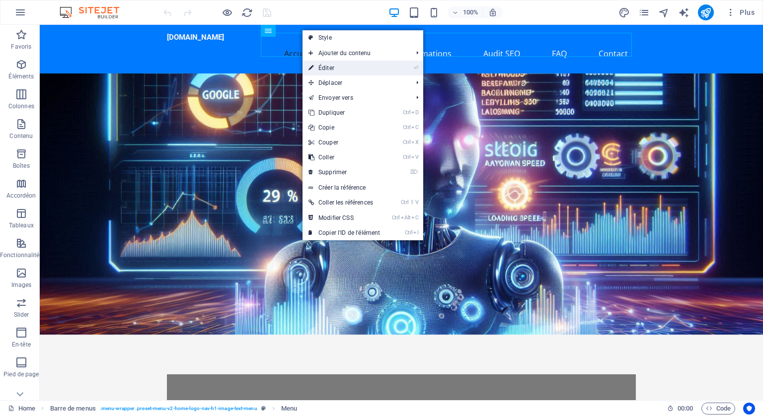
click at [330, 67] on link "⏎ Éditer" at bounding box center [343, 68] width 83 height 15
select select
select select "1"
select select
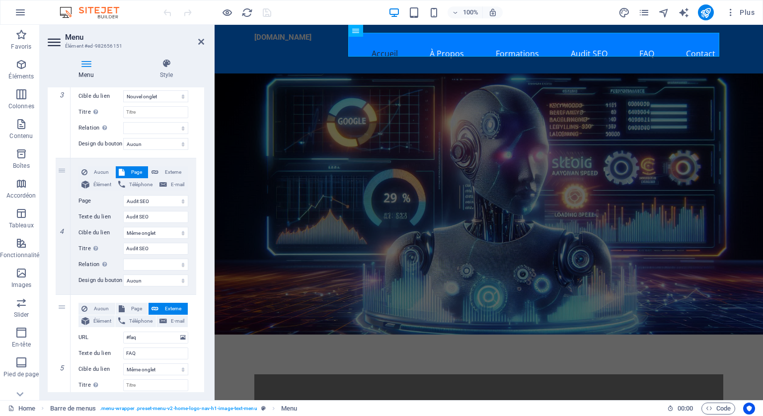
scroll to position [447, 0]
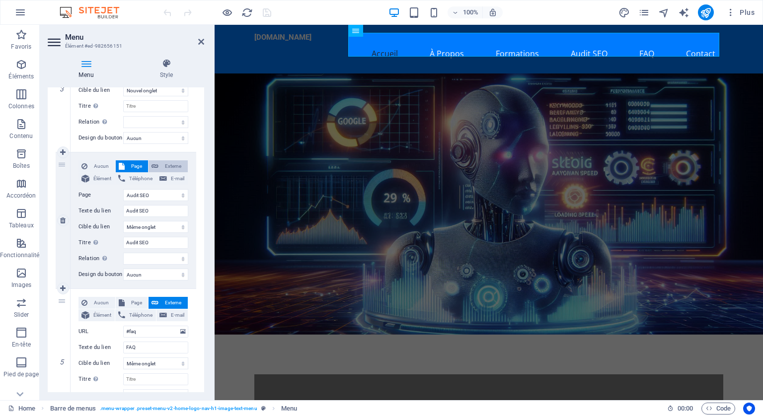
click at [168, 164] on span "Externe" at bounding box center [172, 166] width 23 height 12
select select
select select "blank"
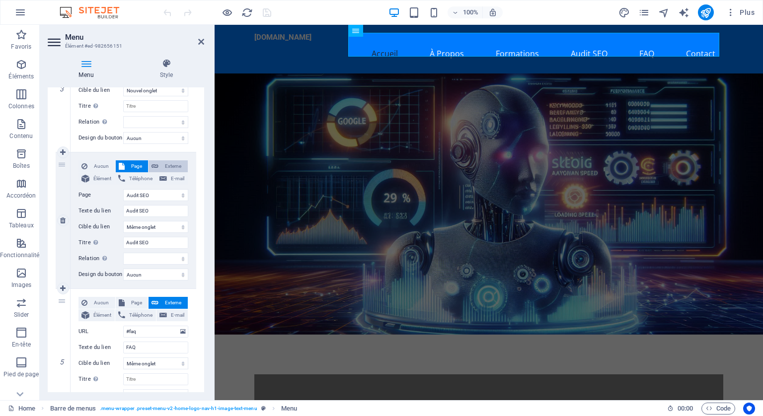
select select
drag, startPoint x: 153, startPoint y: 194, endPoint x: 129, endPoint y: 190, distance: 24.6
click at [129, 190] on input "/18164140" at bounding box center [155, 195] width 65 height 12
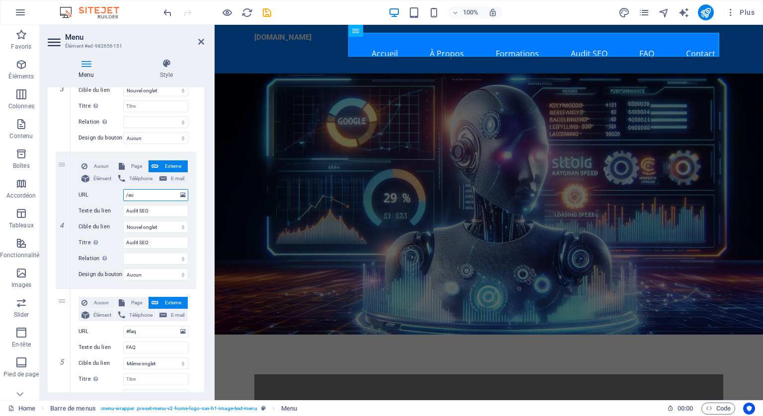
type input "/aud"
select select
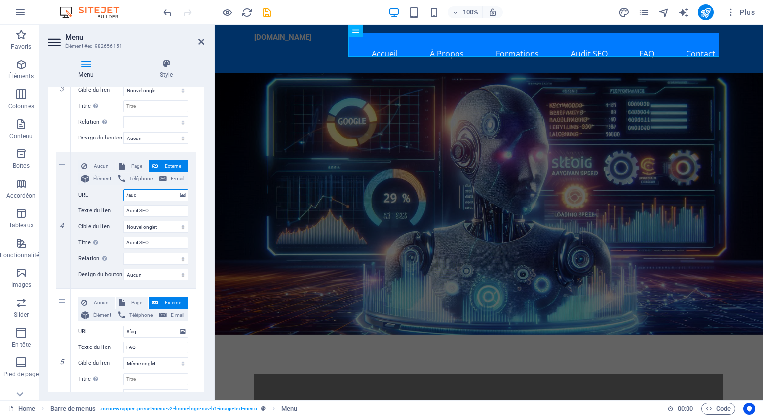
select select
type input "/audi"
select select
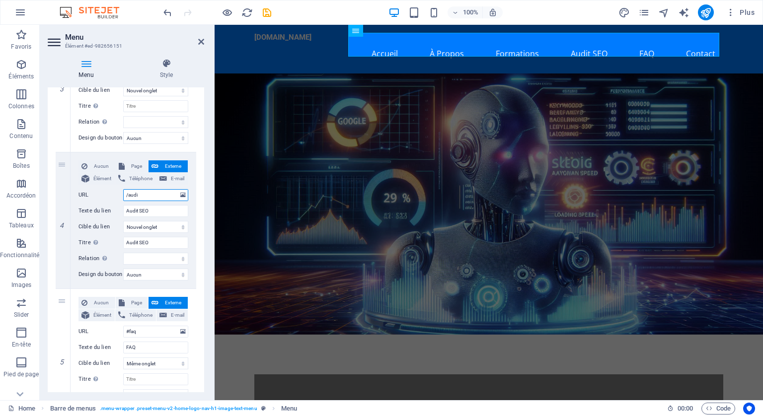
select select
type input "/audit"
select select
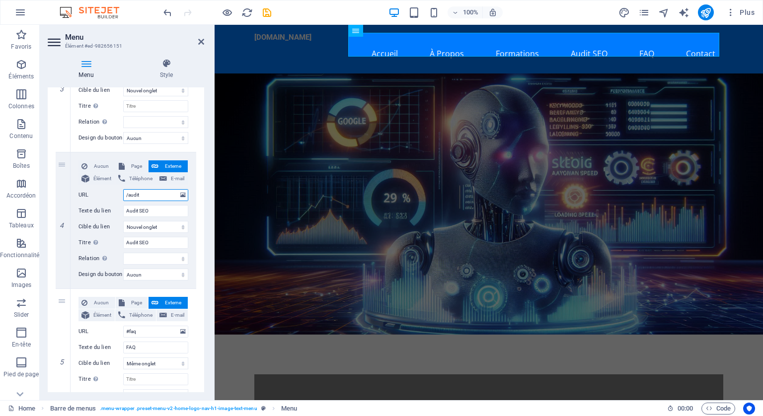
select select
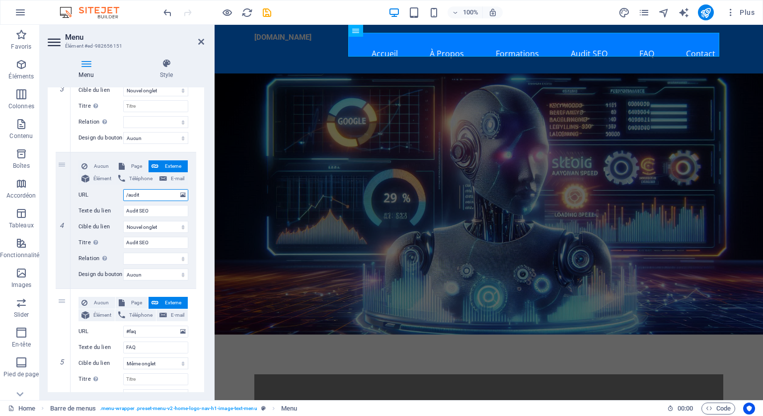
select select
type input "/audit-se"
select select
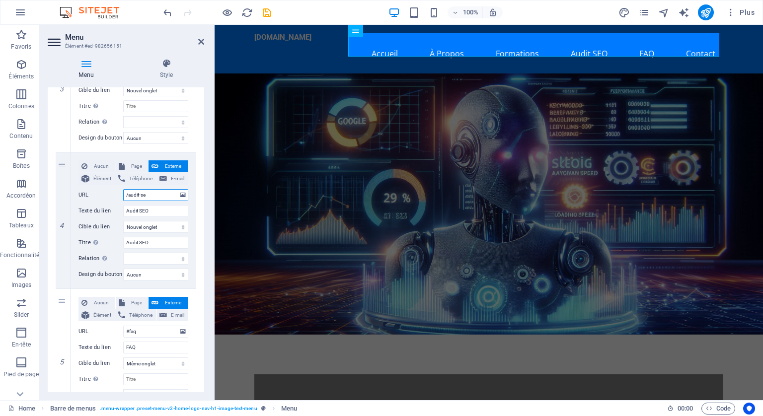
select select
type input "/audit-sei"
select select
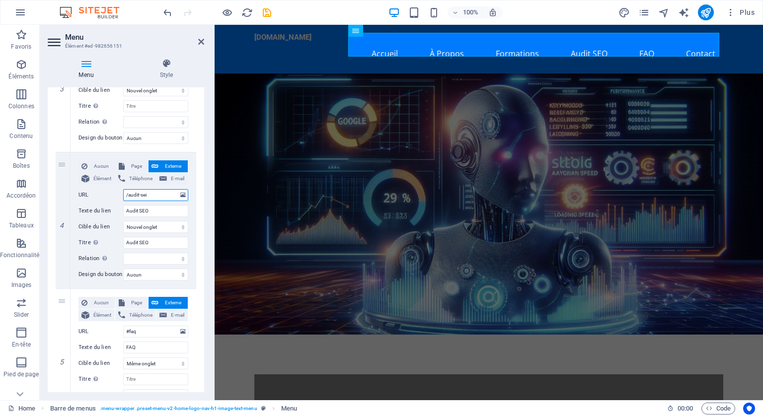
select select
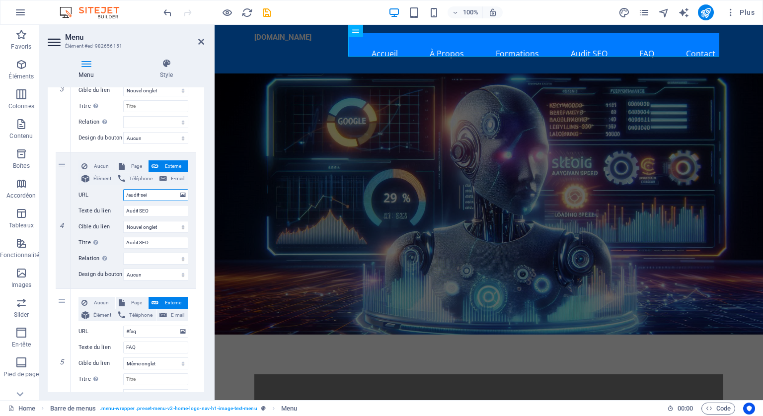
type input "/audit-sei2"
select select
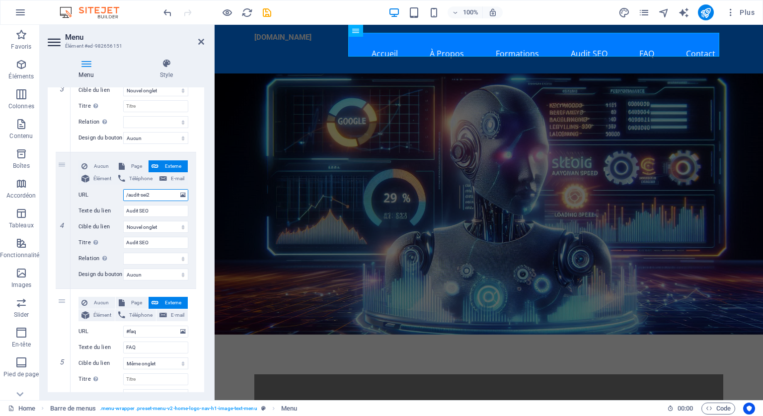
select select
drag, startPoint x: 157, startPoint y: 195, endPoint x: 143, endPoint y: 192, distance: 14.2
click at [143, 192] on input "/audit-sei2" at bounding box center [155, 195] width 65 height 12
type input "/audit-seo"
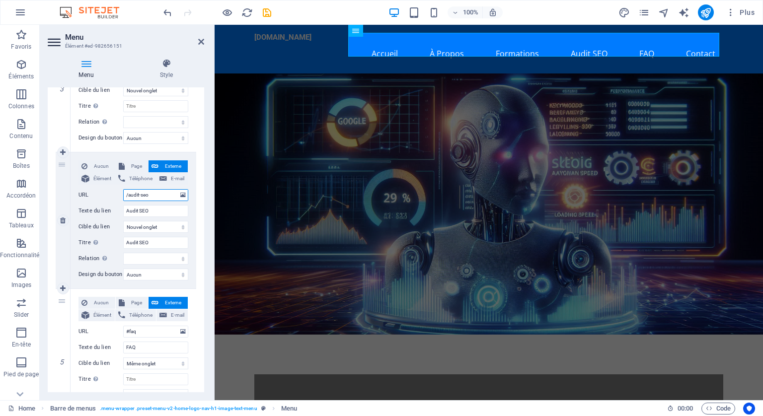
select select
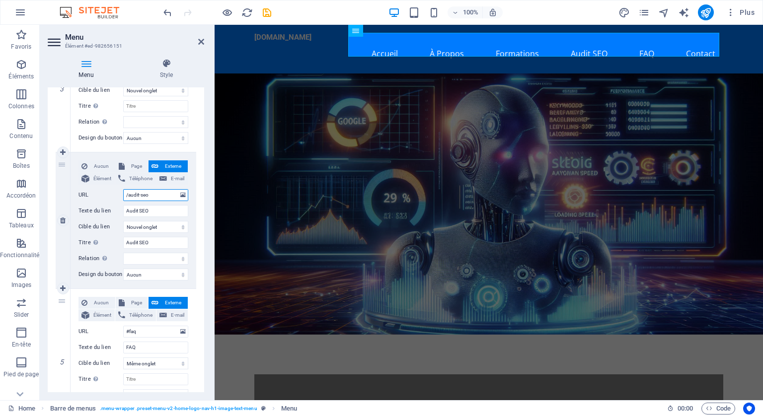
select select
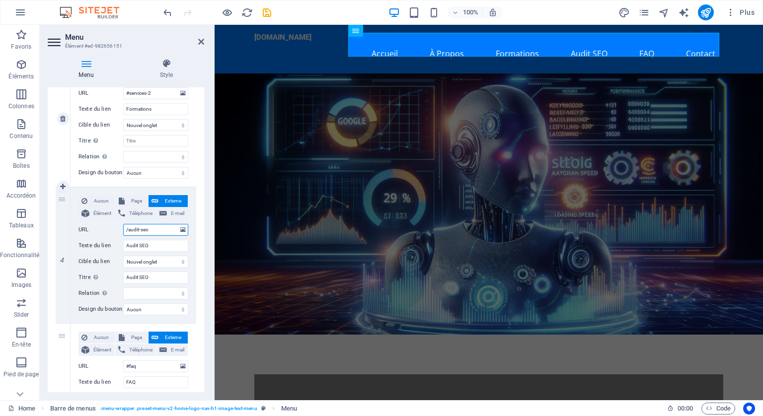
scroll to position [397, 0]
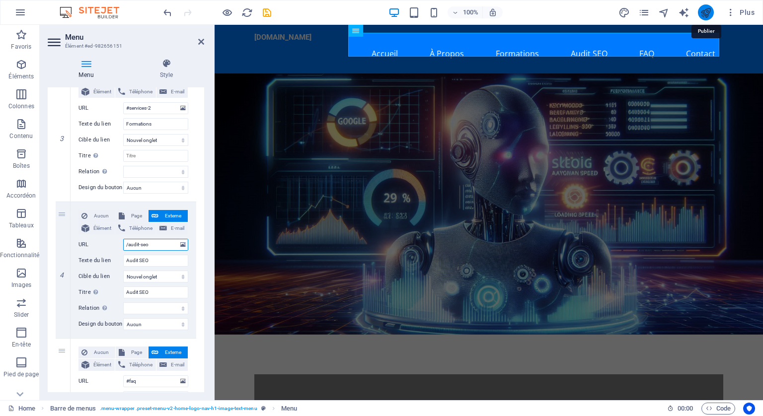
type input "/audit-seo"
click at [705, 12] on icon "publish" at bounding box center [705, 12] width 11 height 11
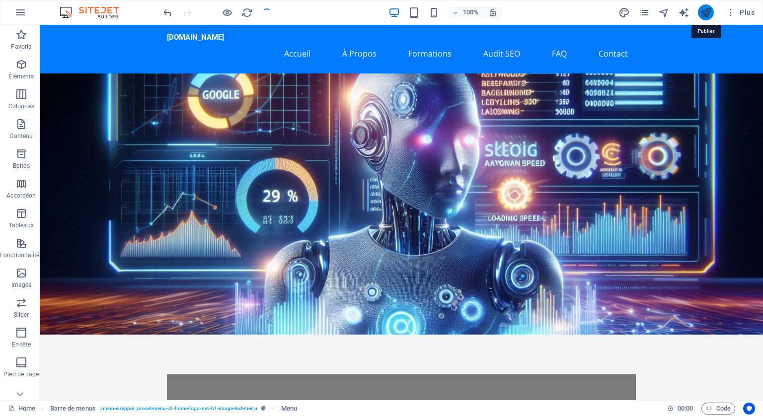
checkbox input "false"
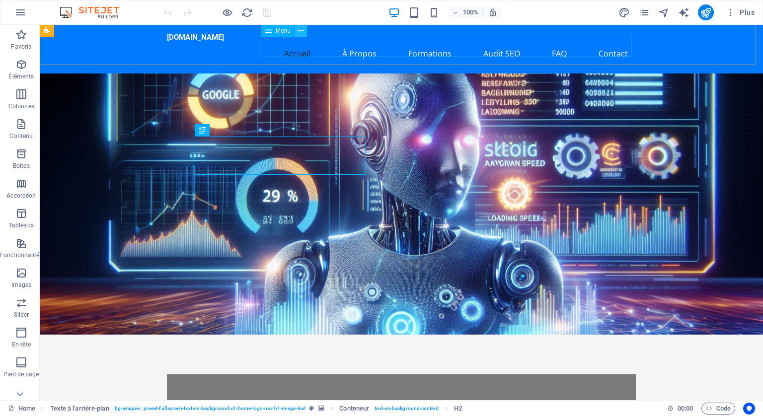
click at [301, 29] on icon at bounding box center [300, 31] width 5 height 10
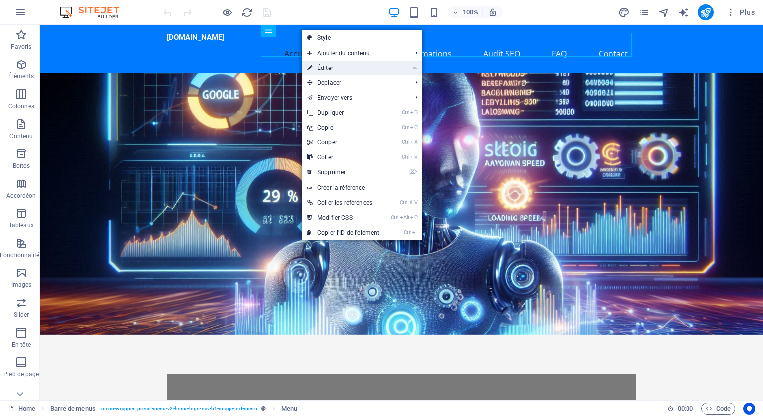
click at [324, 65] on link "⏎ Éditer" at bounding box center [342, 68] width 83 height 15
select select
select select "1"
select select
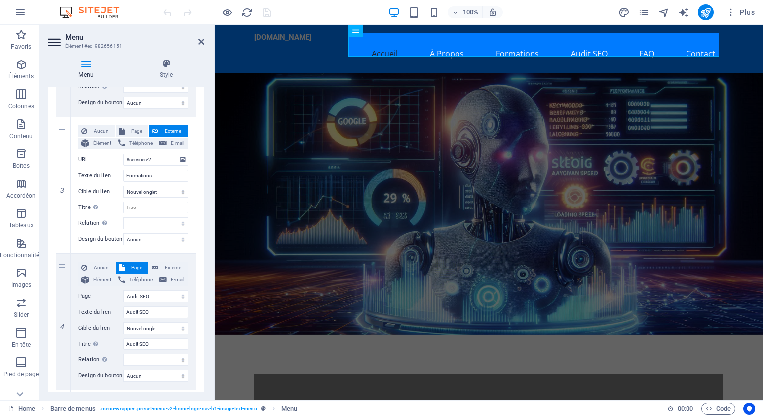
scroll to position [348, 0]
click at [175, 263] on span "Externe" at bounding box center [172, 266] width 23 height 12
select select
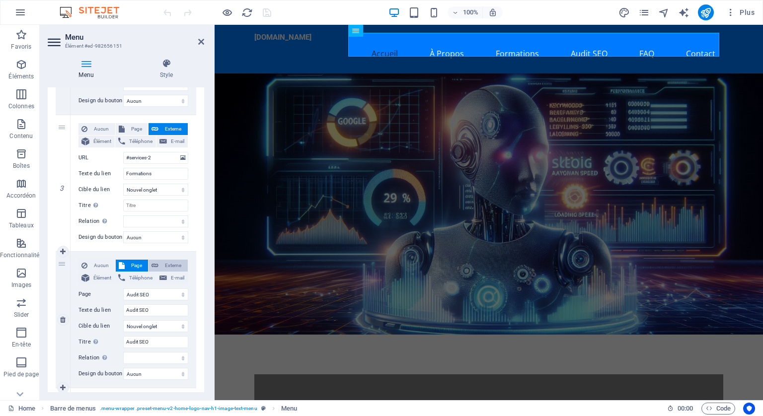
select select
type input "/audit-seo2"
select select
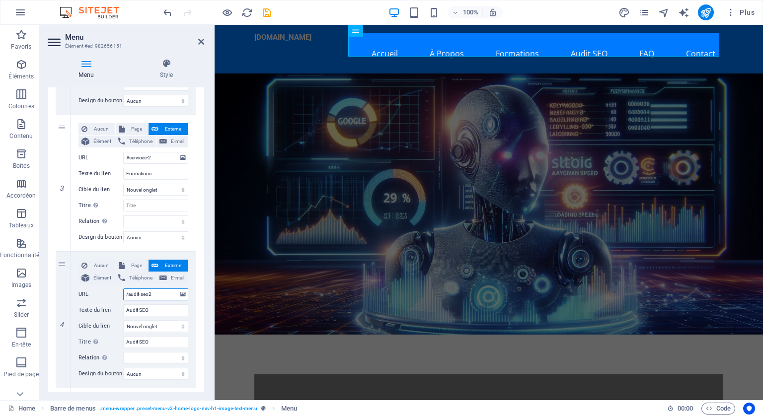
select select
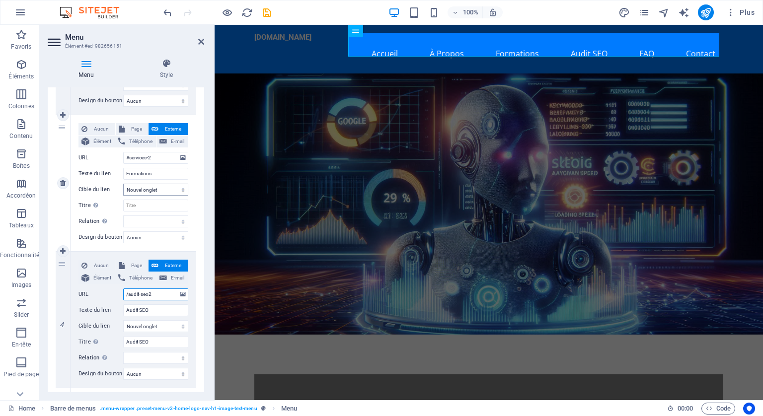
type input "/audit-seo2"
click at [179, 187] on select "Nouvel onglet Même onglet Superposition" at bounding box center [155, 190] width 65 height 12
select select
click at [123, 184] on select "Nouvel onglet Même onglet Superposition" at bounding box center [155, 190] width 65 height 12
select select
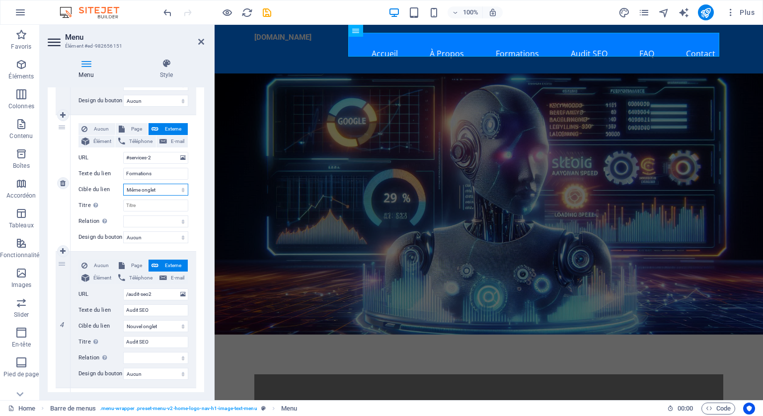
select select
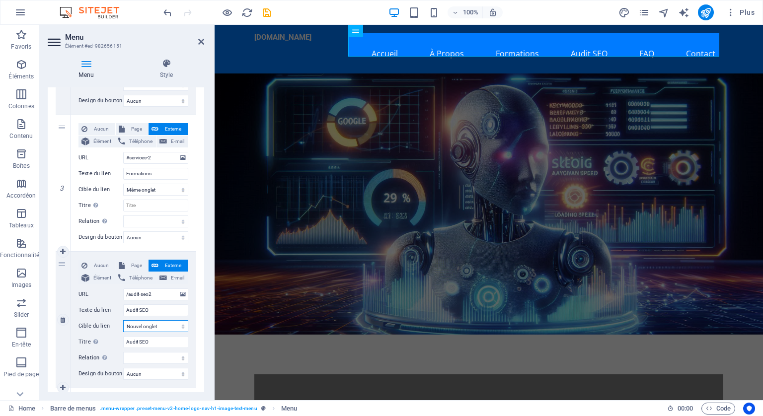
click at [181, 326] on select "Nouvel onglet Même onglet Superposition" at bounding box center [155, 326] width 65 height 12
select select
click at [123, 320] on select "Nouvel onglet Même onglet Superposition" at bounding box center [155, 326] width 65 height 12
select select
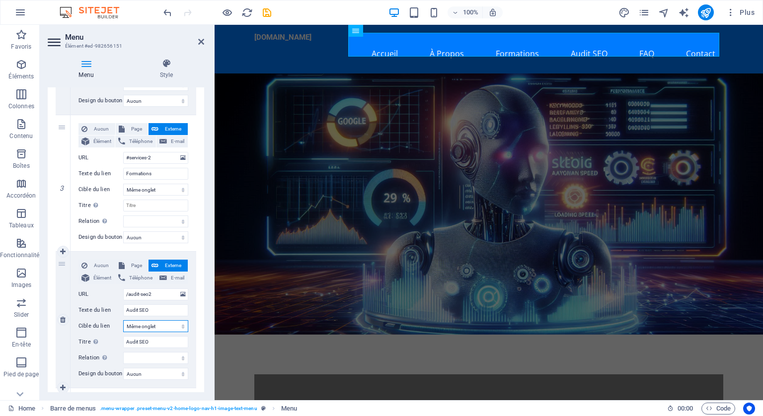
select select
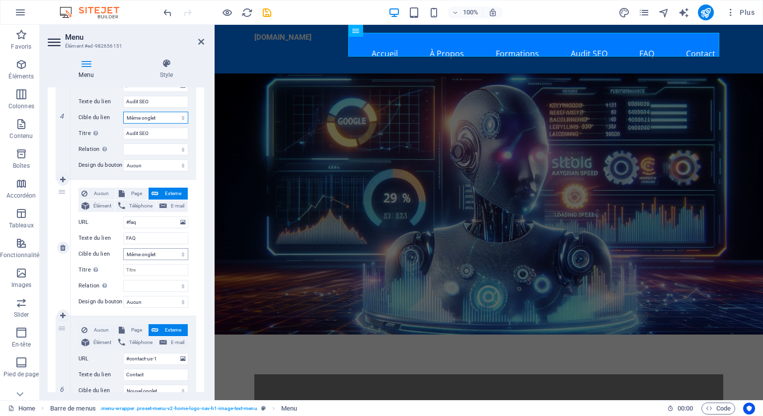
scroll to position [646, 0]
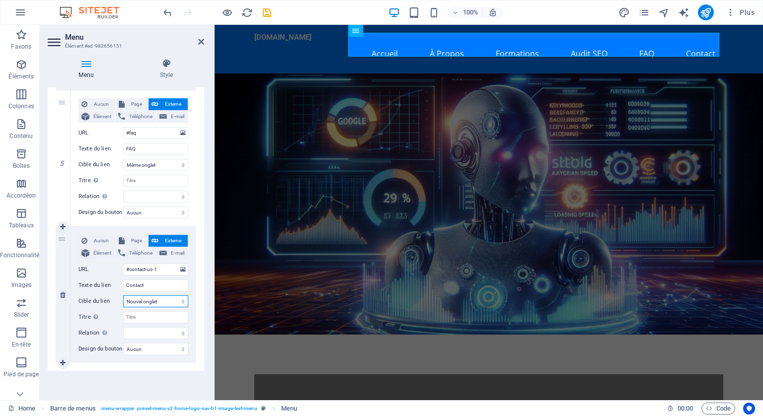
click at [181, 299] on select "Nouvel onglet Même onglet Superposition" at bounding box center [155, 302] width 65 height 12
select select
click at [123, 296] on select "Nouvel onglet Même onglet Superposition" at bounding box center [155, 302] width 65 height 12
select select
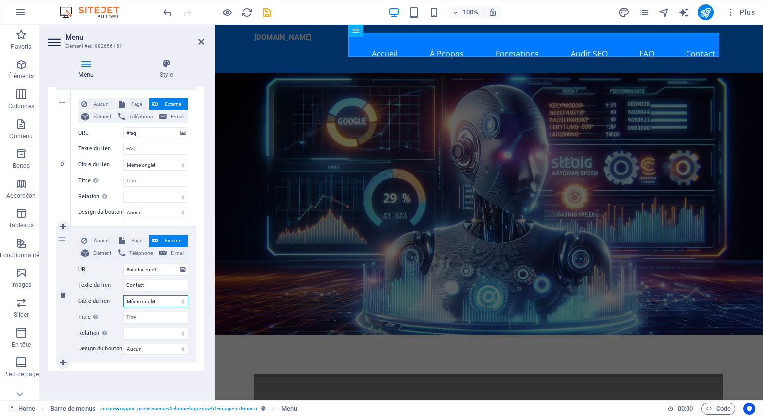
select select
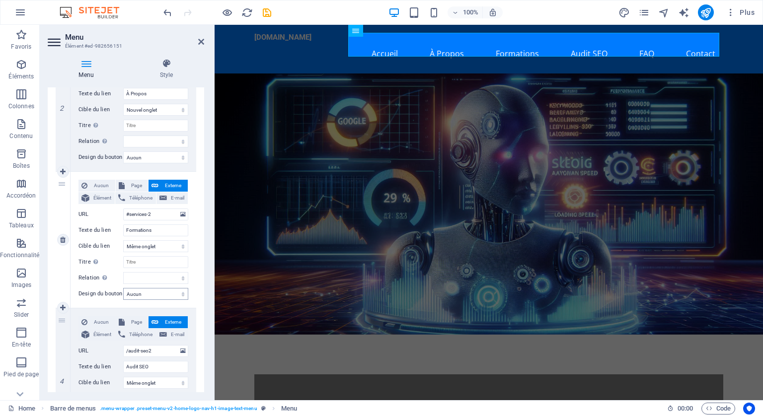
scroll to position [248, 0]
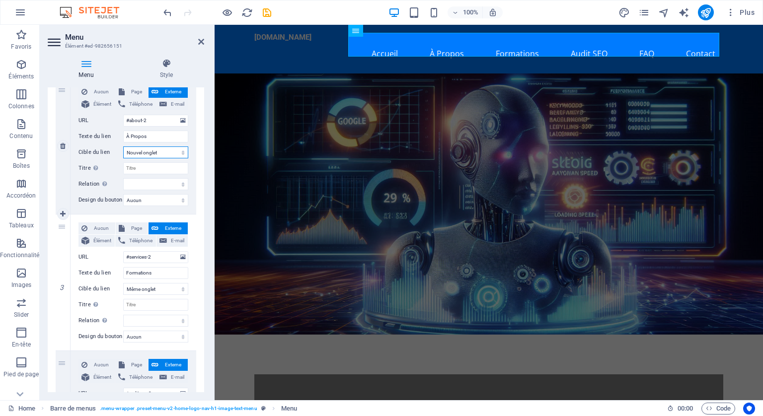
click at [182, 153] on select "Nouvel onglet Même onglet Superposition" at bounding box center [155, 153] width 65 height 12
select select
click at [123, 147] on select "Nouvel onglet Même onglet Superposition" at bounding box center [155, 153] width 65 height 12
select select
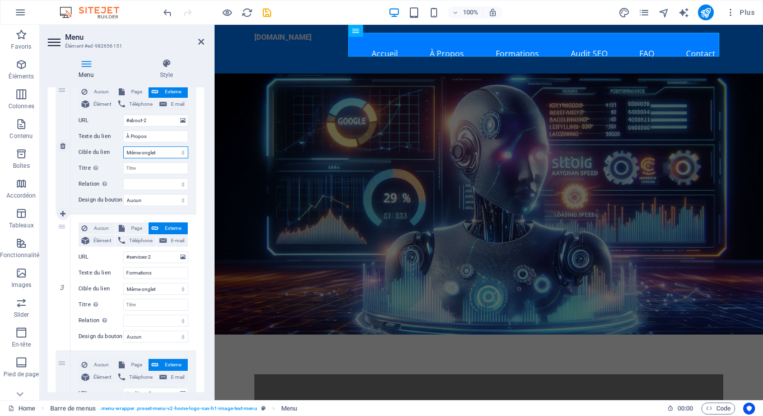
select select
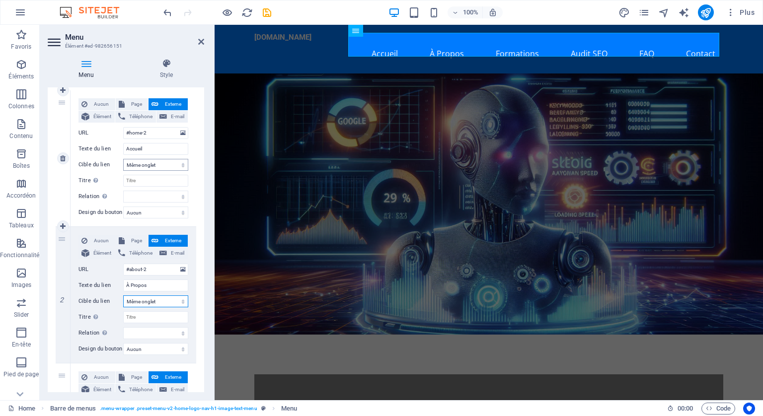
scroll to position [50, 0]
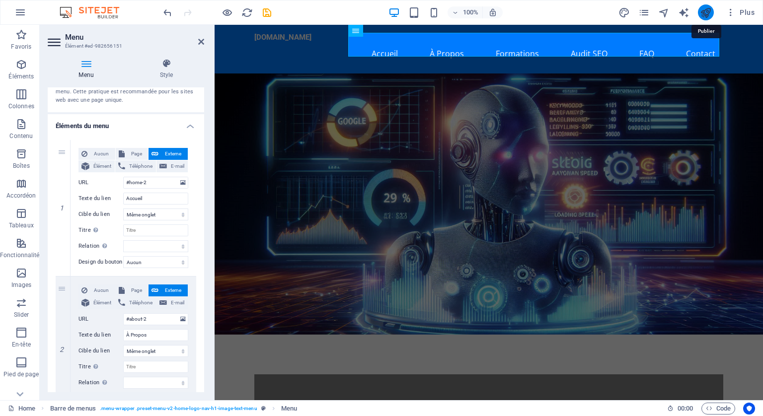
click at [703, 7] on icon "publish" at bounding box center [705, 12] width 11 height 11
checkbox input "false"
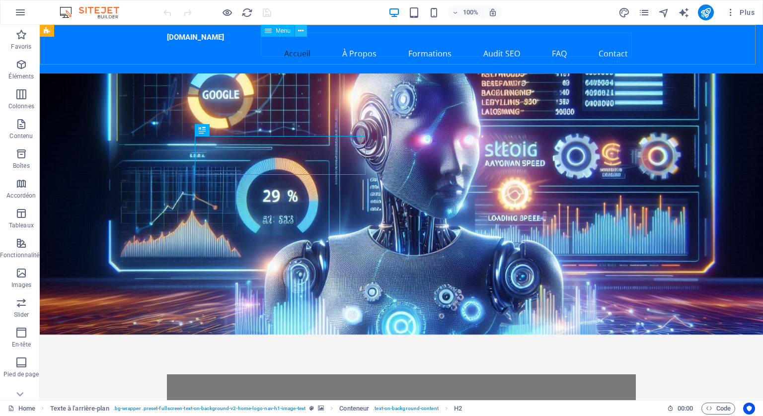
click at [301, 28] on icon at bounding box center [300, 31] width 5 height 10
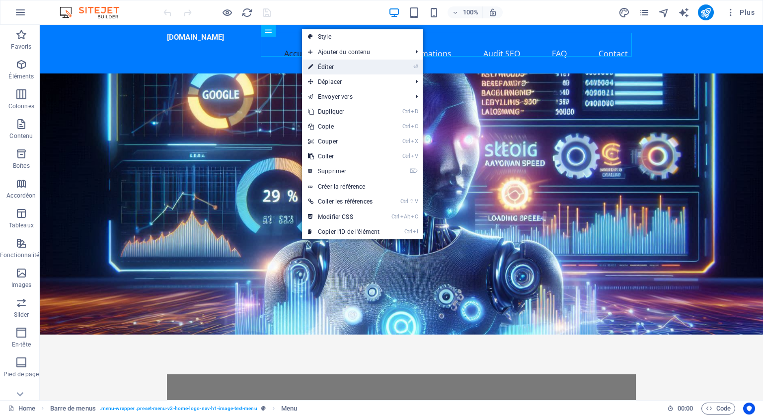
click at [320, 63] on link "⏎ Éditer" at bounding box center [343, 67] width 83 height 15
select select
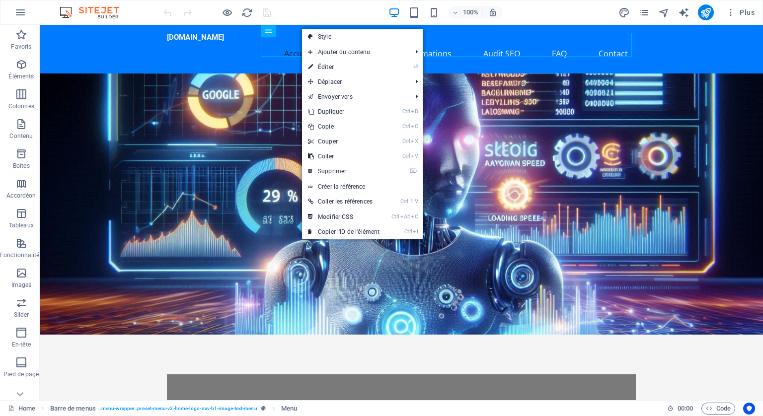
select select
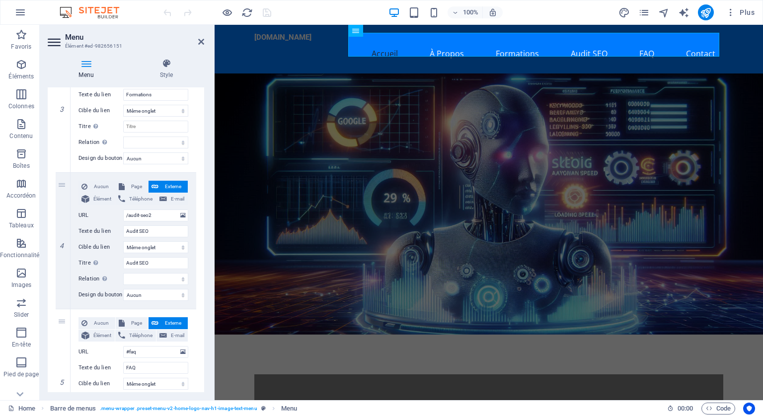
scroll to position [447, 0]
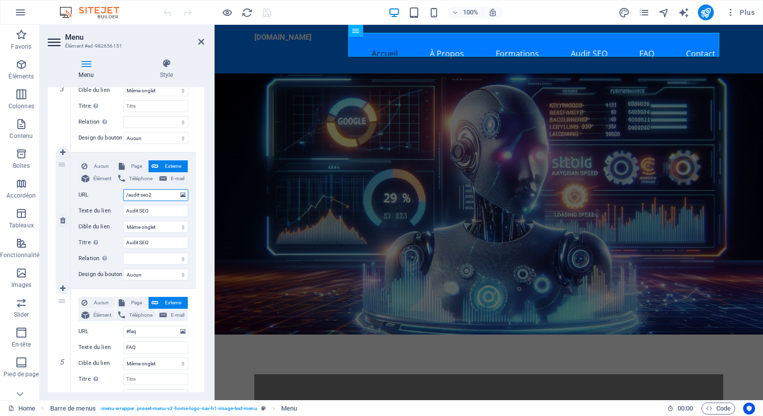
click at [129, 193] on input "/audit-seo2" at bounding box center [155, 195] width 65 height 12
click at [124, 193] on input "/audit-seo2" at bounding box center [155, 195] width 65 height 12
type input "#audit-seo2"
select select
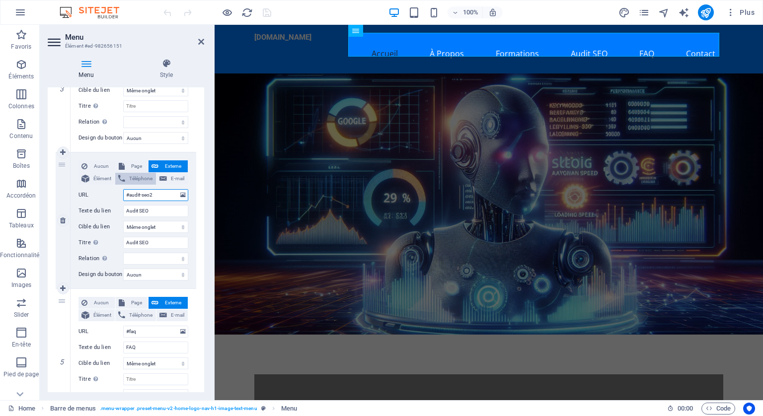
select select
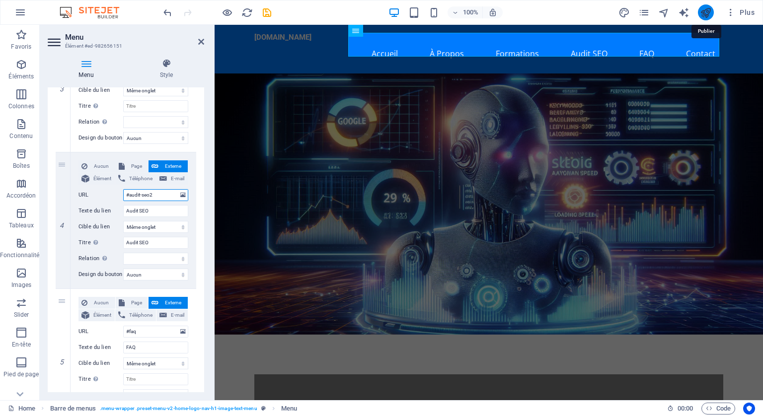
type input "#audit-seo2"
click at [707, 12] on icon "publish" at bounding box center [705, 12] width 11 height 11
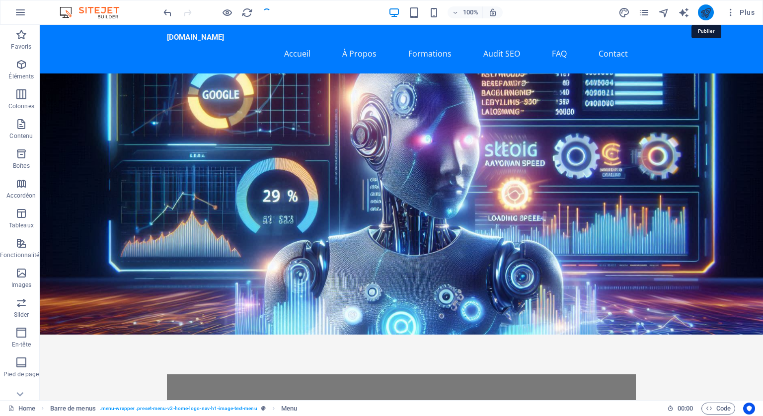
checkbox input "false"
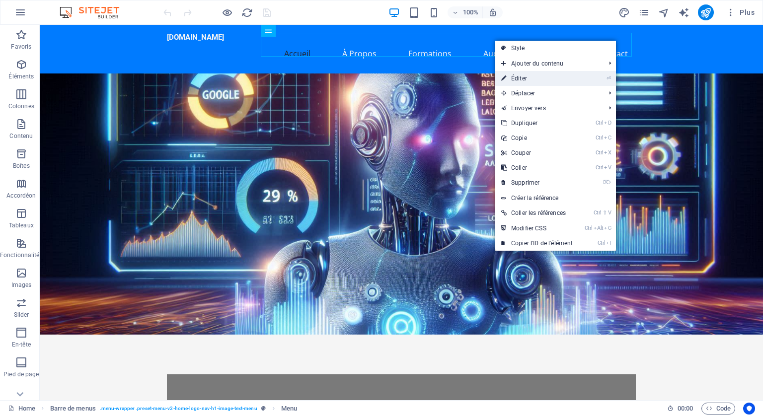
click at [529, 80] on link "⏎ Éditer" at bounding box center [536, 78] width 83 height 15
select select
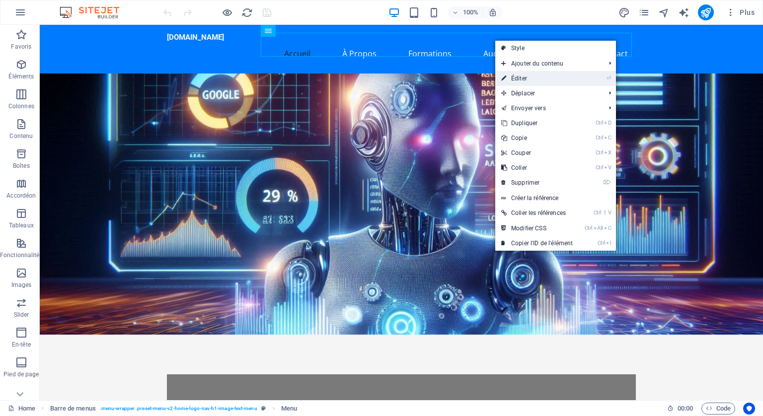
select select
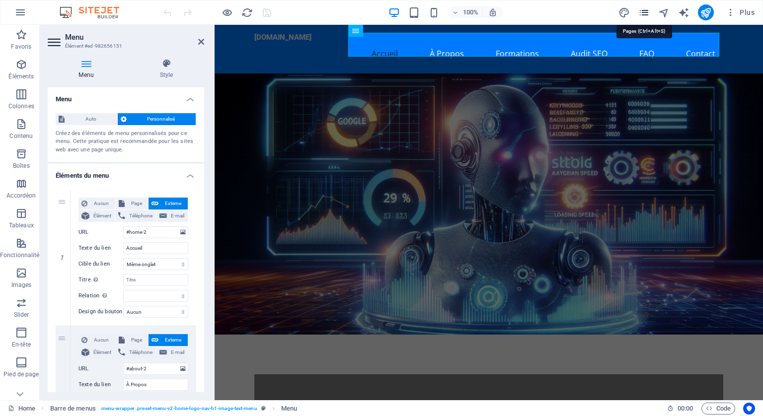
click at [643, 9] on icon "pages" at bounding box center [643, 12] width 11 height 11
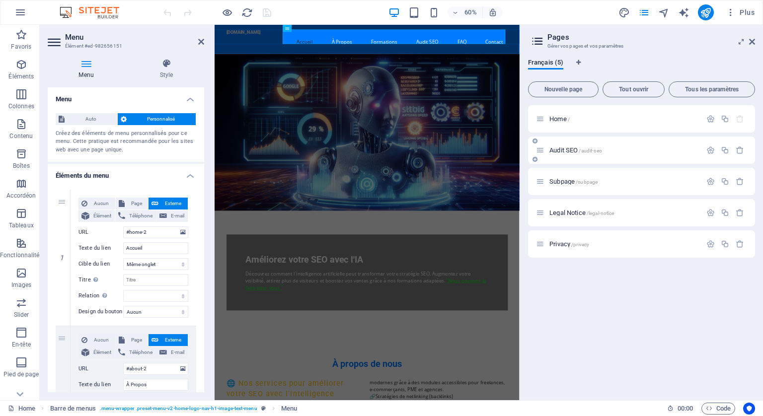
click at [594, 150] on span "/audit-seo" at bounding box center [590, 150] width 23 height 5
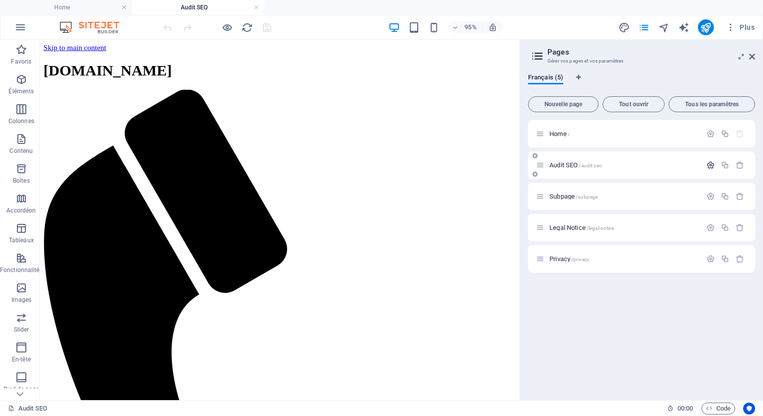
click at [711, 162] on icon "button" at bounding box center [710, 165] width 8 height 8
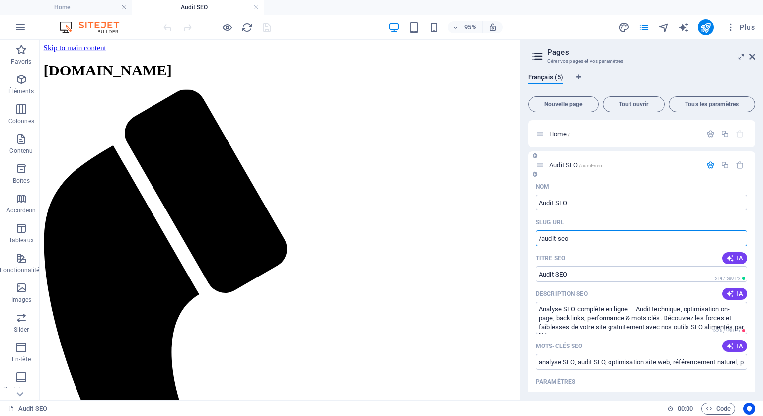
drag, startPoint x: 573, startPoint y: 239, endPoint x: 542, endPoint y: 236, distance: 30.4
click at [542, 236] on input "/audit-seo" at bounding box center [641, 238] width 211 height 16
click at [751, 53] on icon at bounding box center [752, 57] width 6 height 8
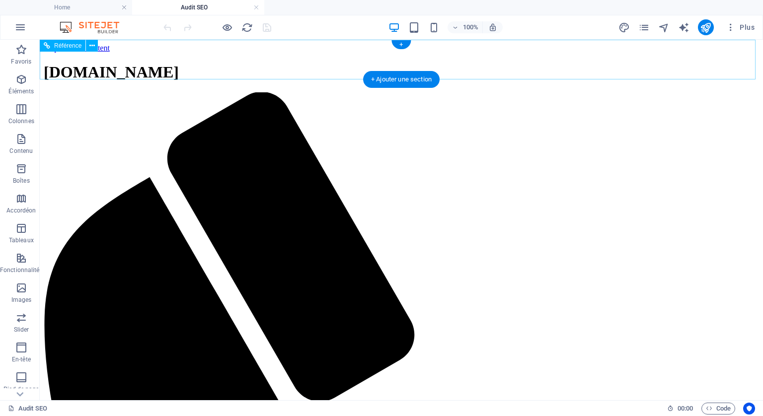
click at [186, 63] on div "[DOMAIN_NAME]" at bounding box center [401, 72] width 715 height 18
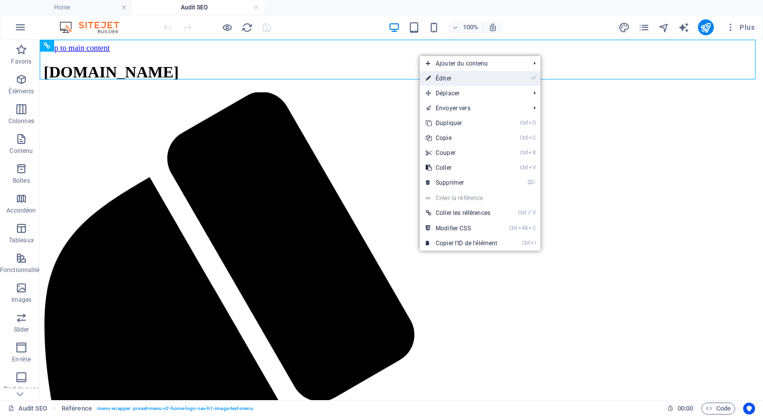
click at [445, 76] on link "⏎ Éditer" at bounding box center [461, 78] width 83 height 15
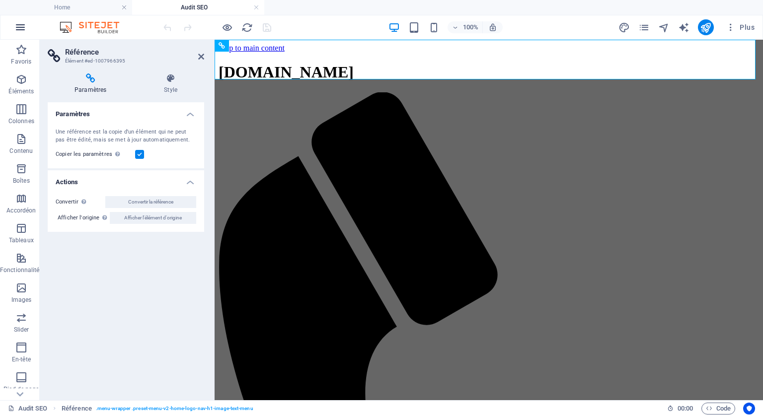
click at [20, 27] on icon "button" at bounding box center [20, 27] width 12 height 12
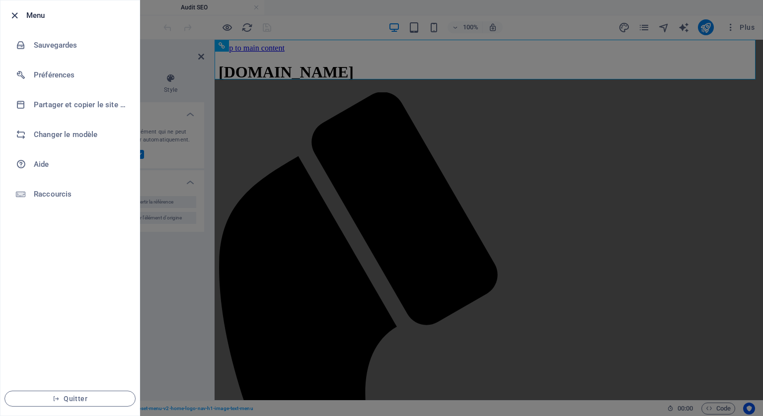
click at [14, 11] on icon "button" at bounding box center [14, 15] width 11 height 11
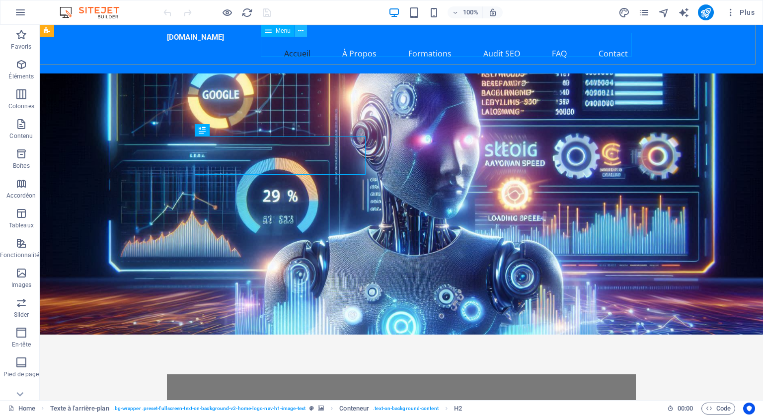
click at [298, 27] on icon at bounding box center [300, 31] width 5 height 10
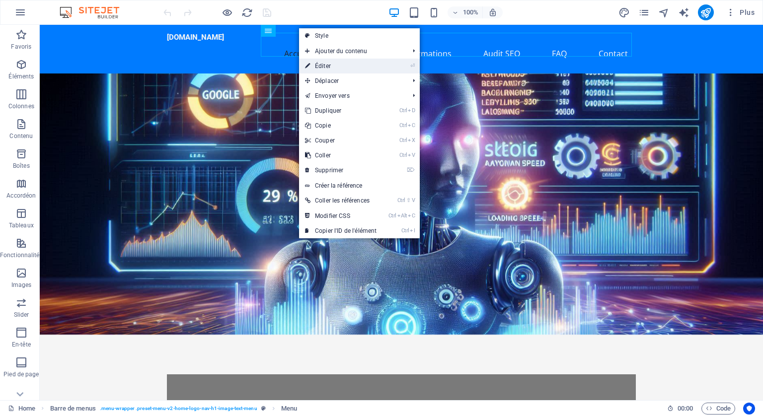
click at [320, 64] on link "⏎ Éditer" at bounding box center [340, 66] width 83 height 15
select select
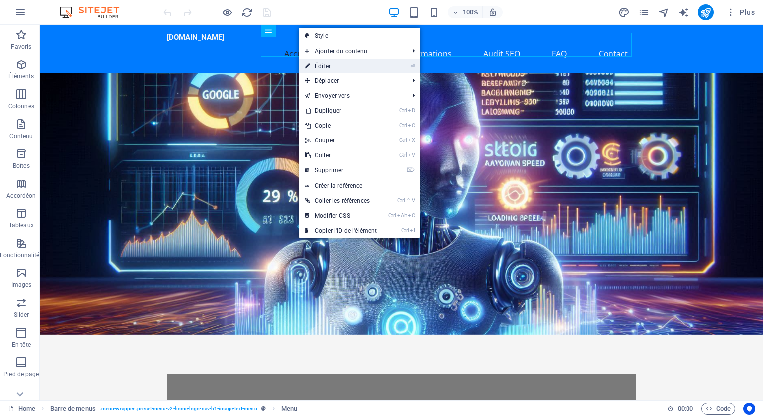
select select
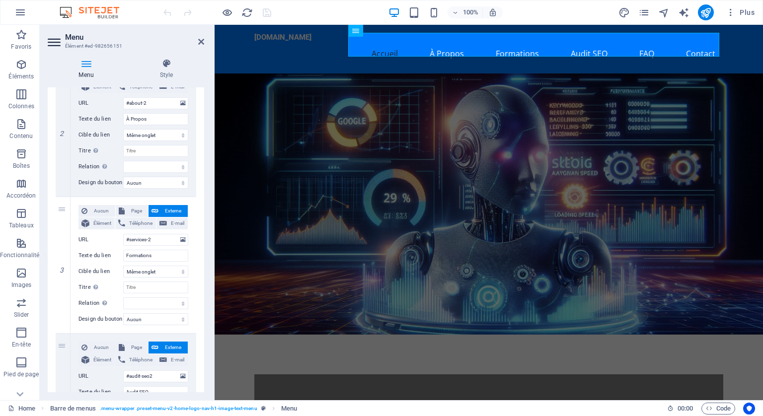
scroll to position [298, 0]
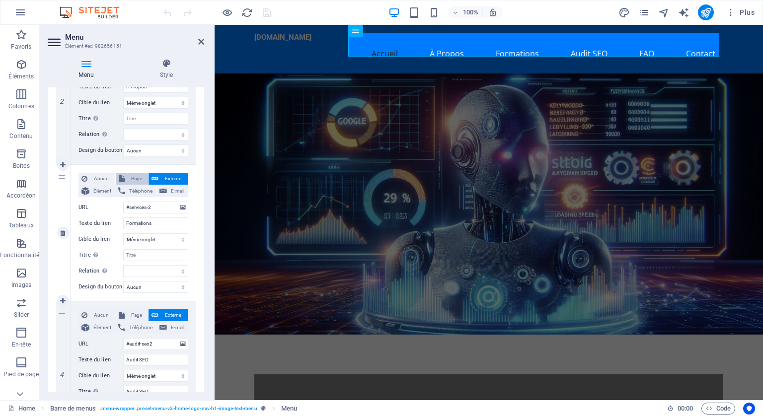
click at [135, 180] on span "Page" at bounding box center [137, 179] width 18 height 12
select select
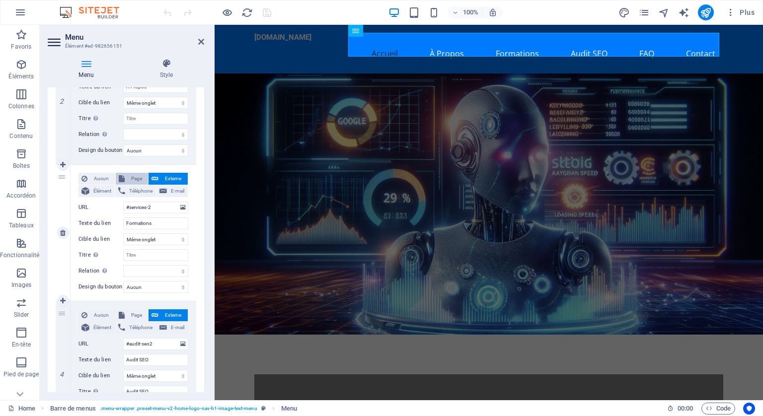
select select
click at [134, 315] on span "Page" at bounding box center [137, 315] width 18 height 12
select select
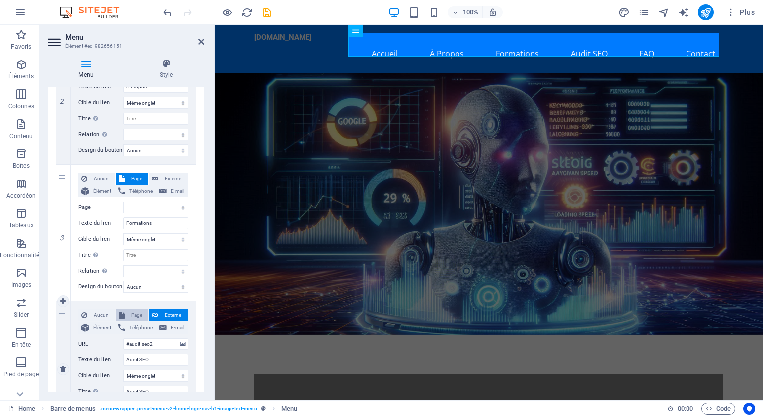
select select
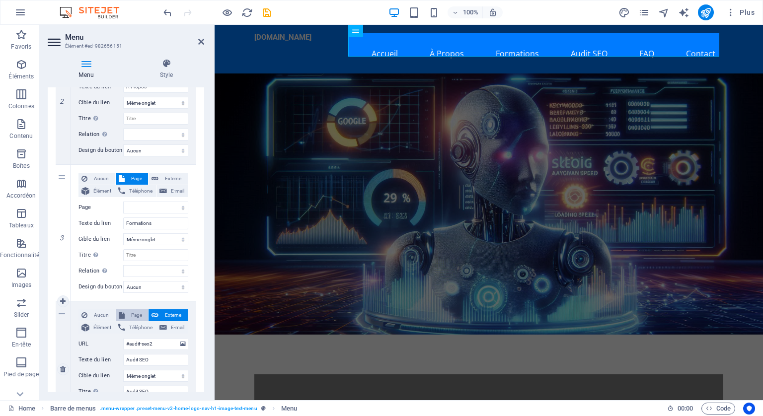
select select
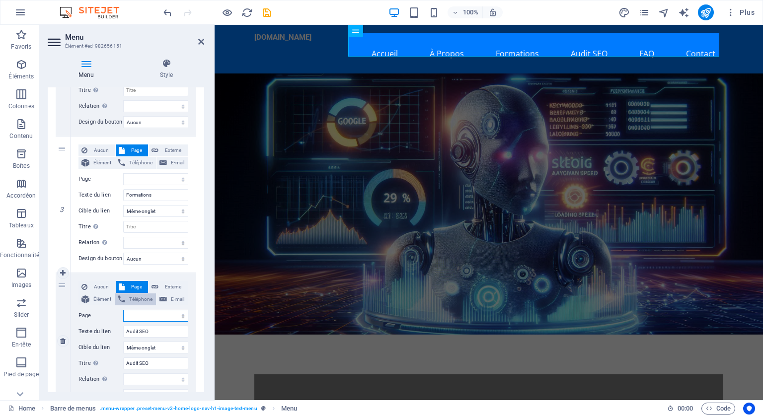
scroll to position [348, 0]
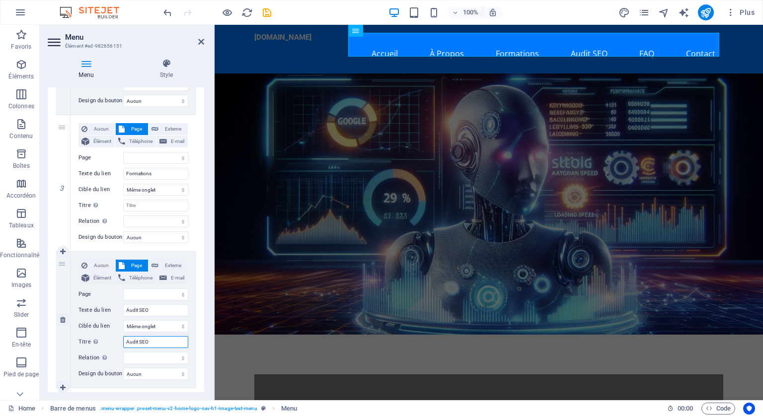
drag, startPoint x: 151, startPoint y: 337, endPoint x: 125, endPoint y: 340, distance: 26.4
click at [125, 340] on input "Audit SEO" at bounding box center [155, 342] width 65 height 12
select select
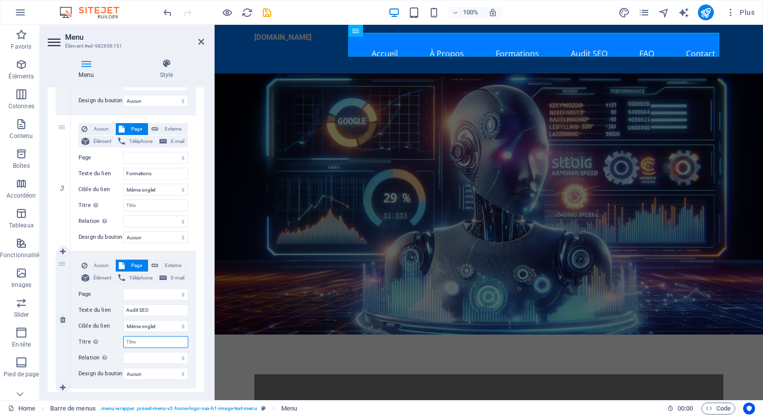
select select
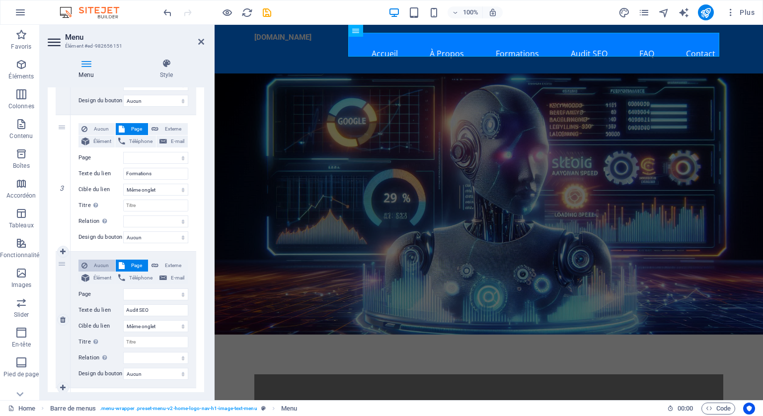
click at [101, 263] on span "Aucun" at bounding box center [101, 266] width 22 height 12
select select
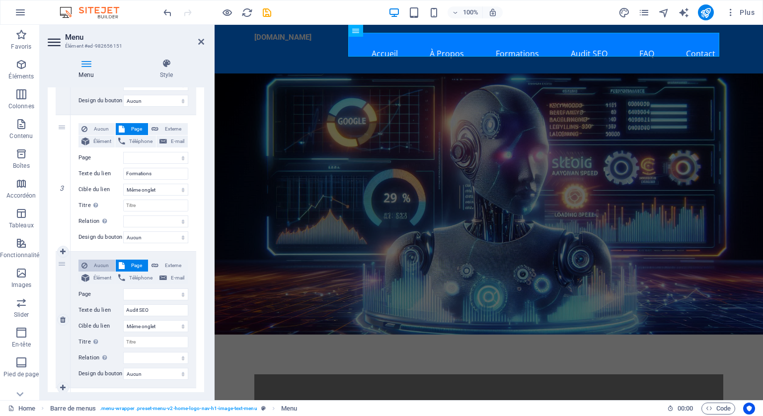
select select
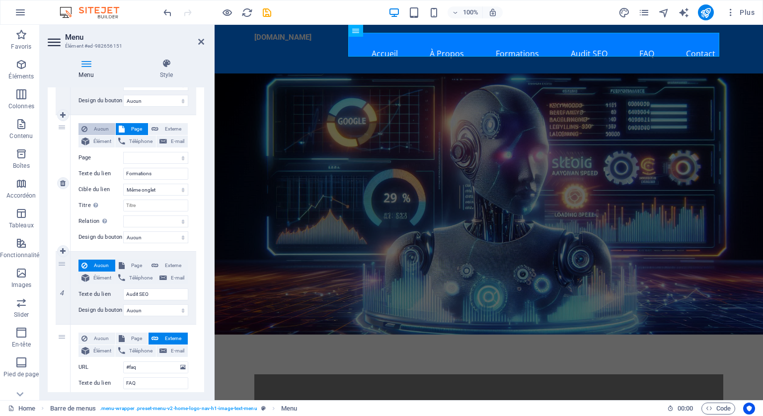
click at [98, 126] on span "Aucun" at bounding box center [101, 129] width 22 height 12
select select
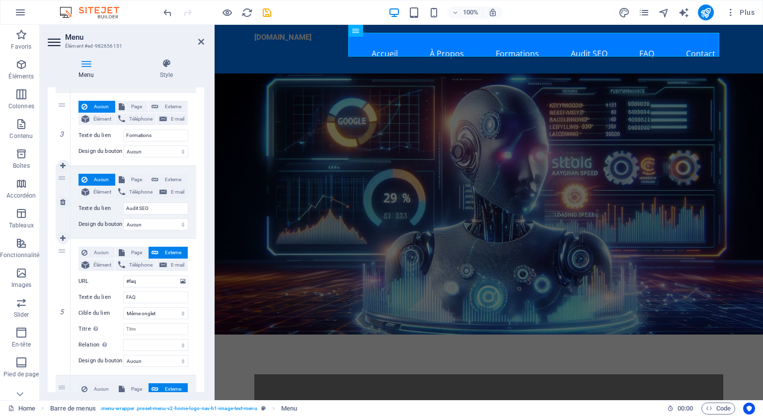
scroll to position [375, 0]
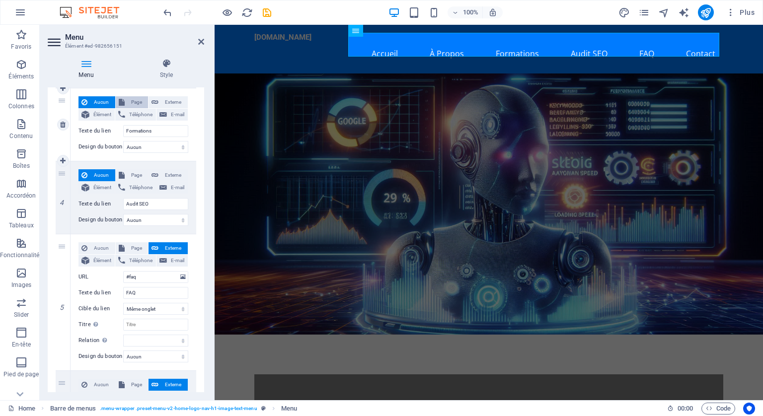
click at [141, 101] on span "Page" at bounding box center [137, 102] width 18 height 12
select select
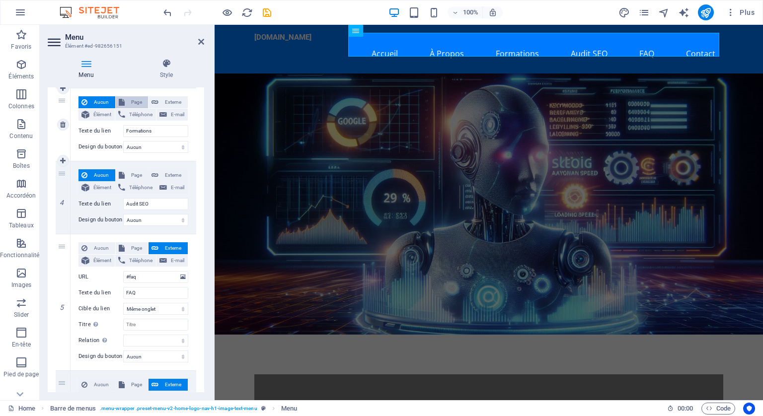
select select
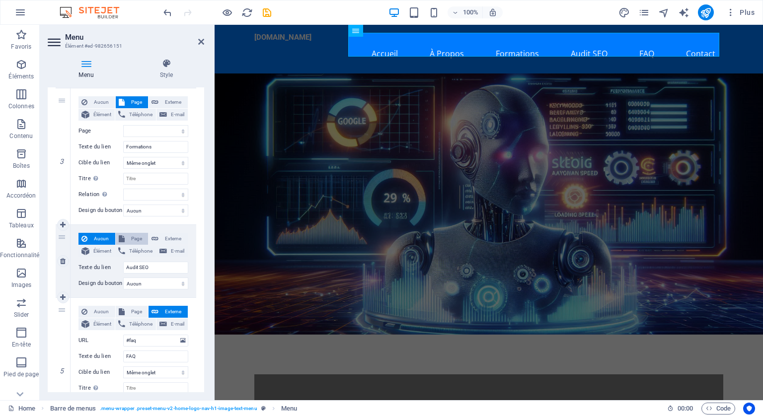
click at [133, 237] on span "Page" at bounding box center [137, 239] width 18 height 12
select select
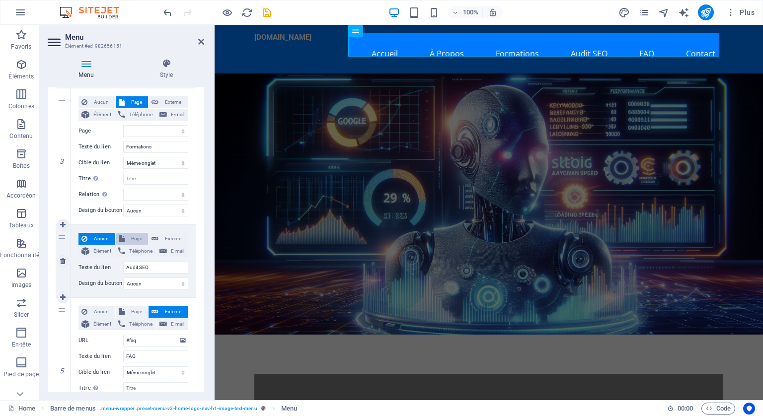
select select
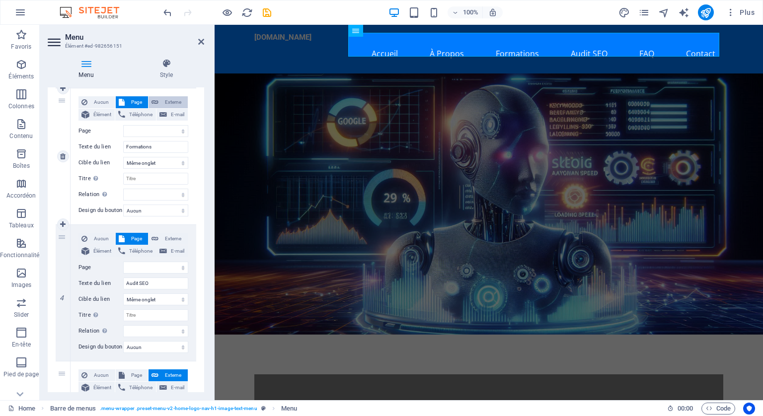
click at [172, 100] on span "Externe" at bounding box center [172, 102] width 23 height 12
select select
select select "blank"
select select
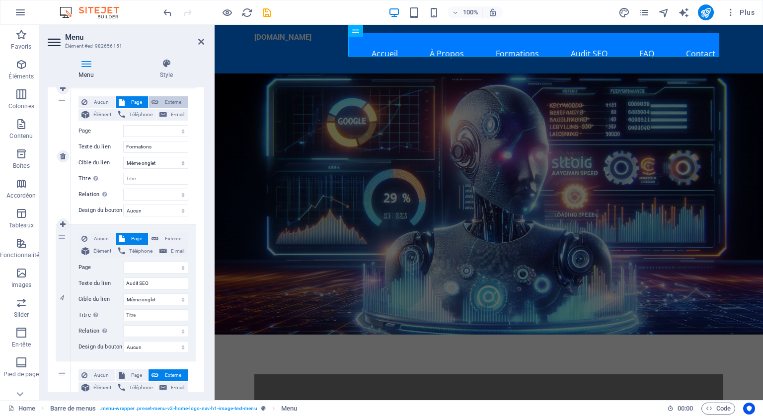
select select
click at [171, 237] on span "Externe" at bounding box center [172, 239] width 23 height 12
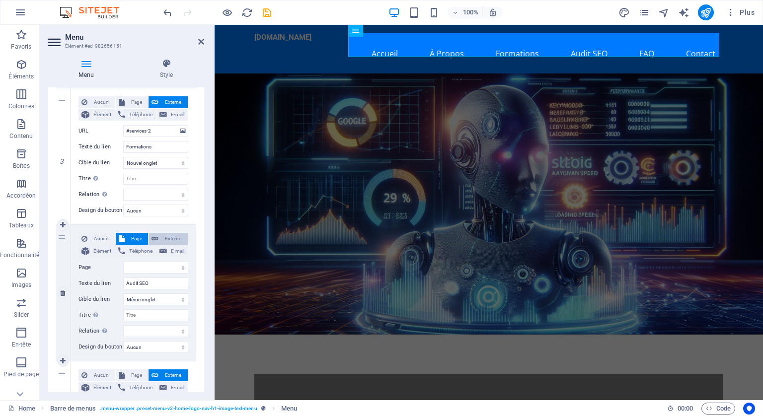
select select
select select "blank"
select select
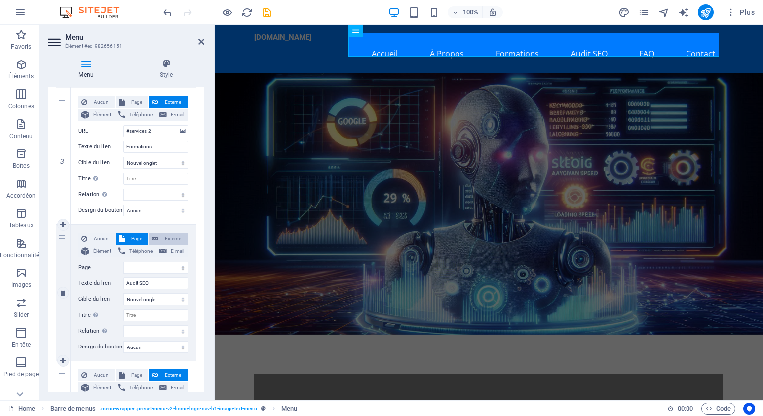
select select
drag, startPoint x: 153, startPoint y: 266, endPoint x: 123, endPoint y: 269, distance: 30.0
click at [123, 269] on input "#audit-seo2" at bounding box center [155, 268] width 65 height 12
click at [96, 103] on span "Aucun" at bounding box center [101, 102] width 22 height 12
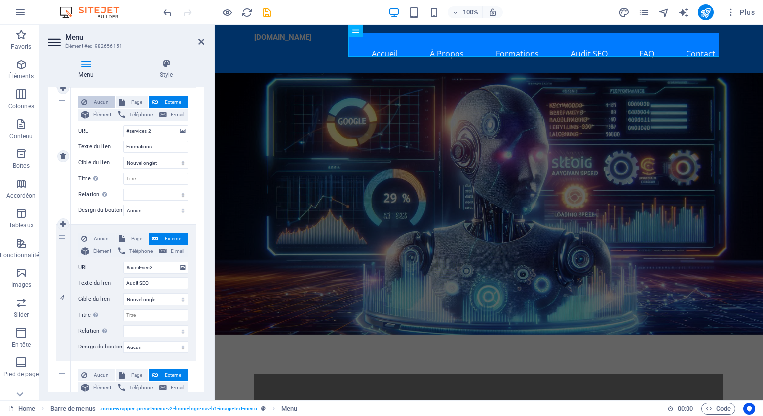
select select
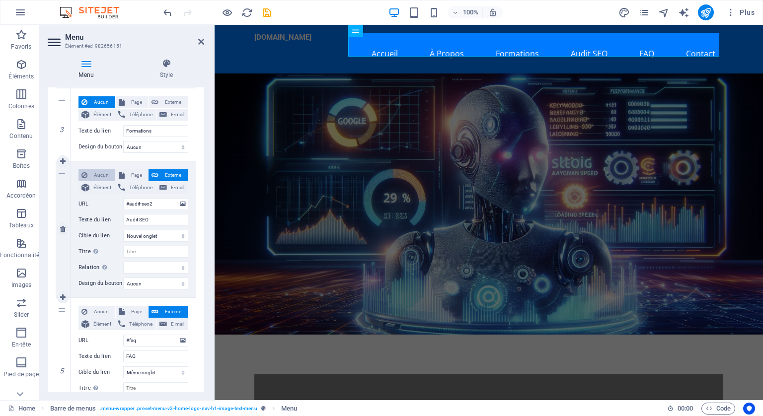
click at [99, 172] on span "Aucun" at bounding box center [101, 175] width 22 height 12
select select
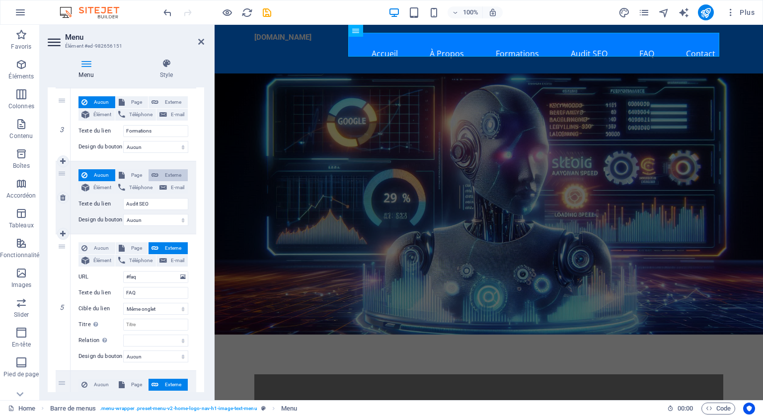
click at [173, 172] on span "Externe" at bounding box center [172, 175] width 23 height 12
select select
select select "blank"
select select
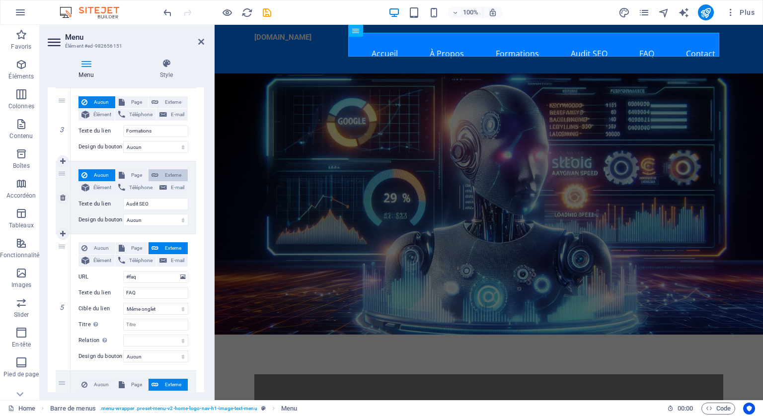
select select
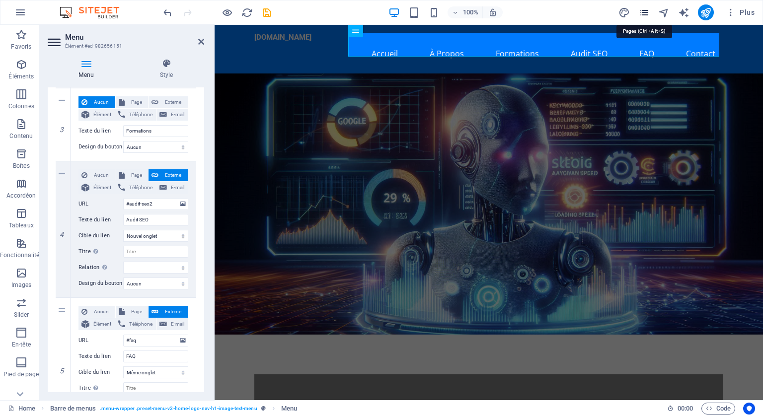
click at [647, 9] on icon "pages" at bounding box center [643, 12] width 11 height 11
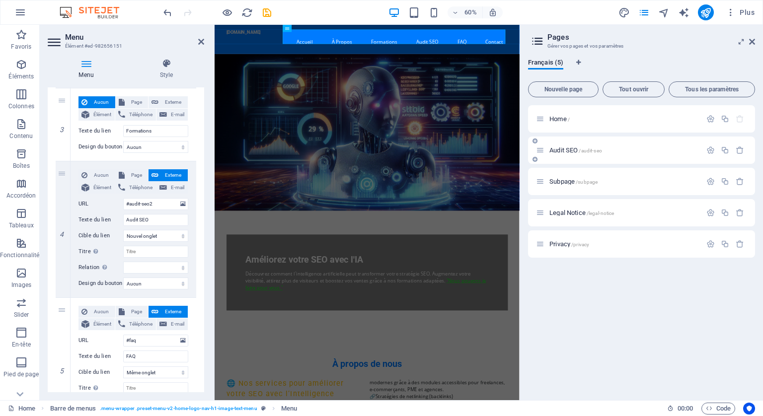
click at [587, 148] on span "/audit-seo" at bounding box center [590, 150] width 23 height 5
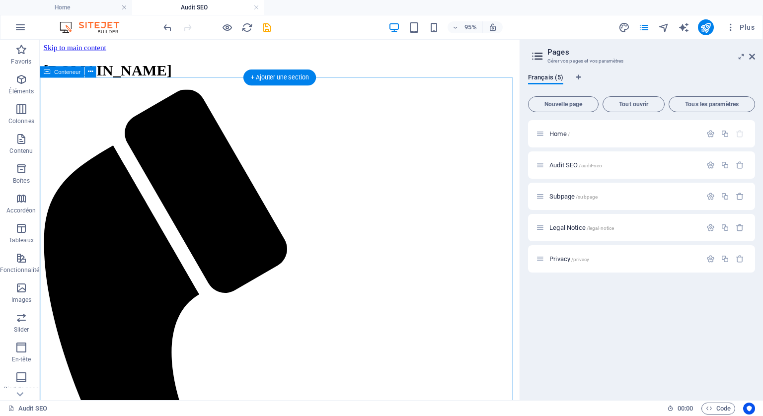
scroll to position [0, 0]
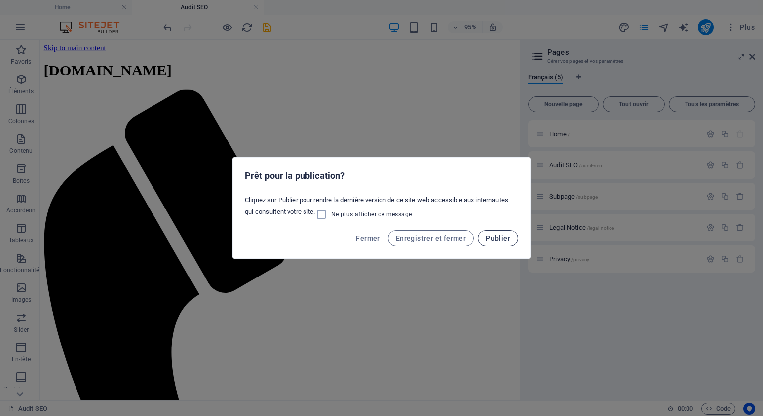
click at [494, 233] on button "Publier" at bounding box center [498, 238] width 40 height 16
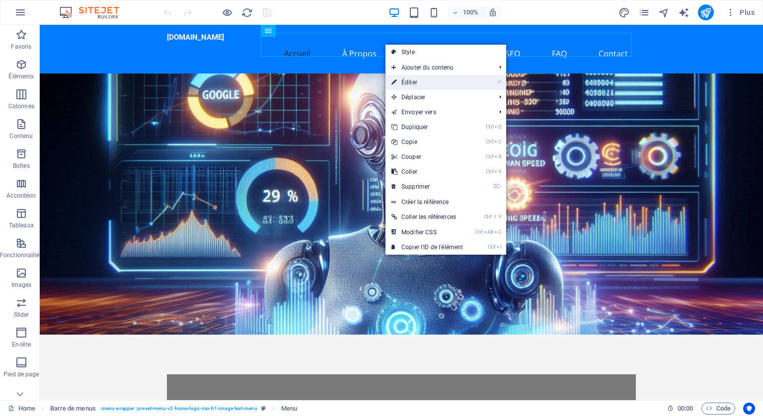
click at [408, 83] on link "⏎ Éditer" at bounding box center [426, 82] width 83 height 15
select select
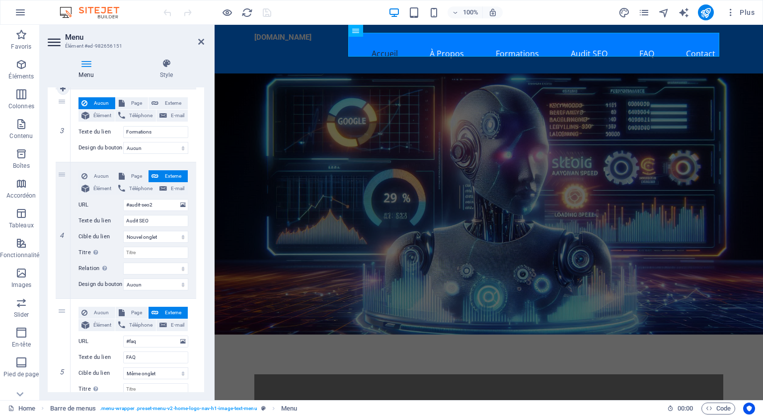
scroll to position [397, 0]
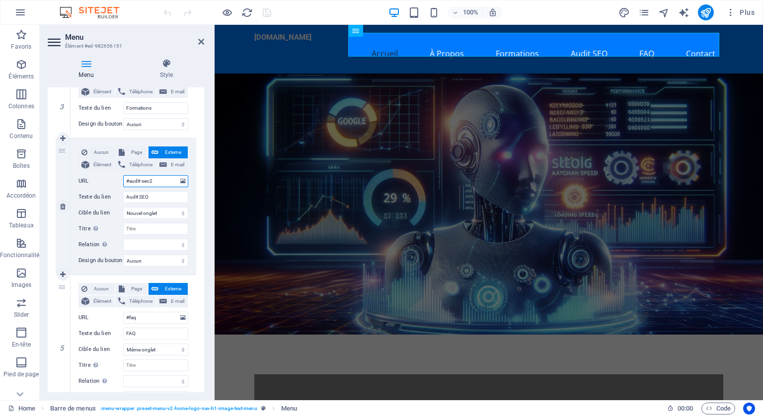
drag, startPoint x: 157, startPoint y: 177, endPoint x: 125, endPoint y: 179, distance: 32.4
click at [125, 179] on input "#audit-seo2" at bounding box center [155, 181] width 65 height 12
select select
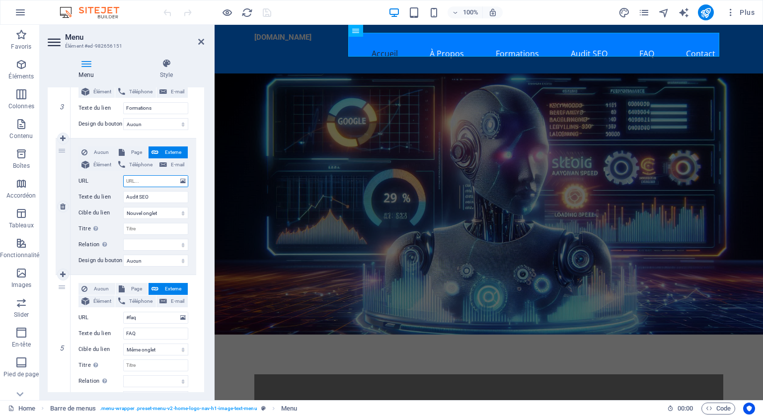
select select
click at [147, 181] on input "URL" at bounding box center [155, 181] width 65 height 12
click at [61, 203] on icon at bounding box center [62, 206] width 5 height 7
select select
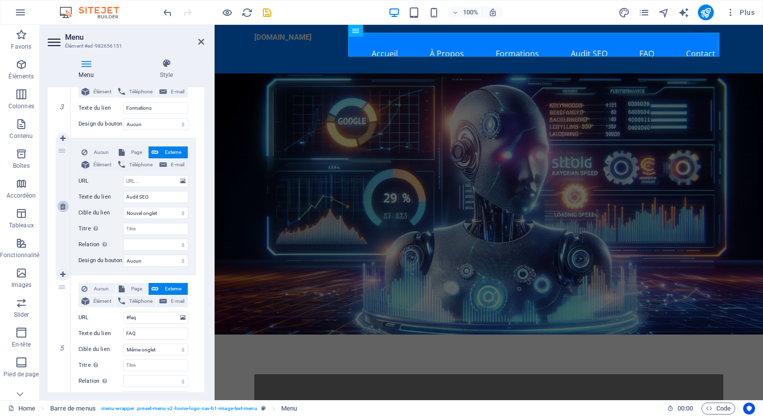
select select
type input "#faq"
type input "FAQ"
select select
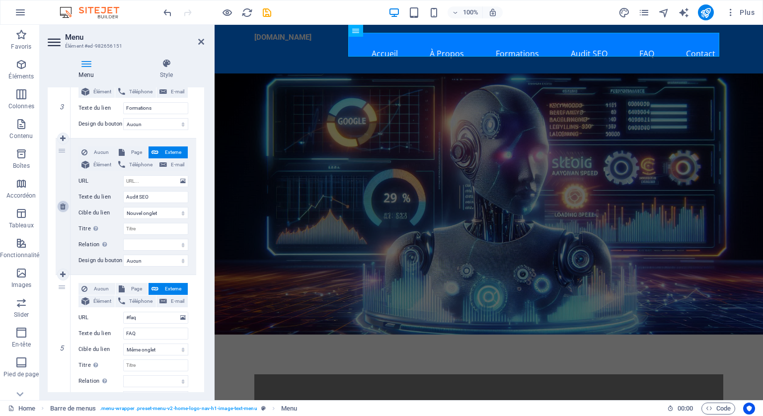
type input "#contact-us-1"
type input "Contact"
select select
click at [705, 13] on icon "publish" at bounding box center [705, 12] width 11 height 11
checkbox input "false"
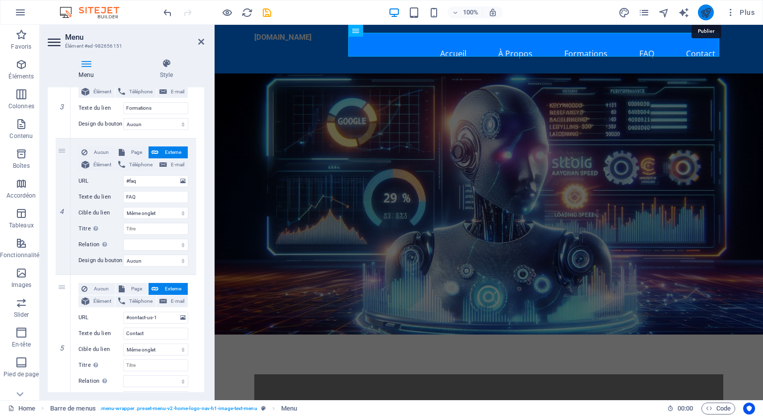
checkbox input "false"
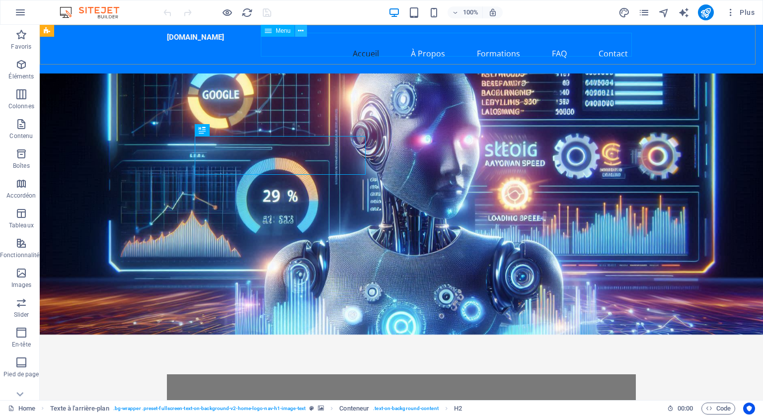
click at [301, 29] on icon at bounding box center [300, 31] width 5 height 10
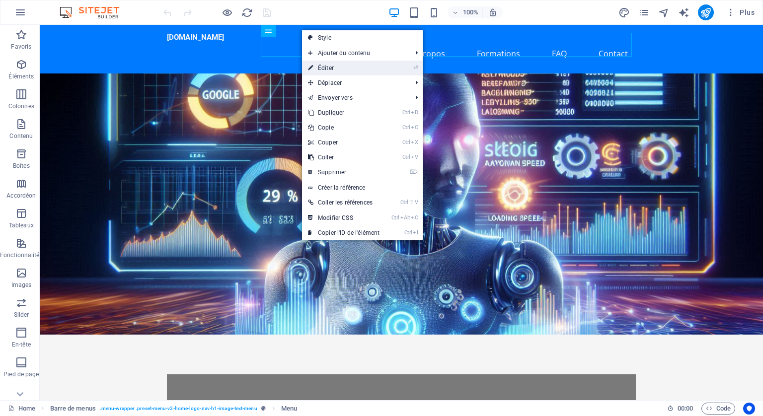
click at [324, 66] on link "⏎ Éditer" at bounding box center [343, 68] width 83 height 15
select select
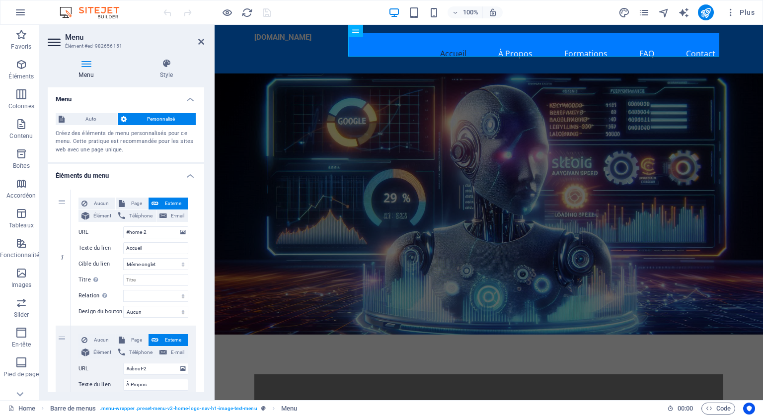
click at [81, 64] on icon at bounding box center [86, 64] width 77 height 10
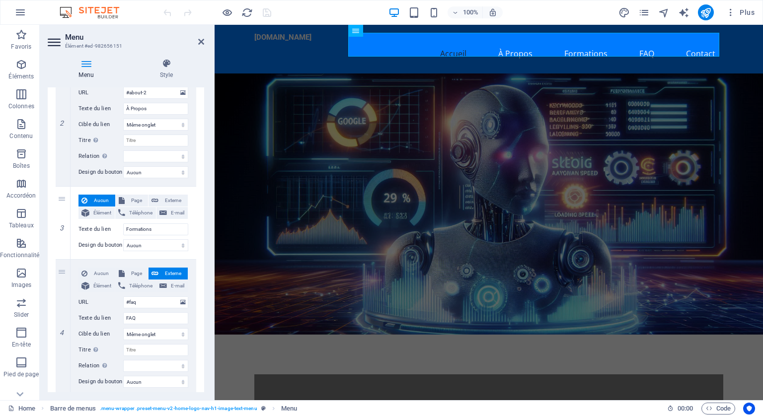
scroll to position [298, 0]
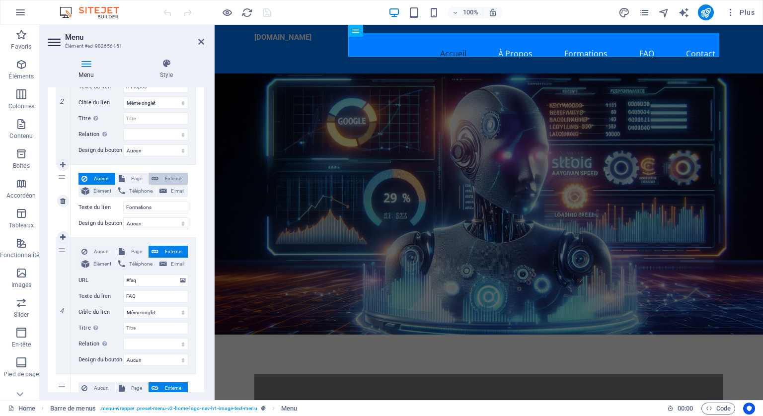
click at [171, 174] on span "Externe" at bounding box center [172, 179] width 23 height 12
select select
select select "blank"
select select
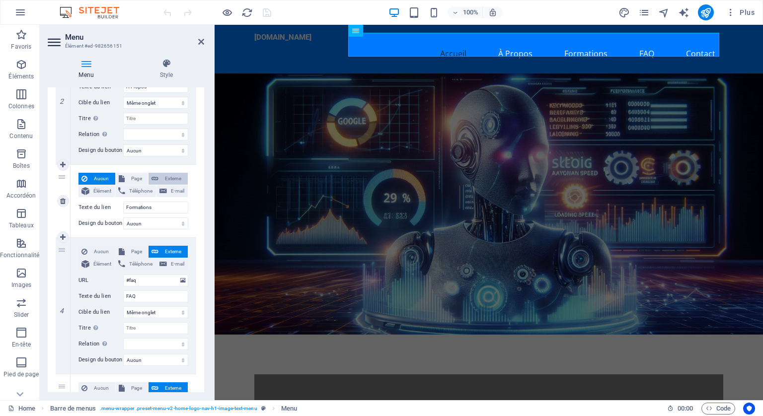
select select
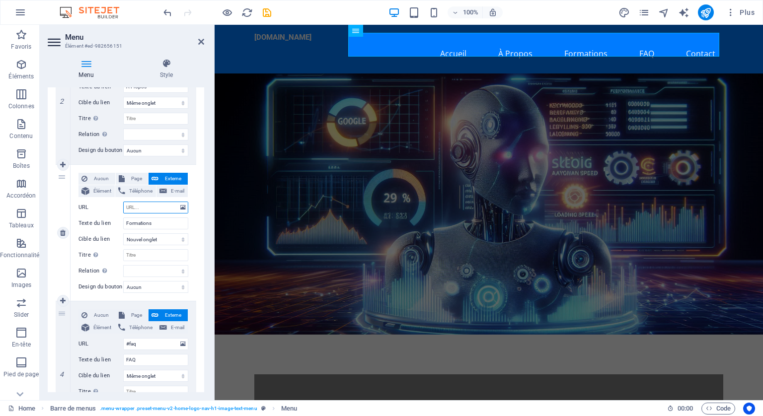
click at [134, 202] on input "URL" at bounding box center [155, 208] width 65 height 12
type input "#services-2"
select select
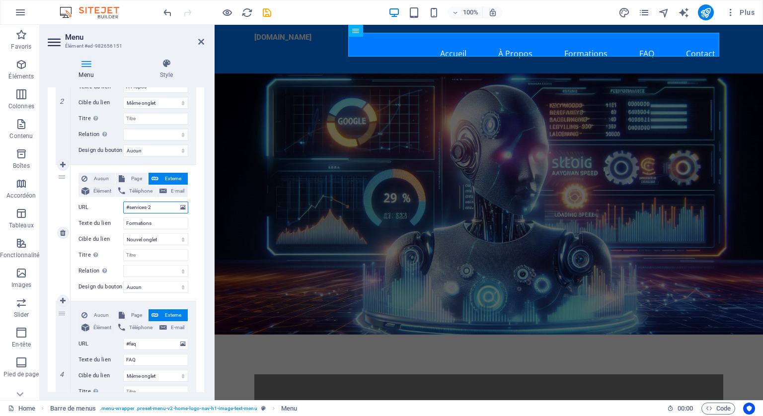
select select
click at [701, 7] on icon "publish" at bounding box center [705, 12] width 11 height 11
checkbox input "false"
